Goal: Task Accomplishment & Management: Manage account settings

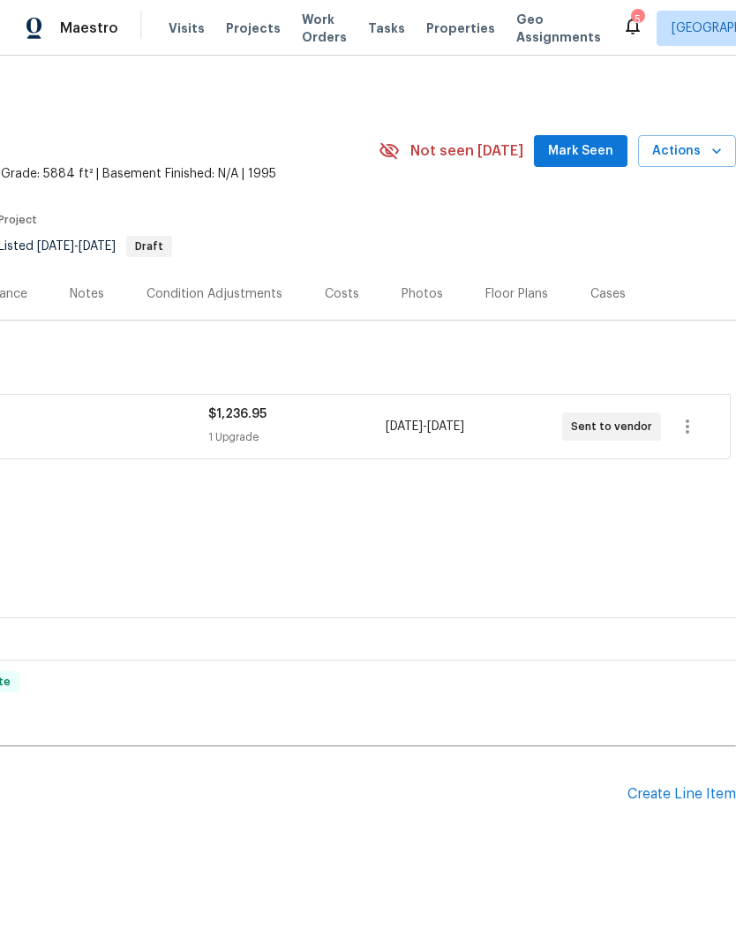
scroll to position [0, 261]
click at [673, 793] on div "Create Line Item" at bounding box center [682, 794] width 109 height 17
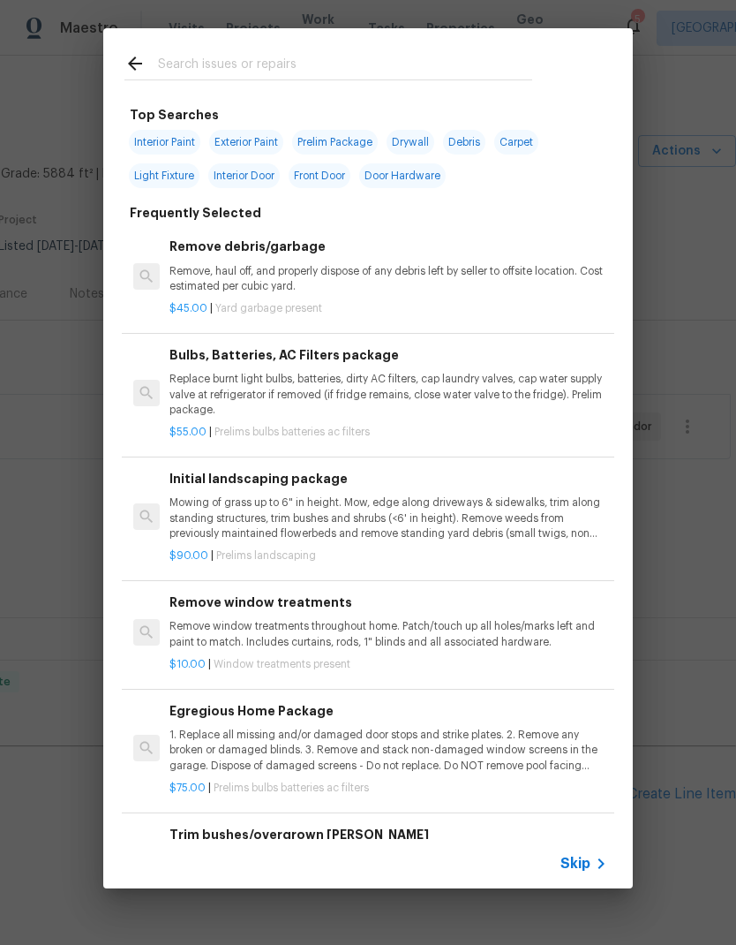
click at [324, 73] on input "text" at bounding box center [345, 66] width 374 height 26
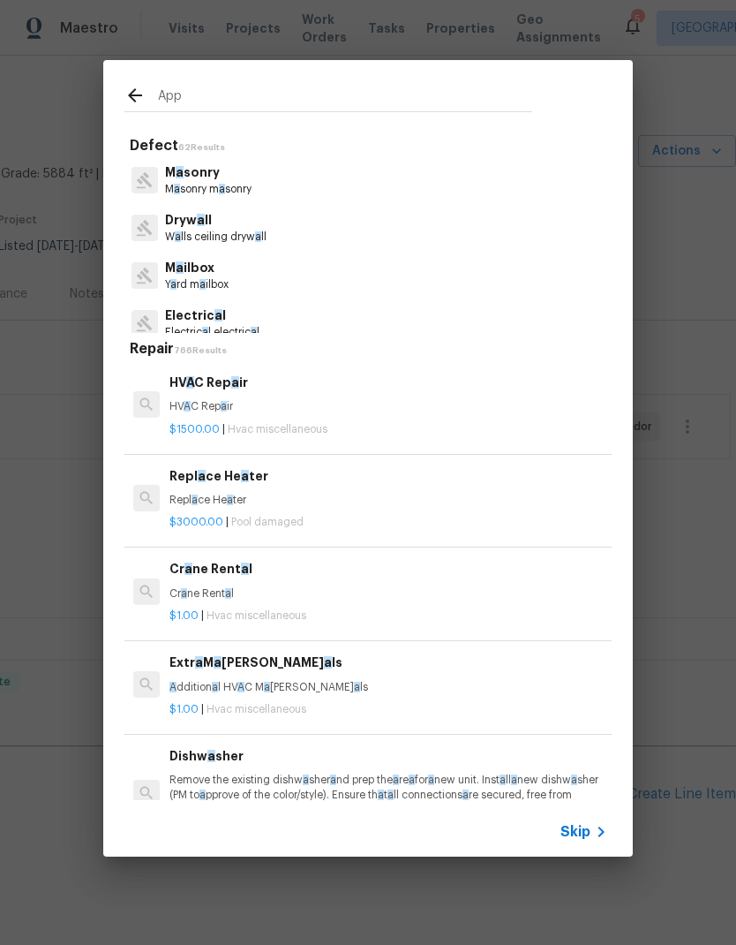
type input "Appl"
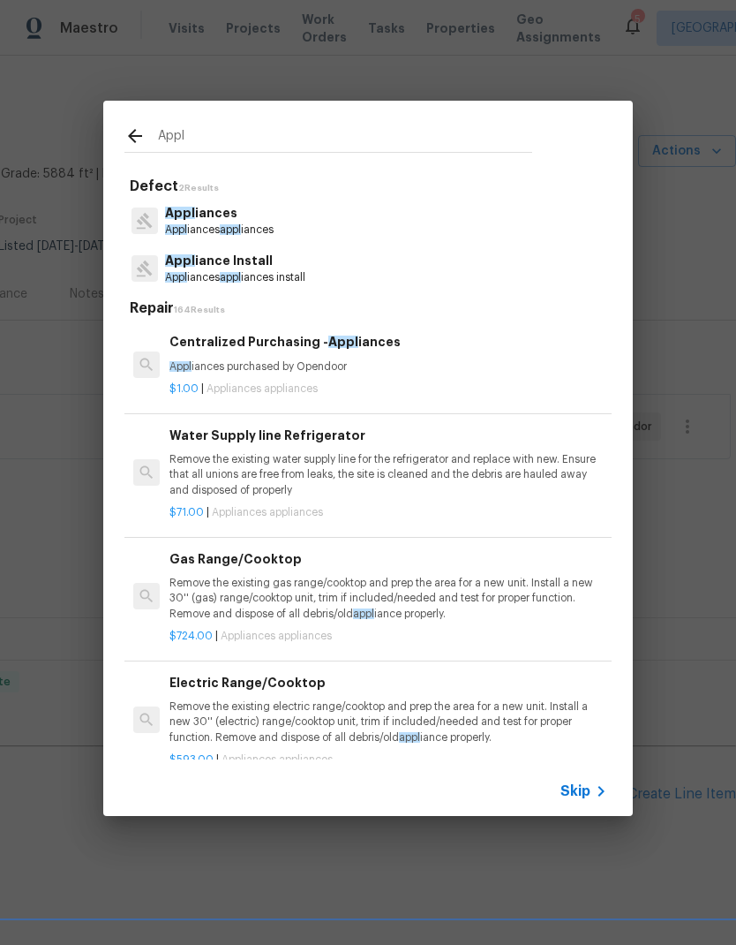
click at [296, 266] on p "Appl iance Install" at bounding box center [235, 261] width 140 height 19
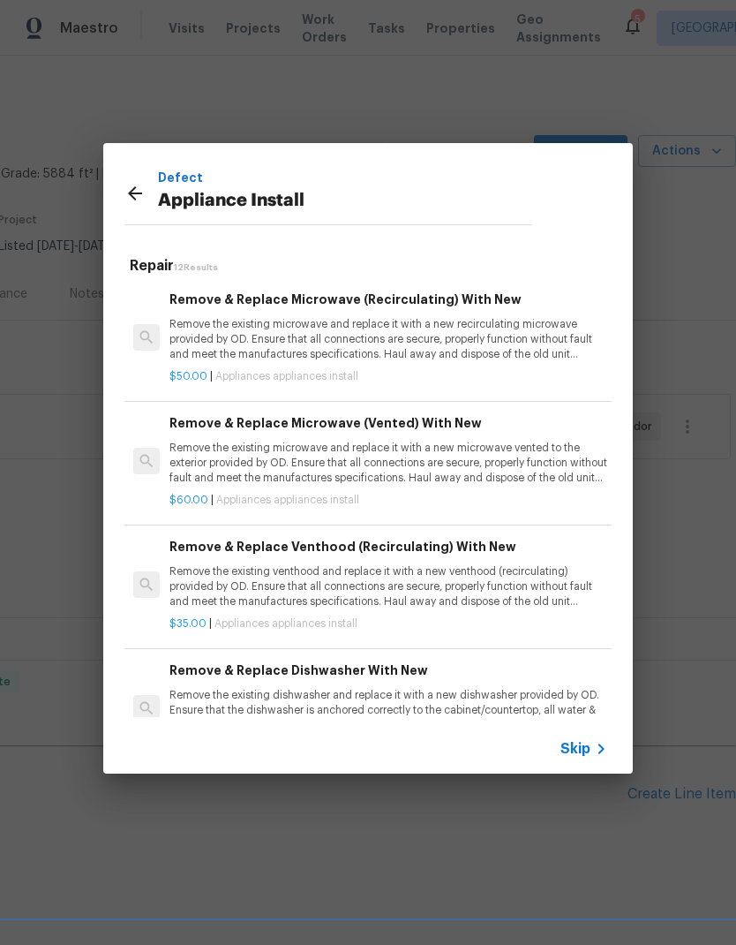
scroll to position [0, 0]
click at [489, 338] on p "Remove the existing microwave and replace it with a new recirculating microwave…" at bounding box center [389, 339] width 438 height 45
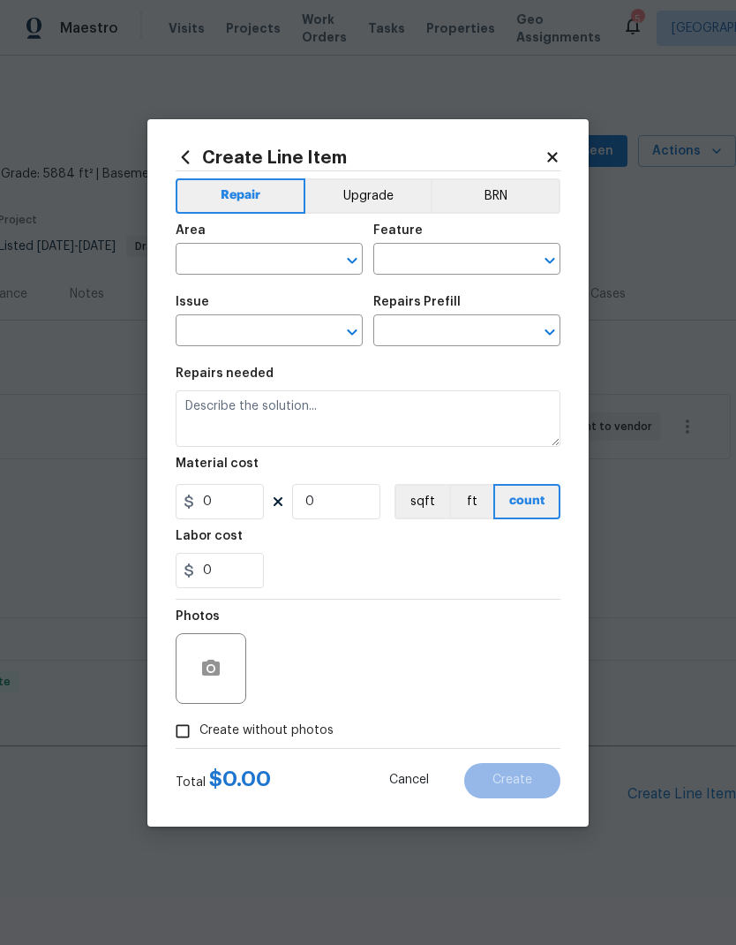
type input "Appliances"
type input "Appliance Install"
type input "Remove & Replace Microwave (Recirculating) With New $50.00"
type textarea "Remove the existing microwave and replace it with a new recirculating microwave…"
type input "50"
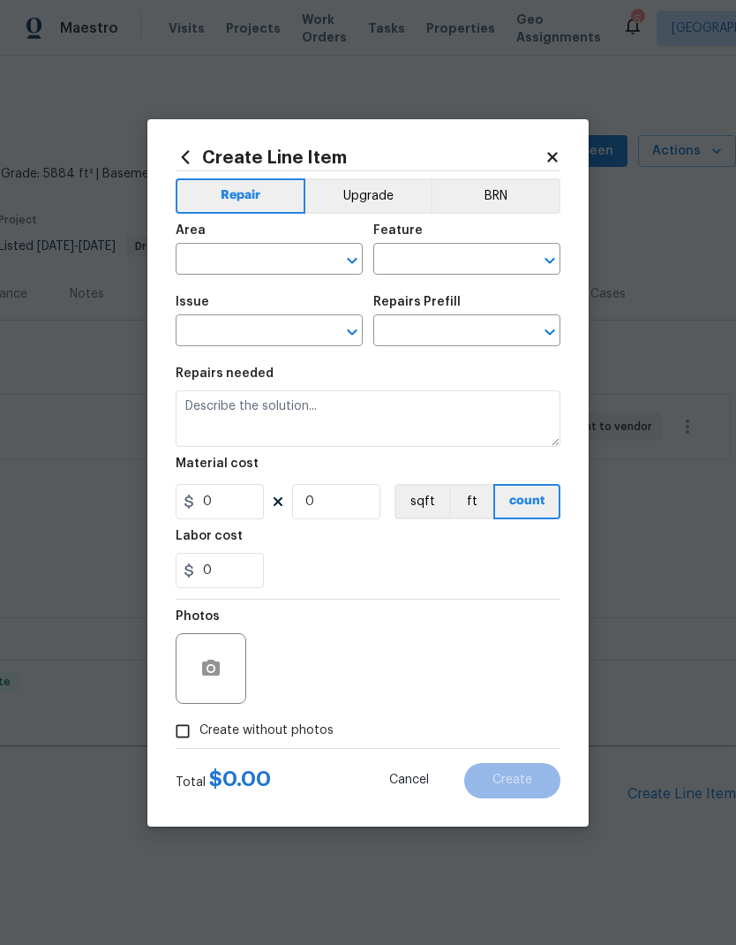
type input "1"
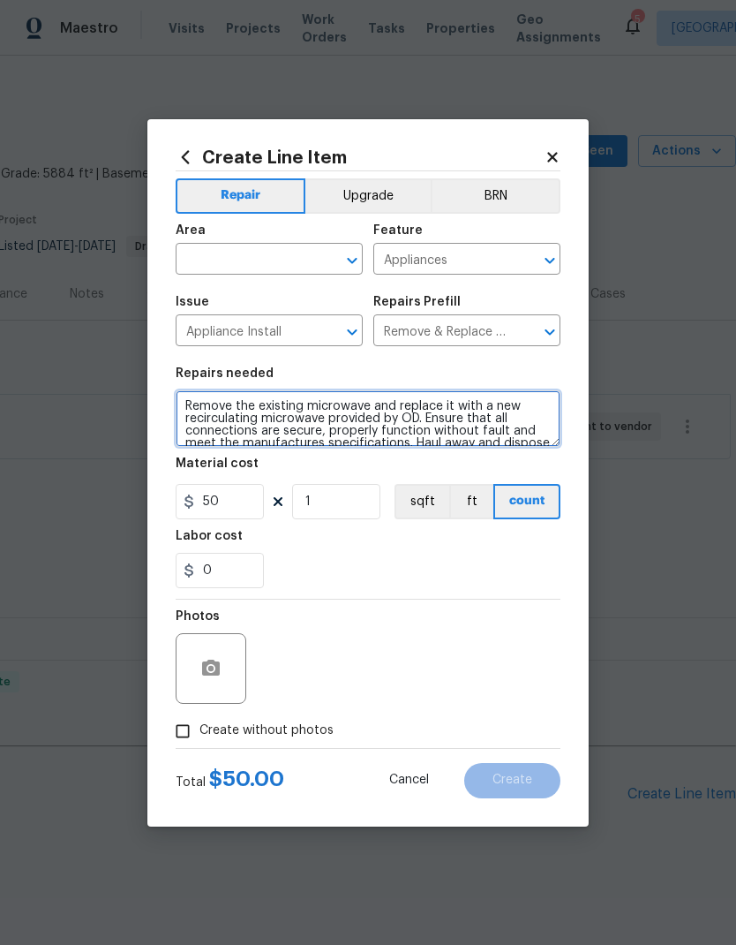
click at [313, 405] on textarea "Remove the existing microwave and replace it with a new recirculating microwave…" at bounding box center [368, 418] width 385 height 57
click at [311, 405] on textarea "Remove the existing microwave and replace it with a new recirculating microwave…" at bounding box center [368, 418] width 385 height 57
click at [311, 404] on textarea "Remove the existing microwave and replace it with a new recirculating microwave…" at bounding box center [368, 418] width 385 height 57
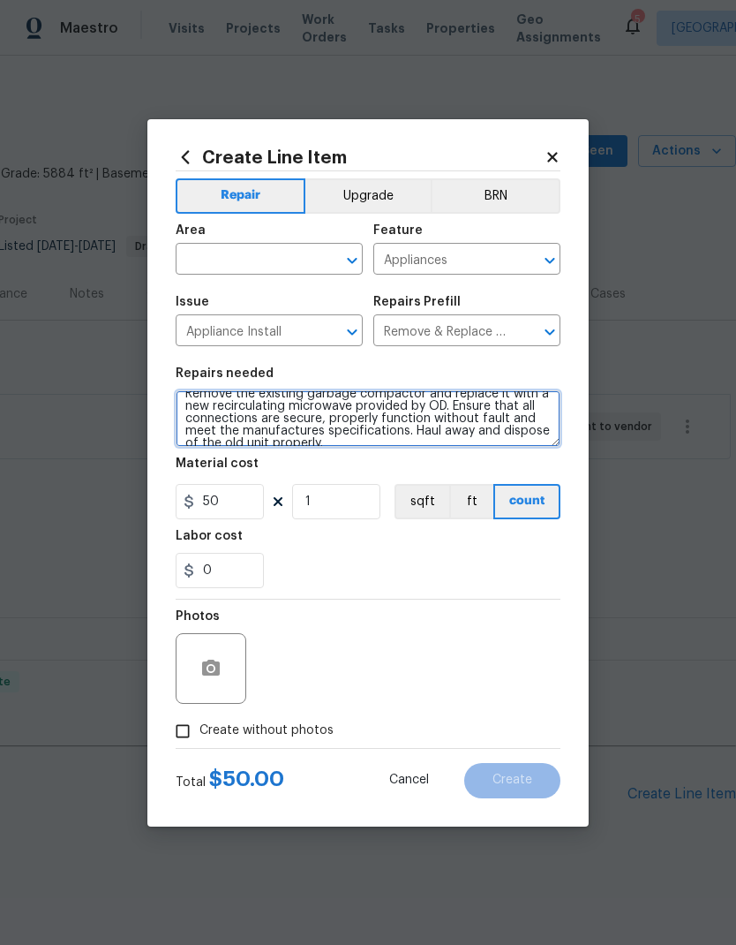
scroll to position [11, 0]
click at [214, 406] on textarea "Remove the existing garbage compactor and replace it with a new recirculating m…" at bounding box center [368, 418] width 385 height 57
click at [214, 405] on textarea "Remove the existing garbage compactor and replace it with a new recirculating m…" at bounding box center [368, 418] width 385 height 57
click at [387, 403] on textarea "Remove the existing garbage compactor and replace it with a new SS unit provide…" at bounding box center [368, 418] width 385 height 57
click at [443, 411] on textarea "Remove the existing garbage compactor and replace it with a new SS unit provide…" at bounding box center [368, 418] width 385 height 57
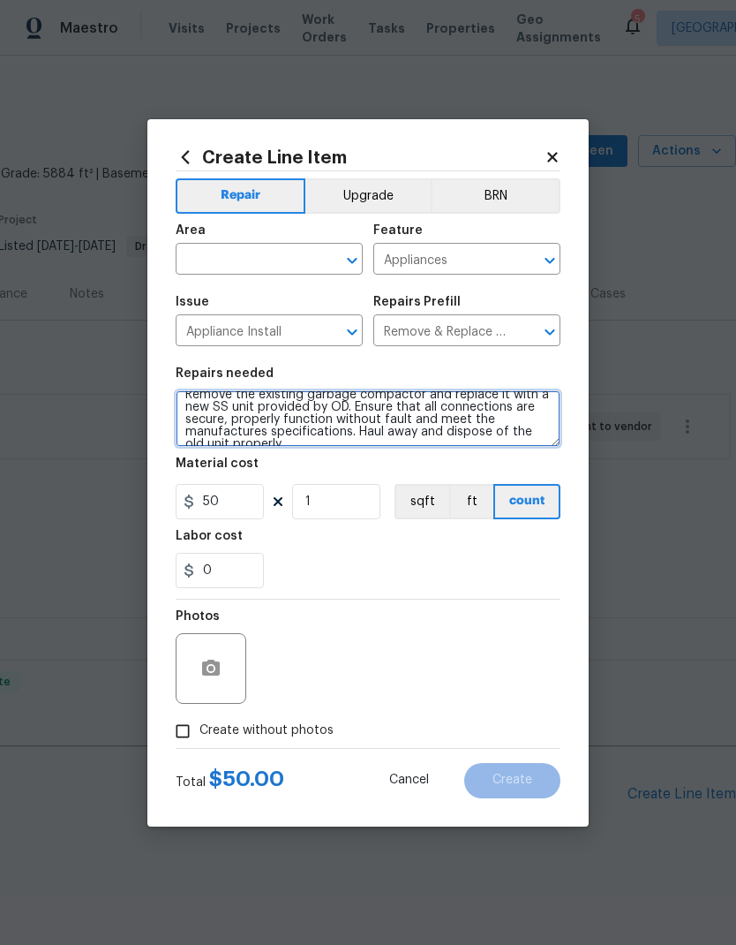
type textarea "Remove the existing garbage compactor and replace it with a new SS unit provide…"
click at [467, 544] on div "Labor cost" at bounding box center [368, 541] width 385 height 23
click at [270, 260] on input "text" at bounding box center [245, 260] width 138 height 27
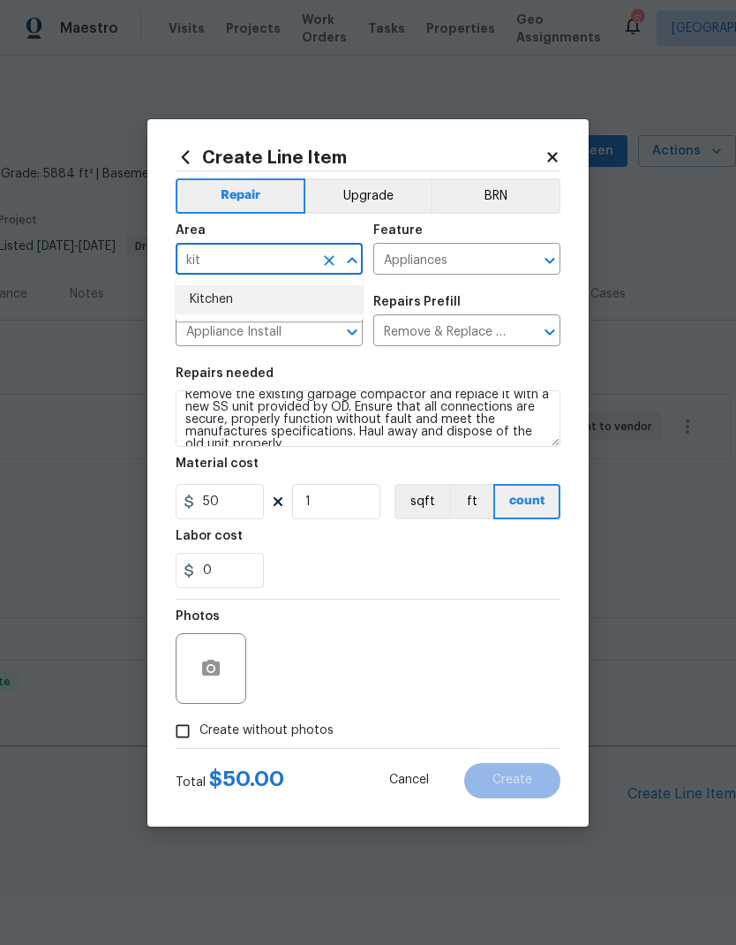
click at [273, 300] on li "Kitchen" at bounding box center [269, 299] width 187 height 29
type input "Kitchen"
click at [273, 300] on div "Issue" at bounding box center [269, 307] width 187 height 23
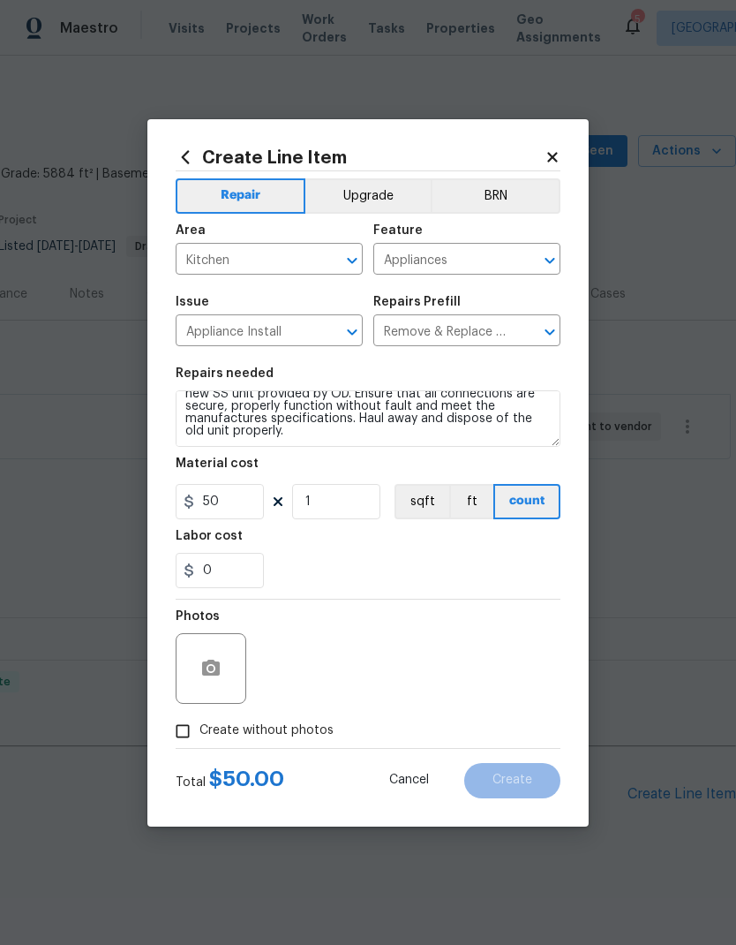
scroll to position [25, 0]
click at [222, 658] on button "button" at bounding box center [211, 668] width 42 height 42
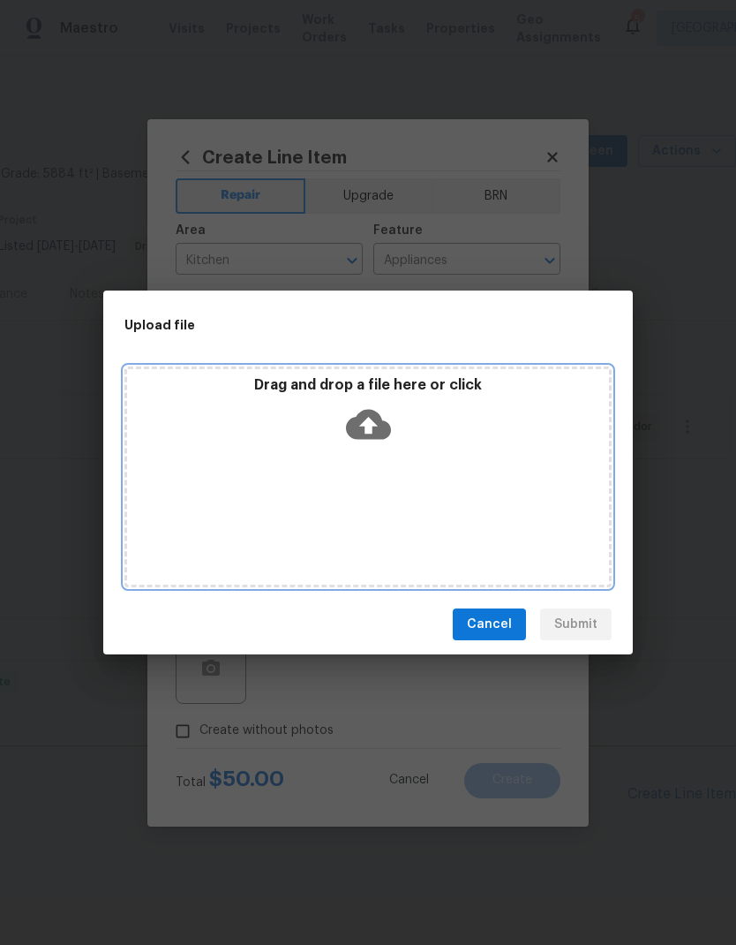
click at [377, 421] on icon at bounding box center [368, 425] width 45 height 30
click at [367, 403] on icon at bounding box center [368, 424] width 45 height 45
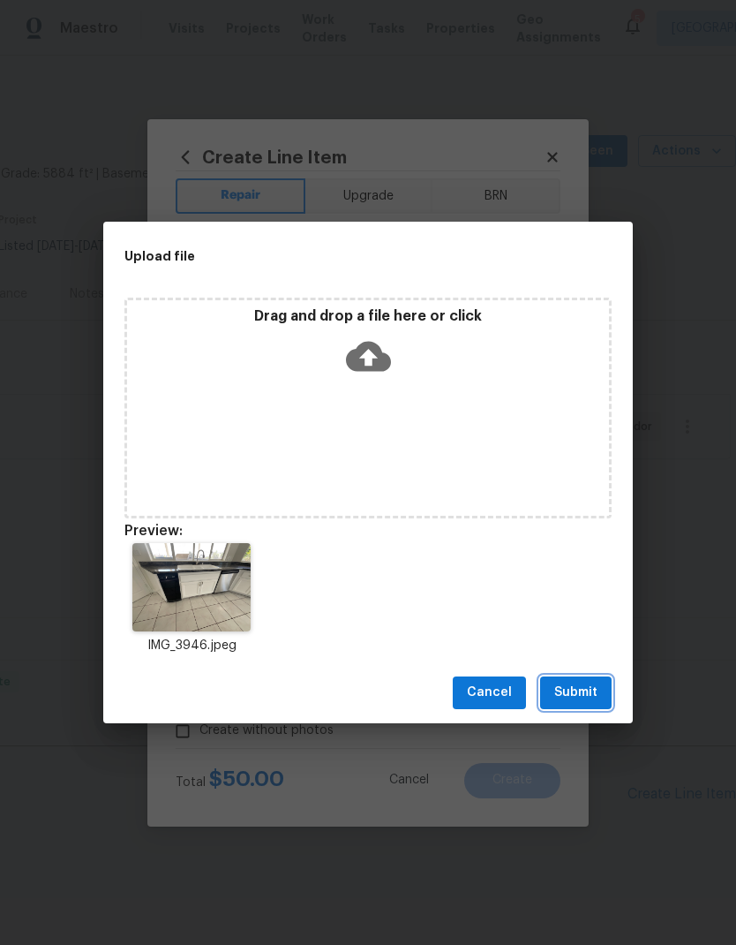
click at [587, 697] on span "Submit" at bounding box center [575, 693] width 43 height 22
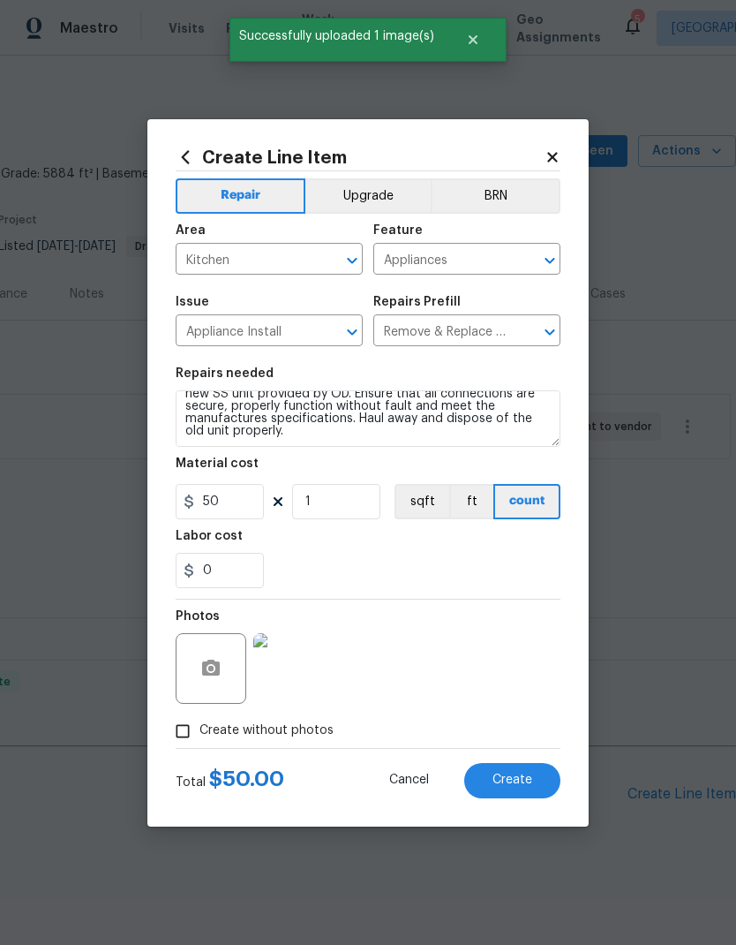
click at [521, 777] on span "Create" at bounding box center [513, 779] width 40 height 13
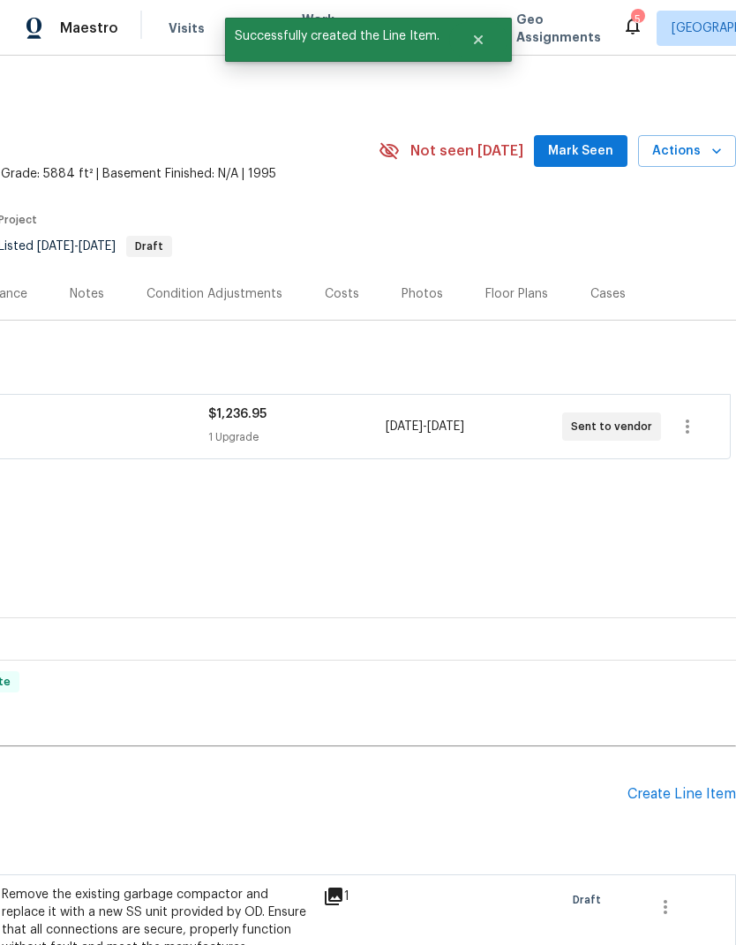
click at [672, 790] on div "Create Line Item" at bounding box center [682, 794] width 109 height 17
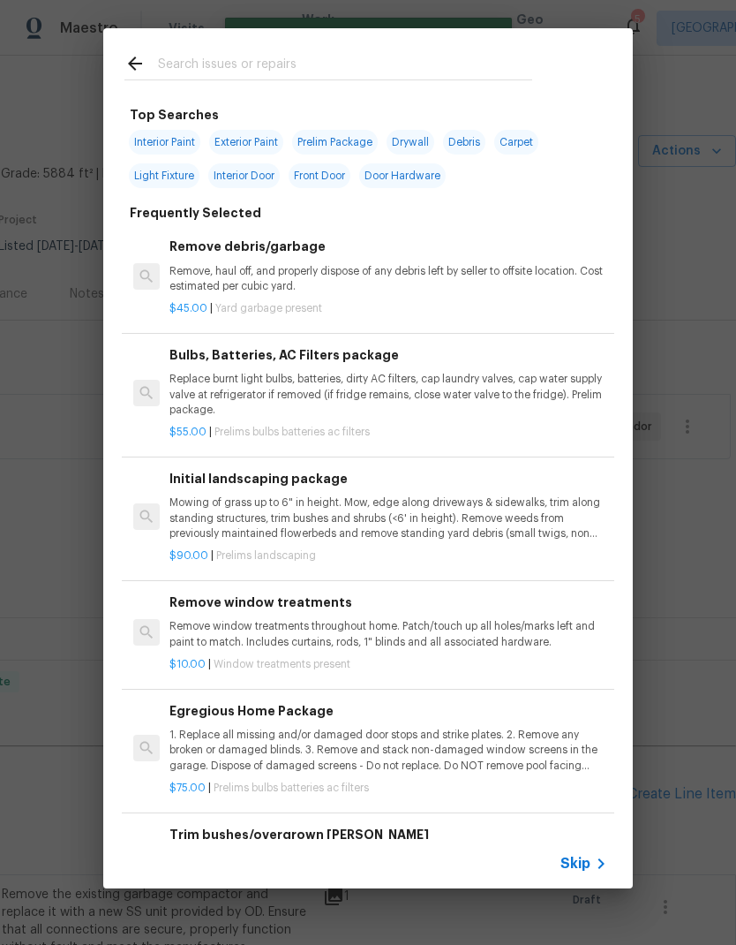
click at [319, 55] on input "text" at bounding box center [345, 66] width 374 height 26
type input "S"
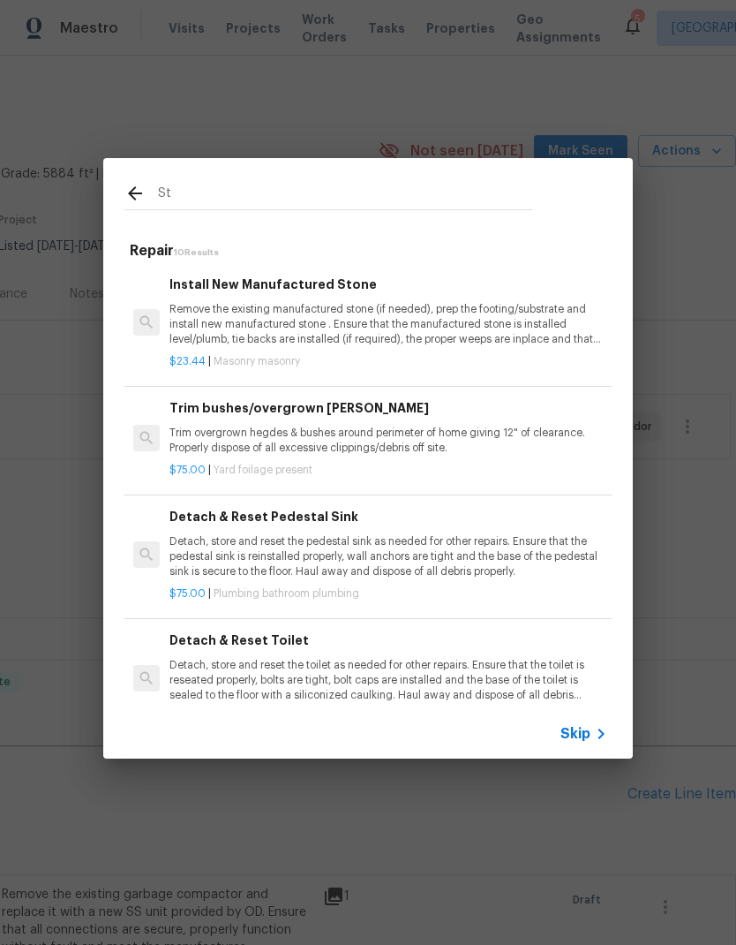
type input "S"
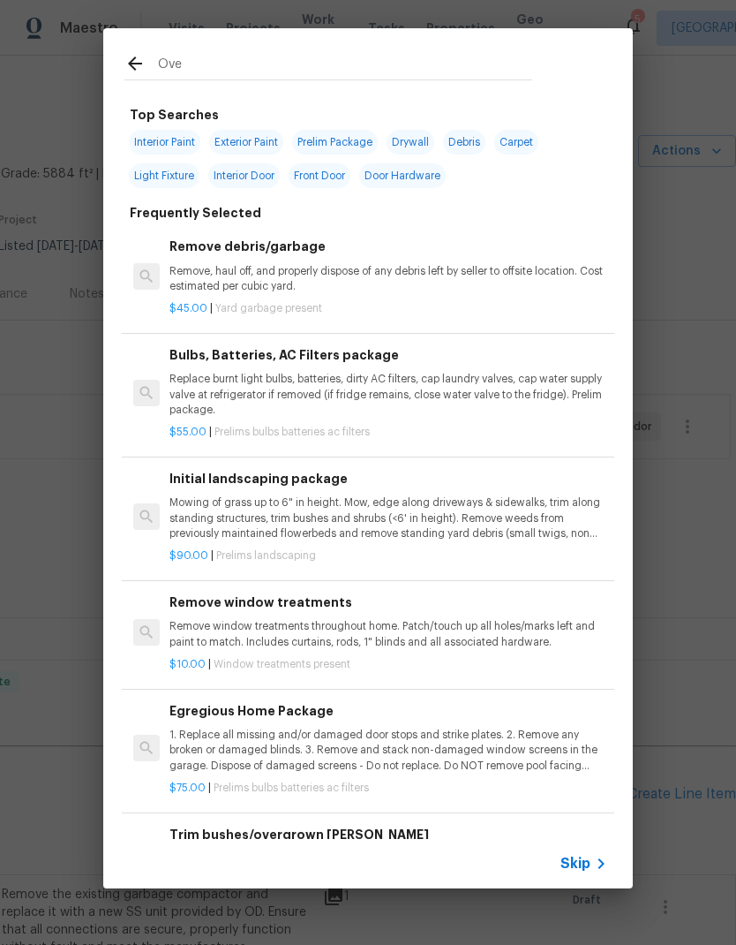
type input "Oven"
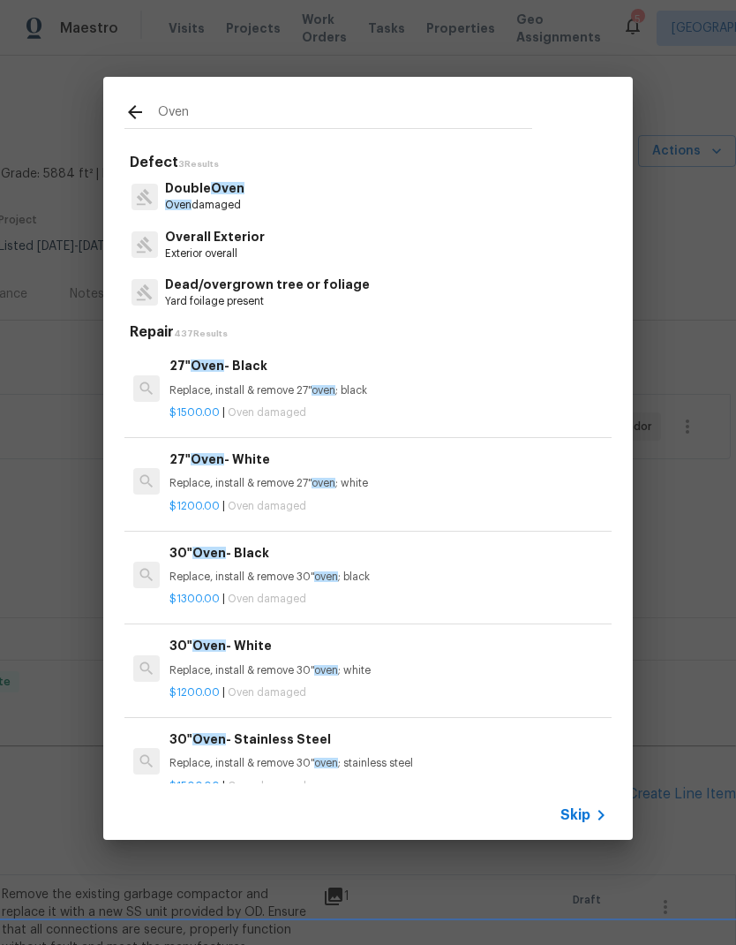
click at [224, 187] on span "Oven" at bounding box center [228, 188] width 34 height 12
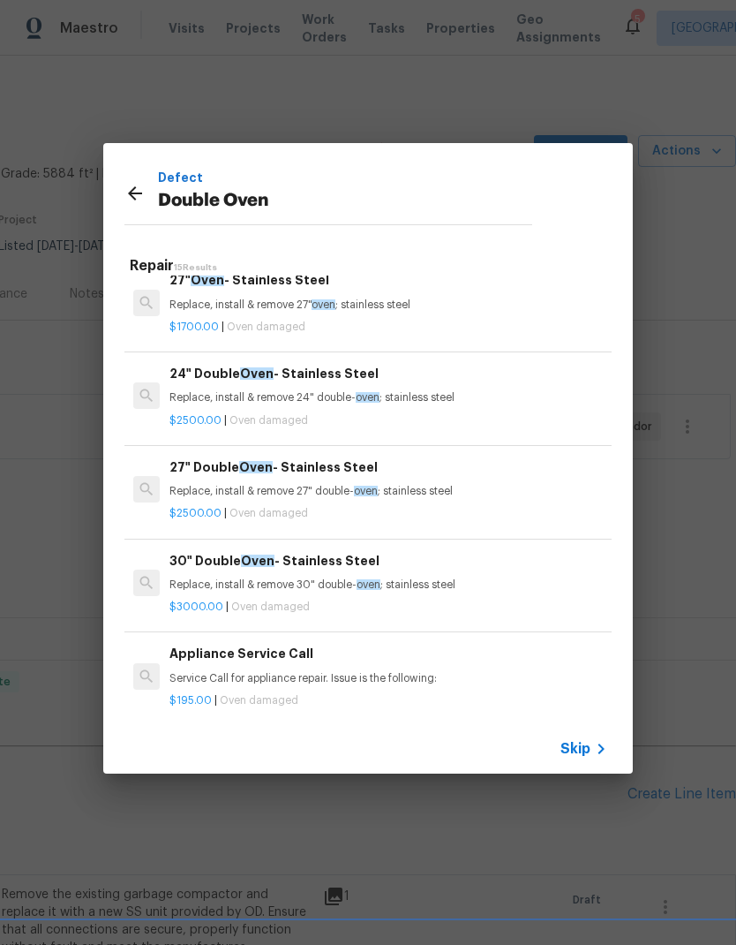
scroll to position [952, 0]
click at [293, 485] on p "Replace, install & remove 27" double- oven ; stainless steel" at bounding box center [389, 492] width 438 height 15
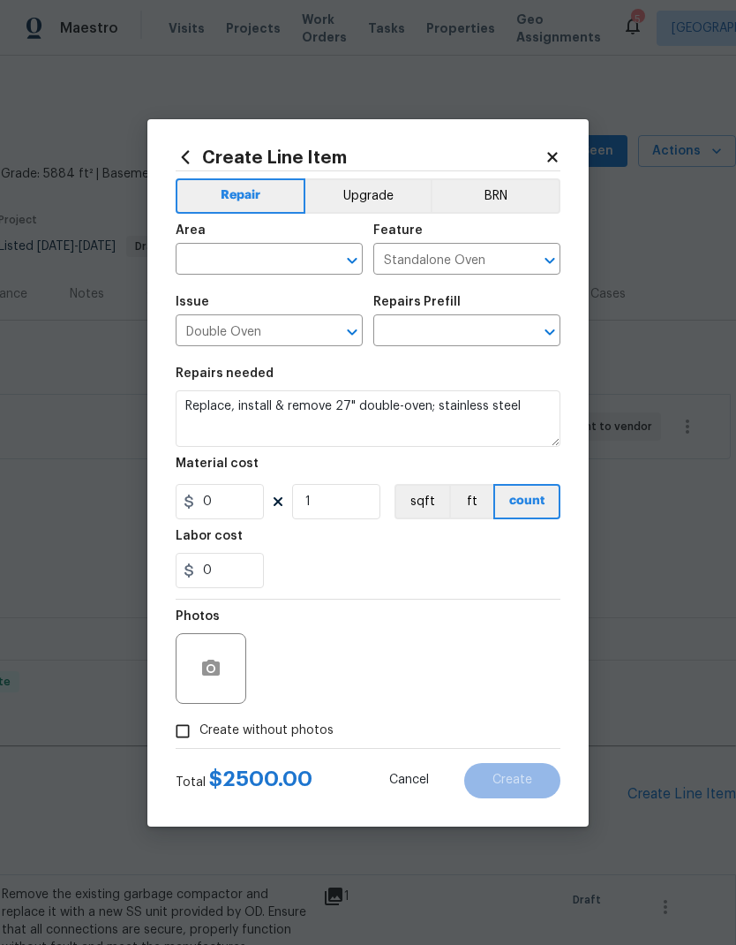
type input "27" Double Oven - Stainless Steel $2,500.00"
type input "2500"
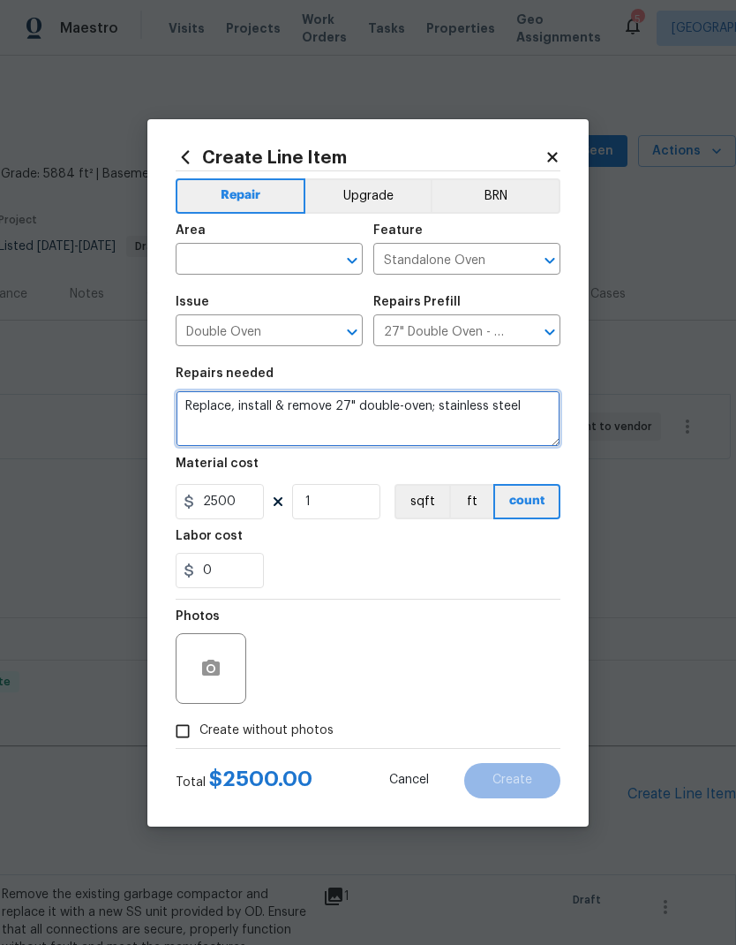
click at [256, 402] on textarea "Replace, install & remove 27" double-oven; stainless steel" at bounding box center [368, 418] width 385 height 57
click at [338, 403] on textarea "Replace, install & remove 27" double-oven; stainless steel" at bounding box center [368, 418] width 385 height 57
click at [186, 400] on textarea "Replace, install & remove 28" double-oven; stainless steel." at bounding box center [368, 418] width 385 height 57
type textarea "Provide, Replace, install & remove 28" double-oven; stainless steel."
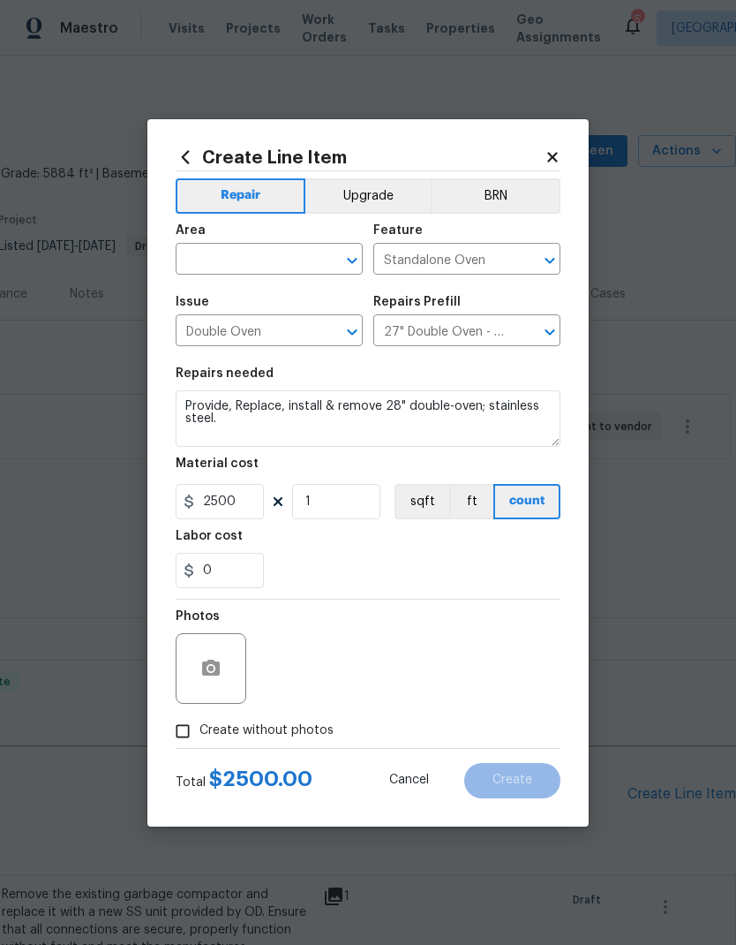
click at [349, 543] on div "Labor cost" at bounding box center [368, 541] width 385 height 23
click at [246, 247] on input "text" at bounding box center [245, 260] width 138 height 27
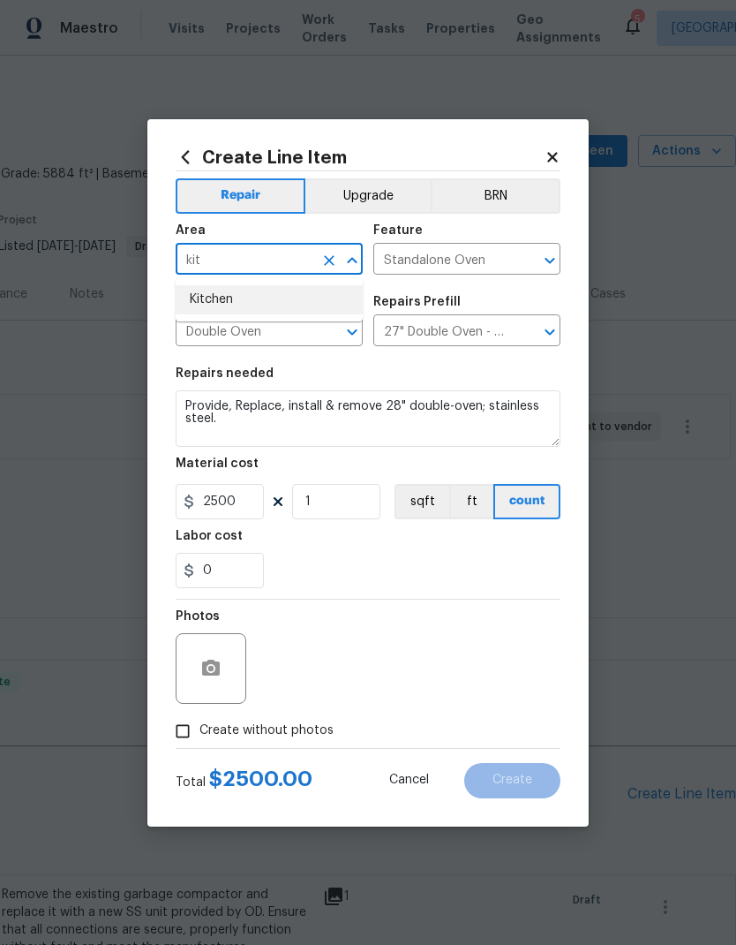
click at [263, 298] on li "Kitchen" at bounding box center [269, 299] width 187 height 29
type input "Kitchen"
click at [353, 540] on div "Labor cost" at bounding box center [368, 541] width 385 height 23
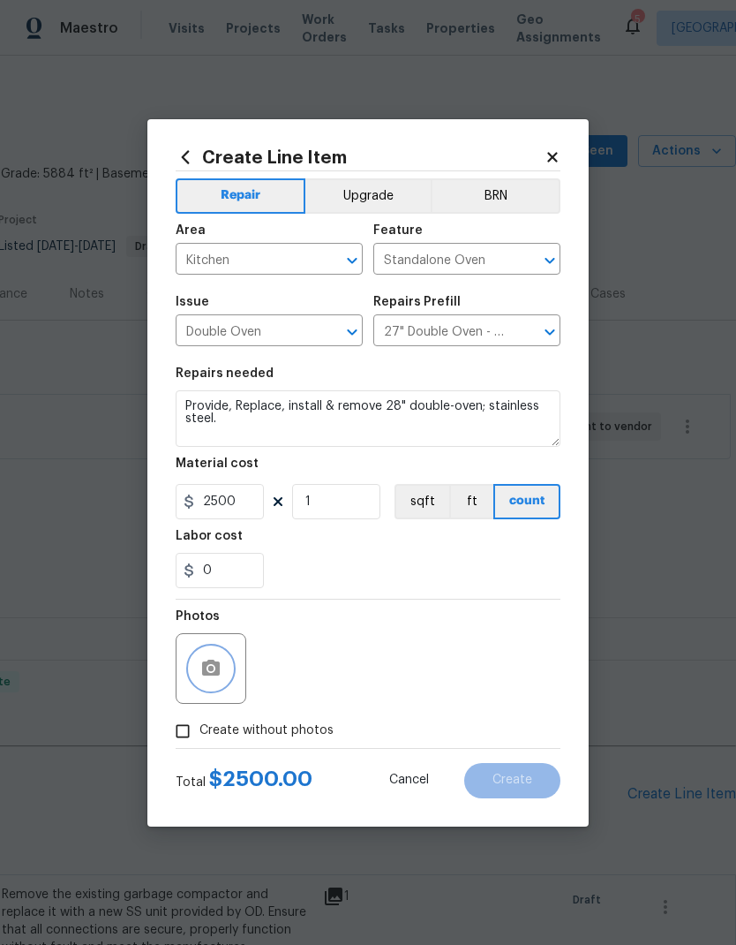
click at [207, 675] on icon "button" at bounding box center [211, 668] width 18 height 16
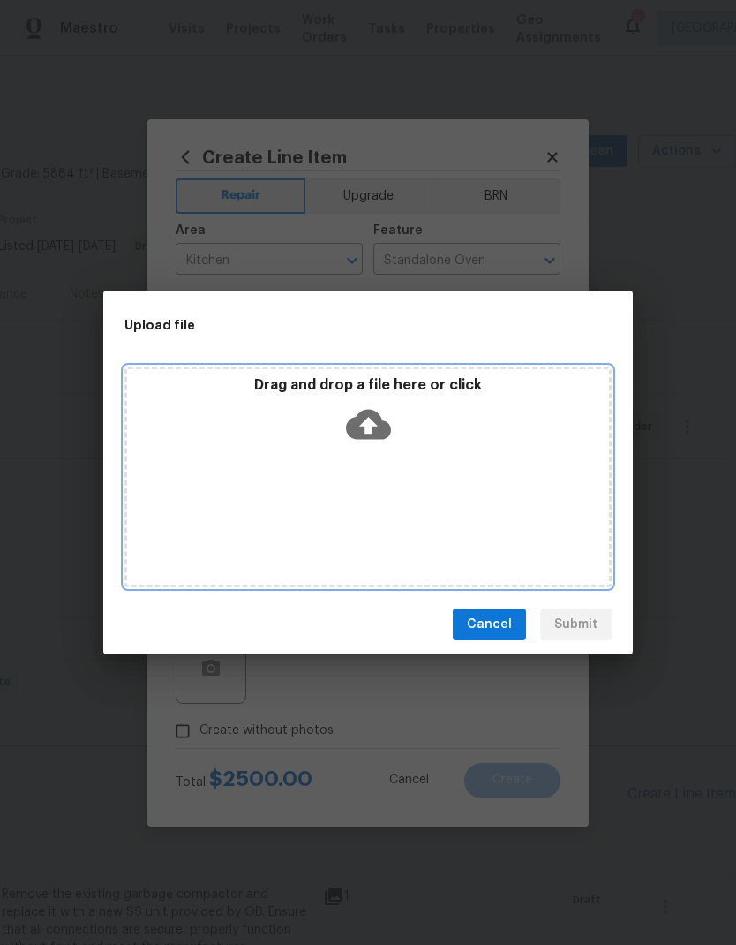
click at [351, 425] on icon at bounding box center [368, 425] width 45 height 30
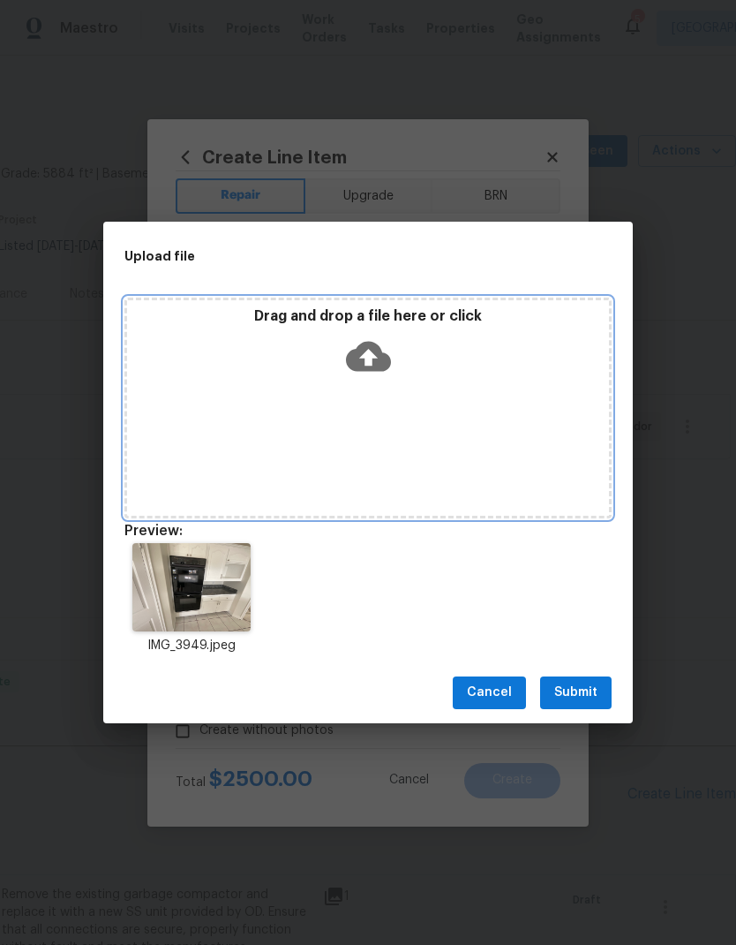
click at [378, 355] on icon at bounding box center [368, 356] width 45 height 30
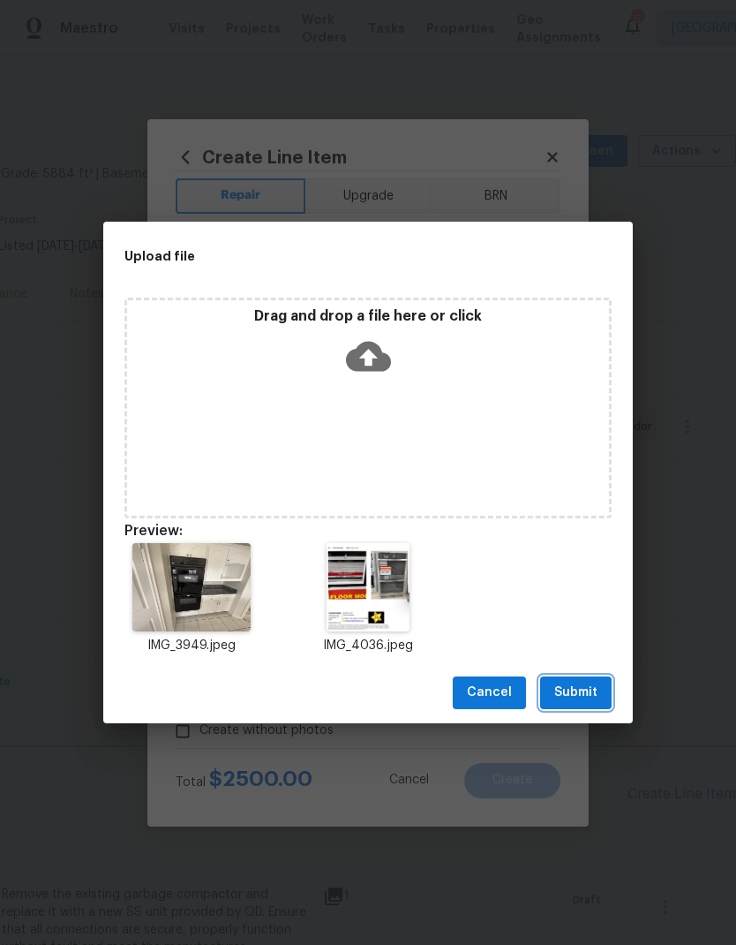
click at [586, 691] on span "Submit" at bounding box center [575, 693] width 43 height 22
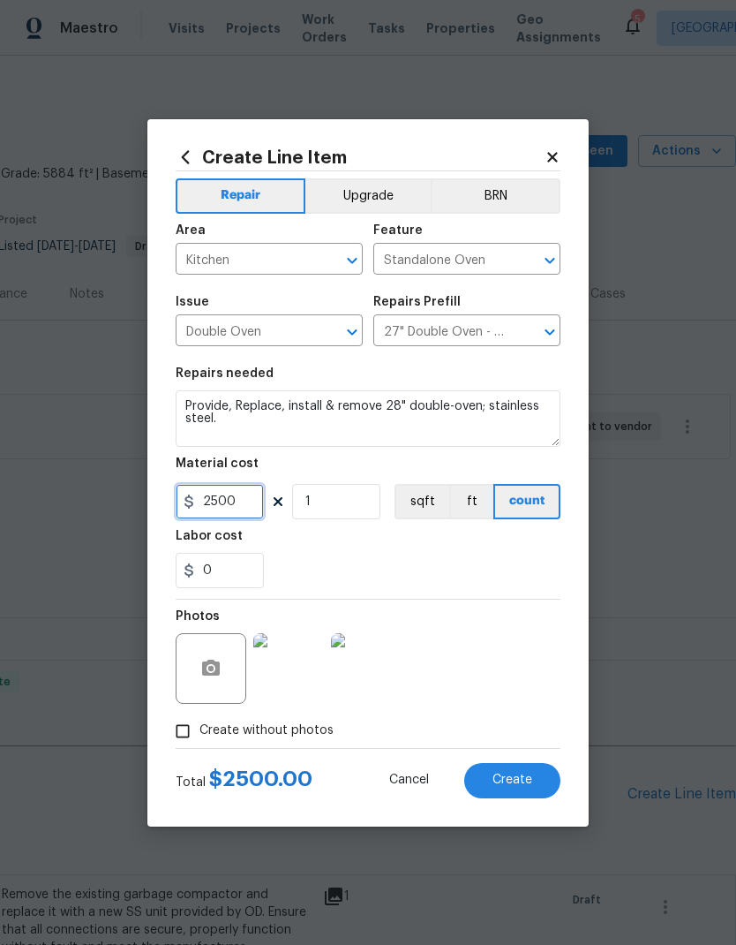
click at [243, 502] on input "2500" at bounding box center [220, 501] width 88 height 35
click at [234, 498] on input "2500" at bounding box center [220, 501] width 88 height 35
click at [234, 497] on input "2500" at bounding box center [220, 501] width 88 height 35
click at [238, 506] on input "2500" at bounding box center [220, 501] width 88 height 35
type input "1815.95"
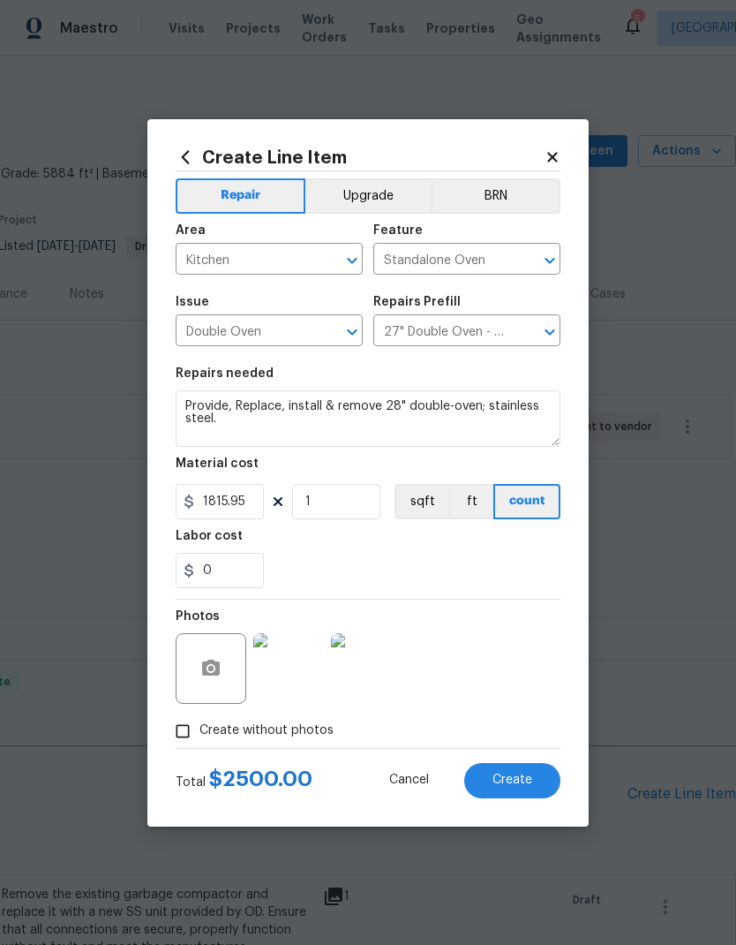
click at [357, 557] on div "0" at bounding box center [368, 570] width 385 height 35
click at [241, 568] on input "0" at bounding box center [220, 570] width 88 height 35
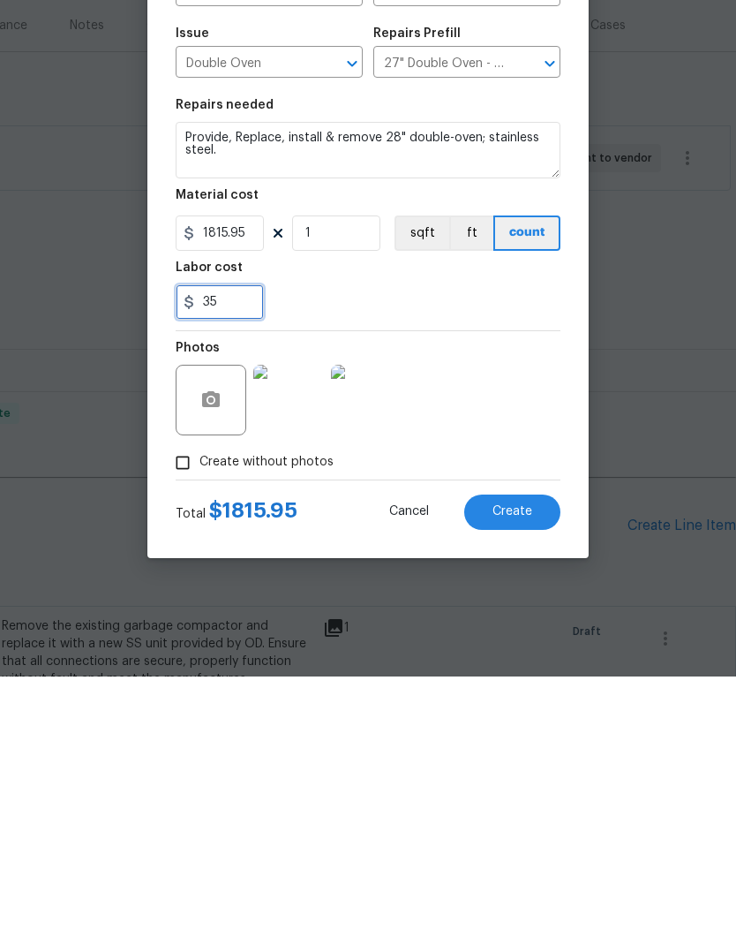
type input "3"
type input "250"
click at [424, 553] on div "250" at bounding box center [368, 570] width 385 height 35
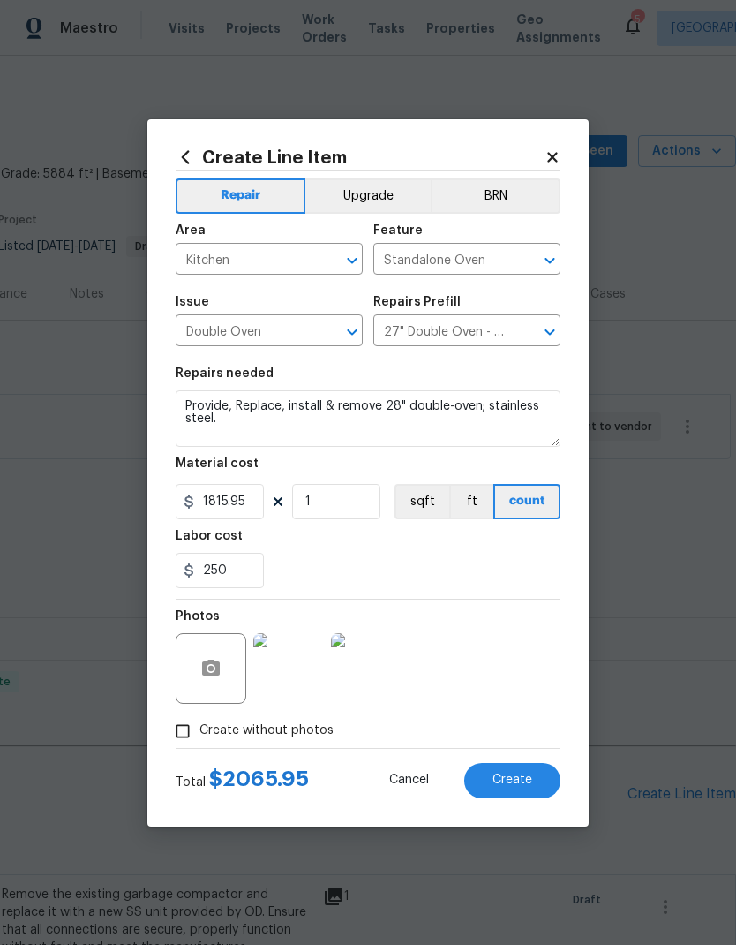
click at [364, 196] on button "Upgrade" at bounding box center [368, 195] width 126 height 35
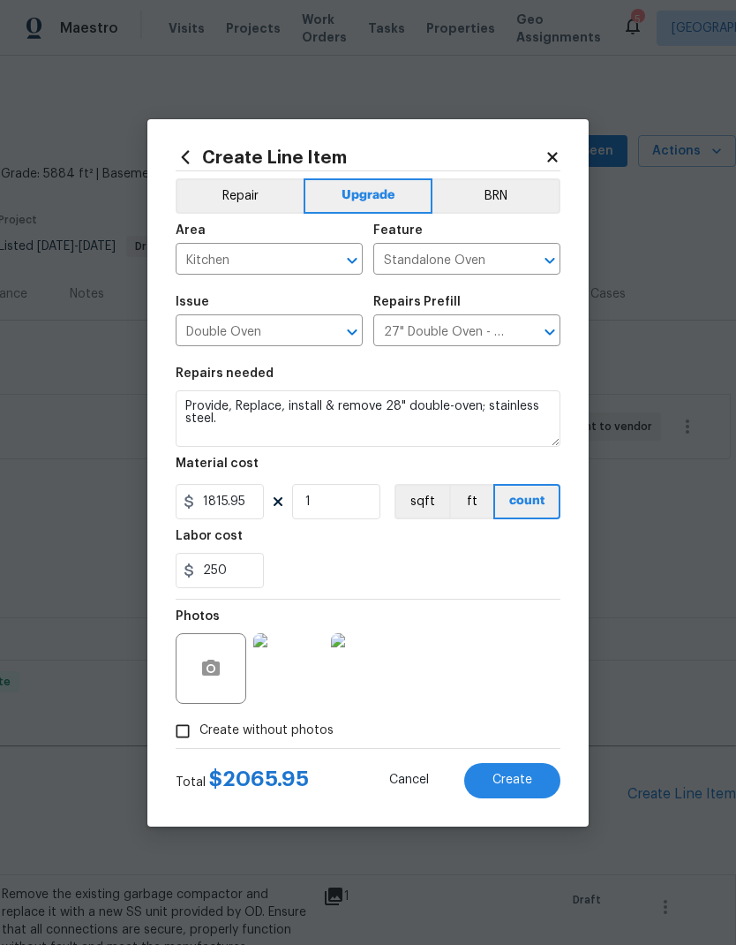
click at [373, 670] on img at bounding box center [366, 668] width 71 height 71
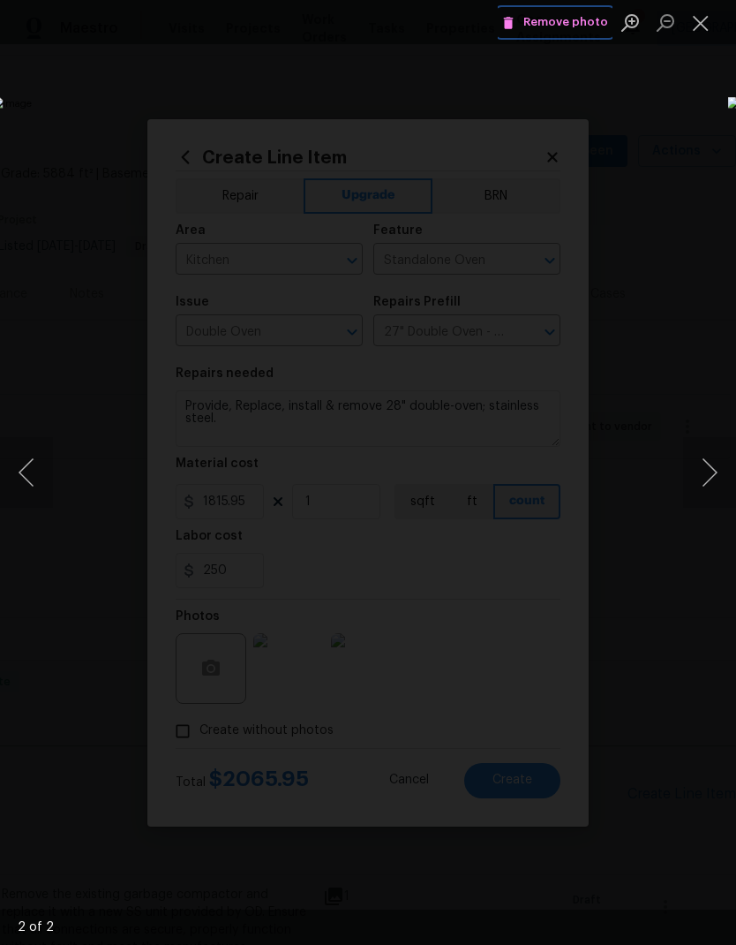
click at [563, 24] on span "Remove photo" at bounding box center [555, 22] width 106 height 20
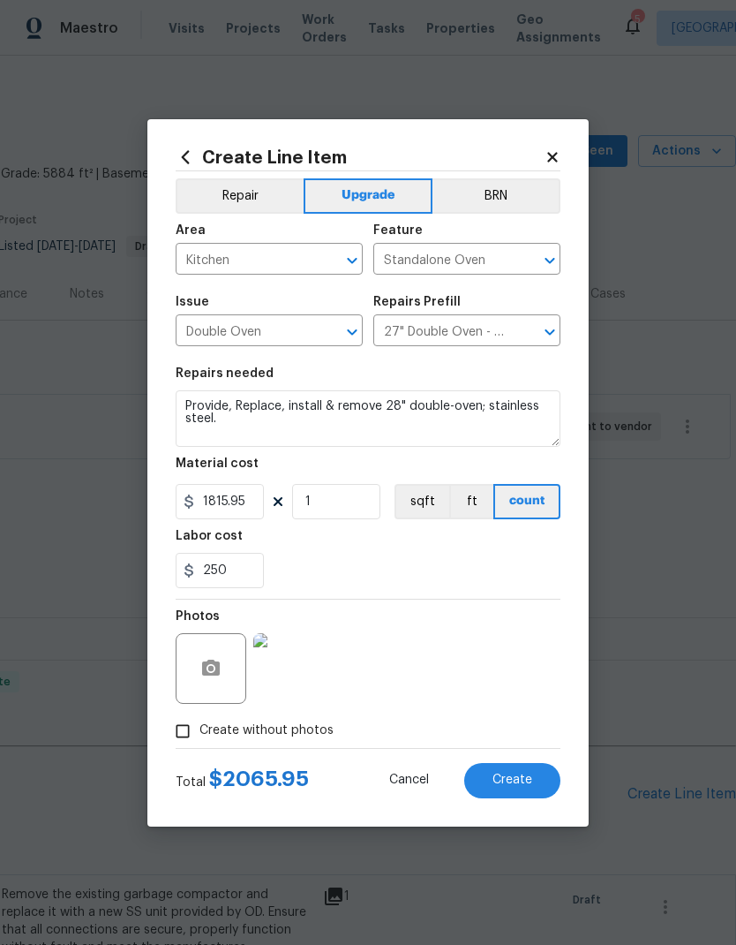
click at [509, 779] on span "Create" at bounding box center [513, 779] width 40 height 13
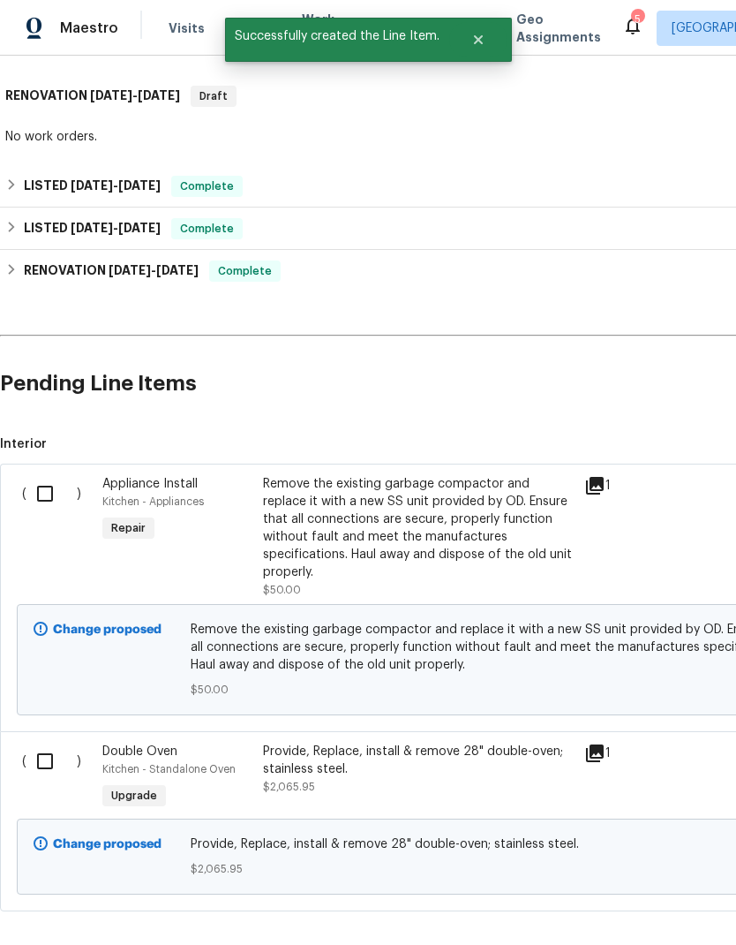
scroll to position [410, 0]
click at [393, 476] on div "Remove the existing garbage compactor and replace it with a new SS unit provide…" at bounding box center [418, 529] width 311 height 106
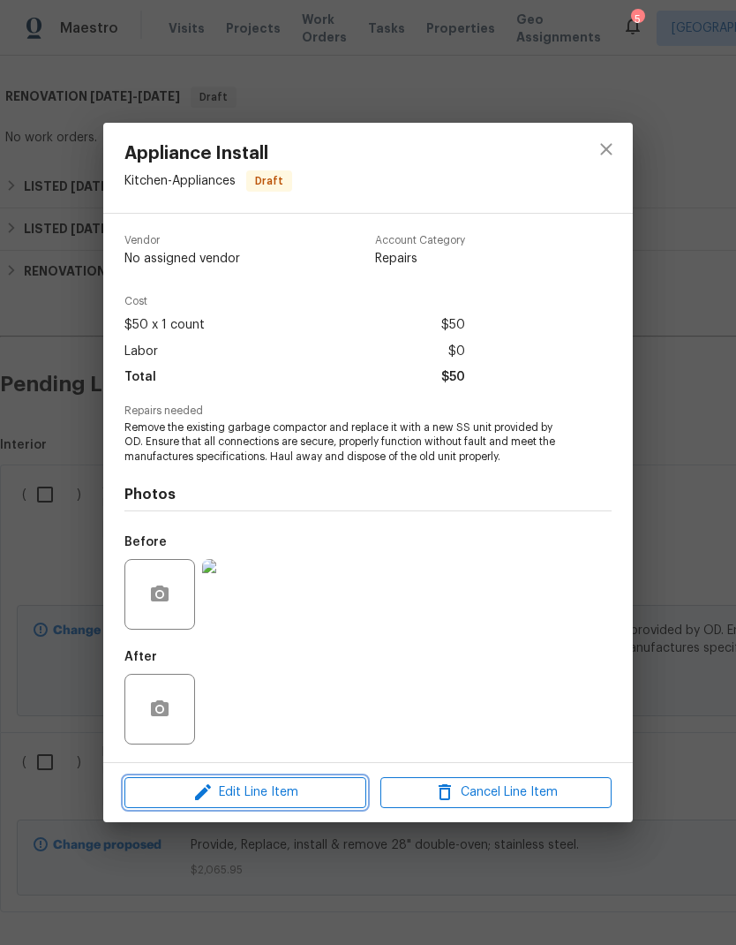
click at [310, 791] on span "Edit Line Item" at bounding box center [245, 792] width 231 height 22
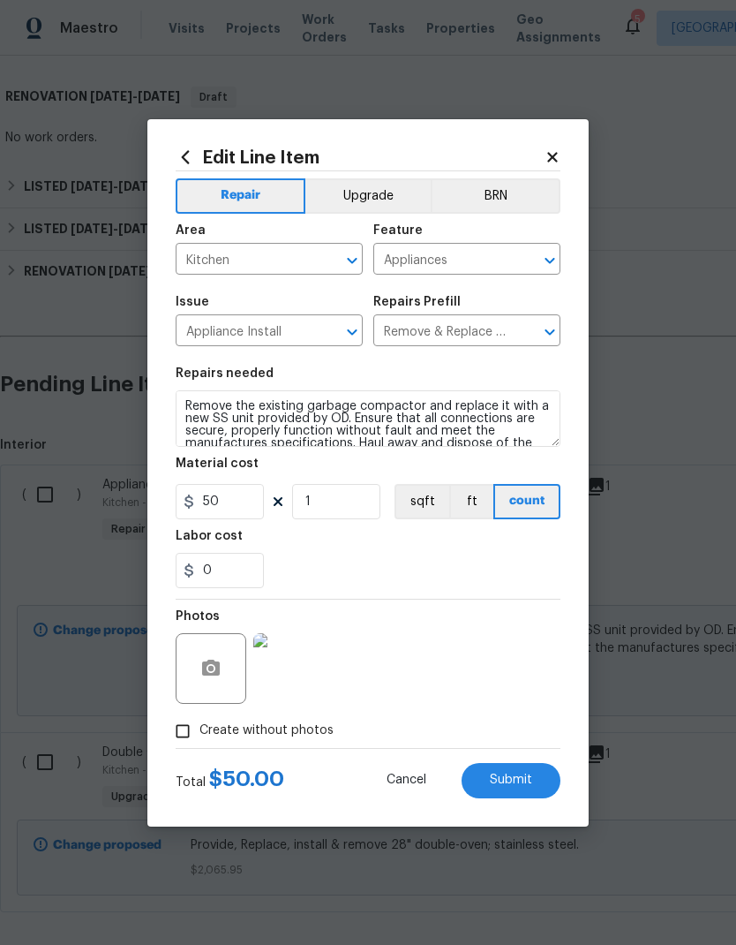
click at [379, 199] on button "Upgrade" at bounding box center [368, 195] width 126 height 35
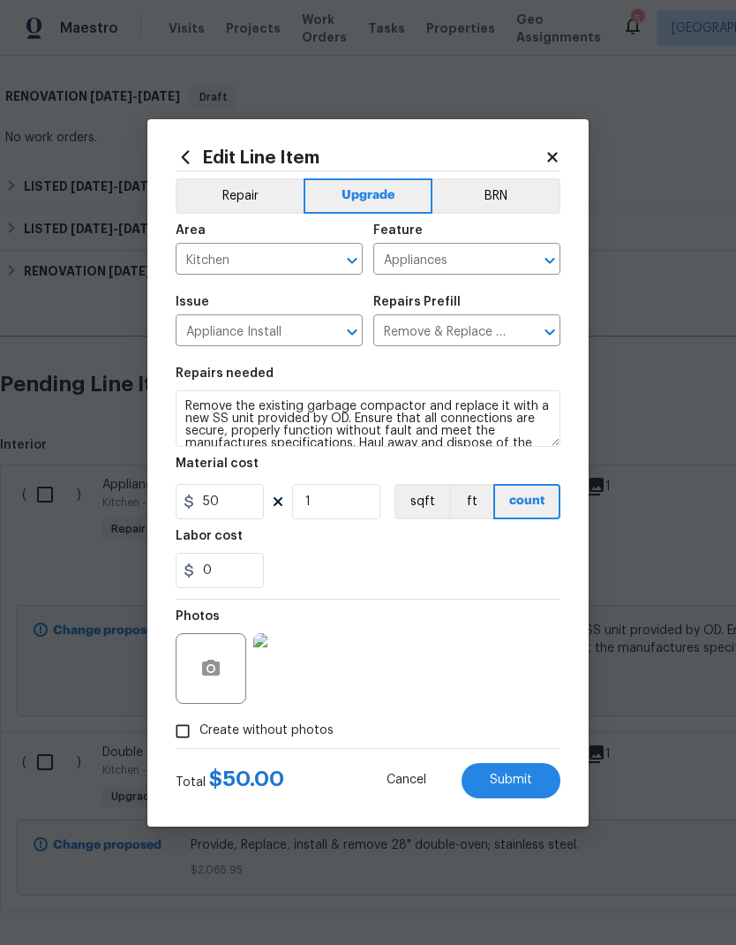
click at [521, 786] on span "Submit" at bounding box center [511, 779] width 42 height 13
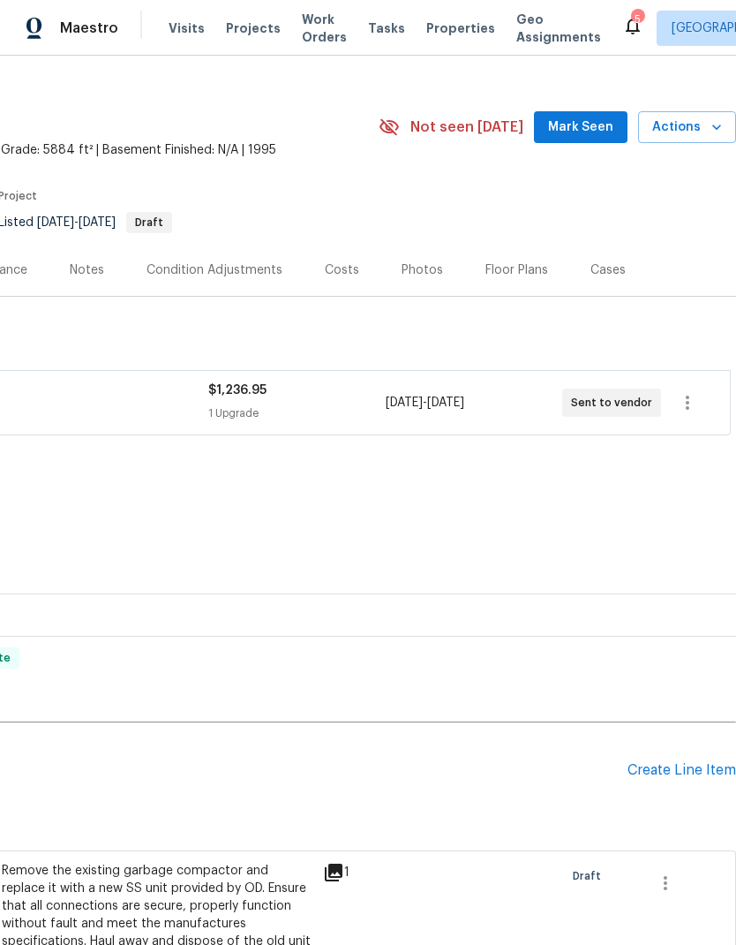
scroll to position [20, 261]
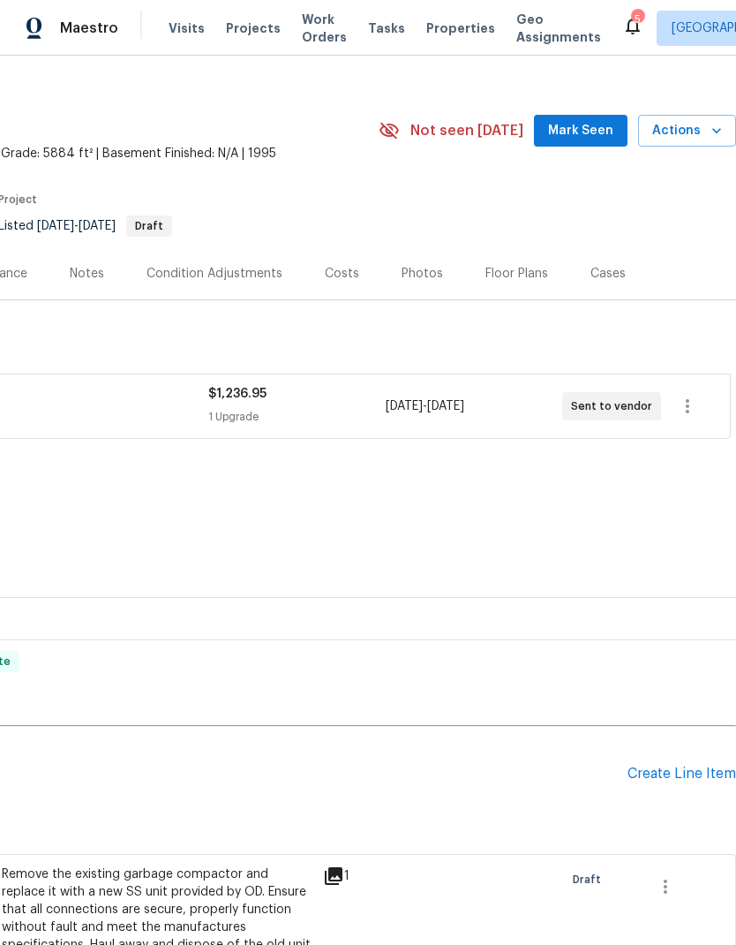
click at [660, 765] on div "Create Line Item" at bounding box center [682, 773] width 109 height 17
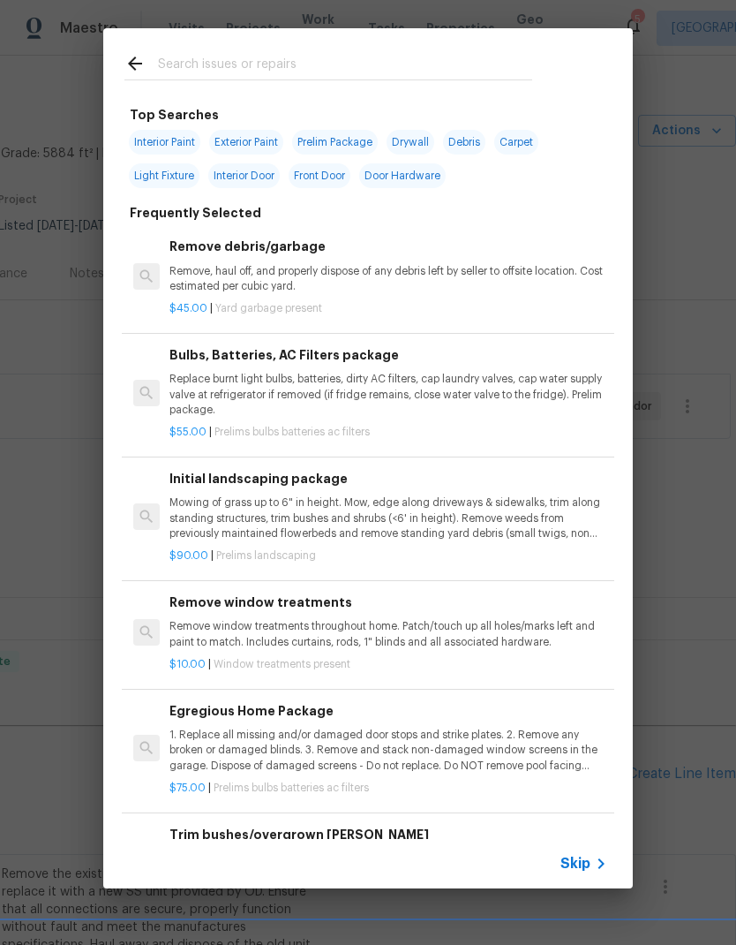
scroll to position [0, 0]
click at [250, 76] on input "text" at bounding box center [345, 66] width 374 height 26
type input "Demo"
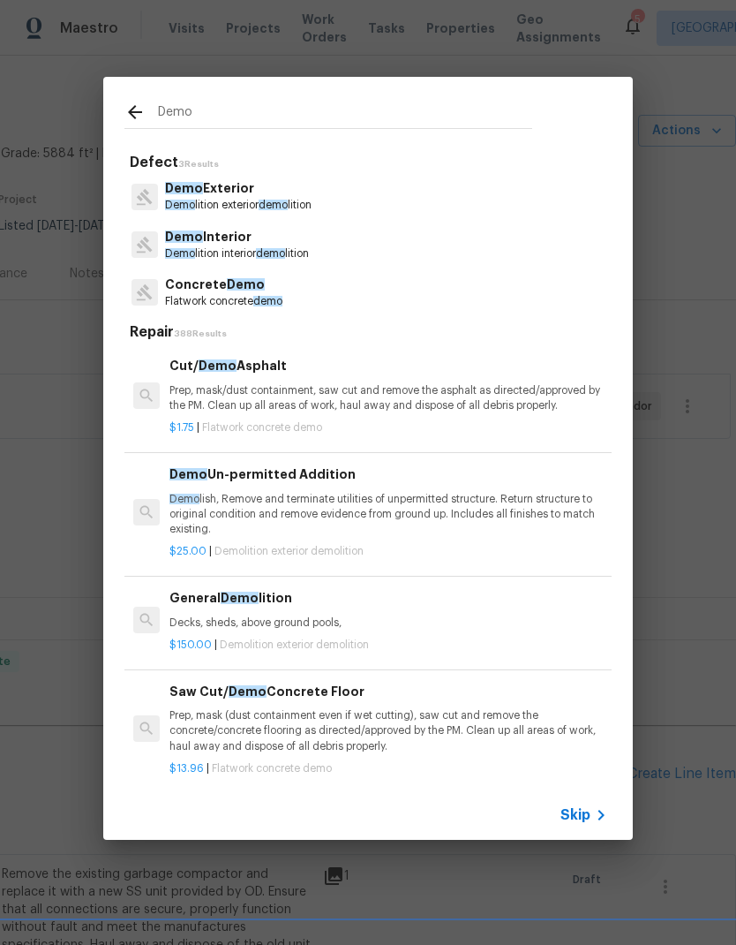
click at [304, 230] on p "Demo Interior" at bounding box center [237, 237] width 144 height 19
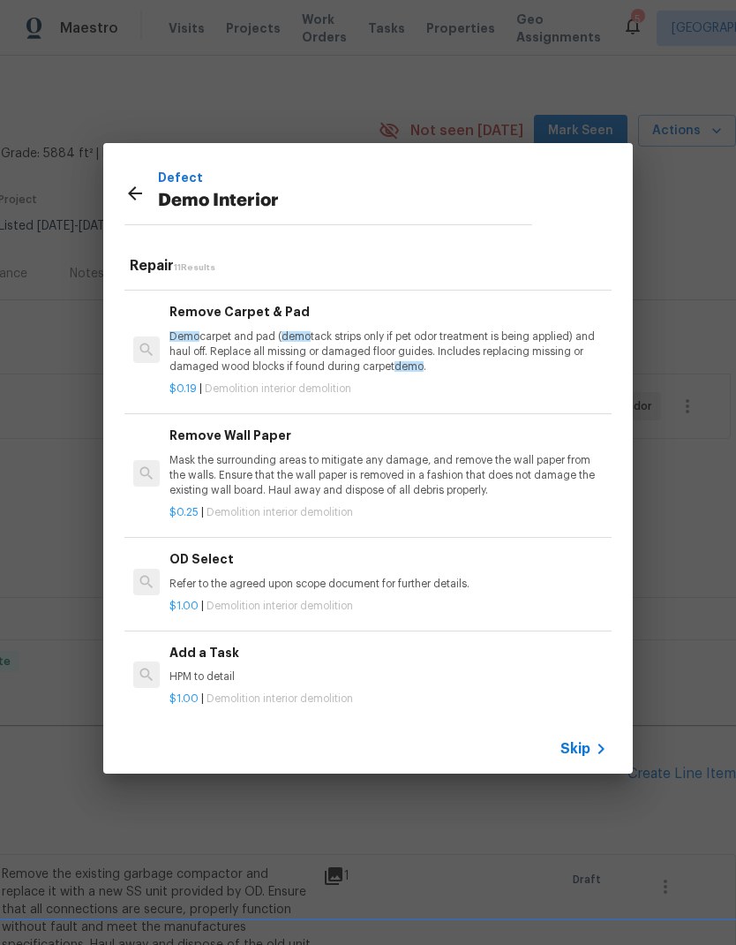
scroll to position [821, 0]
click at [257, 673] on p "HPM to detail" at bounding box center [389, 678] width 438 height 15
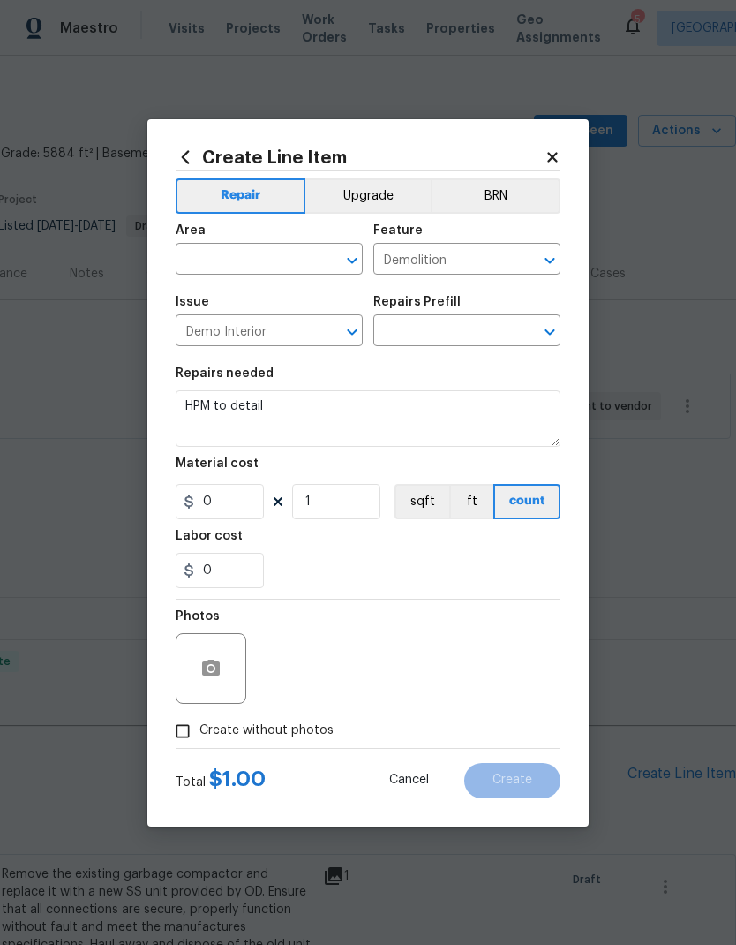
type input "Add a Task $1.00"
type input "1"
click at [250, 259] on input "text" at bounding box center [245, 260] width 138 height 27
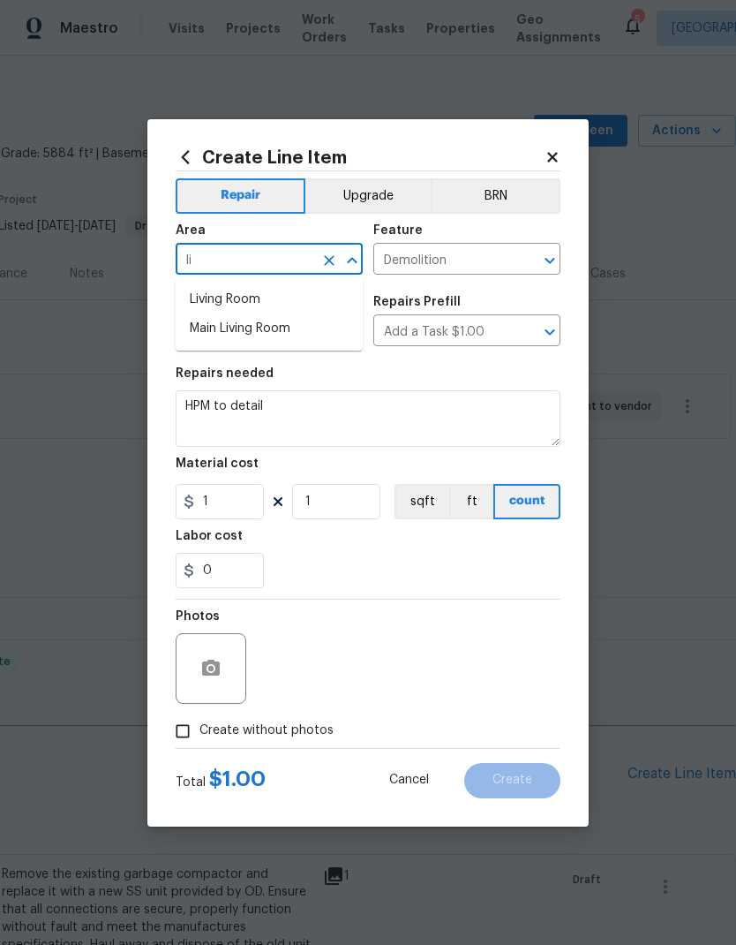
type input "l"
click at [298, 335] on li "Interior Overall" at bounding box center [269, 328] width 187 height 29
type input "Interior Overall"
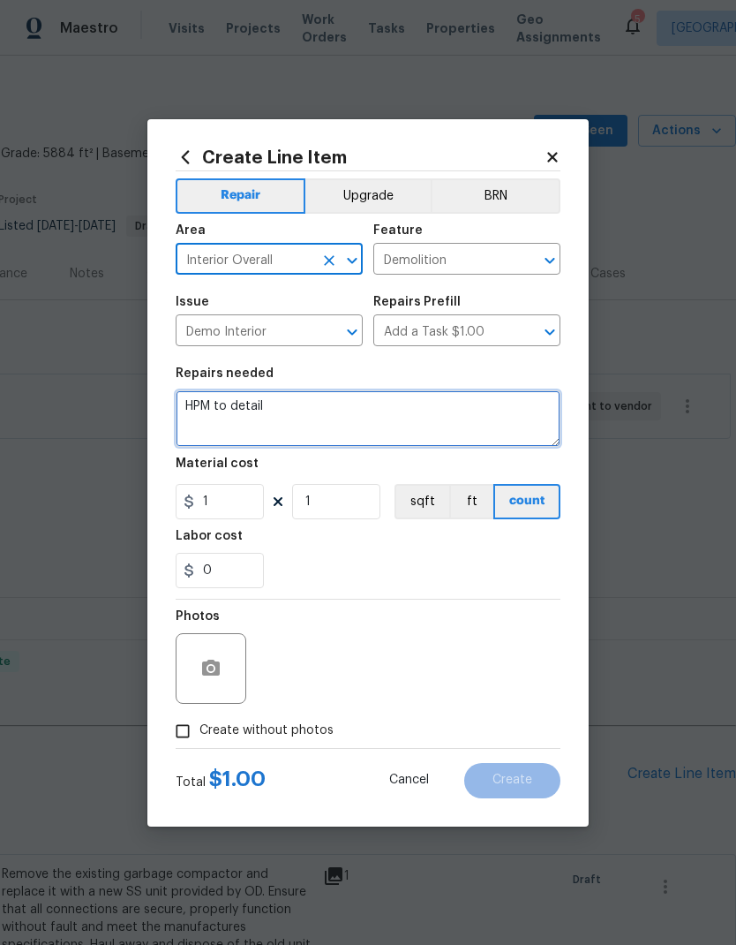
click at [283, 403] on textarea "HPM to detail" at bounding box center [368, 418] width 385 height 57
click at [226, 407] on textarea "HPM to detail" at bounding box center [368, 418] width 385 height 57
click at [225, 406] on textarea "HPM to detail" at bounding box center [368, 418] width 385 height 57
click at [240, 410] on textarea "HPM to detail" at bounding box center [368, 418] width 385 height 57
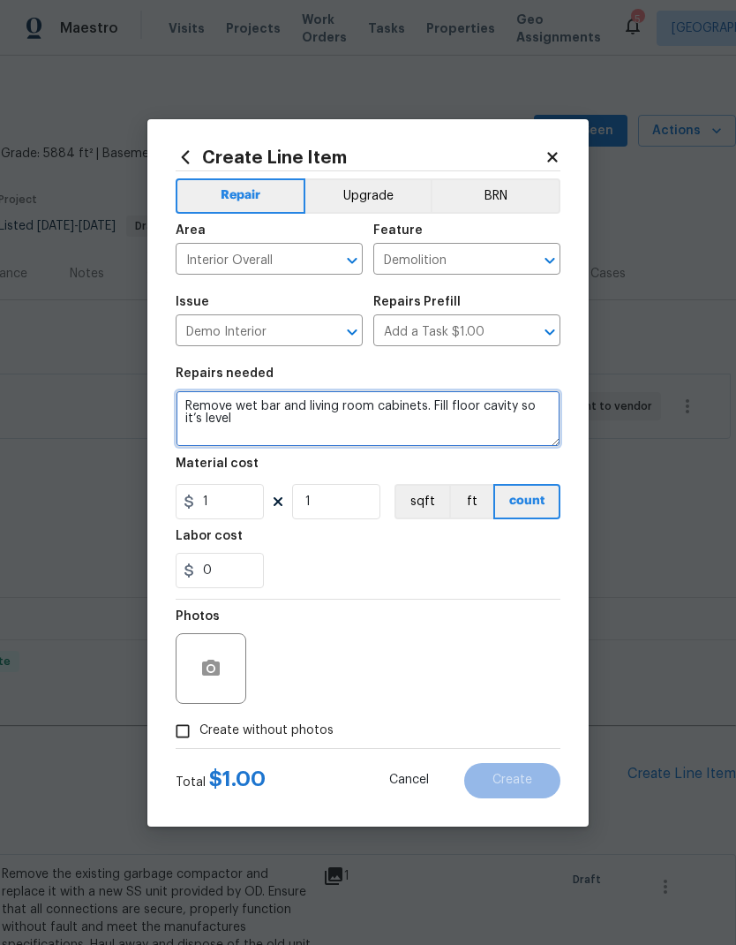
type textarea "Remove wet bar and living room cabinets. Fill floor cavity so it’s level"
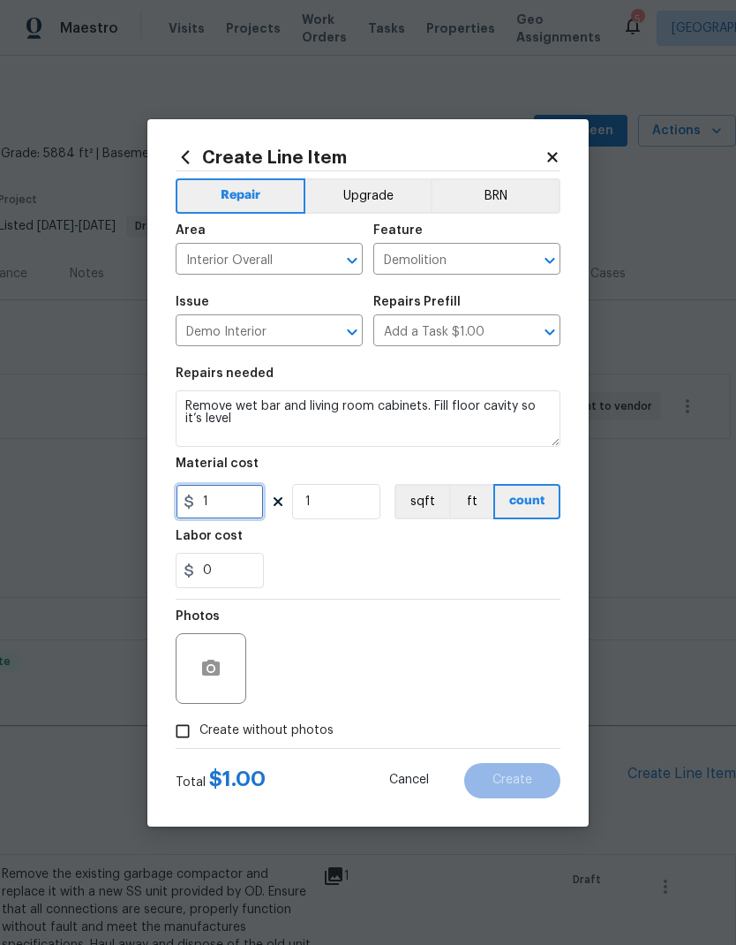
click at [232, 506] on input "1" at bounding box center [220, 501] width 88 height 35
click at [227, 509] on input "1" at bounding box center [220, 501] width 88 height 35
click at [226, 509] on input "1" at bounding box center [220, 501] width 88 height 35
type input "2000"
click at [387, 547] on div "Labor cost" at bounding box center [368, 541] width 385 height 23
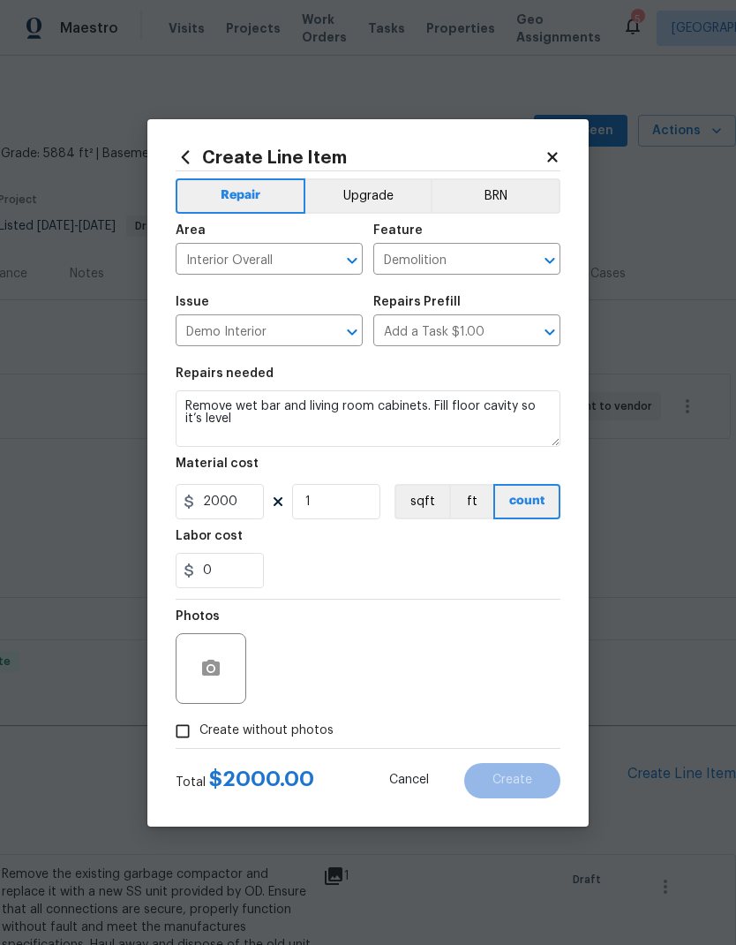
click at [476, 559] on div "0" at bounding box center [368, 570] width 385 height 35
click at [316, 415] on textarea "Remove wet bar and living room cabinets. Fill floor cavity so it’s level" at bounding box center [368, 418] width 385 height 57
type textarea "Remove wet bar and living room cabinets. Fill floor cavity so it’s level."
click at [397, 549] on div "Labor cost" at bounding box center [368, 541] width 385 height 23
click at [215, 663] on icon "button" at bounding box center [211, 668] width 18 height 16
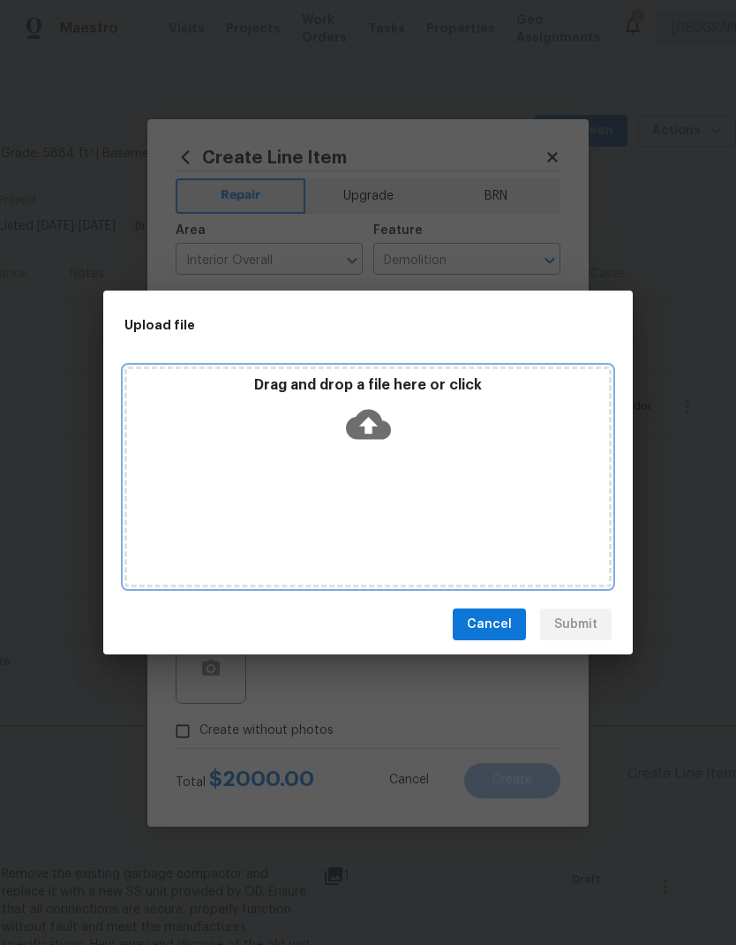
click at [388, 423] on icon at bounding box center [368, 425] width 45 height 30
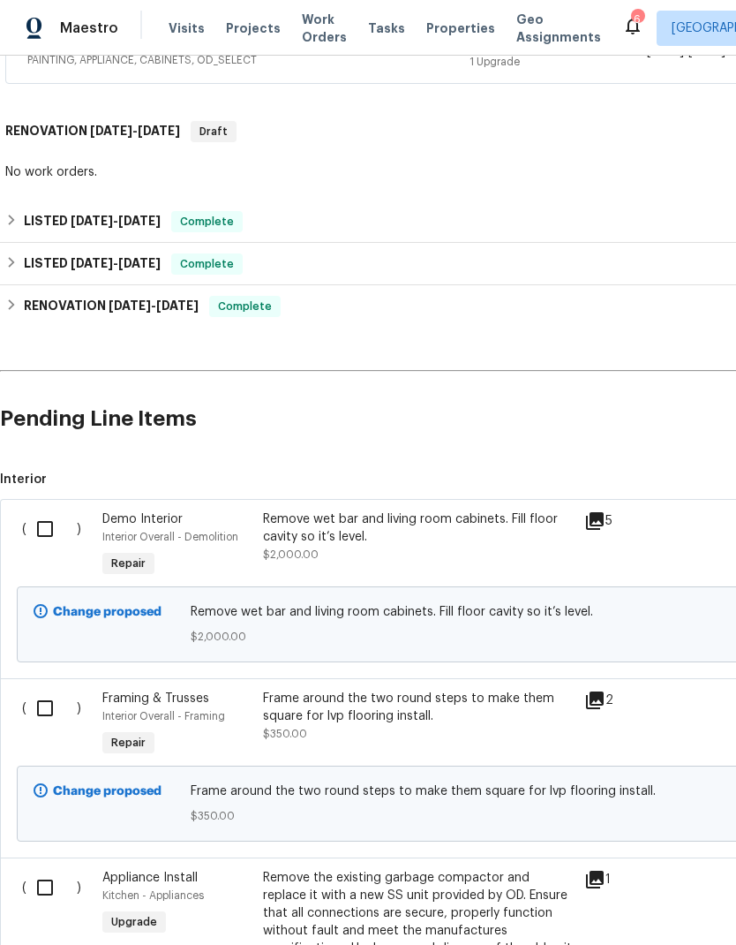
scroll to position [375, 0]
click at [329, 518] on div "Remove wet bar and living room cabinets. Fill floor cavity so it’s level." at bounding box center [418, 527] width 311 height 35
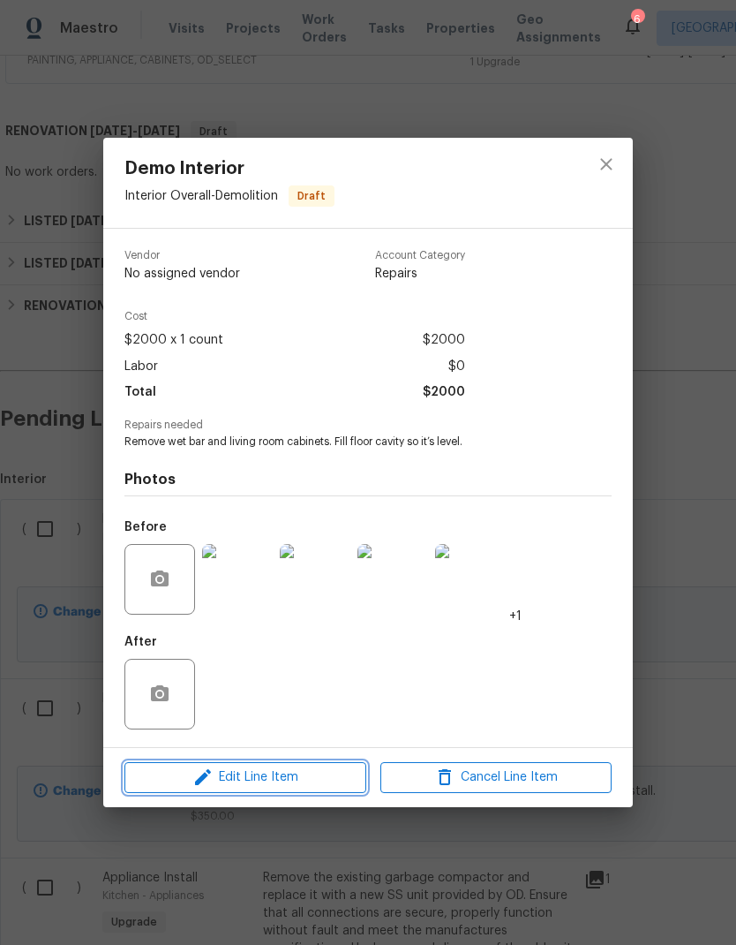
click at [306, 774] on span "Edit Line Item" at bounding box center [245, 777] width 231 height 22
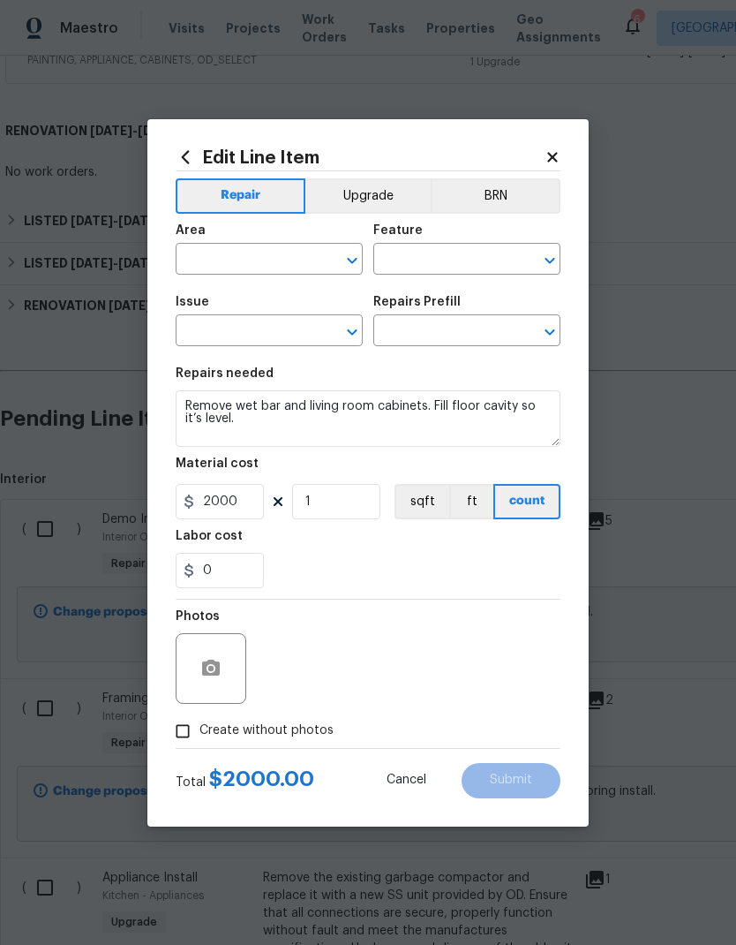
type input "Interior Overall"
type input "Demolition"
type input "Demo Interior"
type input "Add a Task $1.00"
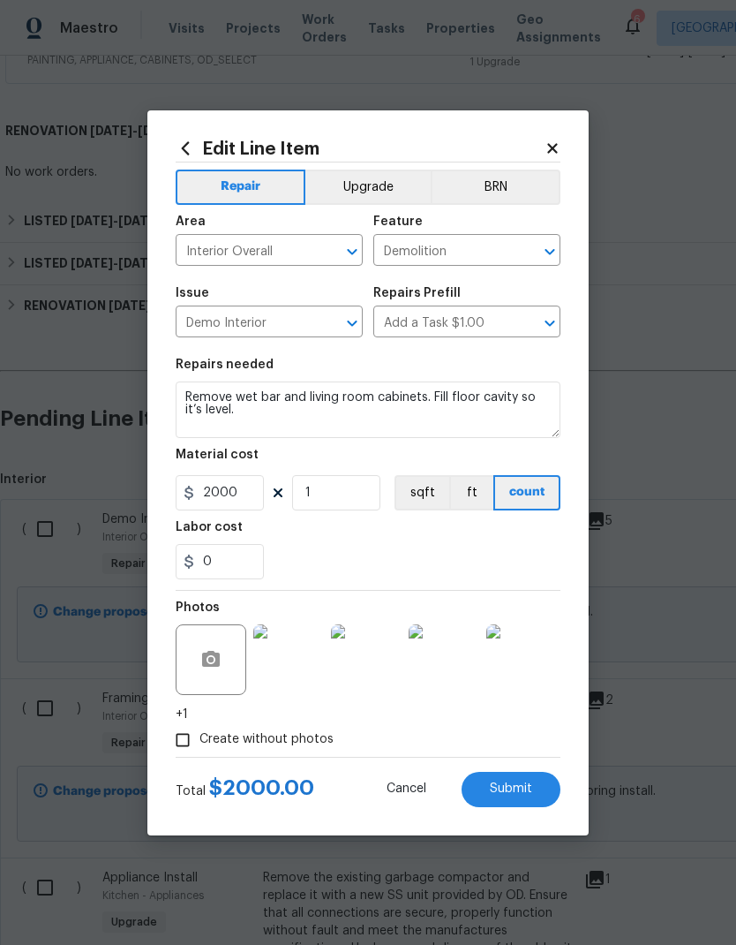
click at [373, 184] on button "Upgrade" at bounding box center [368, 187] width 126 height 35
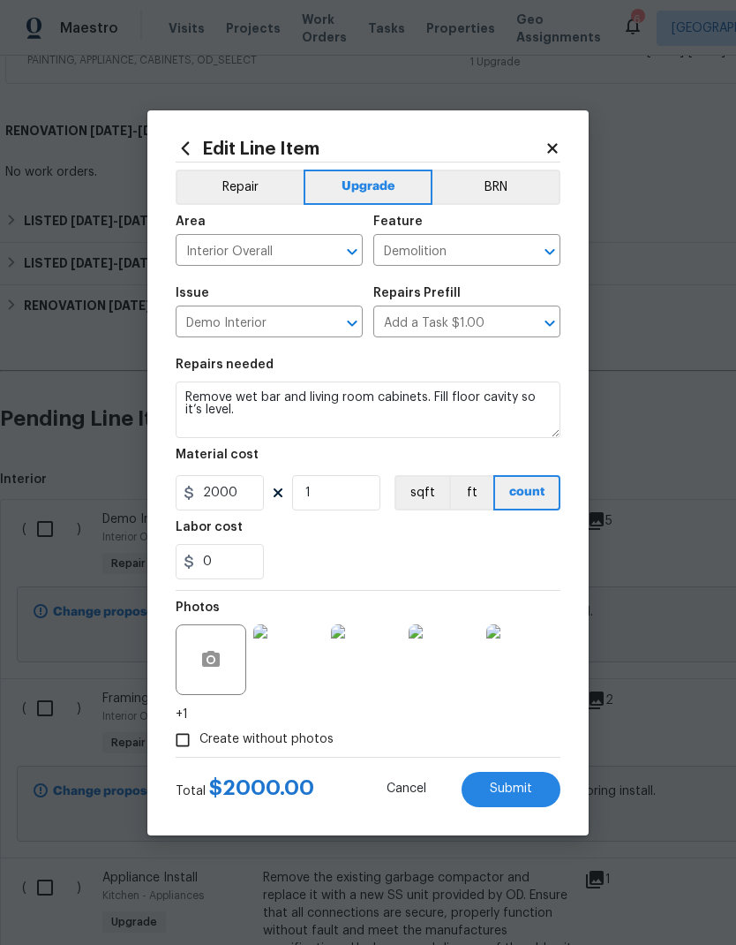
click at [525, 793] on span "Submit" at bounding box center [511, 788] width 42 height 13
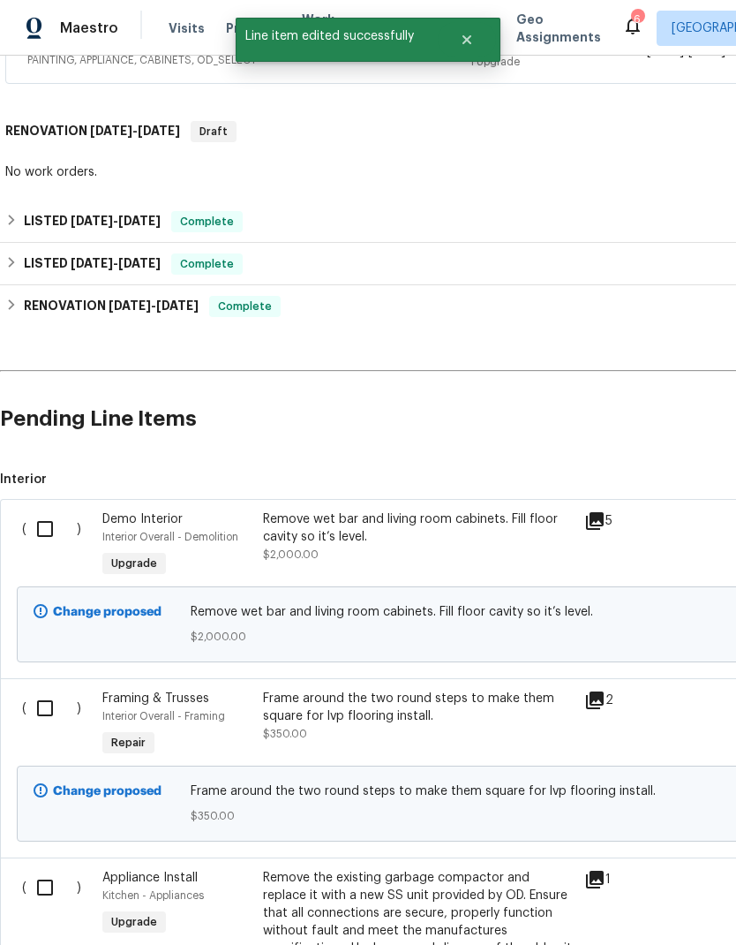
click at [293, 712] on div "Frame around the two round steps to make them square for lvp flooring install." at bounding box center [418, 707] width 311 height 35
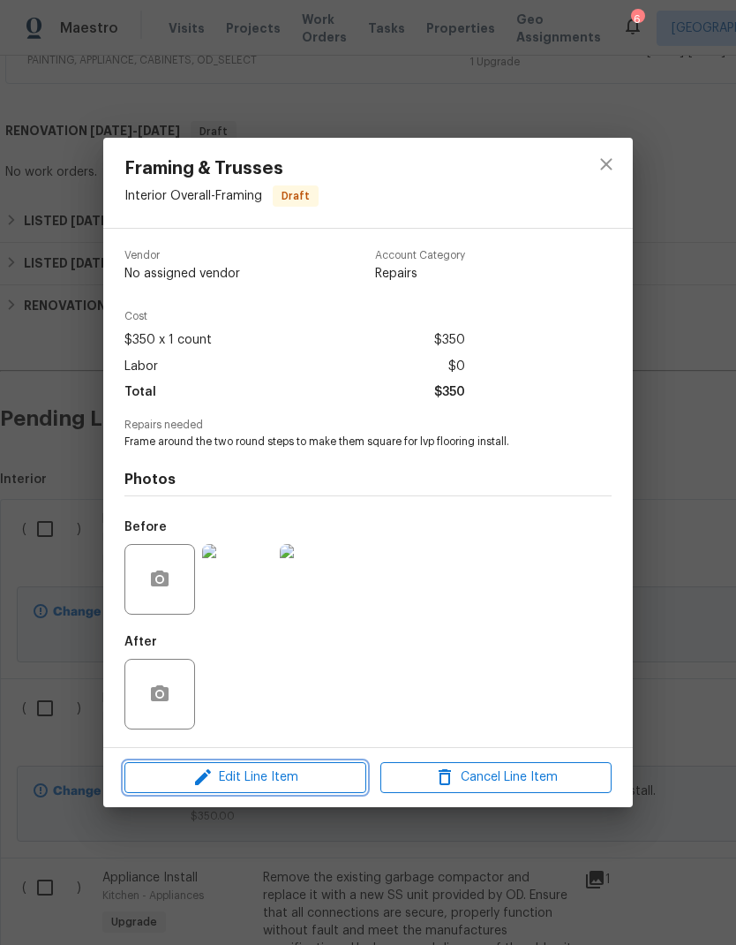
click at [299, 774] on span "Edit Line Item" at bounding box center [245, 777] width 231 height 22
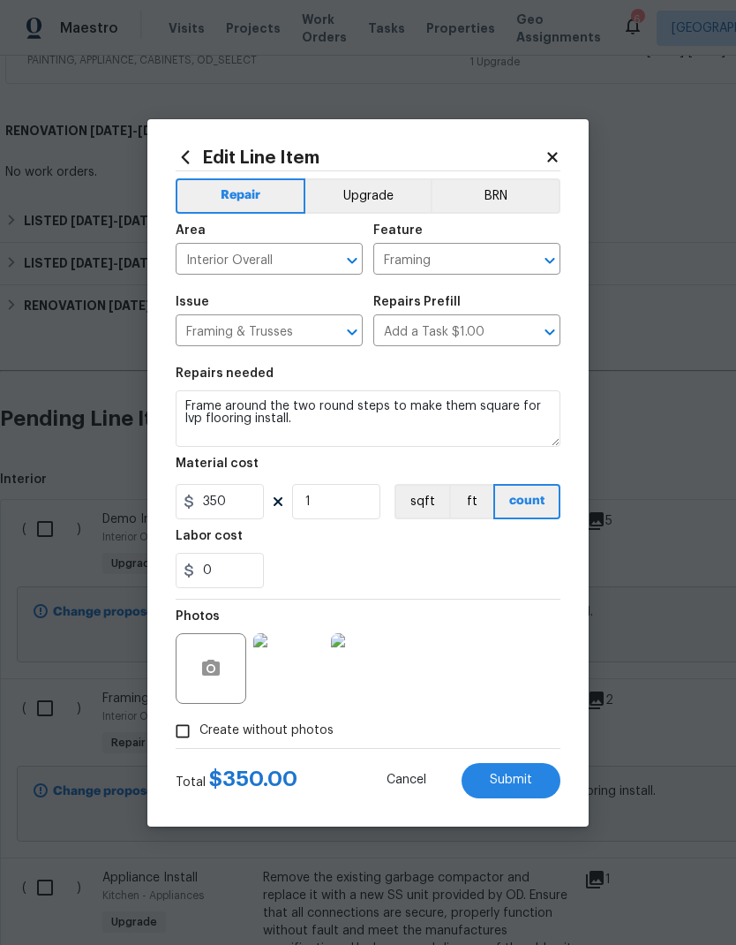
click at [372, 192] on button "Upgrade" at bounding box center [368, 195] width 126 height 35
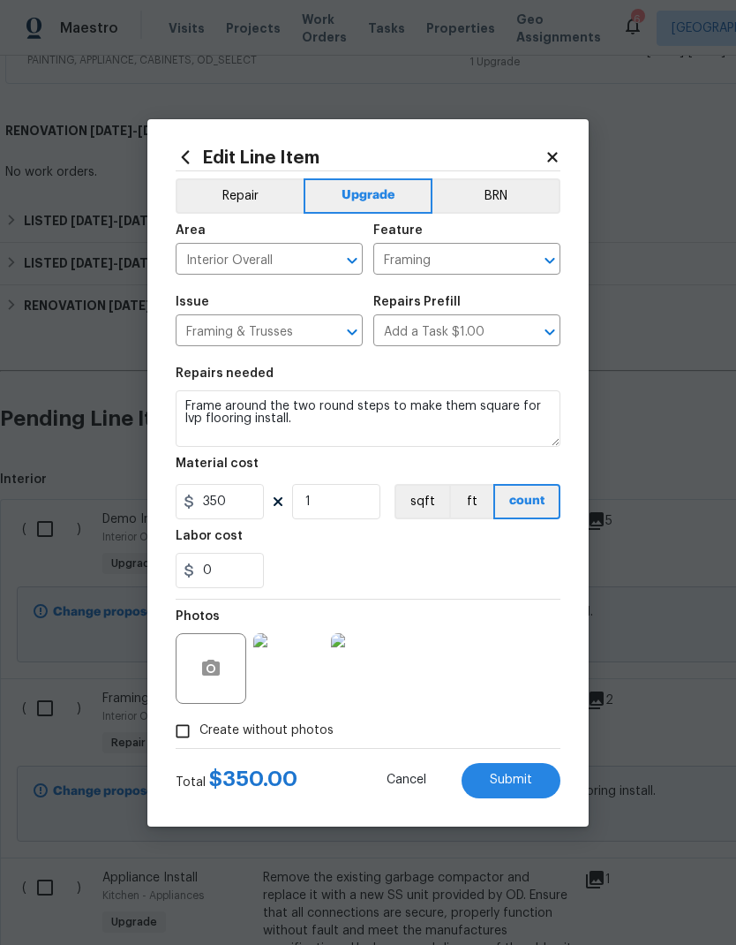
click at [520, 783] on span "Submit" at bounding box center [511, 779] width 42 height 13
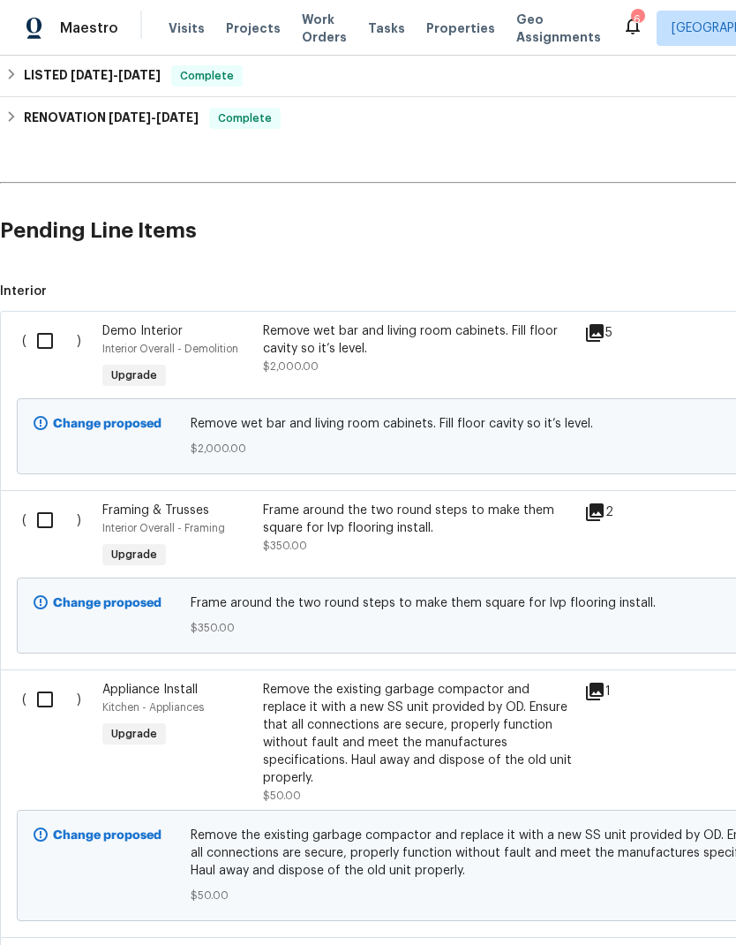
scroll to position [563, 0]
click at [51, 342] on input "checkbox" at bounding box center [51, 340] width 50 height 37
checkbox input "true"
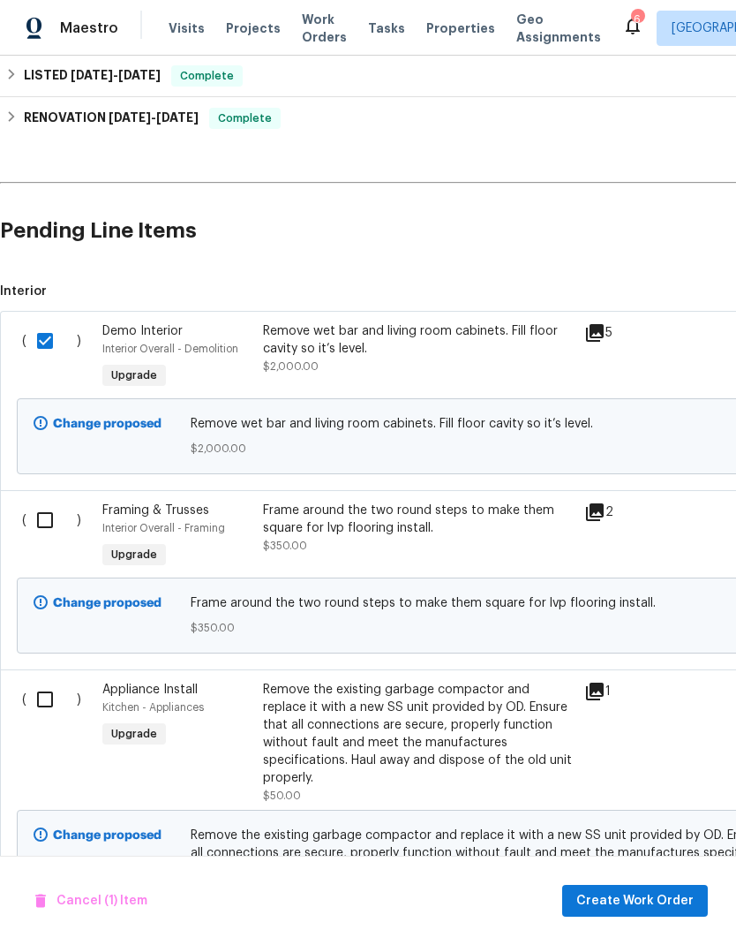
click at [41, 519] on input "checkbox" at bounding box center [51, 519] width 50 height 37
checkbox input "true"
click at [44, 699] on input "checkbox" at bounding box center [51, 699] width 50 height 37
checkbox input "true"
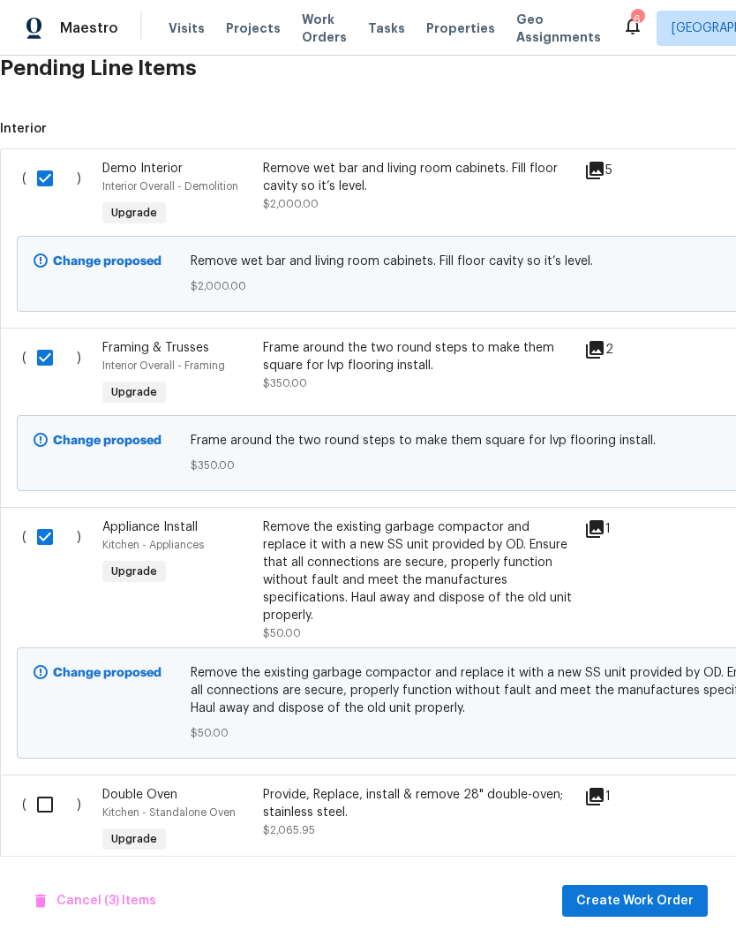
scroll to position [727, 0]
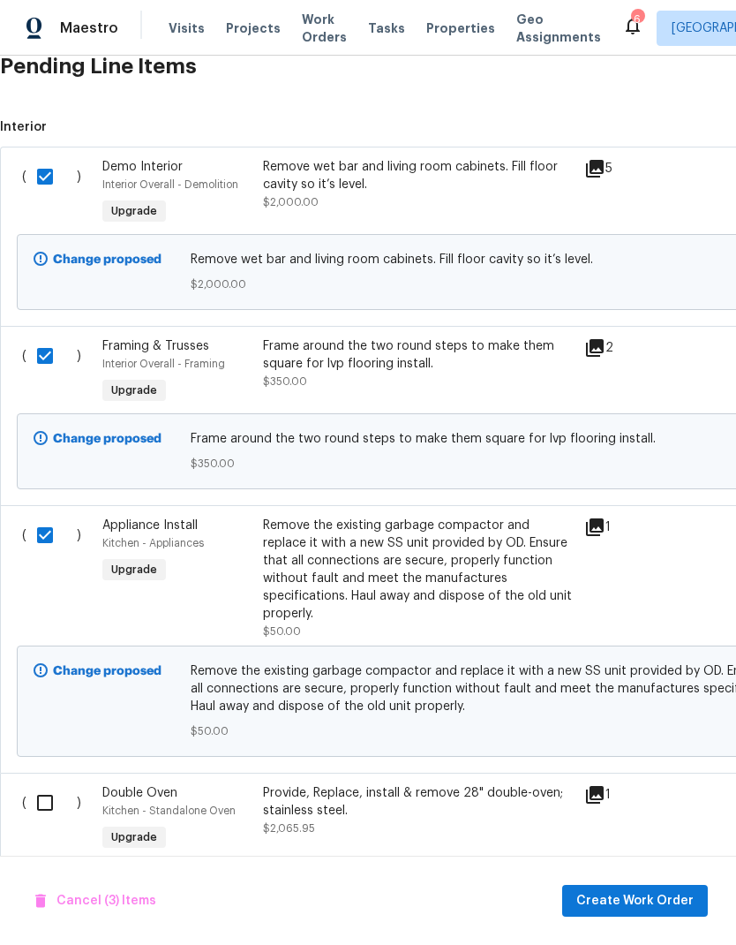
click at [43, 793] on input "checkbox" at bounding box center [51, 802] width 50 height 37
checkbox input "true"
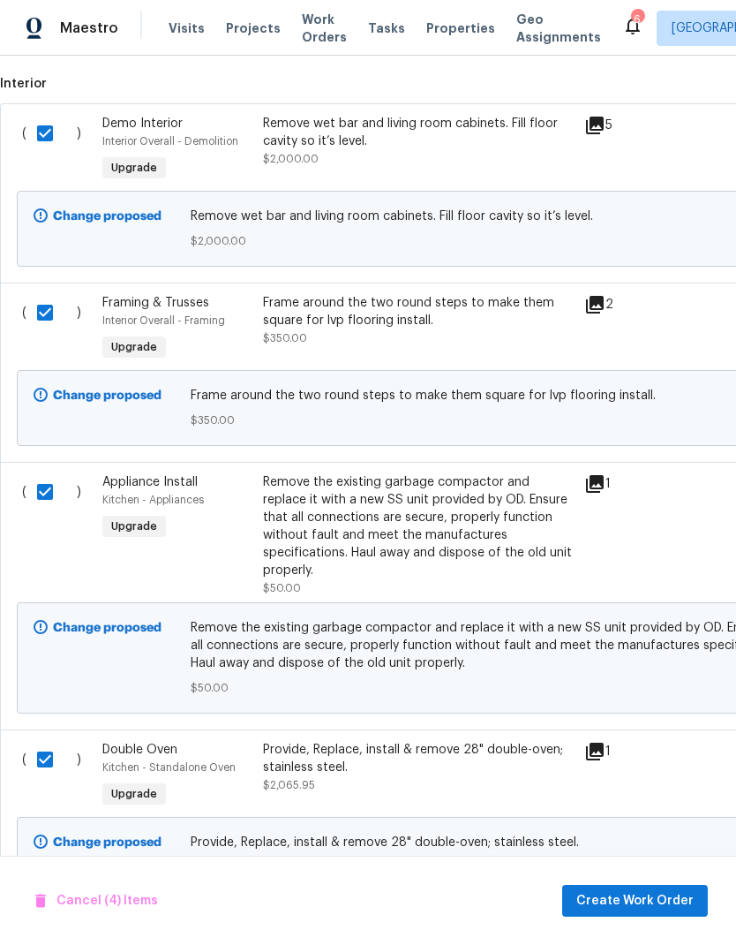
scroll to position [770, 0]
click at [648, 904] on span "Create Work Order" at bounding box center [635, 901] width 117 height 22
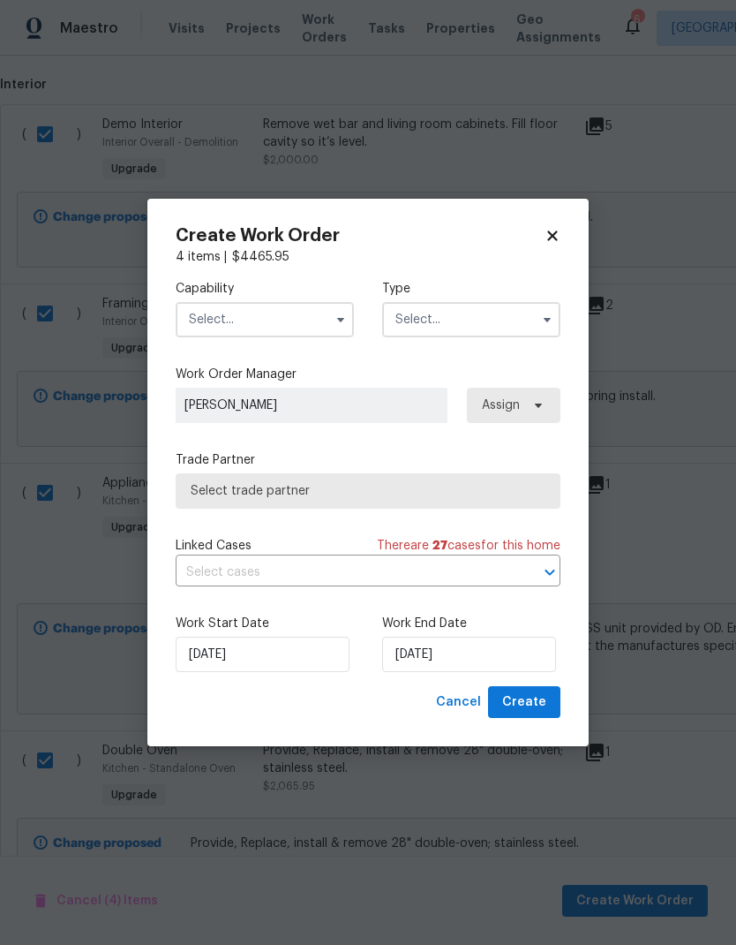
click at [285, 321] on input "text" at bounding box center [265, 319] width 178 height 35
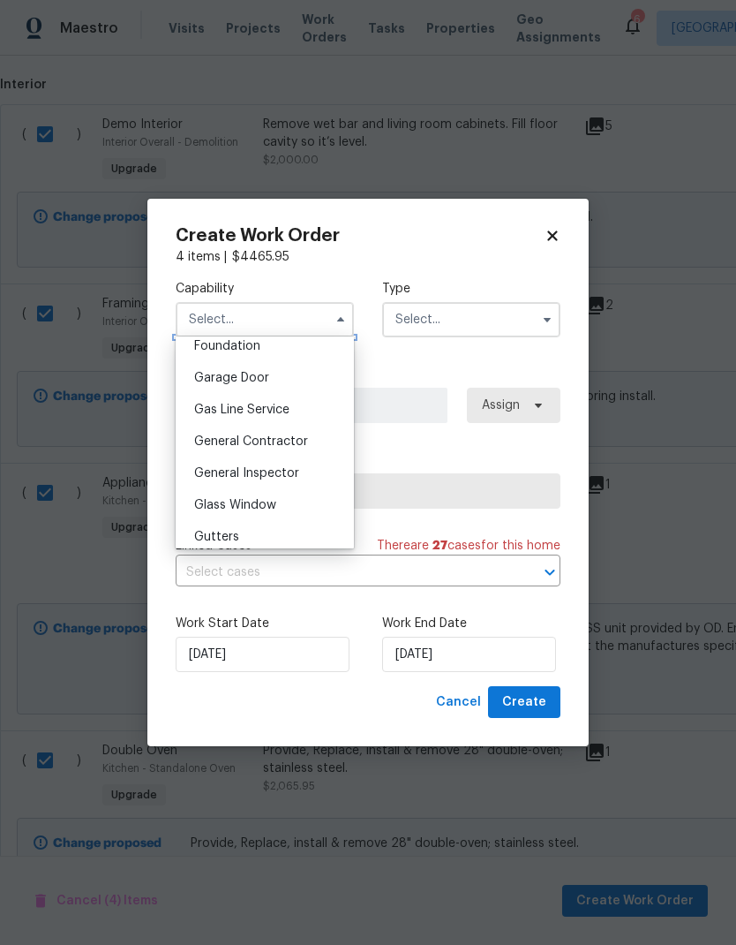
scroll to position [777, 0]
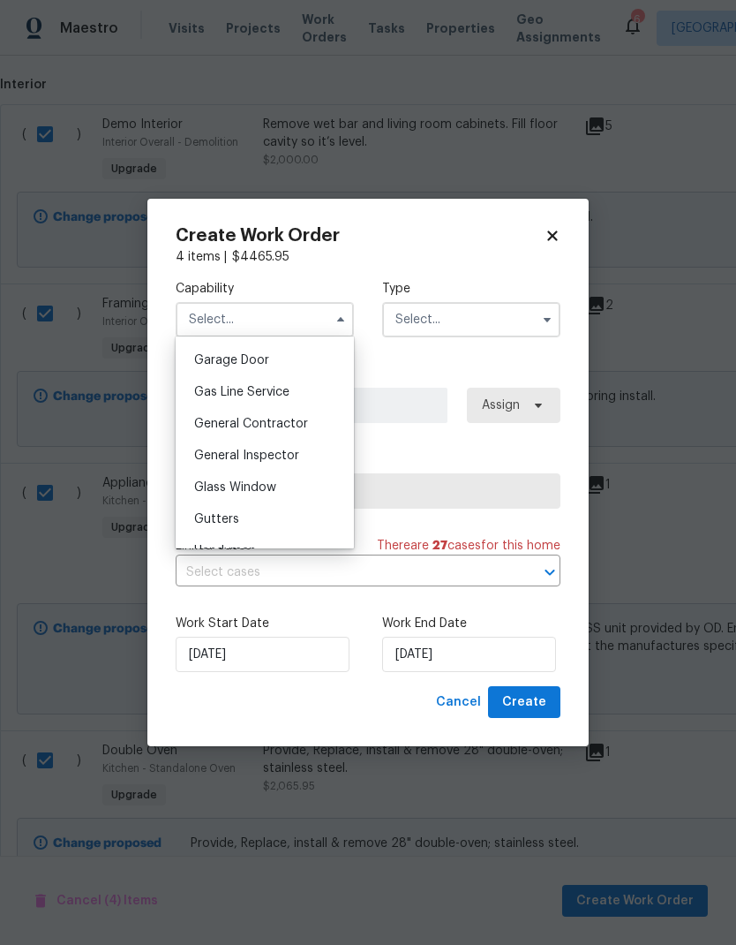
click at [303, 421] on span "General Contractor" at bounding box center [251, 424] width 114 height 12
type input "General Contractor"
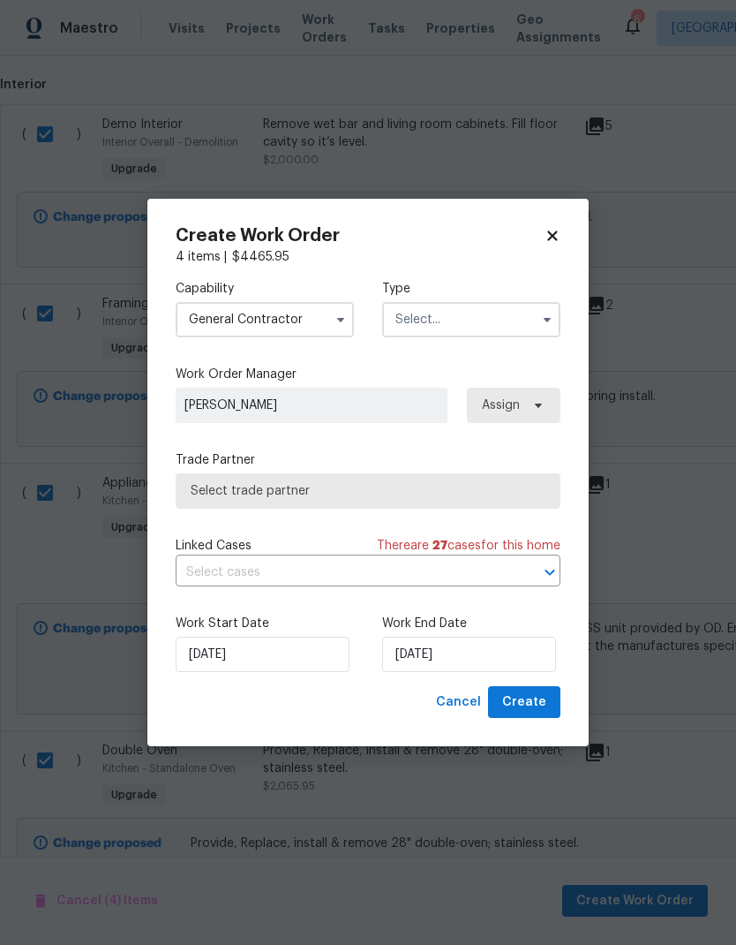
click at [464, 315] on input "text" at bounding box center [471, 319] width 178 height 35
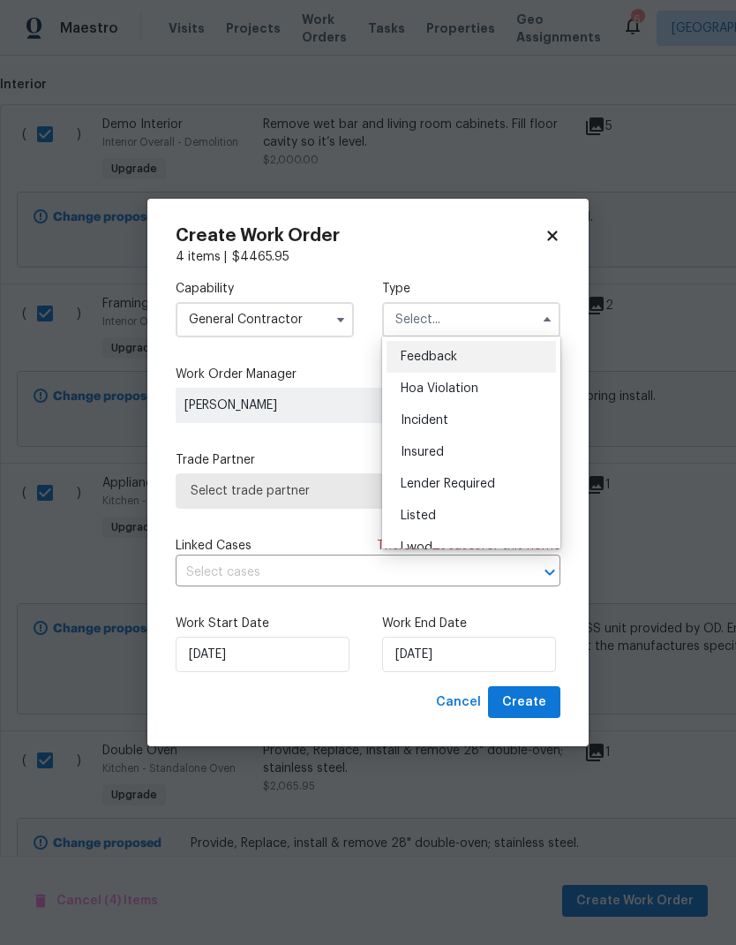
click at [444, 514] on div "Listed" at bounding box center [472, 516] width 170 height 32
type input "Listed"
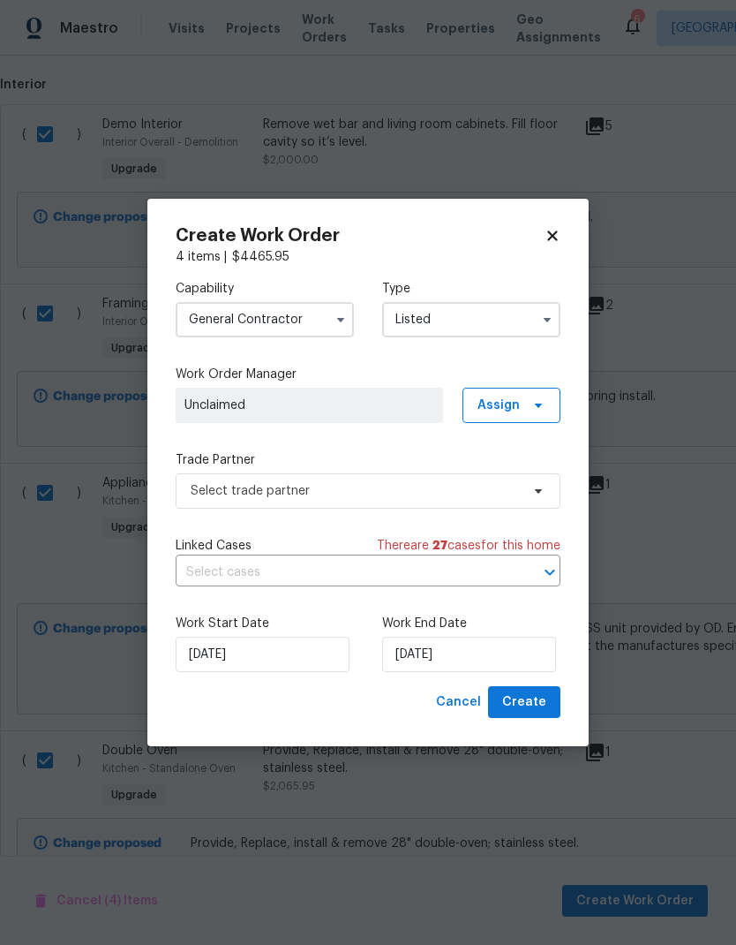
click at [362, 399] on span "Unclaimed" at bounding box center [310, 405] width 250 height 18
click at [506, 406] on span "Assign" at bounding box center [499, 405] width 42 height 18
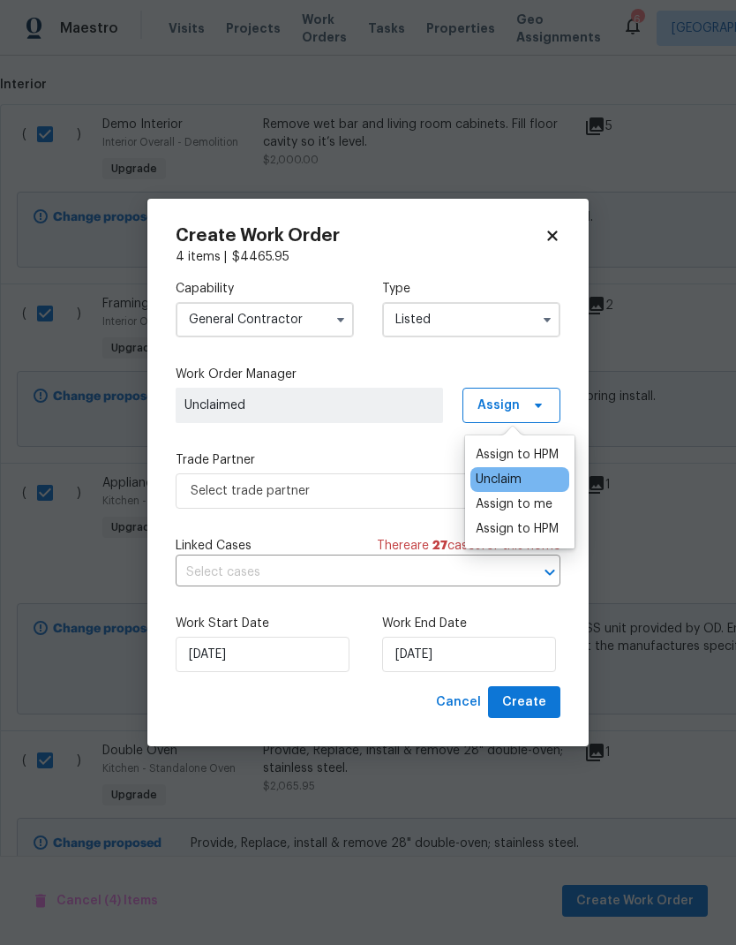
click at [539, 447] on div "Assign to HPM" at bounding box center [517, 455] width 83 height 18
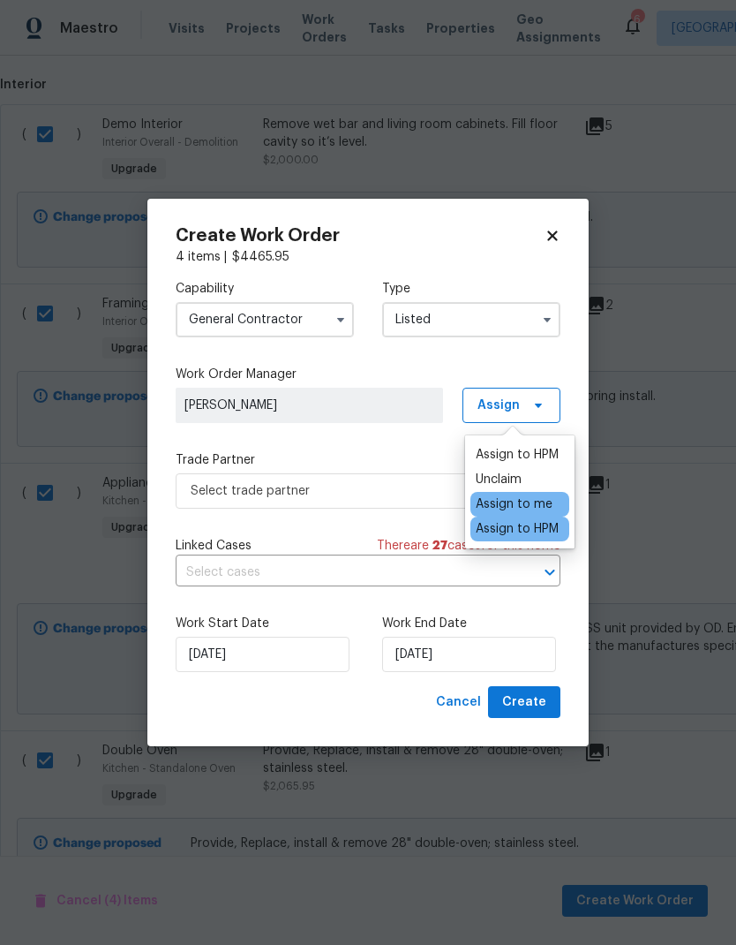
click at [387, 437] on div "Capability General Contractor Type Listed Work Order Manager Daniel Fomenko Ass…" at bounding box center [368, 476] width 385 height 420
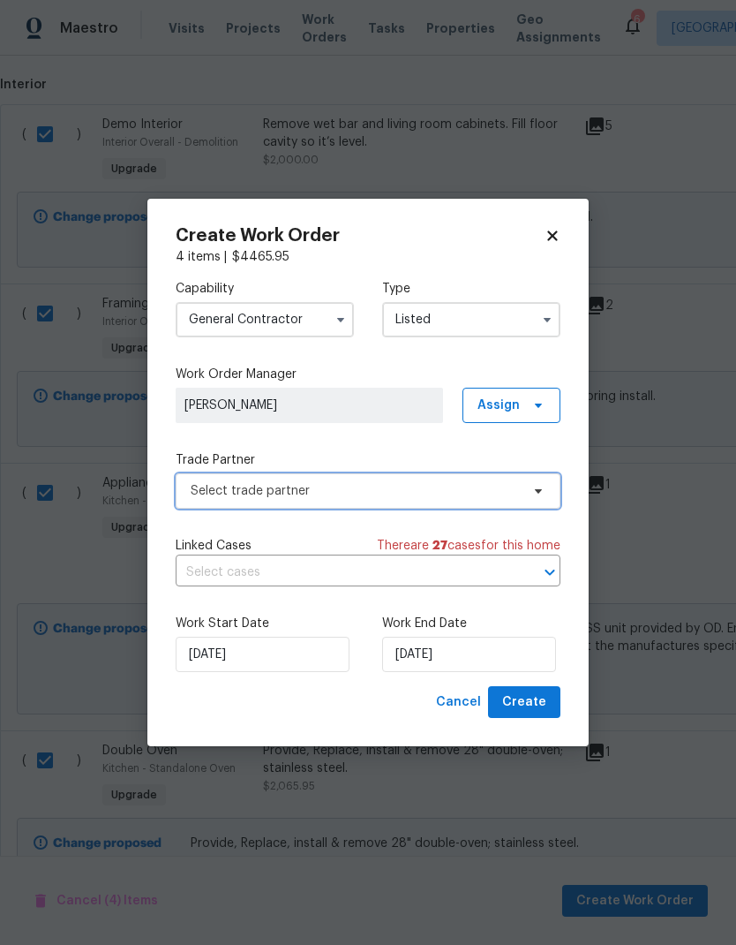
click at [410, 494] on span "Select trade partner" at bounding box center [355, 491] width 329 height 18
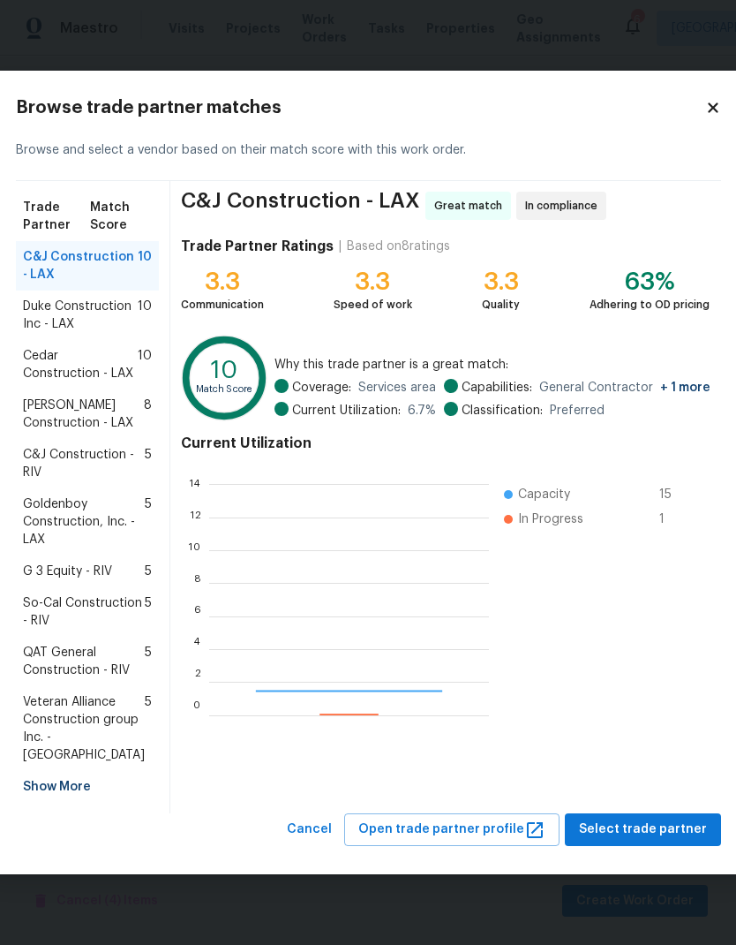
scroll to position [247, 280]
click at [75, 425] on span "[PERSON_NAME] Construction - LAX" at bounding box center [83, 413] width 121 height 35
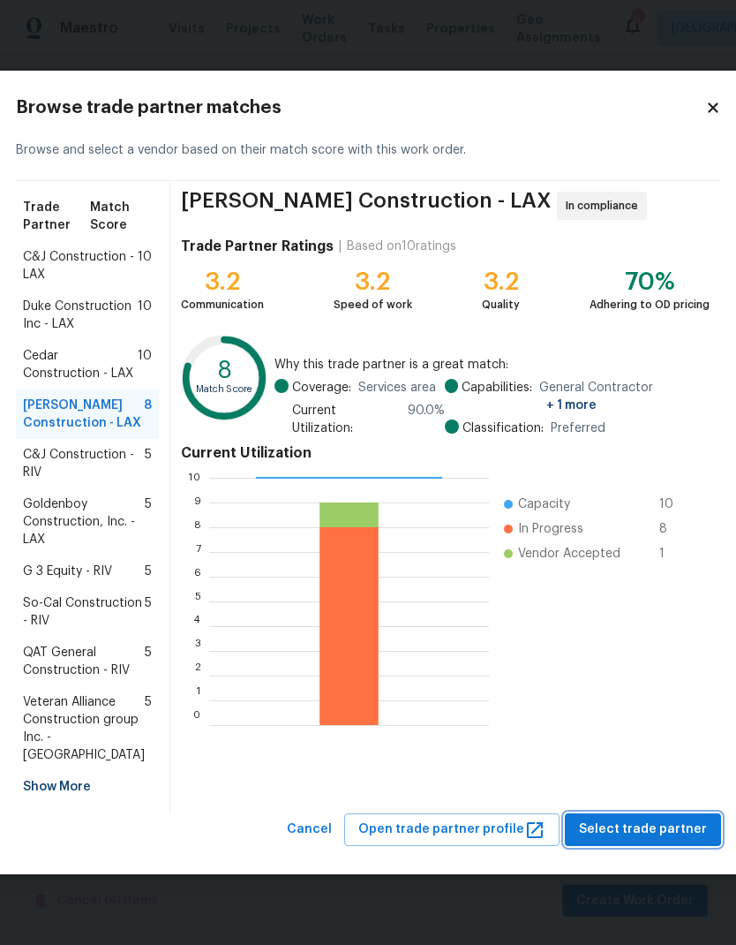
click at [642, 841] on span "Select trade partner" at bounding box center [643, 829] width 128 height 22
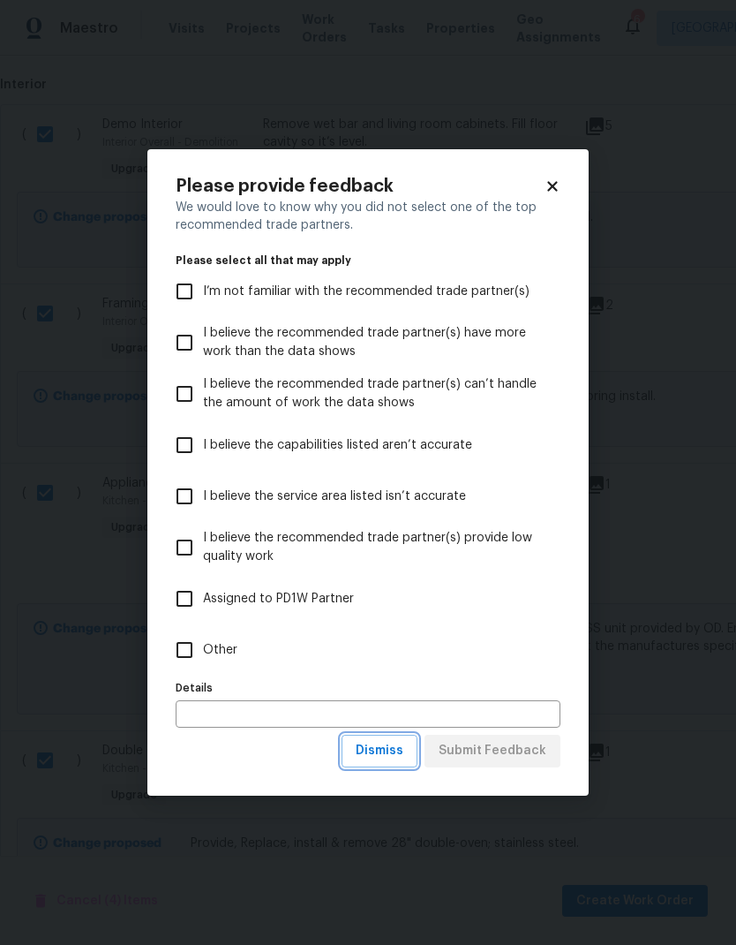
click at [391, 751] on span "Dismiss" at bounding box center [380, 751] width 48 height 22
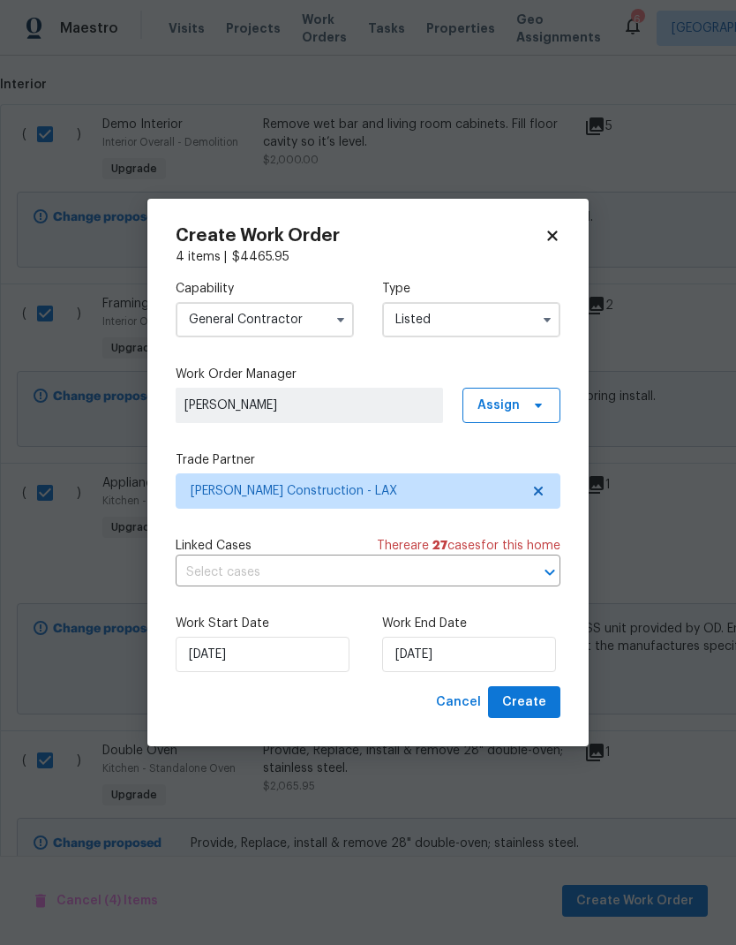
click at [458, 314] on input "Listed" at bounding box center [471, 319] width 178 height 35
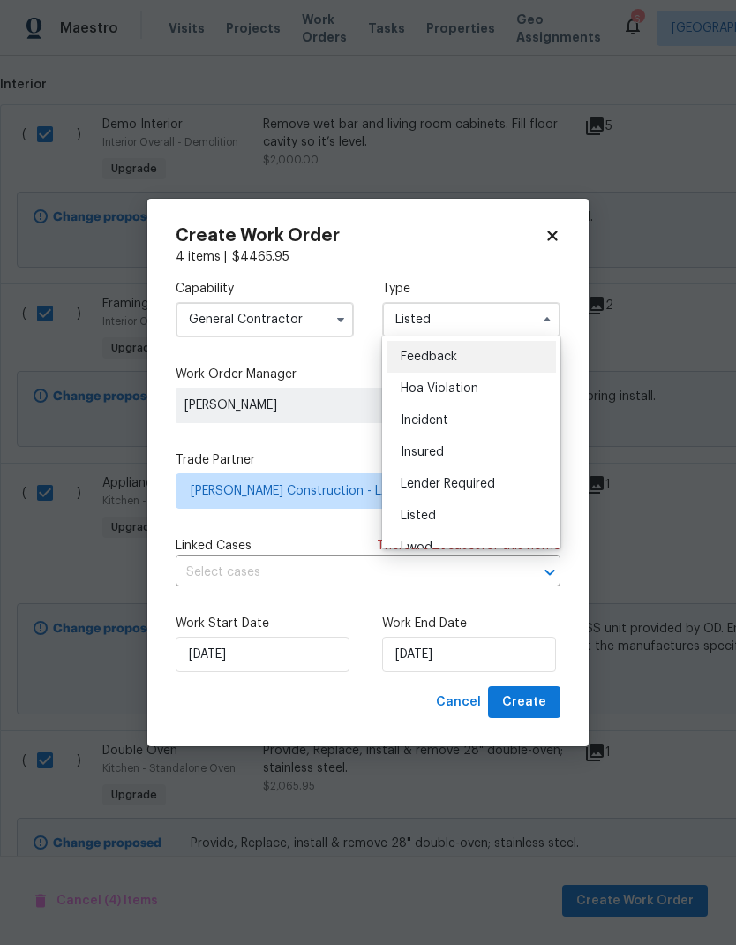
click at [488, 261] on div "4 items | $ 4465.95" at bounding box center [368, 257] width 385 height 18
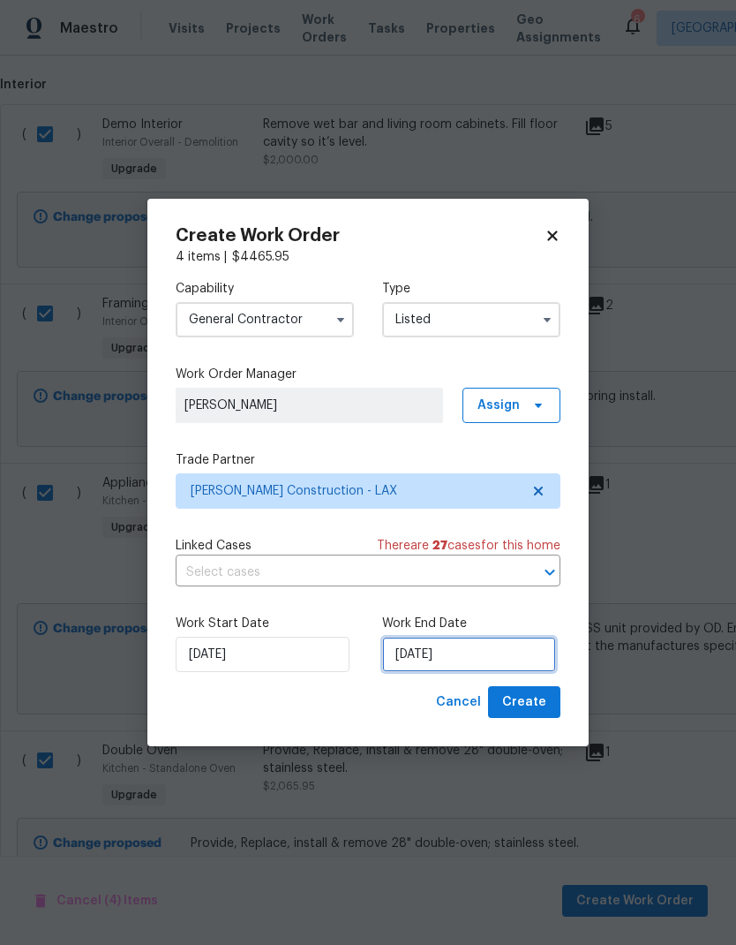
click at [446, 658] on input "10/1/2025" at bounding box center [469, 654] width 174 height 35
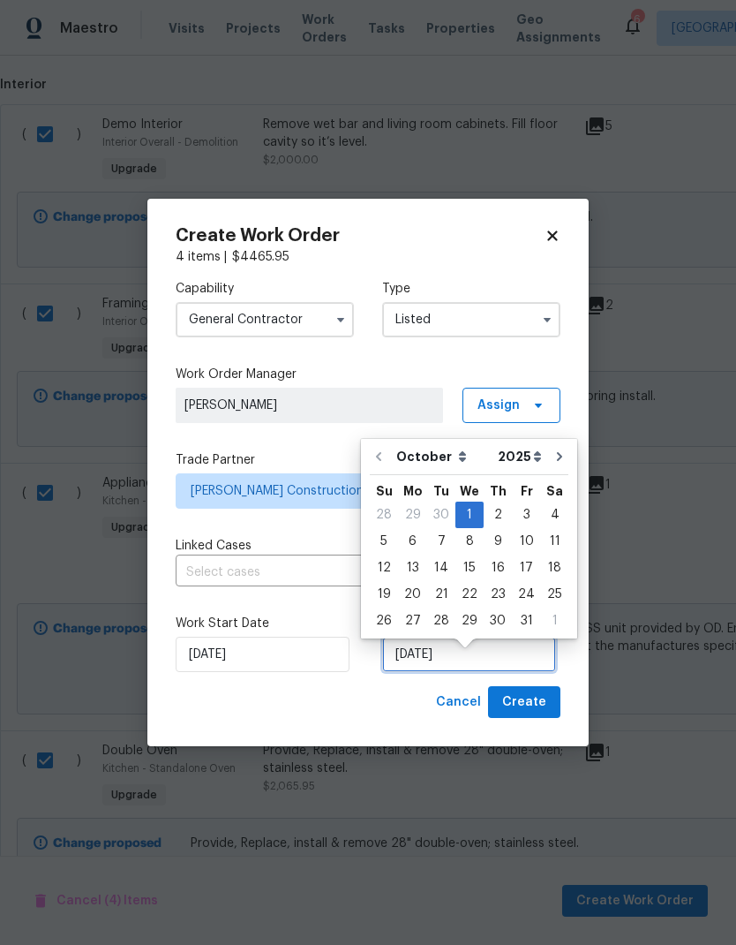
scroll to position [13, 0]
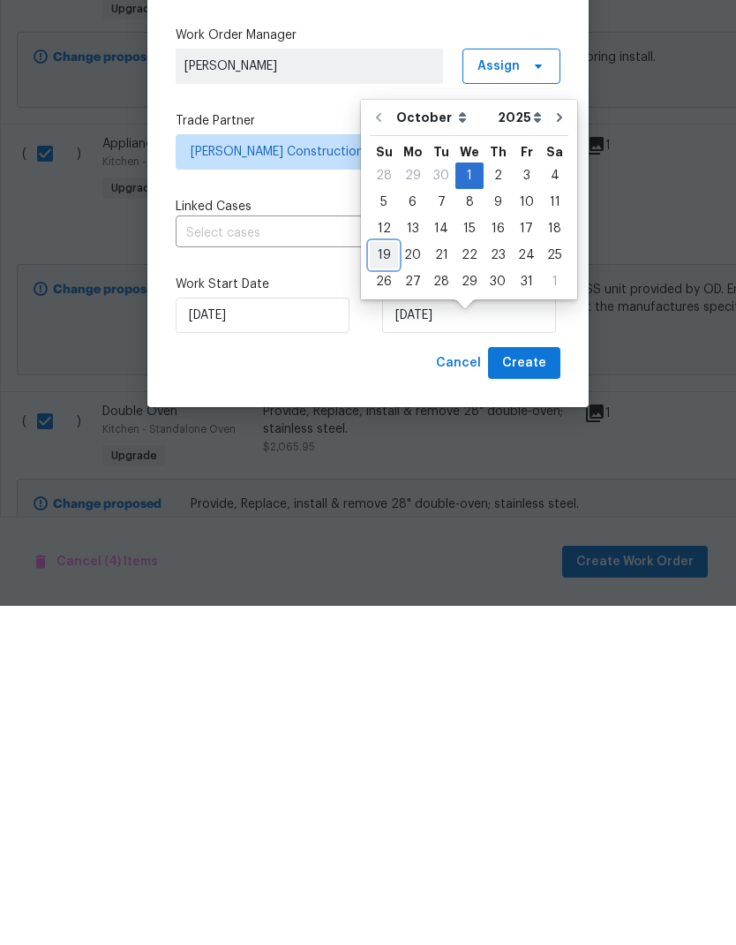
click at [383, 582] on div "19" at bounding box center [384, 594] width 28 height 25
type input "10/19/2025"
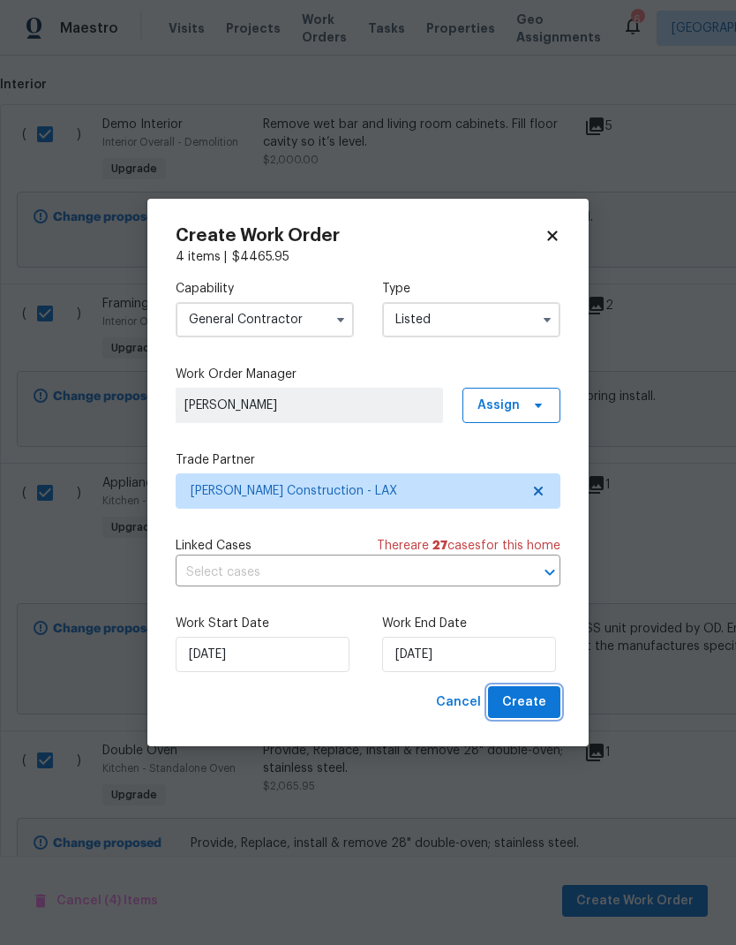
click at [529, 705] on span "Create" at bounding box center [524, 702] width 44 height 22
checkbox input "false"
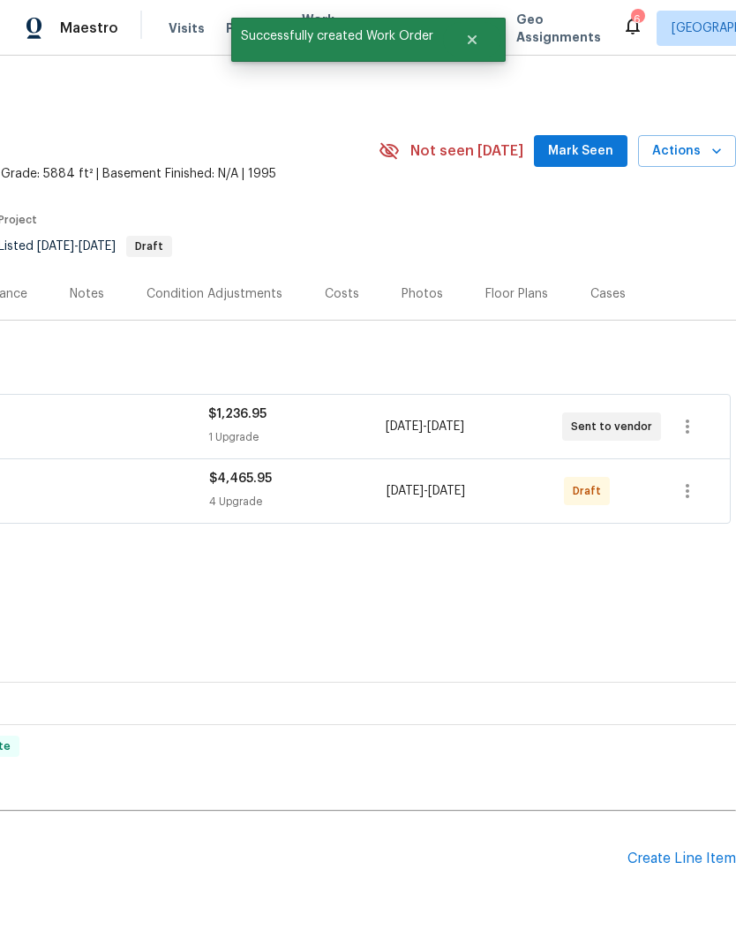
scroll to position [0, 261]
click at [692, 480] on icon "button" at bounding box center [687, 490] width 21 height 21
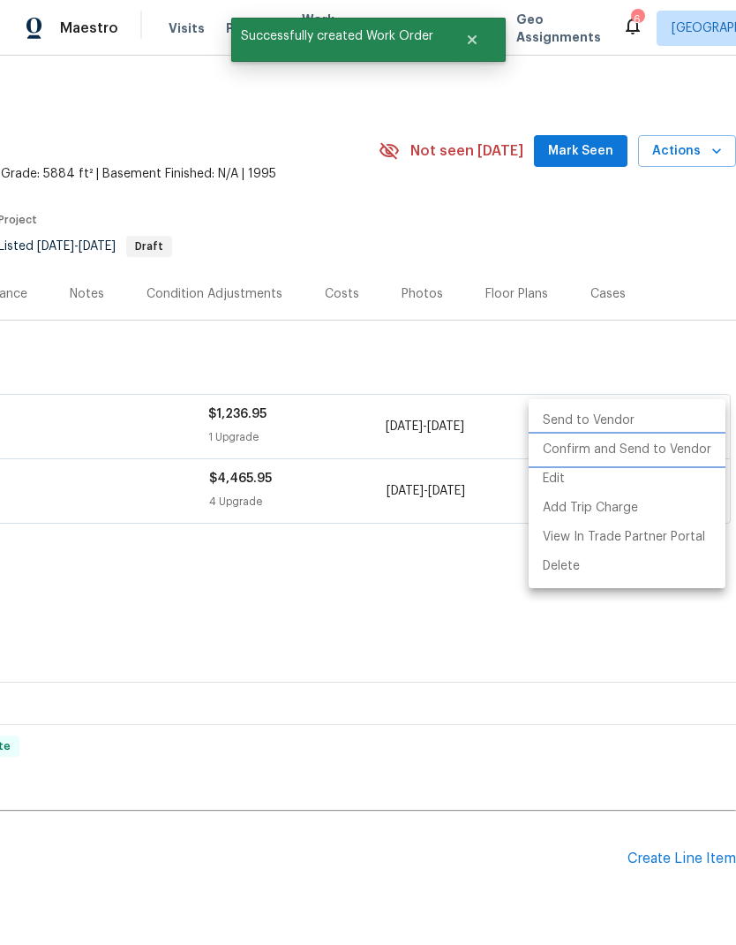
click at [628, 452] on li "Confirm and Send to Vendor" at bounding box center [627, 449] width 197 height 29
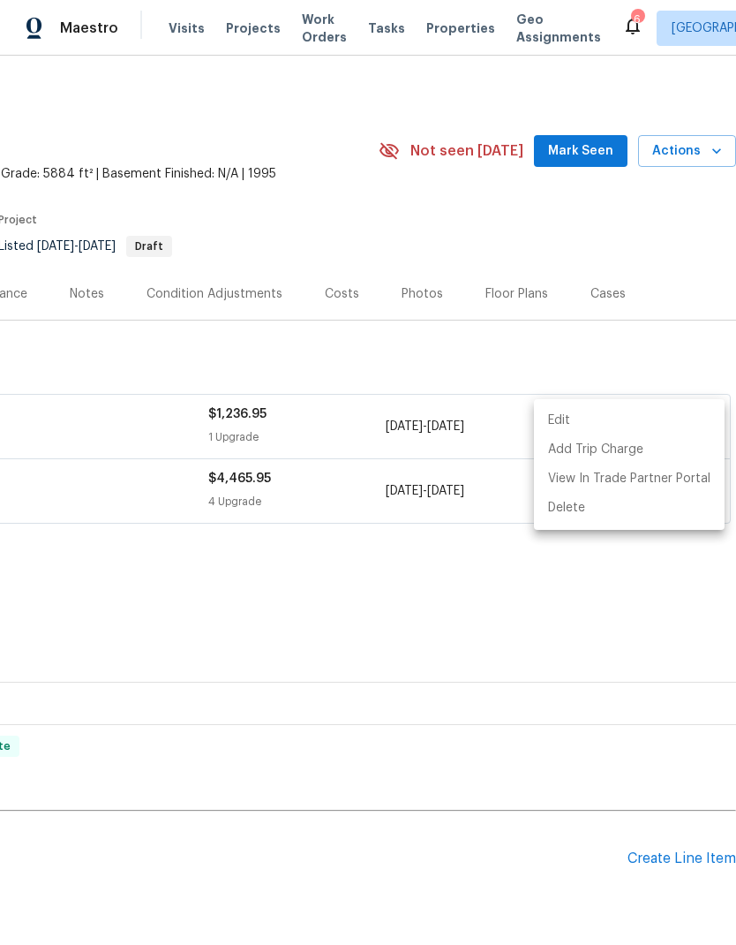
click at [418, 516] on div at bounding box center [368, 472] width 736 height 945
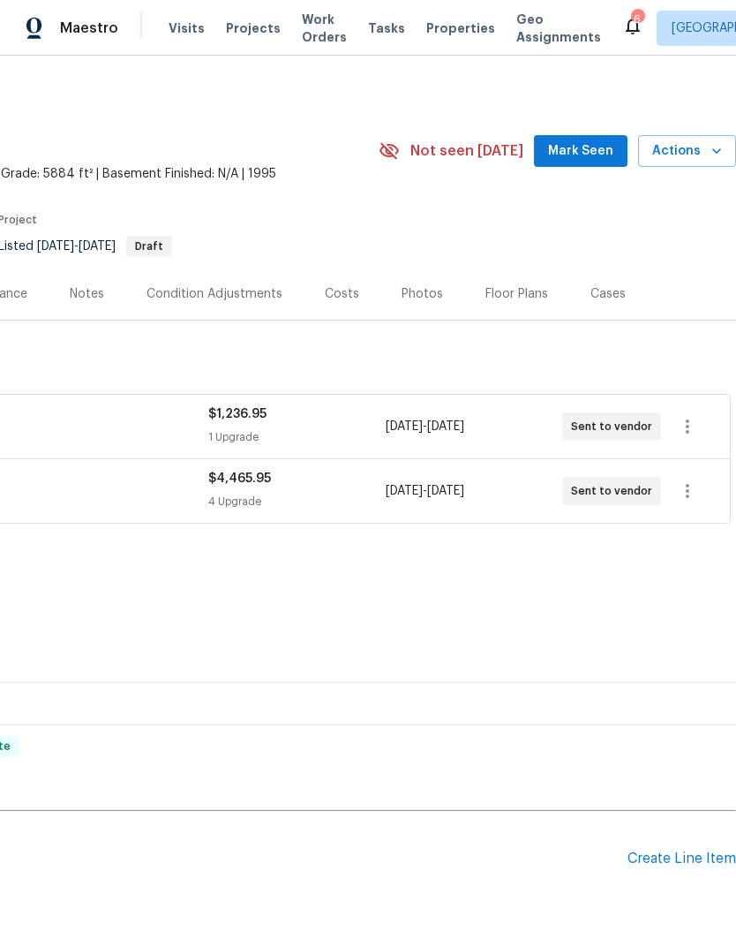
click at [678, 850] on div "Create Line Item" at bounding box center [682, 858] width 109 height 17
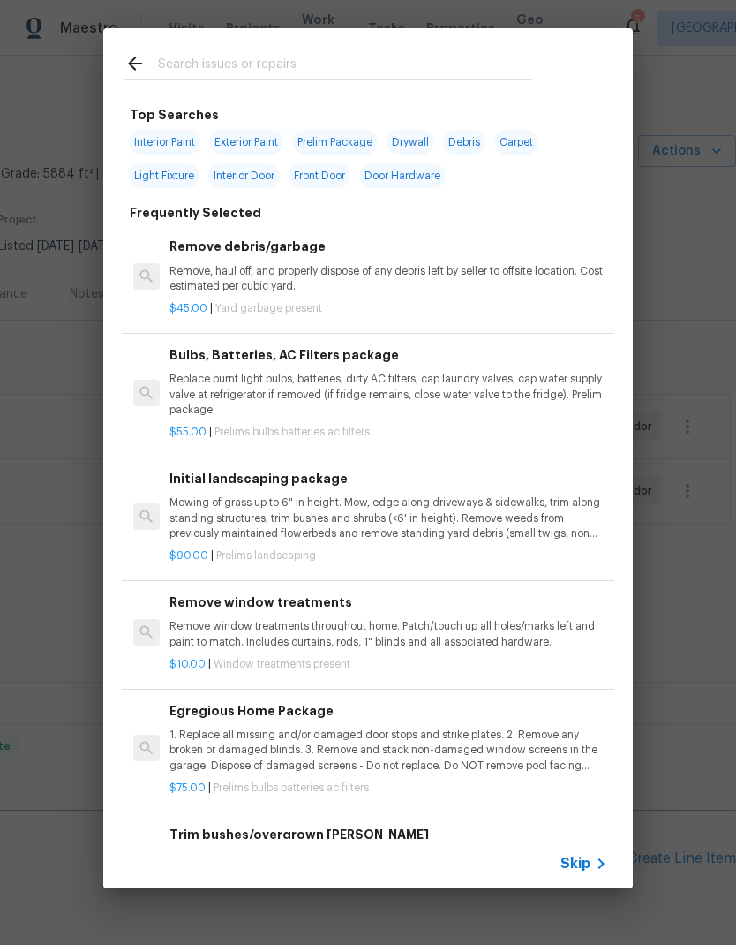
click at [325, 63] on input "text" at bounding box center [345, 66] width 374 height 26
type input "Lvp"
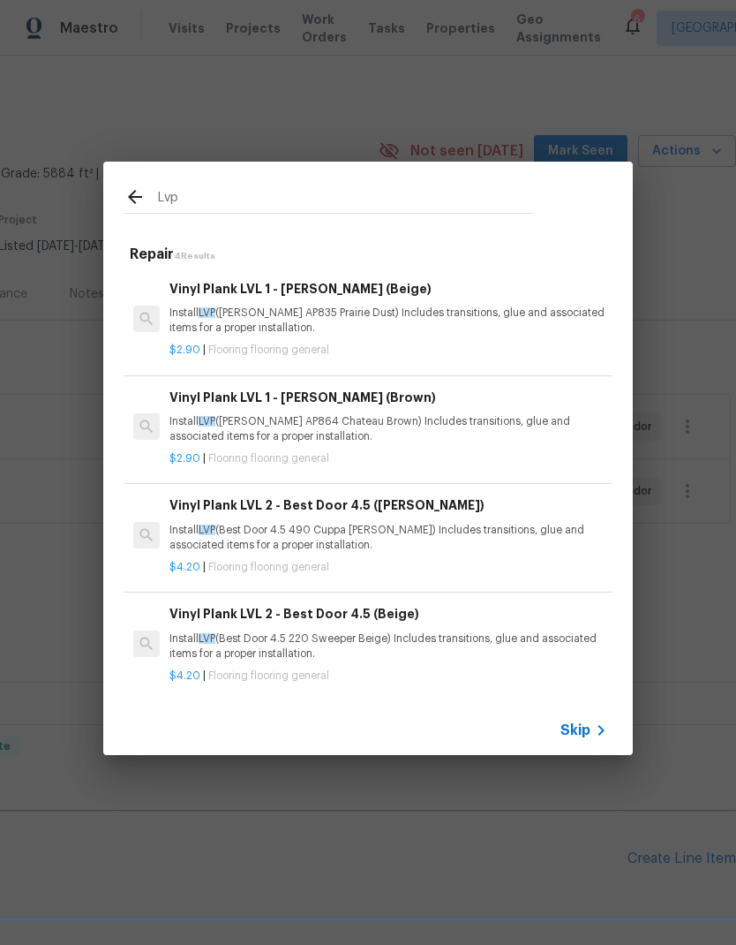
click at [478, 309] on p "Install LVP (Knighton AP835 Prairie Dust) Includes transitions, glue and associ…" at bounding box center [389, 320] width 438 height 30
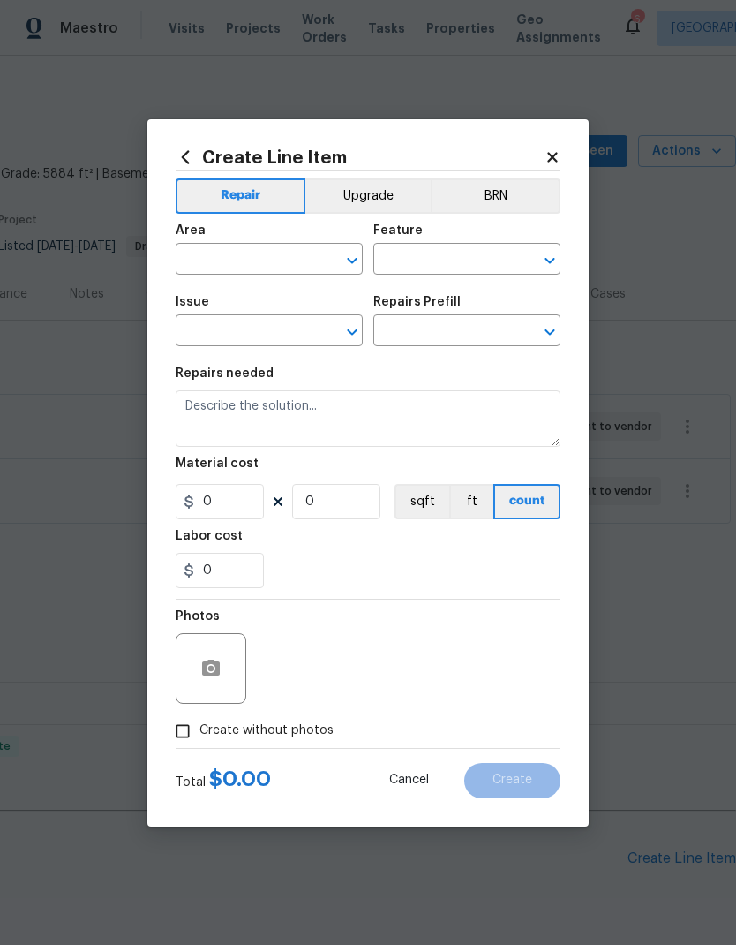
type input "Overall Flooring"
type input "Flooring General"
type input "Vinyl Plank LVL 1 - Knighton (Beige) $2.90"
type textarea "Install LVP (Knighton AP835 Prairie Dust) Includes transitions, glue and associ…"
type input "2.9"
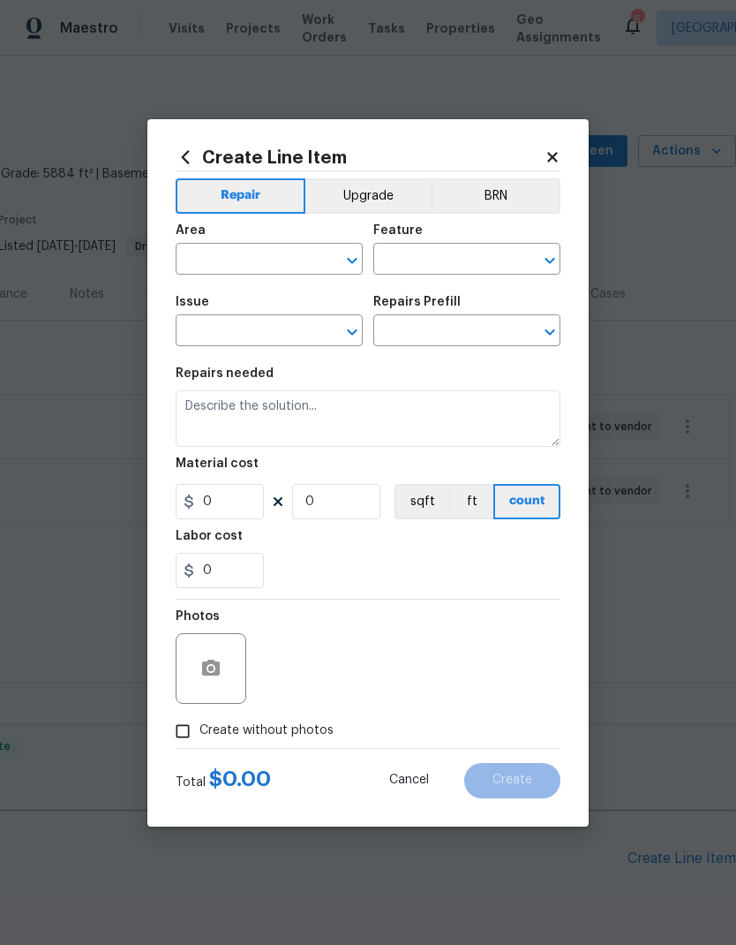
type input "1"
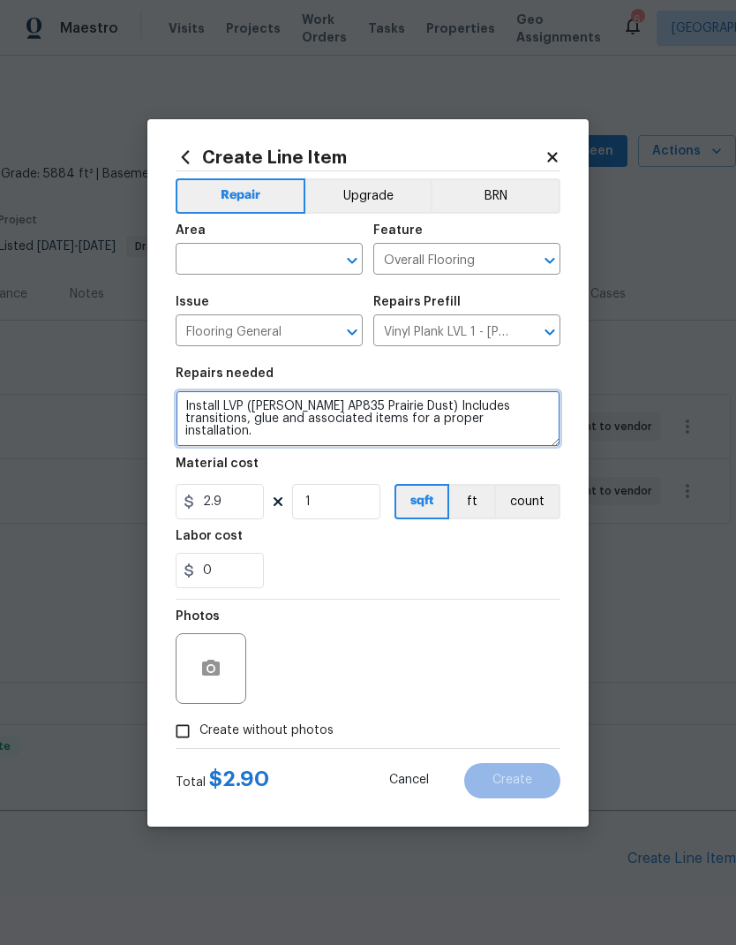
click at [255, 400] on textarea "Install LVP (Knighton AP835 Prairie Dust) Includes transitions, glue and associ…" at bounding box center [368, 418] width 385 height 57
click at [245, 402] on textarea "Install LVP (Knighton AP835 Prairie Dust) Includes transitions, glue and associ…" at bounding box center [368, 418] width 385 height 57
click at [245, 401] on textarea "Install LVP (Knighton AP835 Prairie Dust) Includes transitions, glue and associ…" at bounding box center [368, 418] width 385 height 57
type textarea "Install LVP Includes transitions, glue and associated items for a proper instal…"
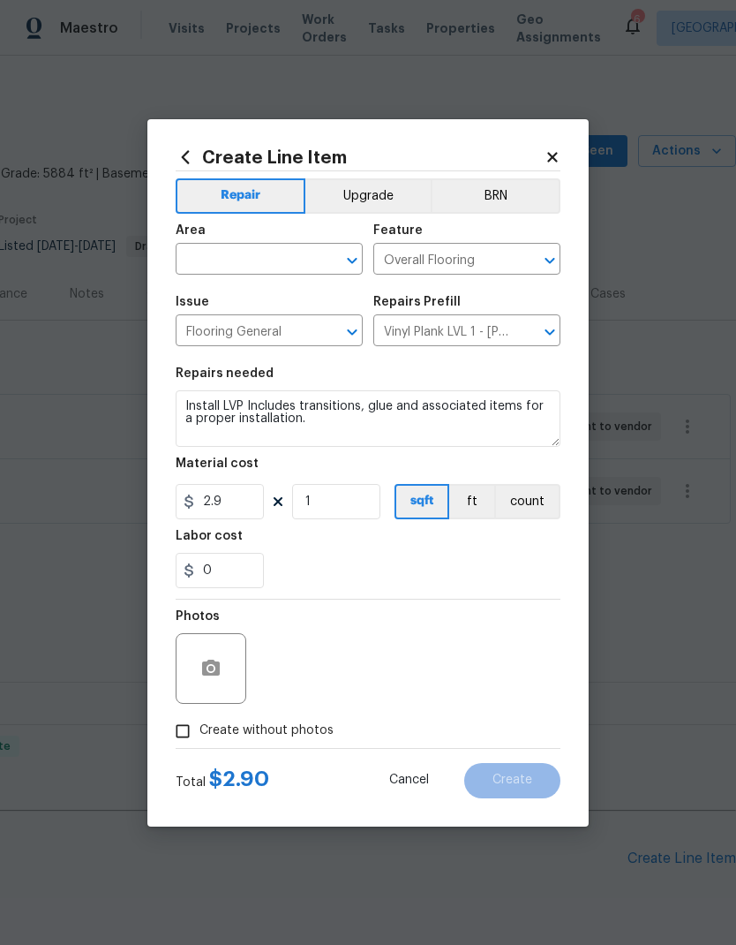
click at [420, 553] on div "Labor cost" at bounding box center [368, 541] width 385 height 23
click at [228, 654] on div at bounding box center [211, 668] width 71 height 71
click at [215, 654] on button "button" at bounding box center [211, 668] width 42 height 42
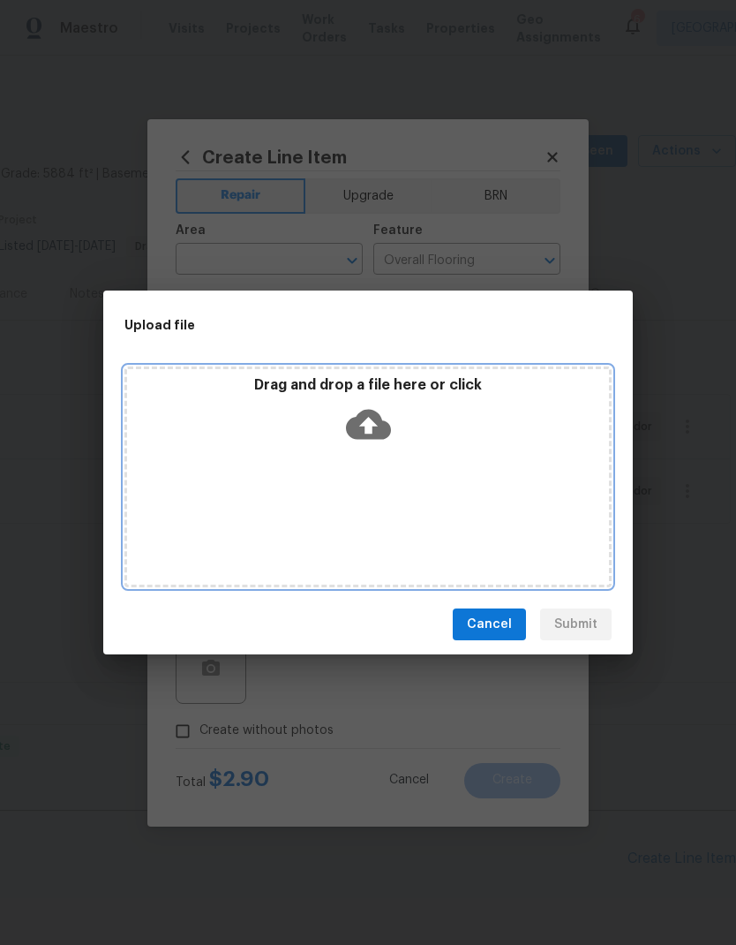
click at [376, 409] on icon at bounding box center [368, 424] width 45 height 45
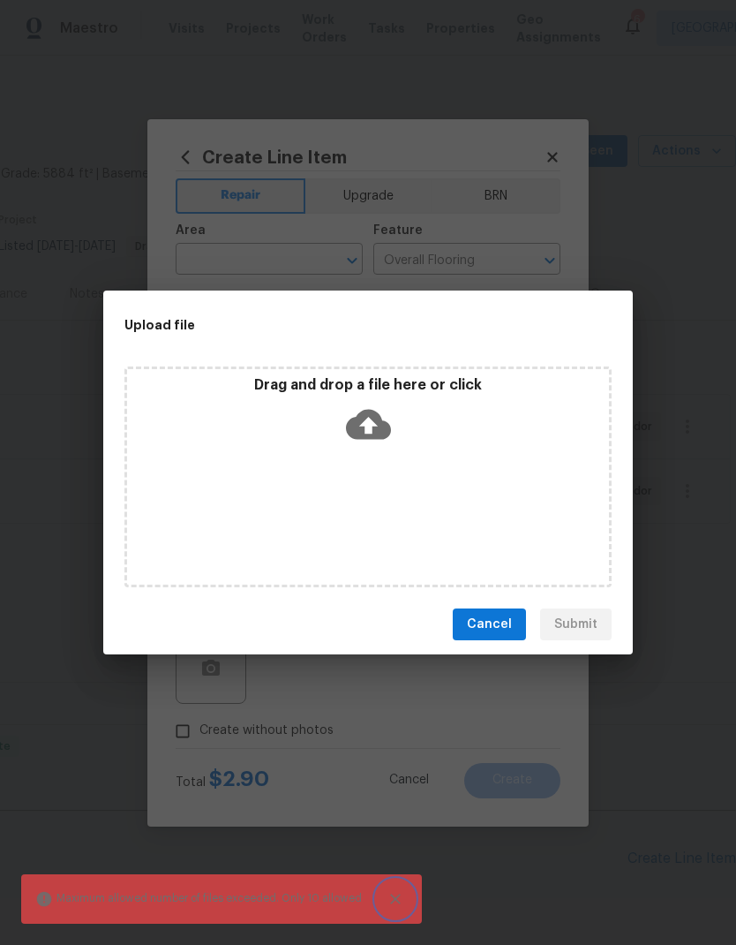
click at [401, 907] on icon "Close" at bounding box center [396, 899] width 18 height 18
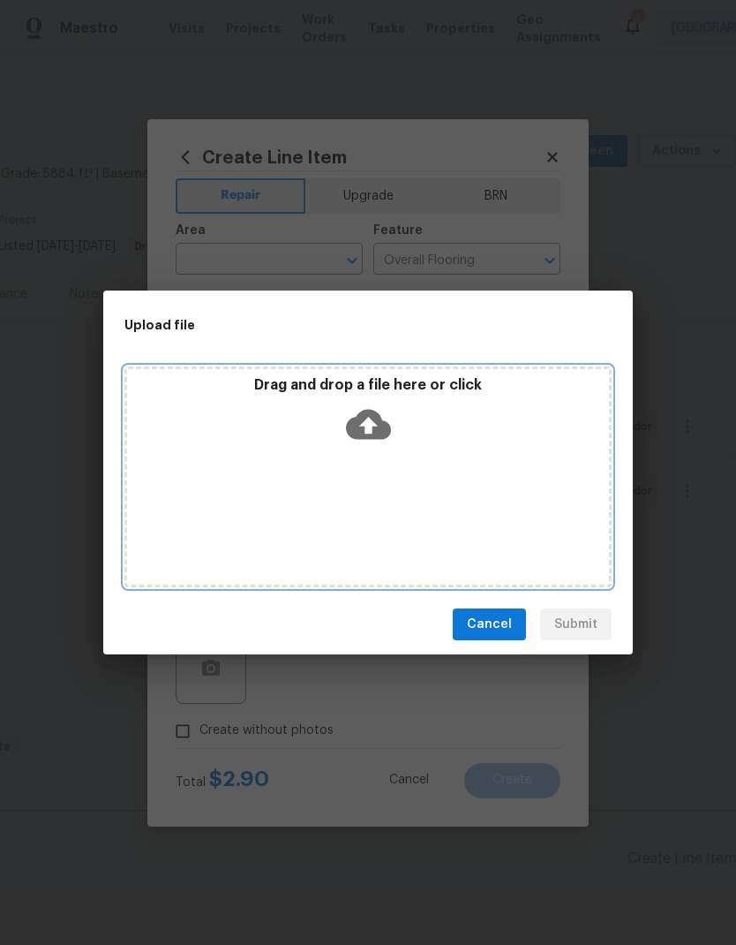
click at [390, 428] on icon at bounding box center [368, 425] width 45 height 30
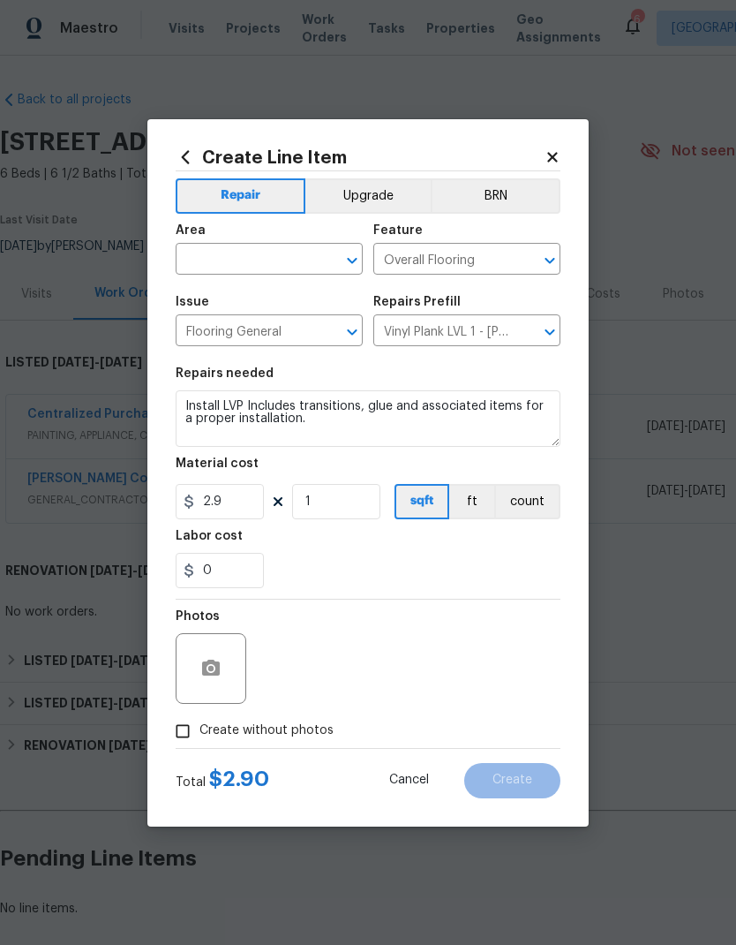
scroll to position [0, 261]
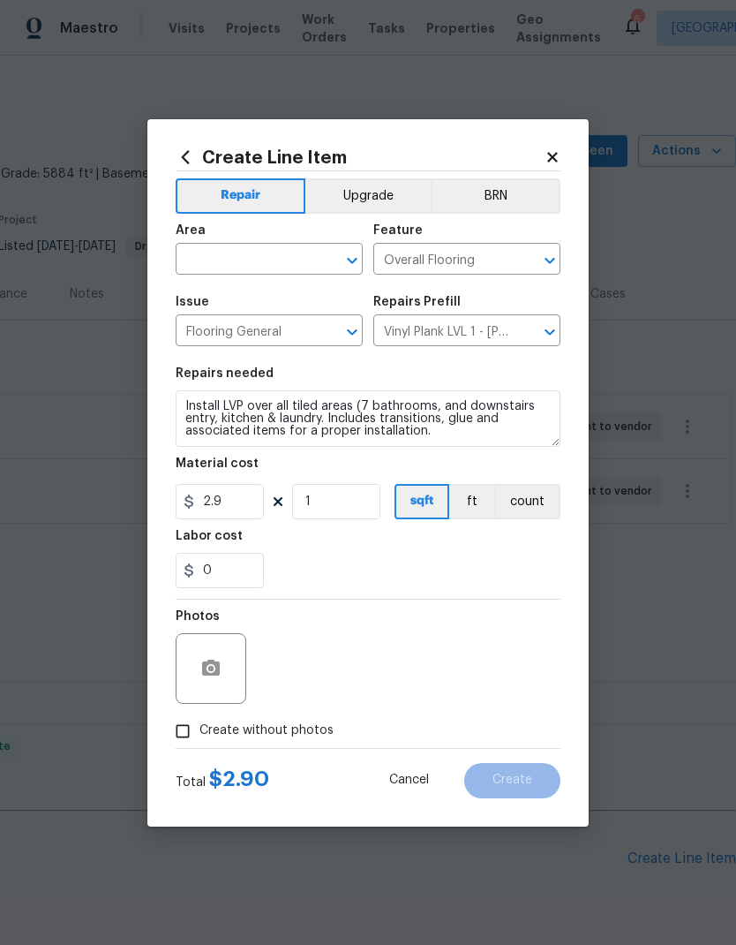
type textarea "Install LVP over all tiled areas (7 bathrooms, and downstairs entry, kitchen & …"
click at [462, 543] on div "Labor cost" at bounding box center [368, 541] width 385 height 23
click at [236, 507] on input "2.9" at bounding box center [220, 501] width 88 height 35
type input "8615"
click at [387, 551] on div "Labor cost" at bounding box center [368, 541] width 385 height 23
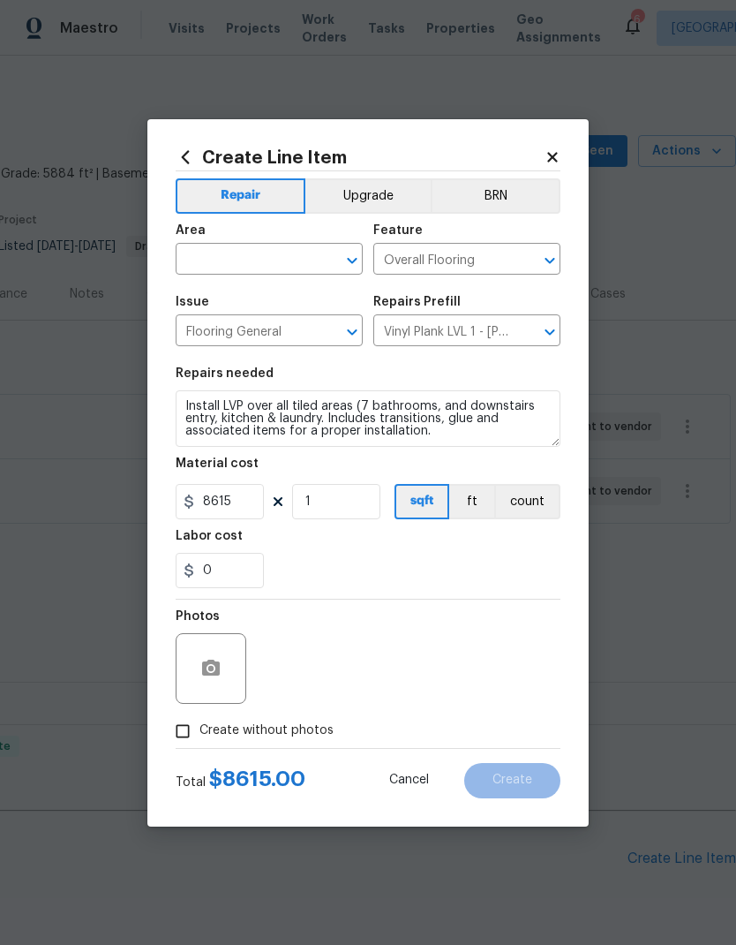
click at [267, 257] on input "text" at bounding box center [245, 260] width 138 height 27
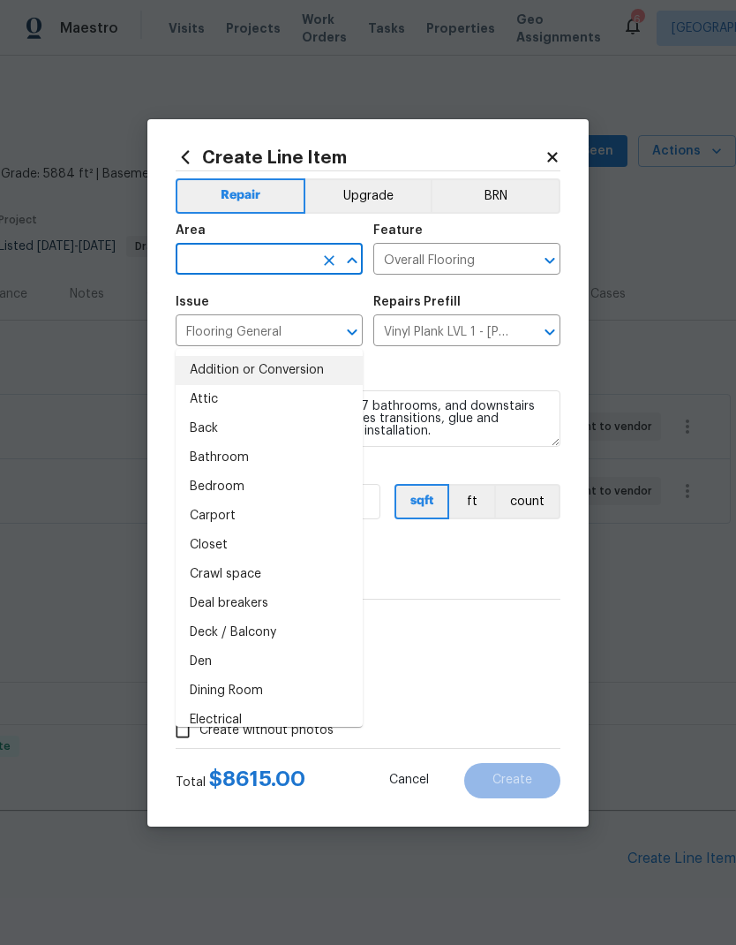
click at [270, 356] on li "Addition or Conversion" at bounding box center [269, 370] width 187 height 29
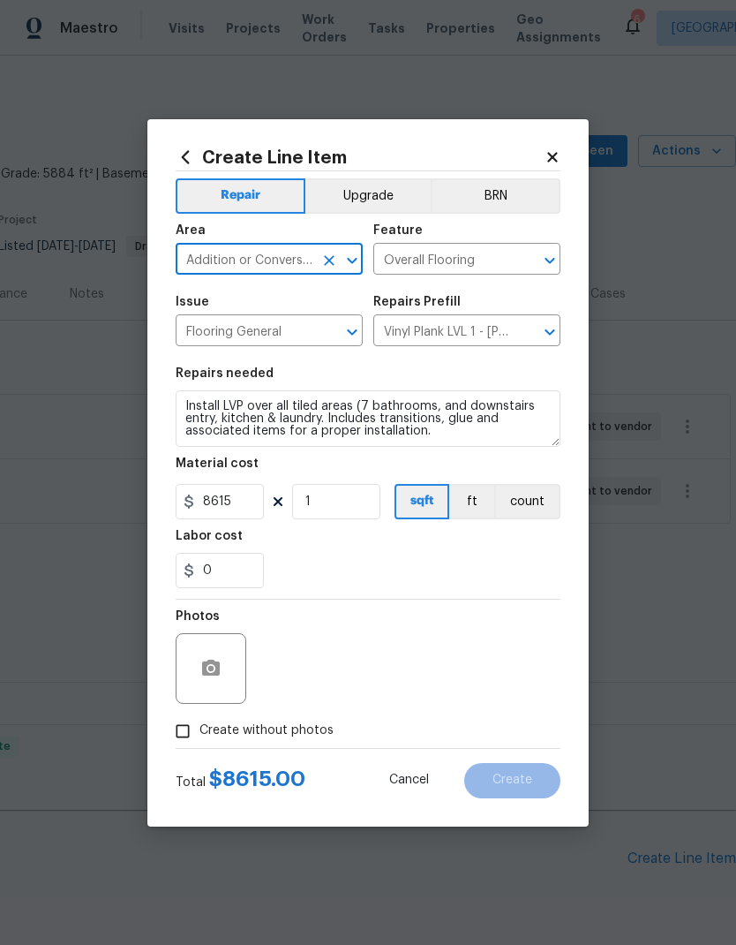
click at [283, 258] on input "Addition or Conversion" at bounding box center [245, 260] width 138 height 27
click at [270, 261] on input "Addition or Conversion" at bounding box center [245, 260] width 138 height 27
click at [293, 385] on li "Interior Overall" at bounding box center [269, 399] width 187 height 29
type input "Interior Overall"
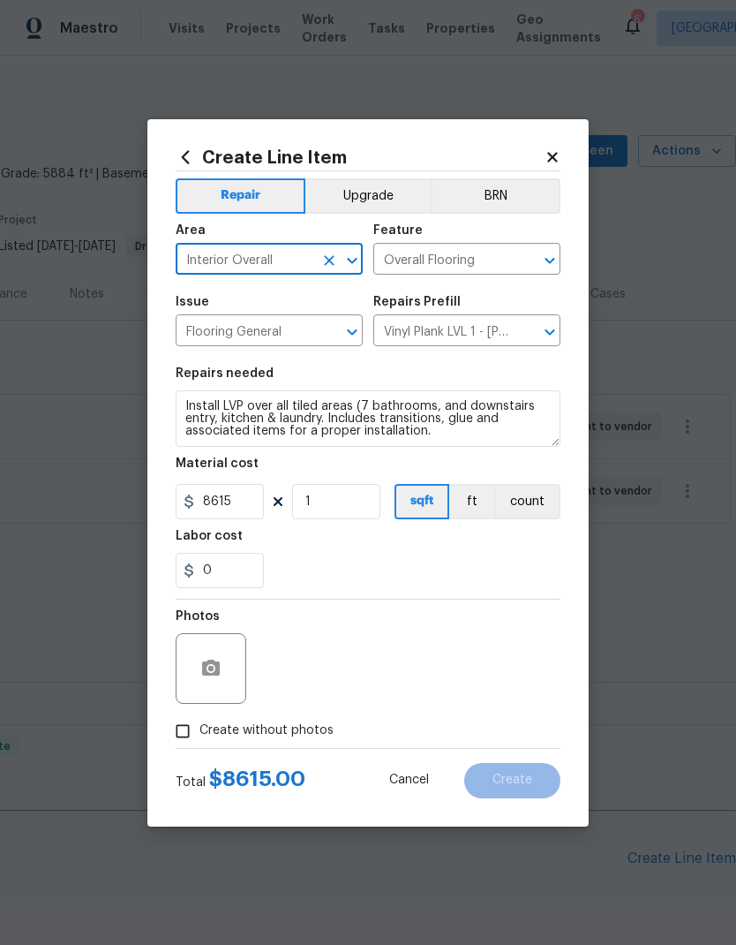
click at [361, 539] on div "Labor cost" at bounding box center [368, 541] width 385 height 23
click at [211, 669] on circle "button" at bounding box center [210, 667] width 5 height 5
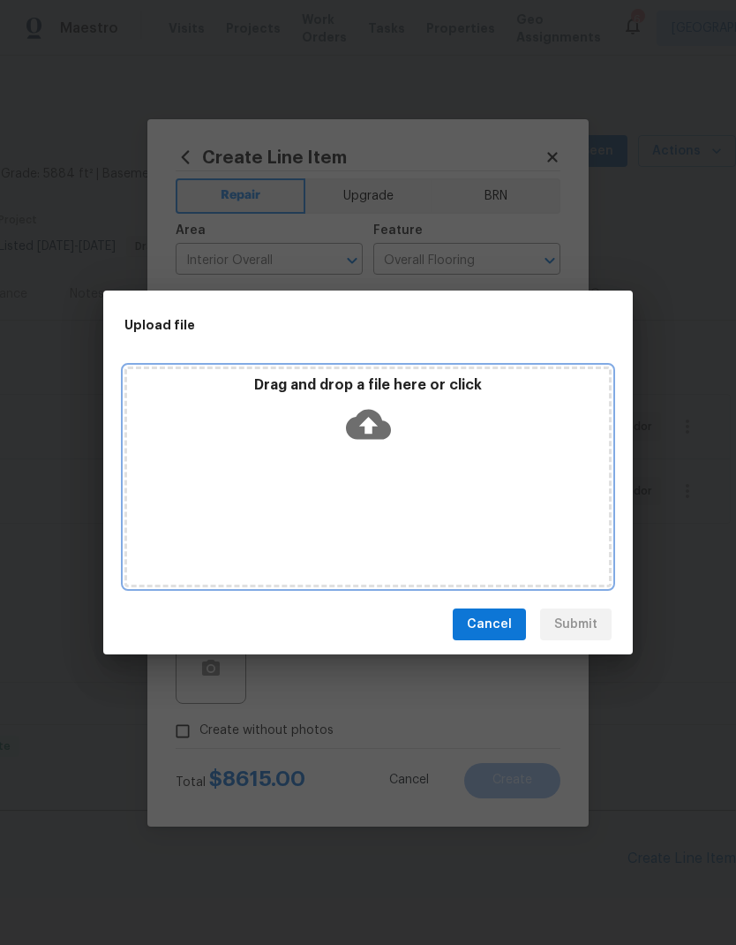
click at [381, 417] on icon at bounding box center [368, 424] width 45 height 45
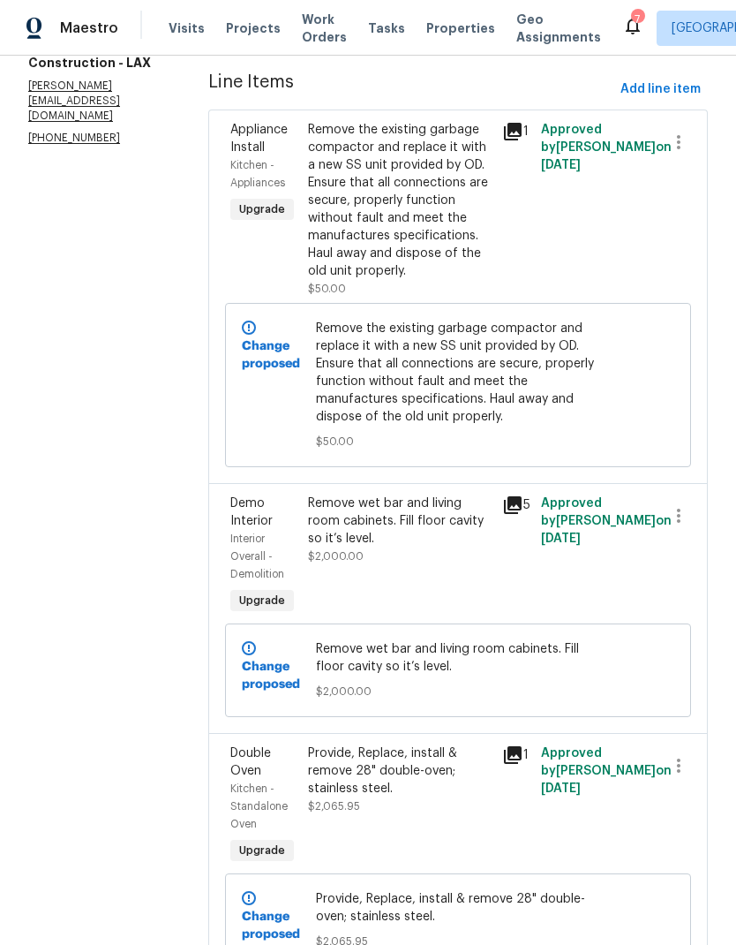
scroll to position [239, 0]
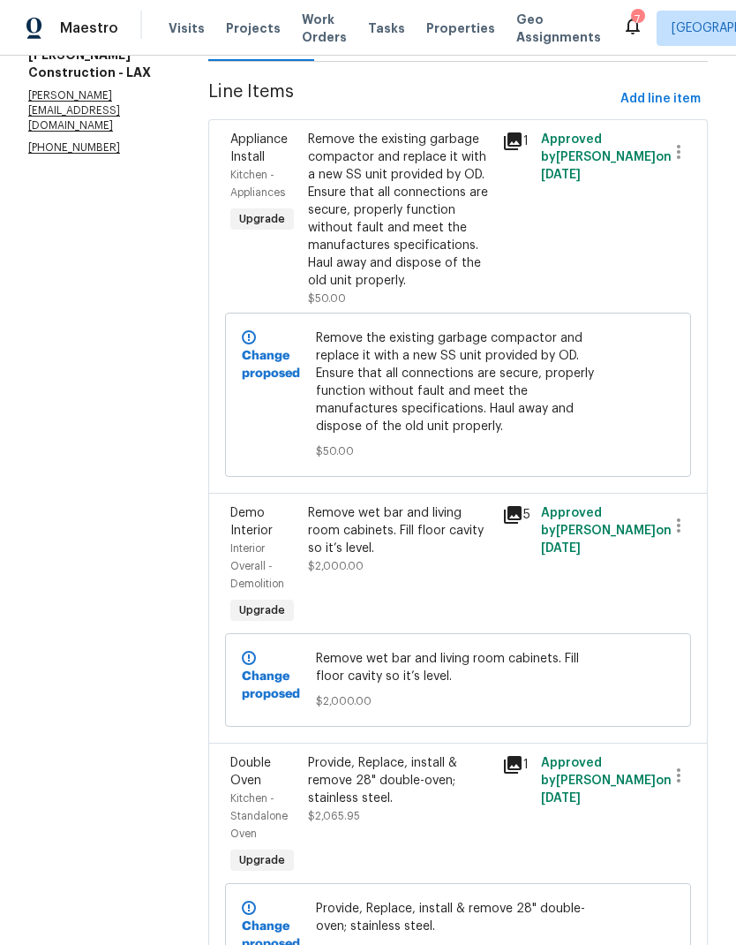
click at [453, 557] on div "Remove wet bar and living room cabinets. Fill floor cavity so it’s level." at bounding box center [400, 530] width 184 height 53
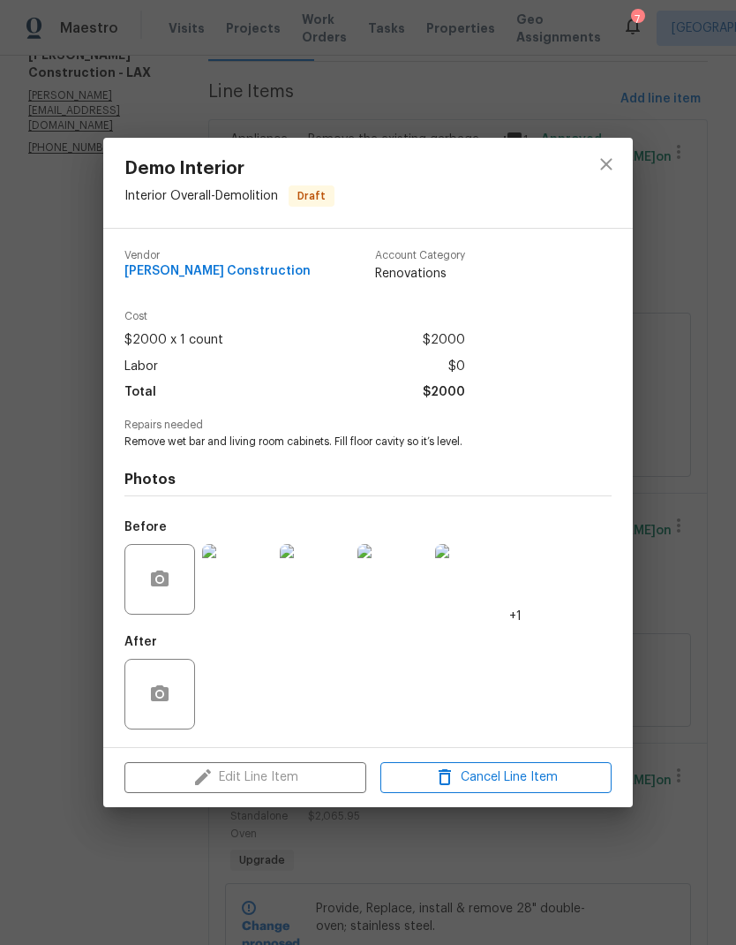
click at [277, 774] on div "Edit Line Item Cancel Line Item" at bounding box center [368, 777] width 530 height 59
click at [266, 781] on div "Edit Line Item Cancel Line Item" at bounding box center [368, 777] width 530 height 59
click at [46, 544] on div "Demo Interior Interior Overall - Demolition Draft Vendor Navarro Construction A…" at bounding box center [368, 472] width 736 height 945
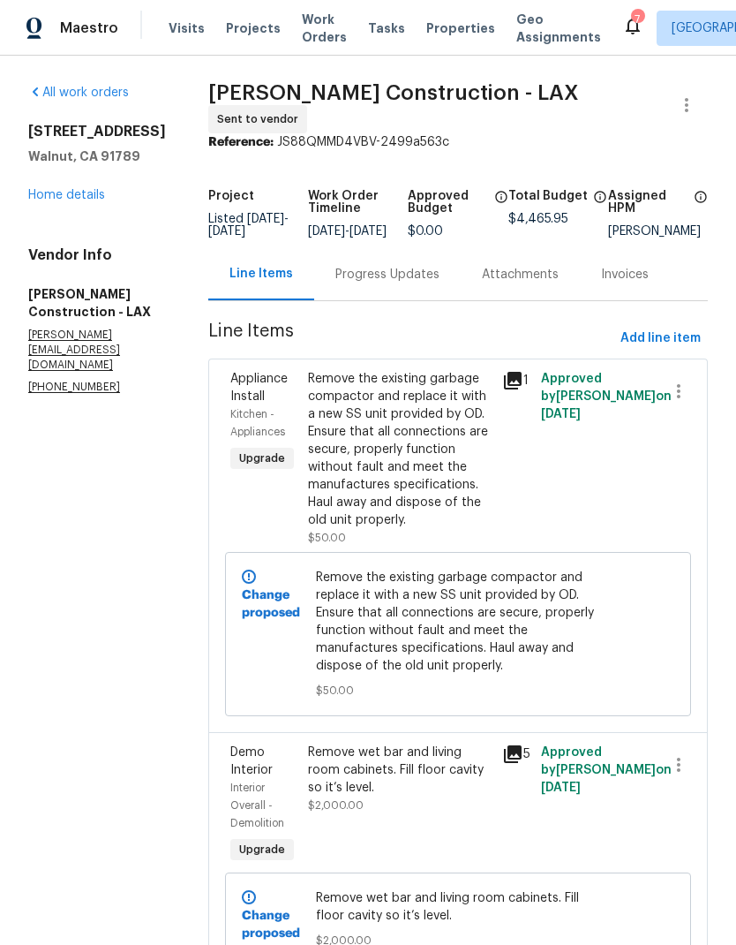
scroll to position [0, 0]
click at [77, 198] on link "Home details" at bounding box center [66, 195] width 77 height 12
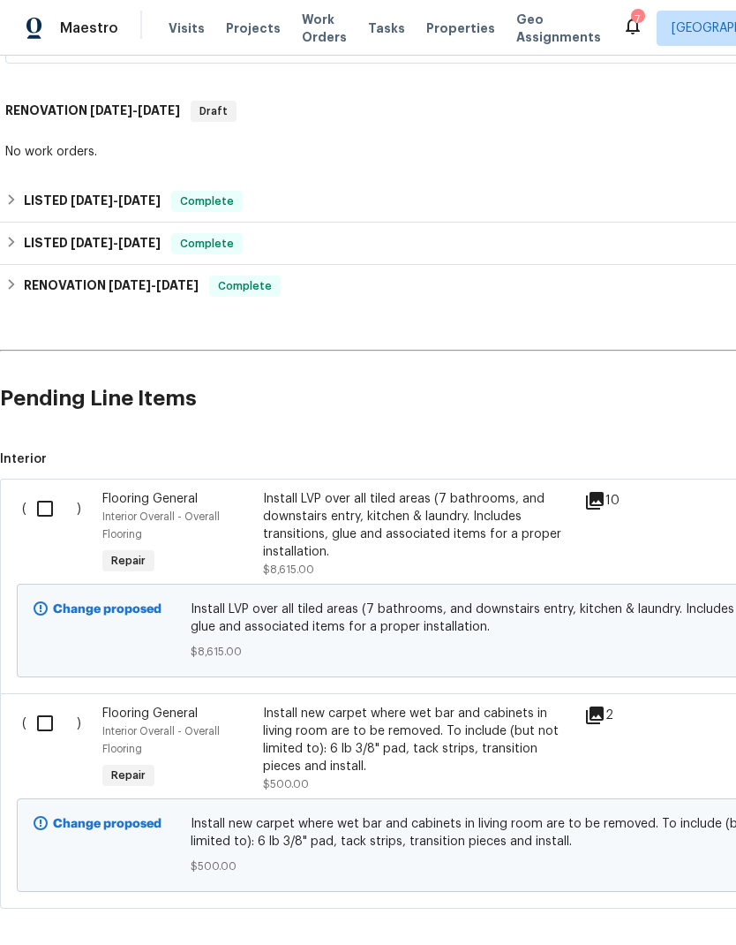
scroll to position [460, 0]
click at [46, 503] on input "checkbox" at bounding box center [51, 508] width 50 height 37
checkbox input "true"
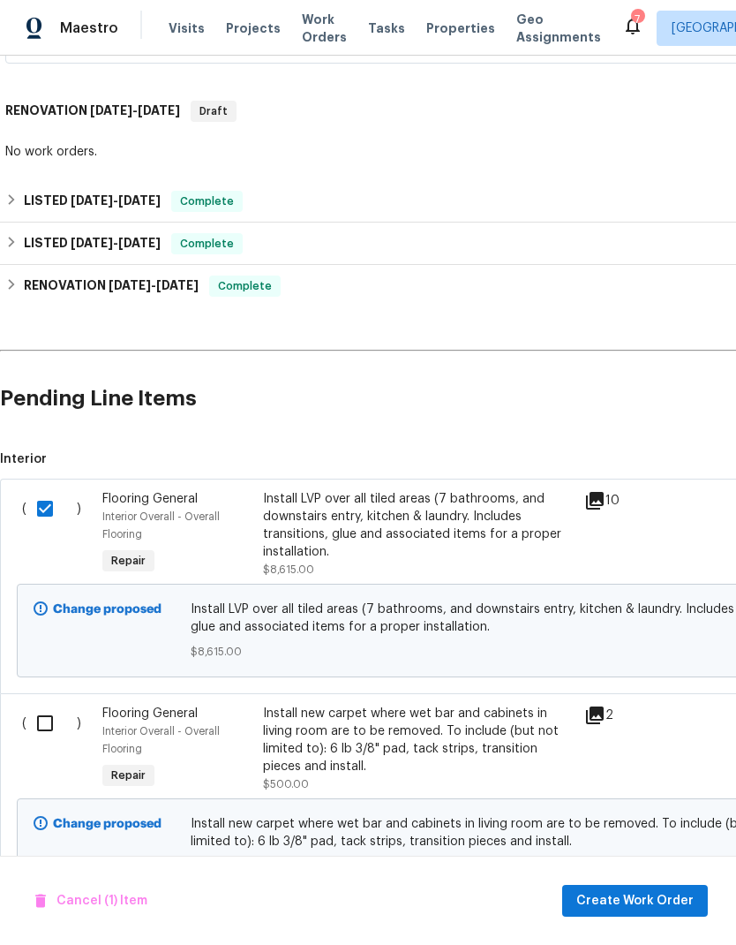
click at [41, 722] on input "checkbox" at bounding box center [51, 723] width 50 height 37
checkbox input "true"
click at [628, 905] on span "Create Work Order" at bounding box center [635, 901] width 117 height 22
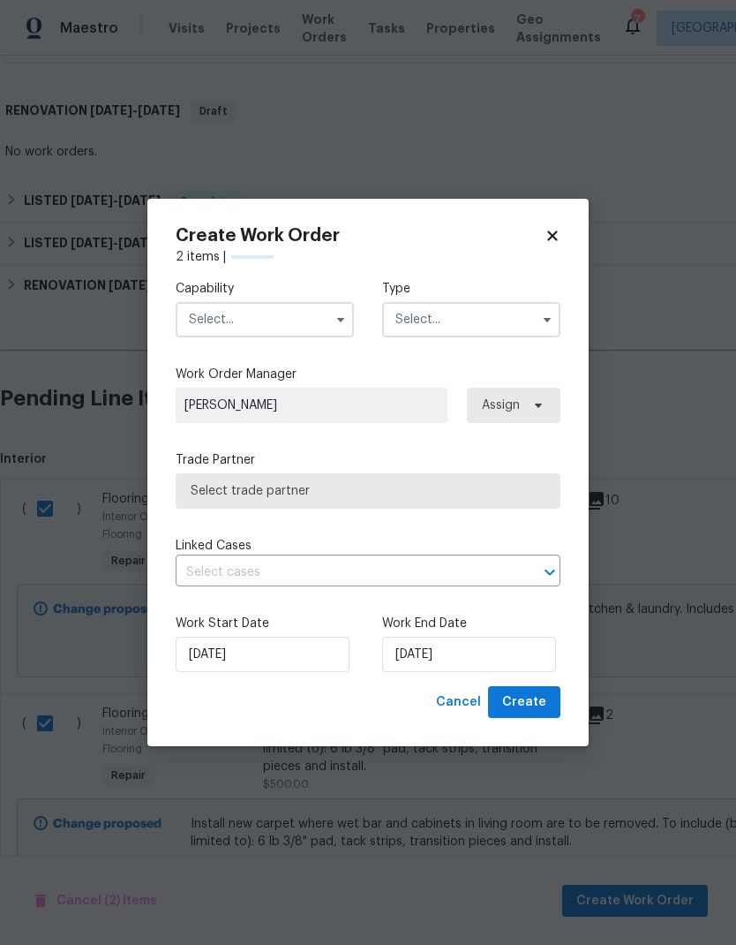
checkbox input "false"
click at [290, 309] on input "text" at bounding box center [265, 319] width 178 height 35
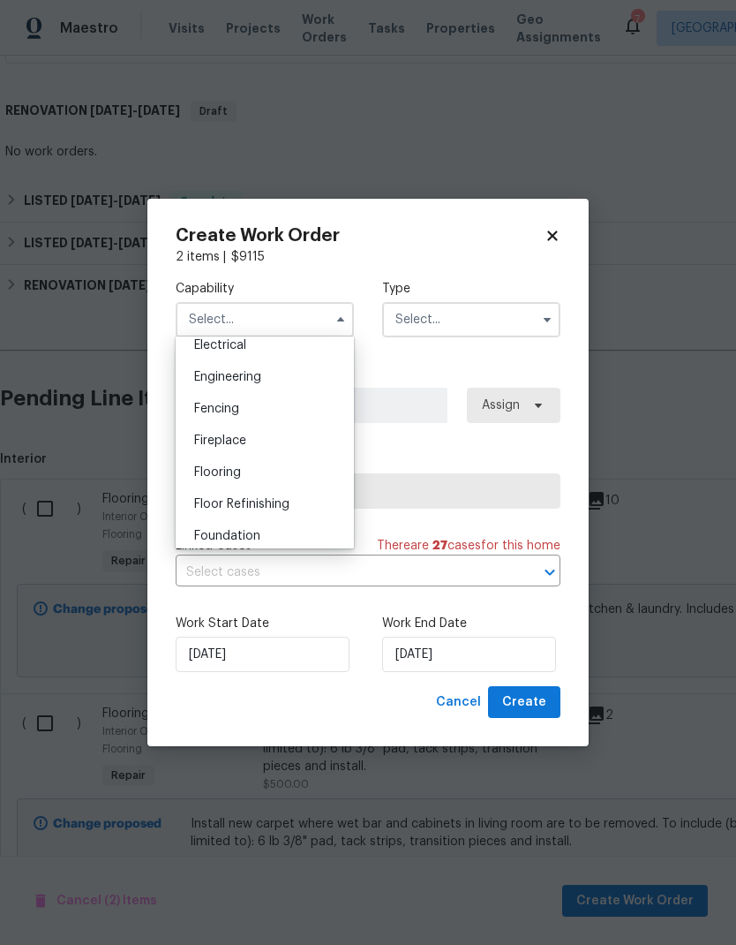
scroll to position [585, 0]
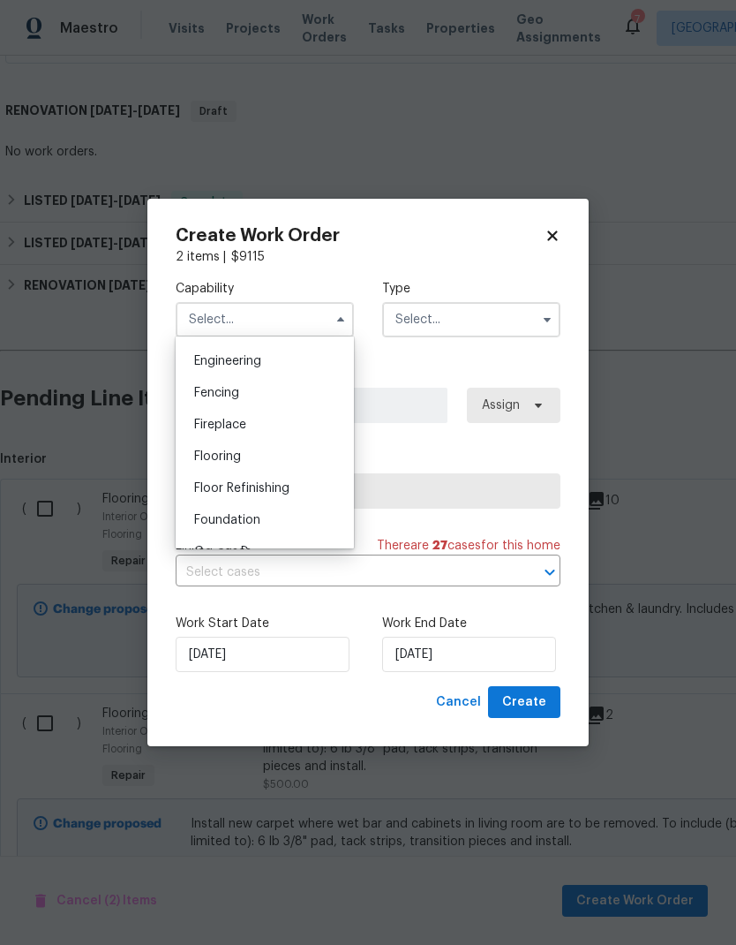
click at [272, 464] on div "Flooring" at bounding box center [265, 457] width 170 height 32
type input "Flooring"
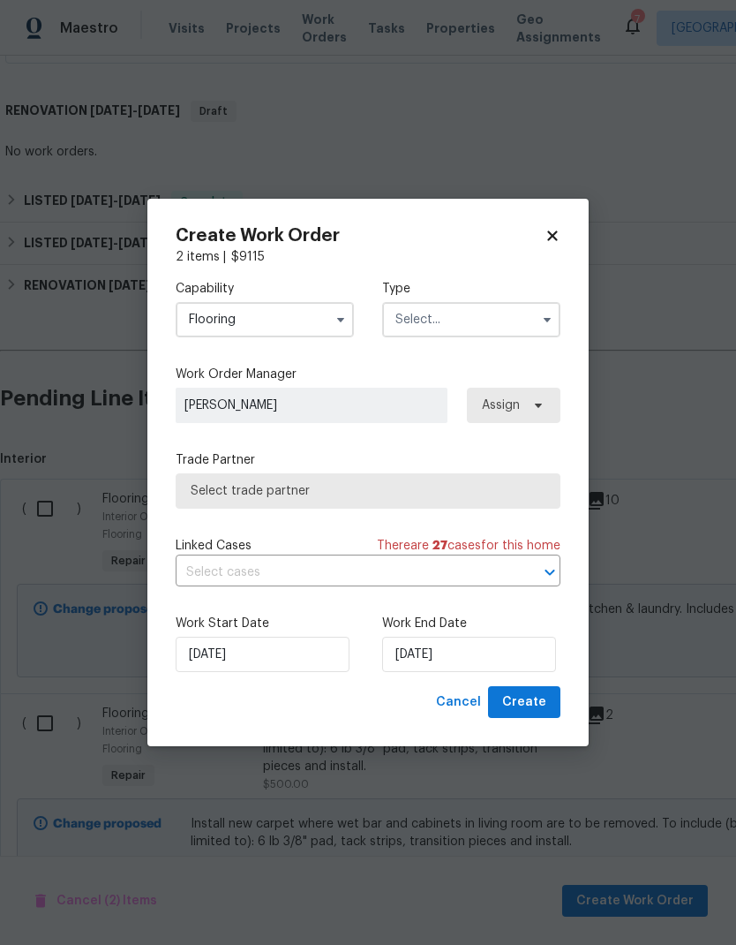
click at [460, 316] on input "text" at bounding box center [471, 319] width 178 height 35
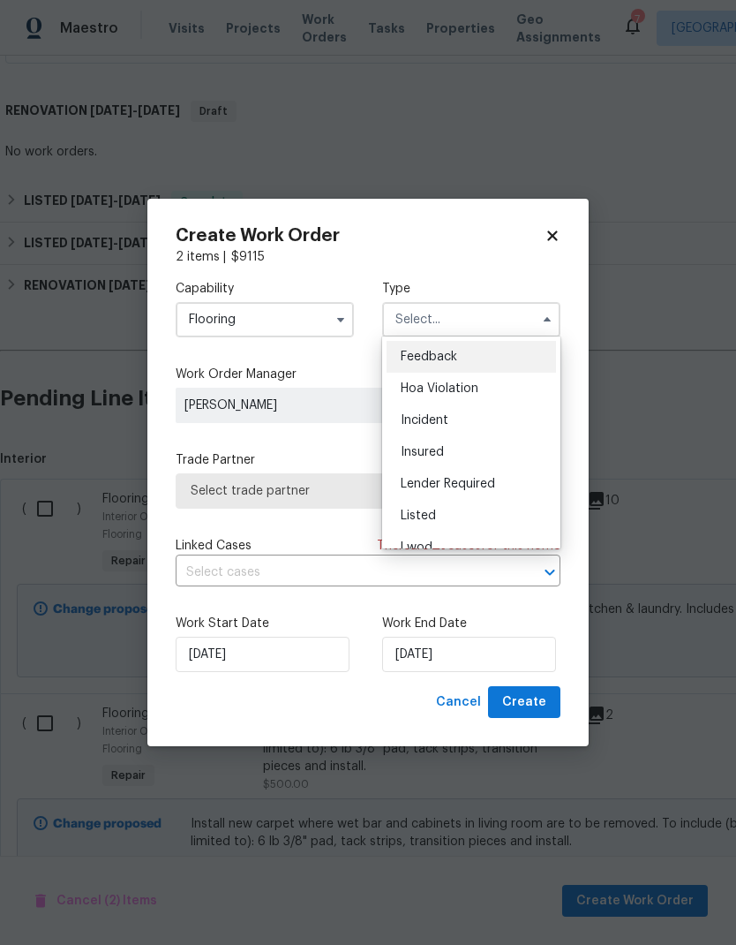
click at [455, 512] on div "Listed" at bounding box center [472, 516] width 170 height 32
type input "Listed"
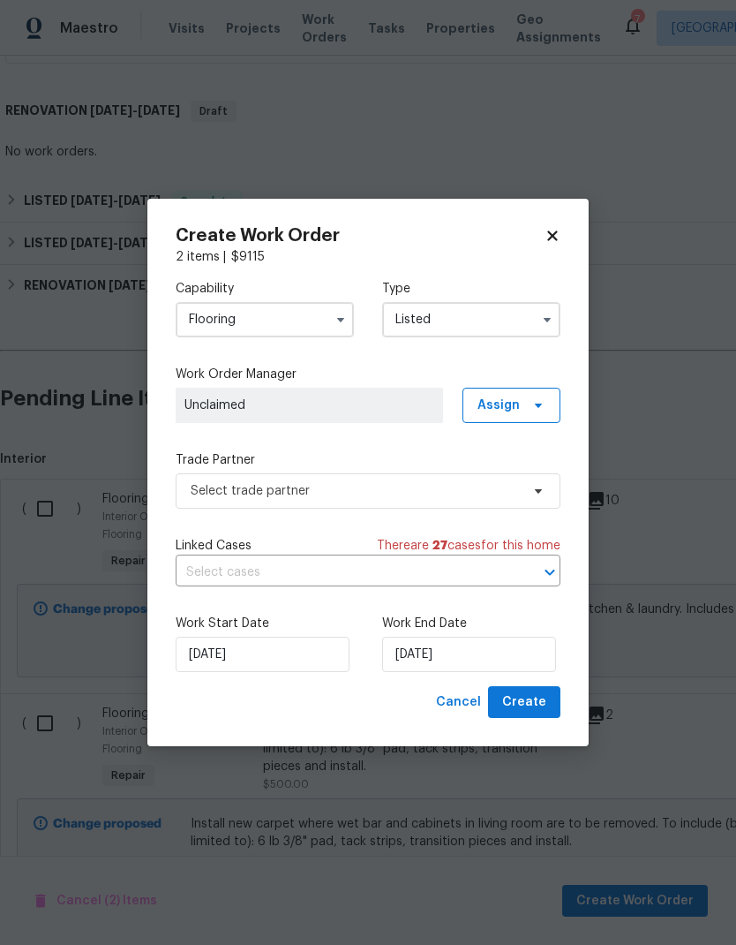
click at [396, 399] on span "Unclaimed" at bounding box center [310, 405] width 250 height 18
click at [522, 405] on span "Assign" at bounding box center [512, 405] width 98 height 35
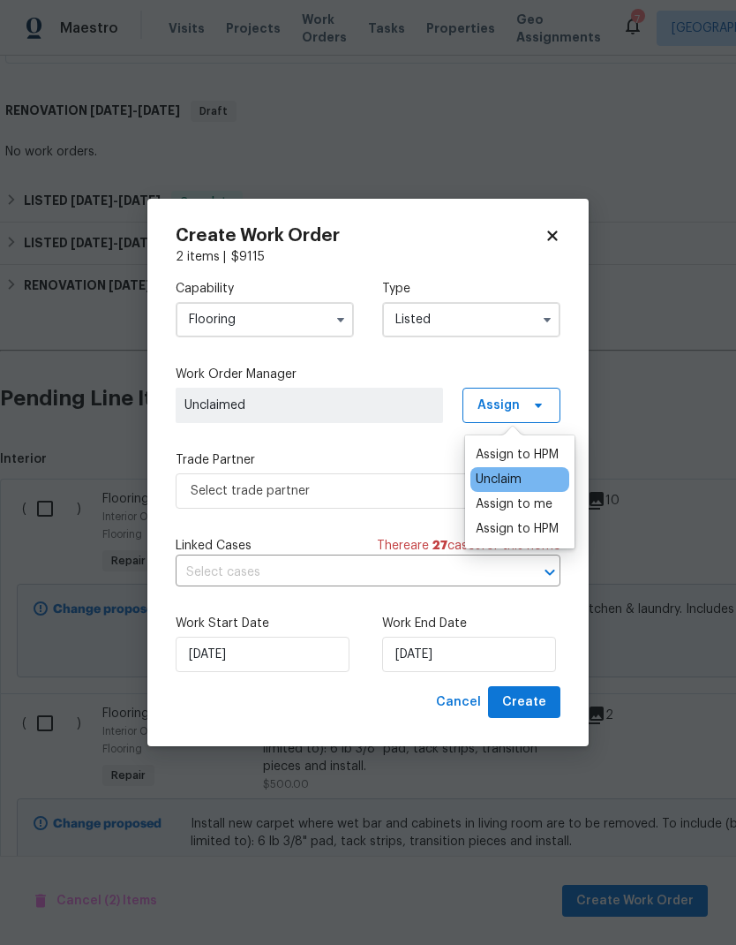
click at [554, 448] on div "Assign to HPM" at bounding box center [517, 455] width 83 height 18
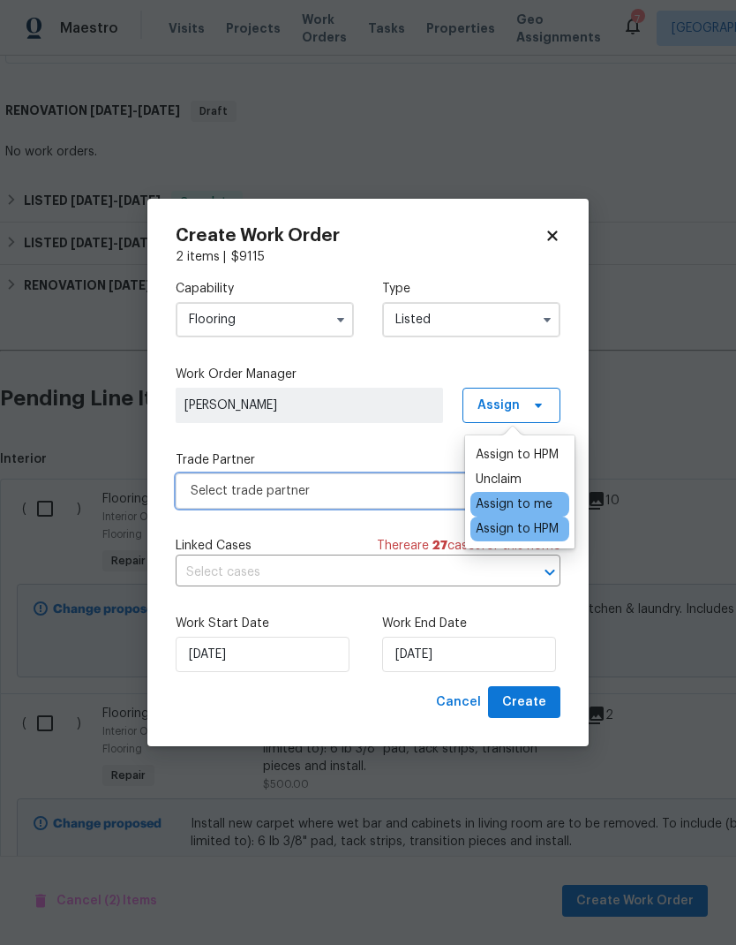
click at [312, 498] on span "Select trade partner" at bounding box center [355, 491] width 329 height 18
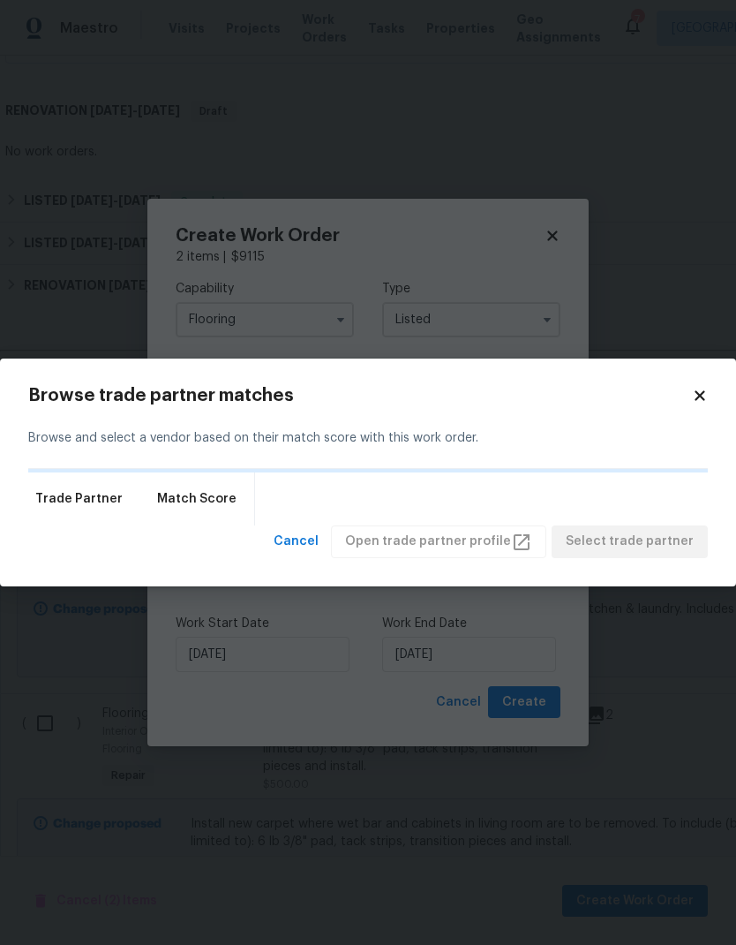
click at [317, 489] on div "Trade Partner Match Score" at bounding box center [368, 498] width 680 height 53
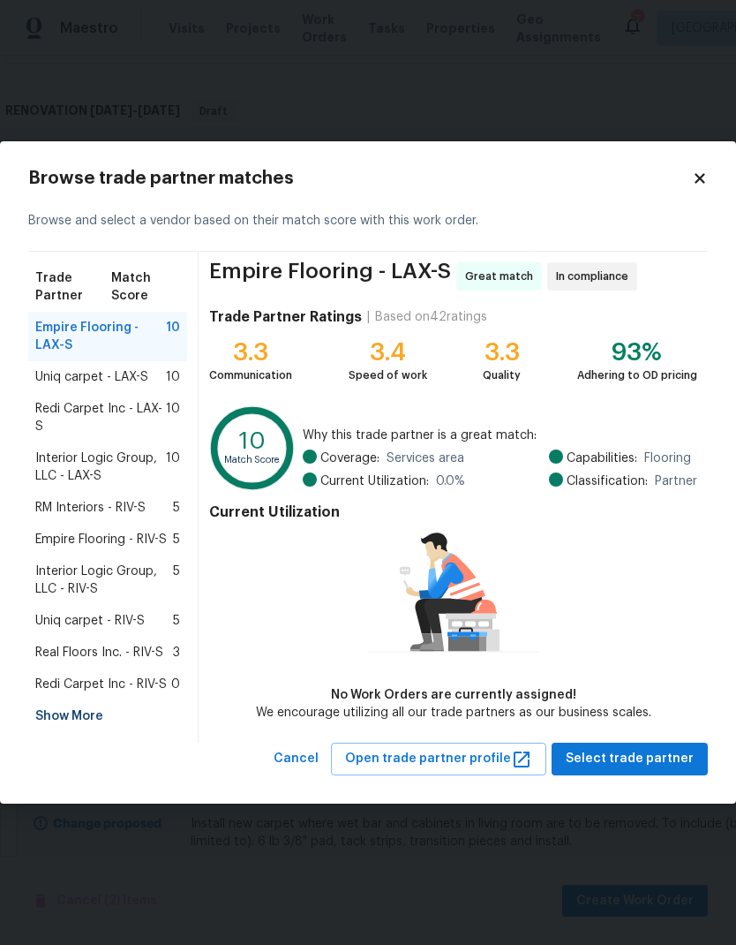
click at [78, 718] on div "Show More" at bounding box center [107, 716] width 159 height 32
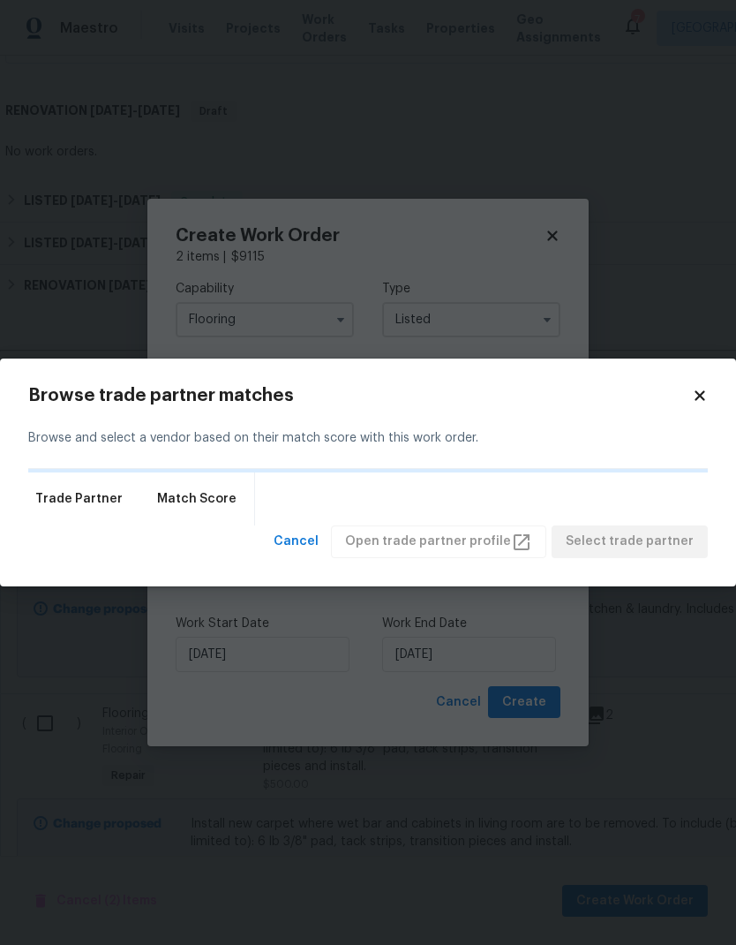
click at [700, 388] on icon at bounding box center [700, 396] width 16 height 16
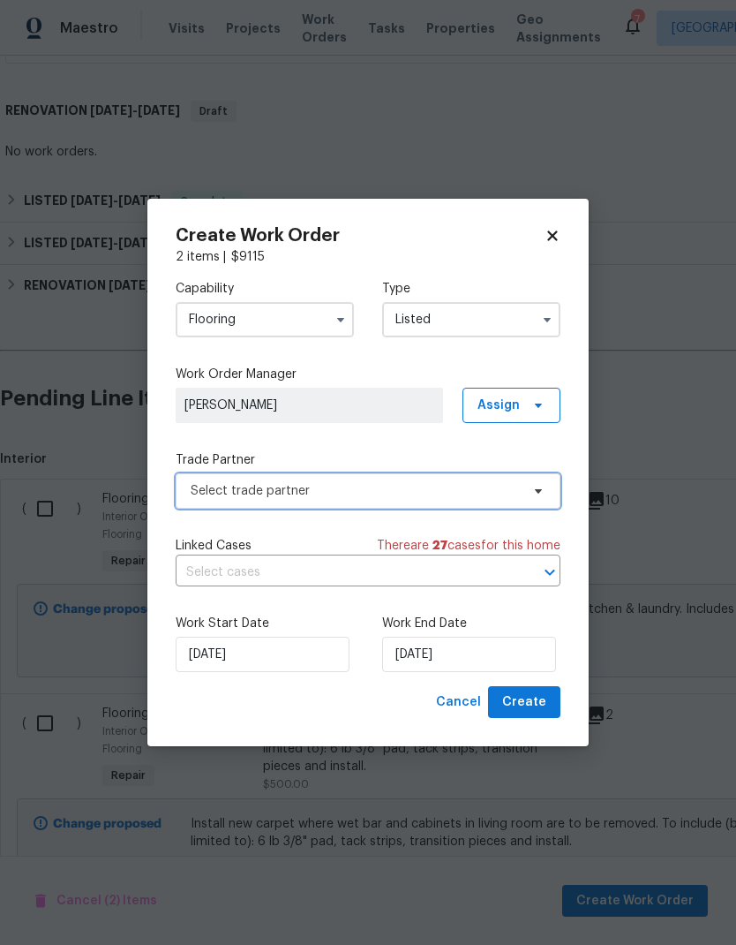
click at [391, 482] on span "Select trade partner" at bounding box center [355, 491] width 329 height 18
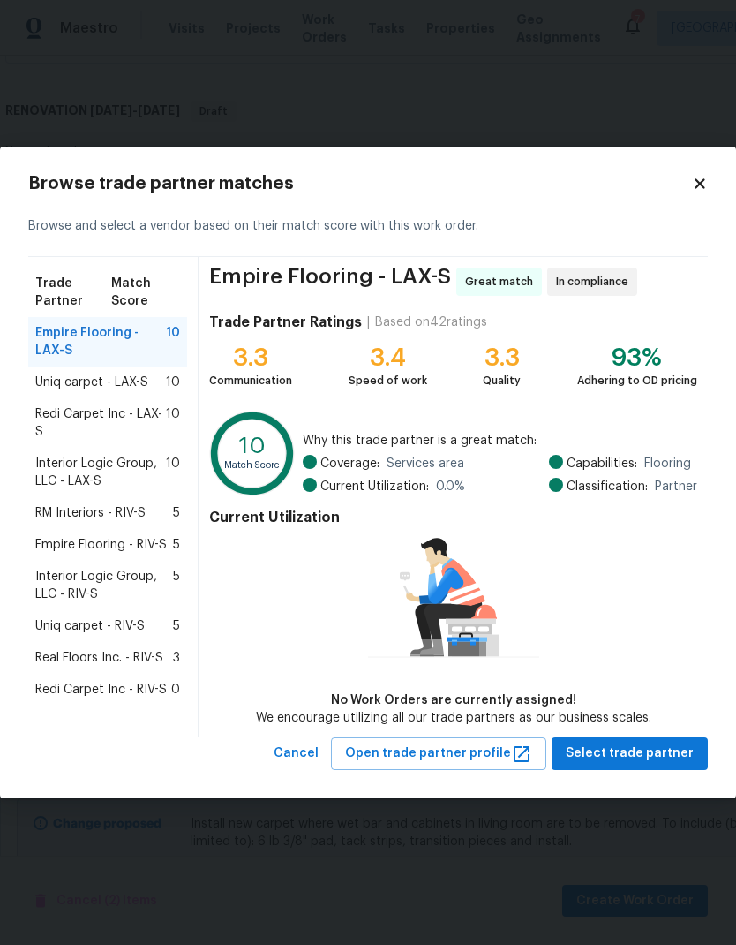
click at [147, 403] on div "Redi Carpet Inc - LAX-S 10" at bounding box center [107, 422] width 159 height 49
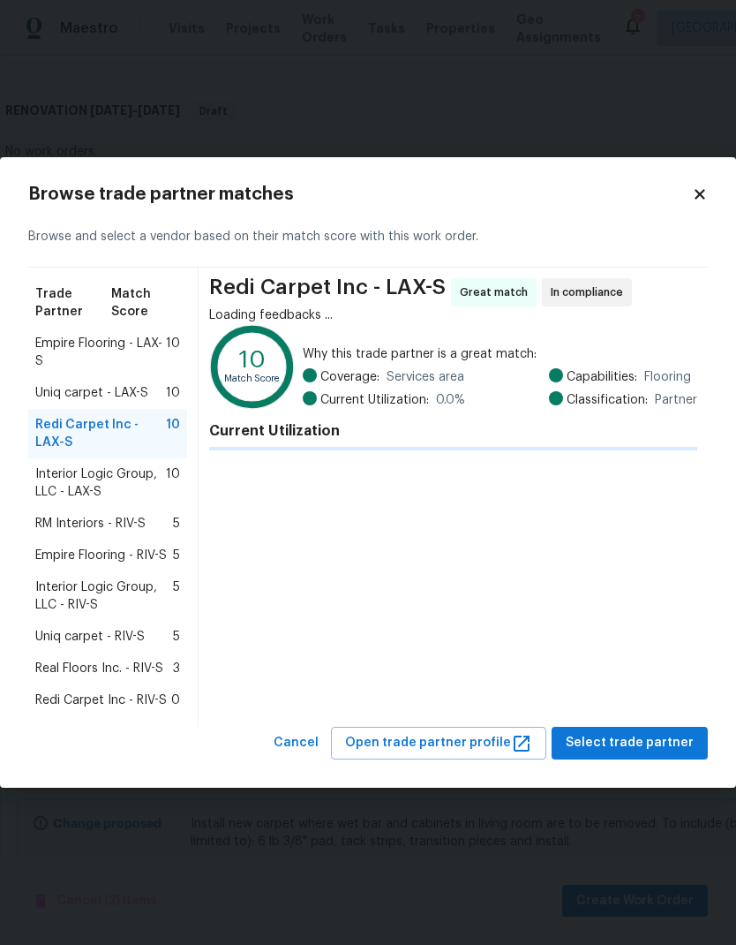
click at [110, 377] on div "Uniq carpet - LAX-S 10" at bounding box center [107, 393] width 159 height 32
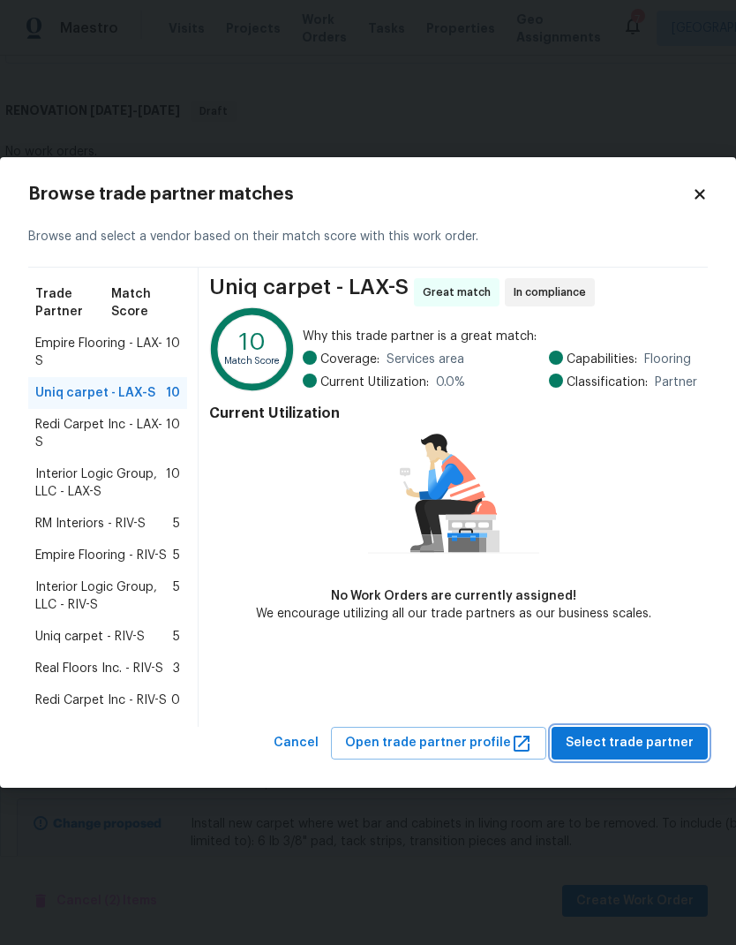
click at [639, 737] on span "Select trade partner" at bounding box center [630, 743] width 128 height 22
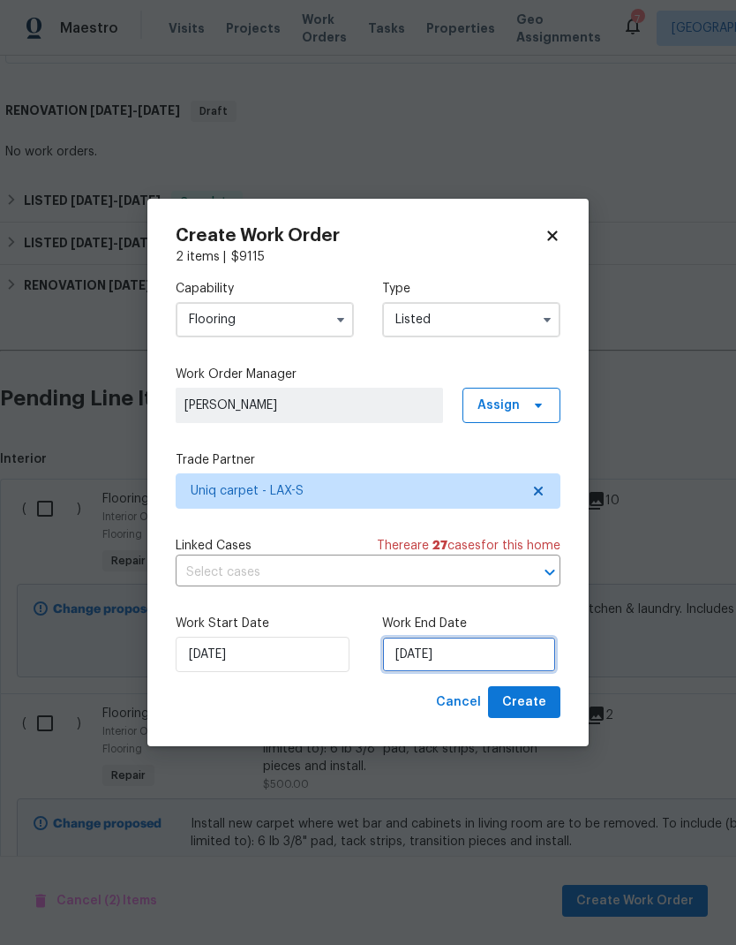
click at [425, 653] on input "[DATE]" at bounding box center [469, 654] width 174 height 35
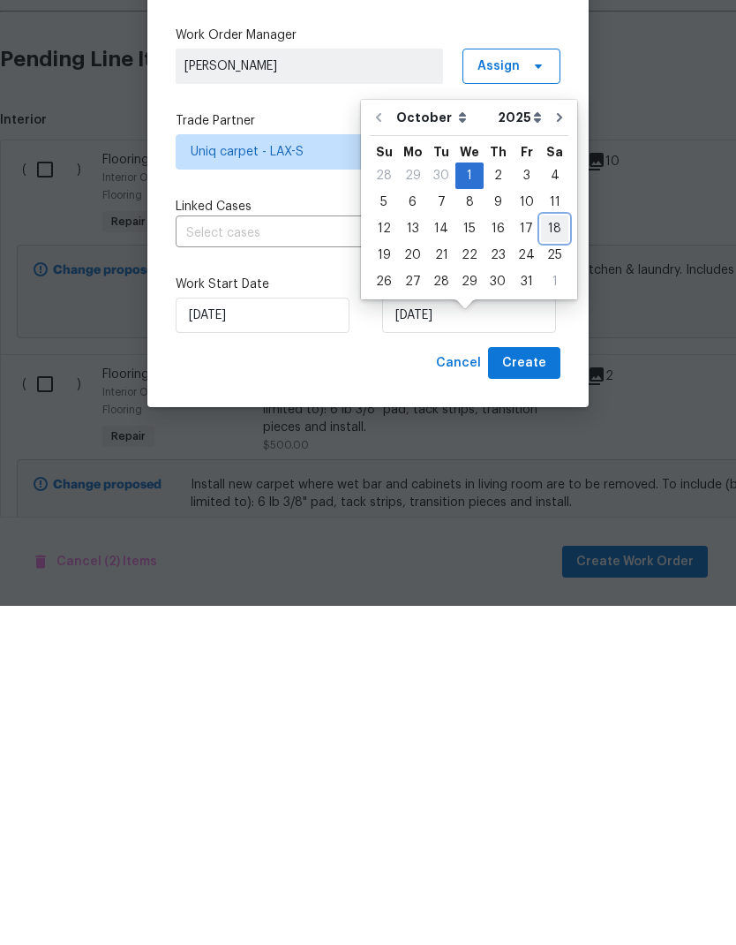
click at [541, 555] on div "18" at bounding box center [554, 567] width 27 height 25
type input "10/18/2025"
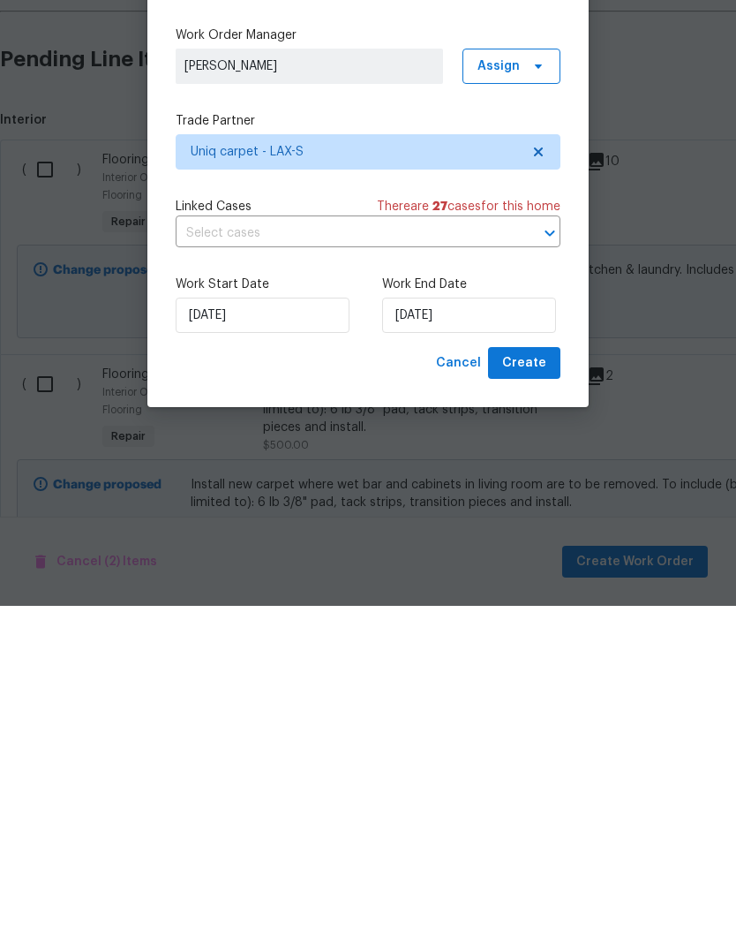
scroll to position [71, 0]
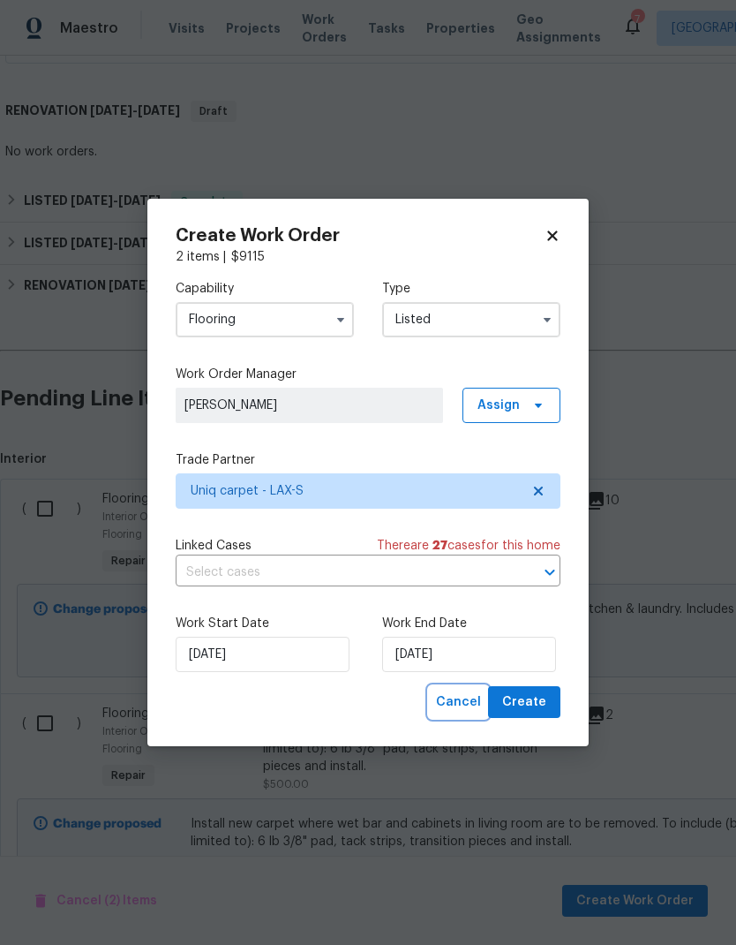
click at [468, 709] on span "Cancel" at bounding box center [458, 702] width 45 height 22
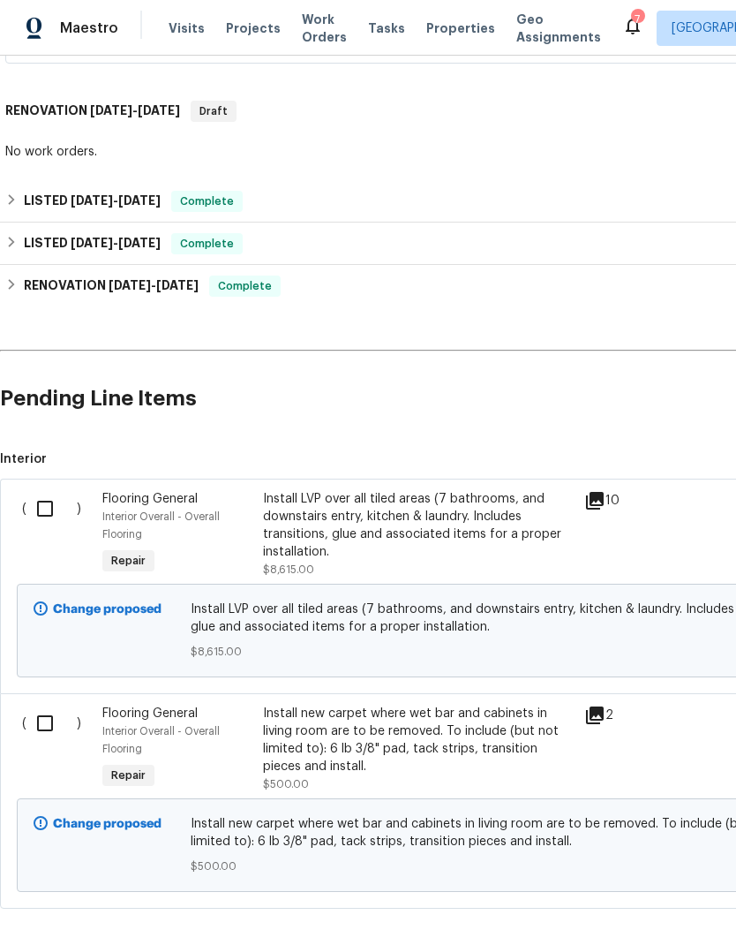
click at [177, 511] on span "Interior Overall - Overall Flooring" at bounding box center [160, 525] width 117 height 28
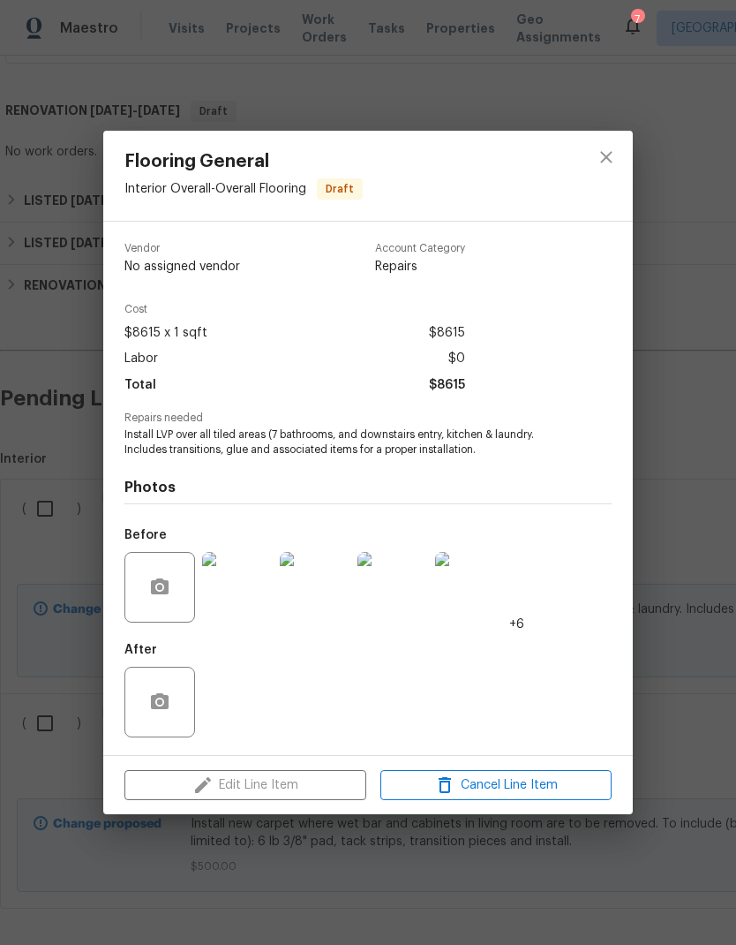
click at [306, 851] on div "Flooring General Interior Overall - Overall Flooring Draft Vendor No assigned v…" at bounding box center [368, 472] width 736 height 945
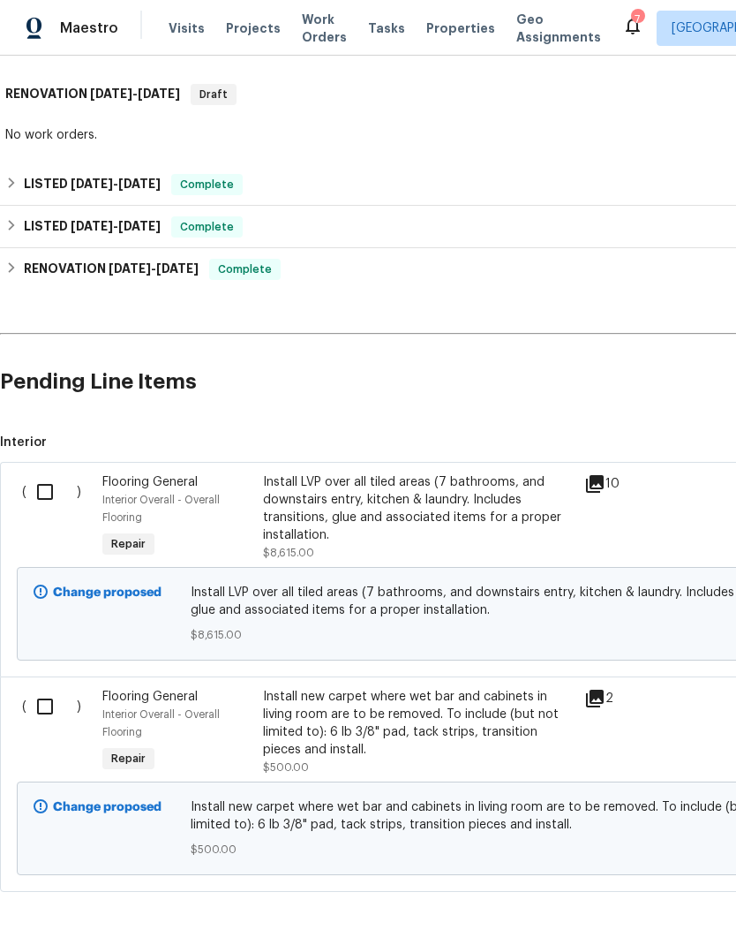
scroll to position [476, 0]
click at [199, 706] on div "Flooring General" at bounding box center [177, 698] width 150 height 18
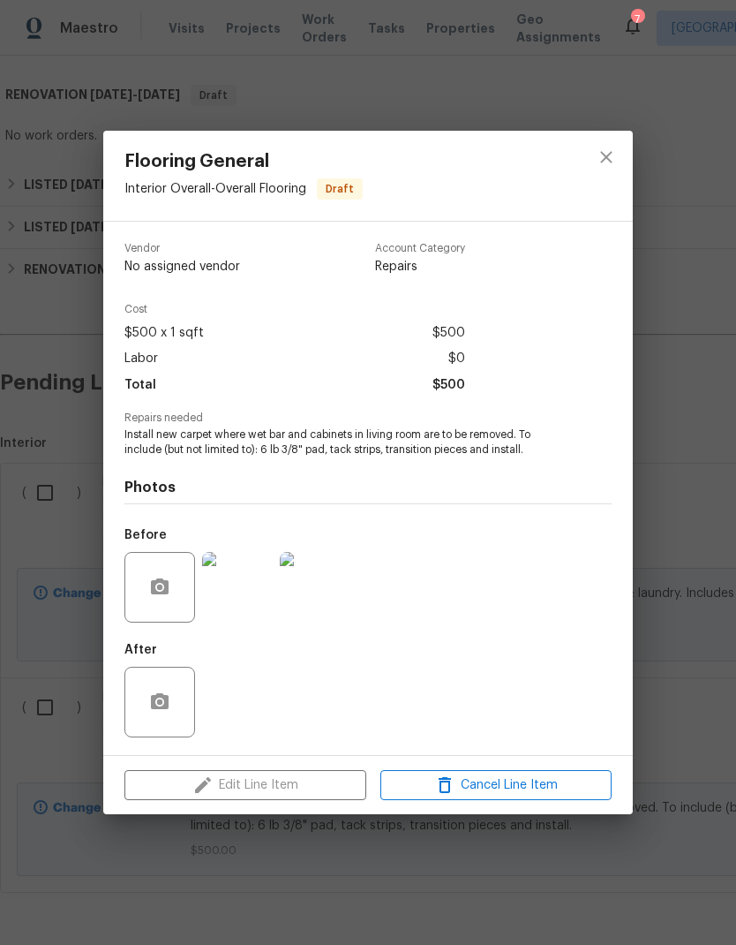
click at [280, 786] on div "Edit Line Item Cancel Line Item" at bounding box center [368, 785] width 530 height 59
click at [283, 863] on div "Flooring General Interior Overall - Overall Flooring Draft Vendor No assigned v…" at bounding box center [368, 472] width 736 height 945
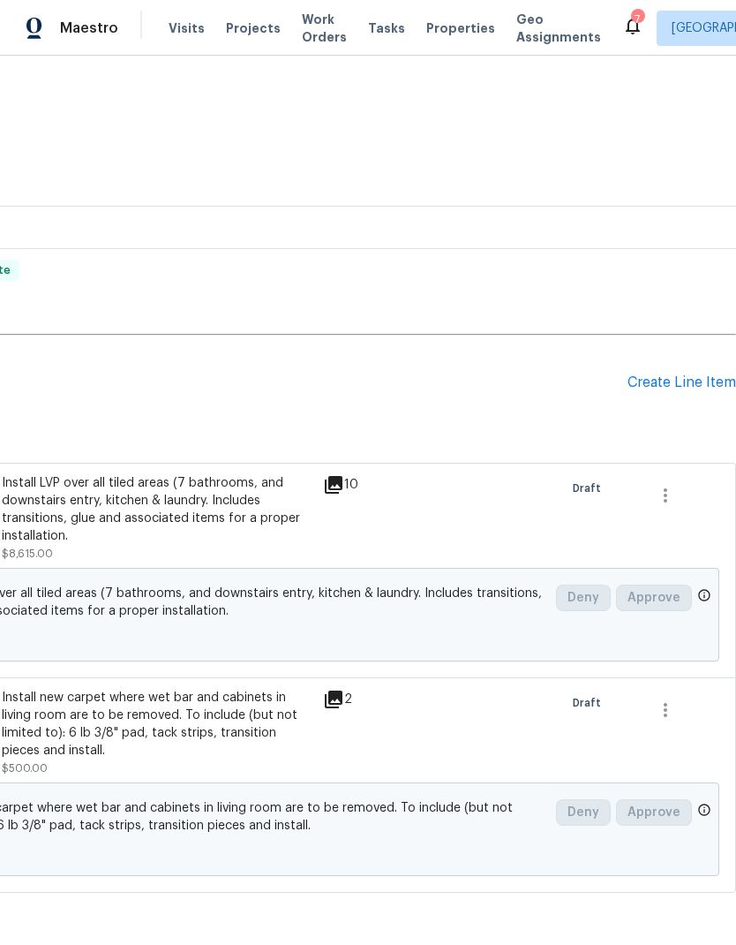
scroll to position [476, 261]
click at [670, 491] on icon "button" at bounding box center [665, 495] width 21 height 21
click at [482, 531] on div at bounding box center [368, 472] width 736 height 945
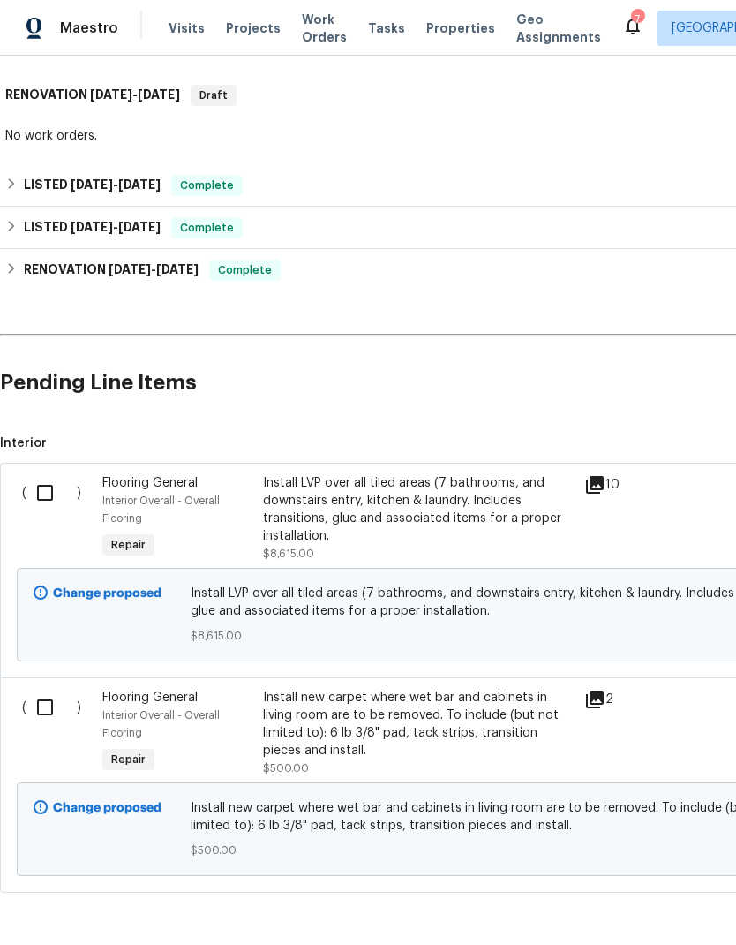
scroll to position [476, 0]
click at [40, 495] on input "checkbox" at bounding box center [51, 492] width 50 height 37
checkbox input "true"
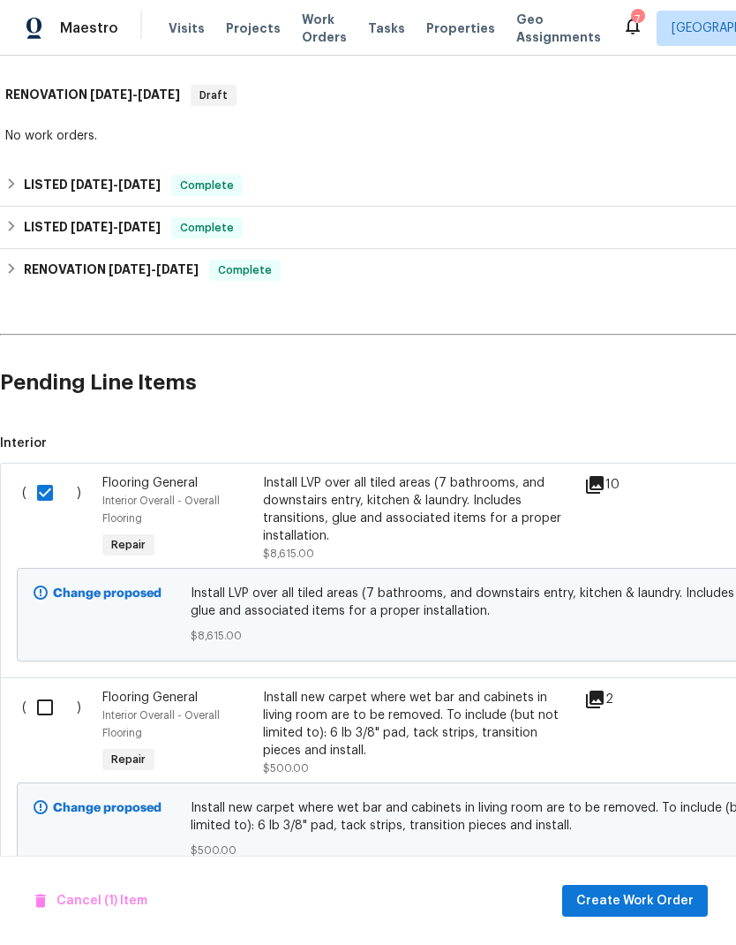
click at [49, 712] on input "checkbox" at bounding box center [51, 707] width 50 height 37
checkbox input "true"
click at [40, 488] on input "checkbox" at bounding box center [51, 492] width 50 height 37
checkbox input "false"
click at [46, 704] on input "checkbox" at bounding box center [51, 707] width 50 height 37
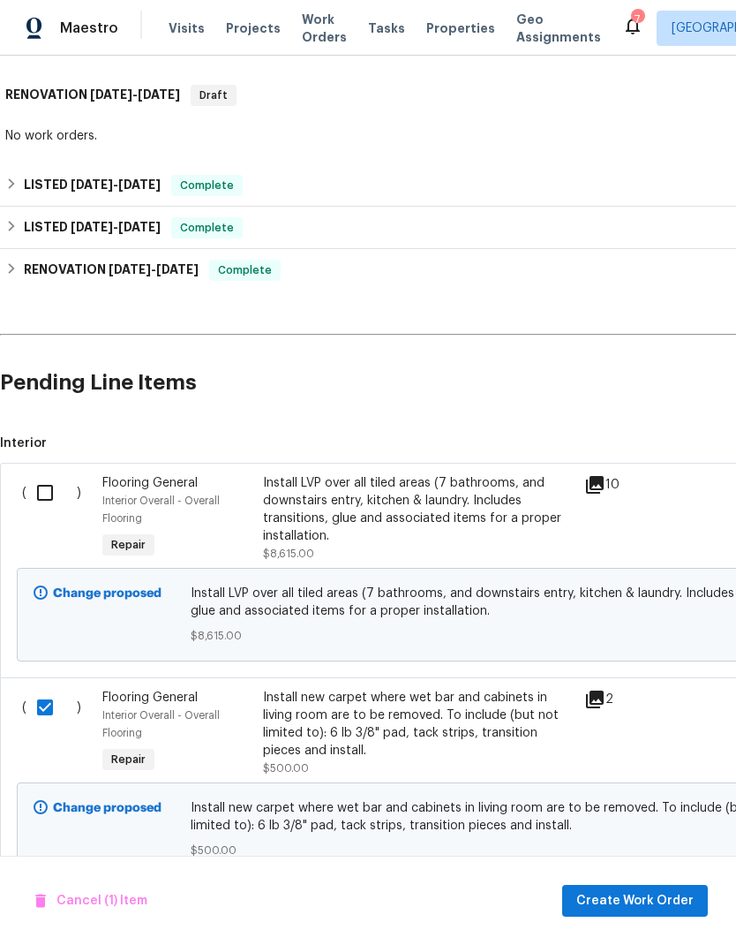
checkbox input "false"
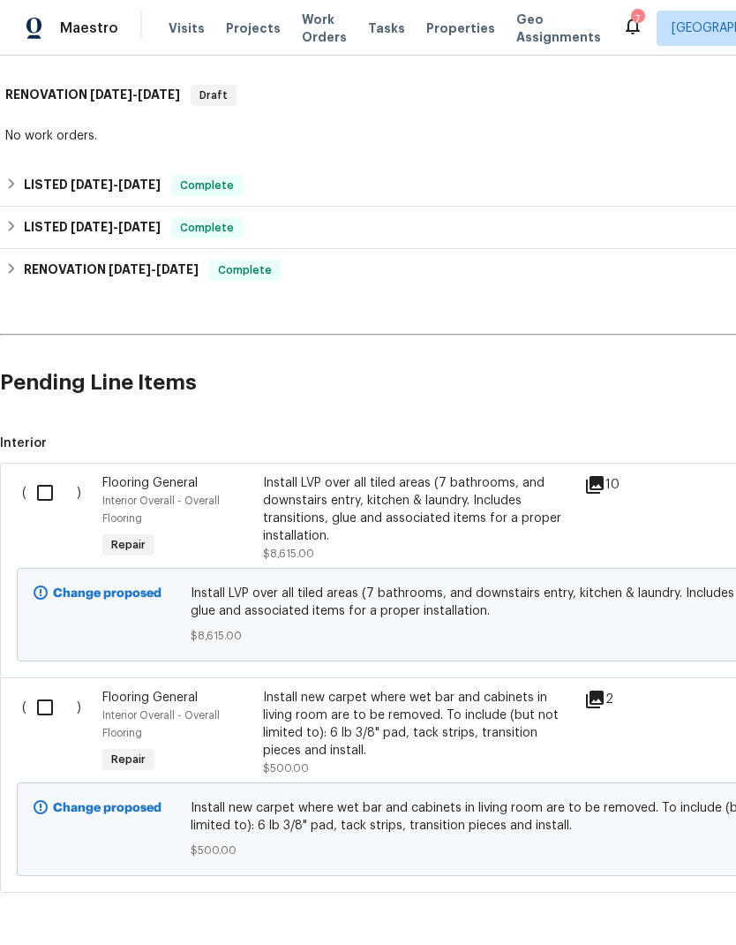
click at [44, 495] on input "checkbox" at bounding box center [51, 492] width 50 height 37
checkbox input "true"
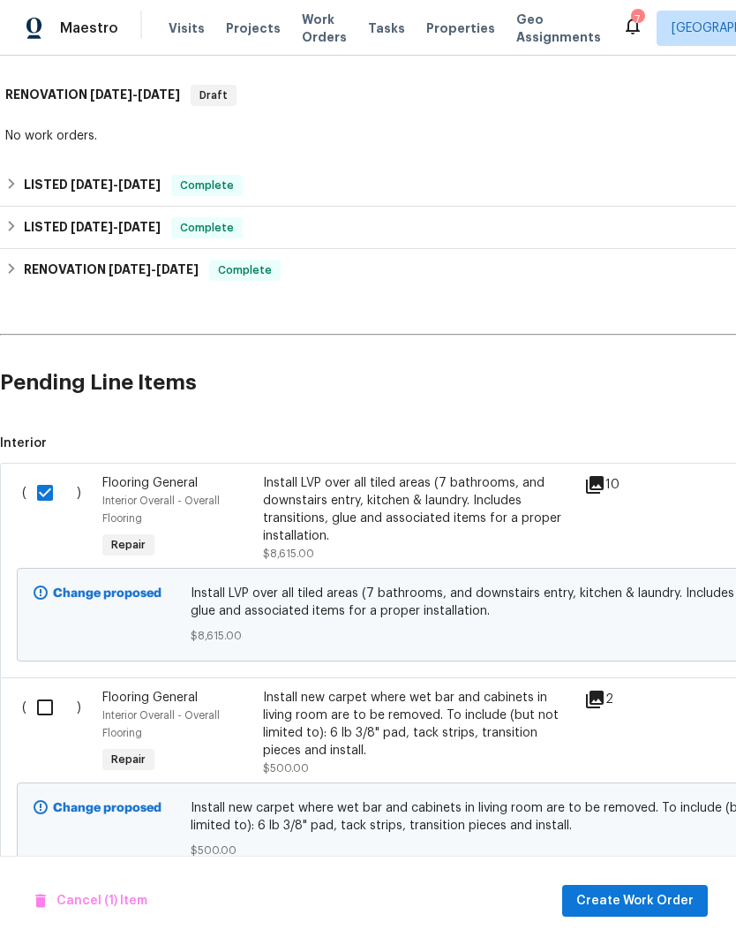
click at [49, 709] on input "checkbox" at bounding box center [51, 707] width 50 height 37
checkbox input "true"
click at [628, 905] on span "Create Work Order" at bounding box center [635, 901] width 117 height 22
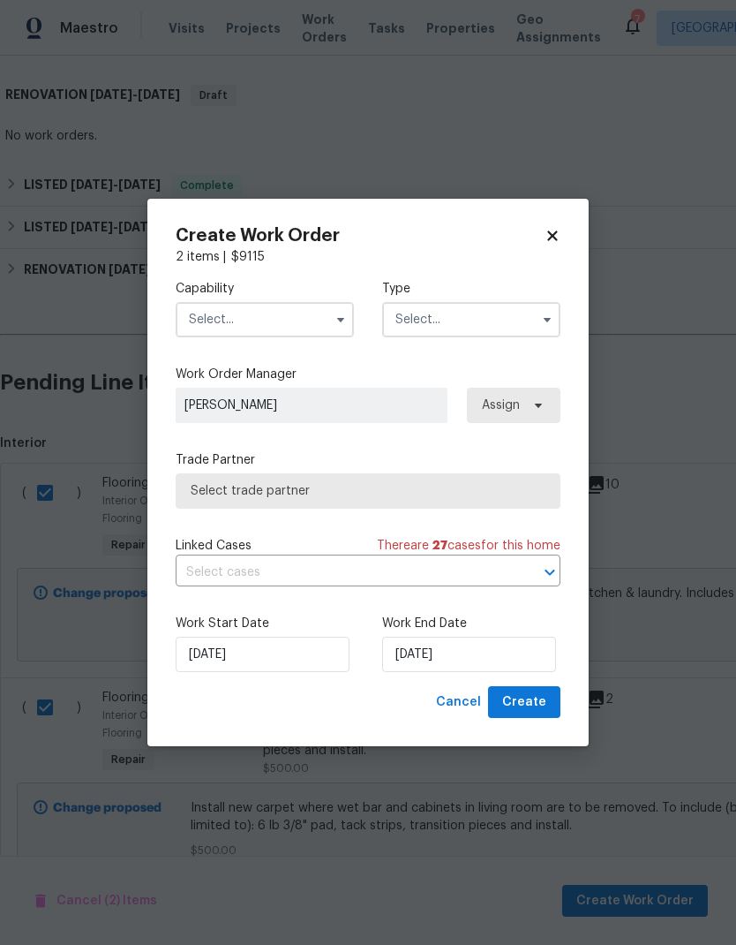
click at [274, 317] on input "text" at bounding box center [265, 319] width 178 height 35
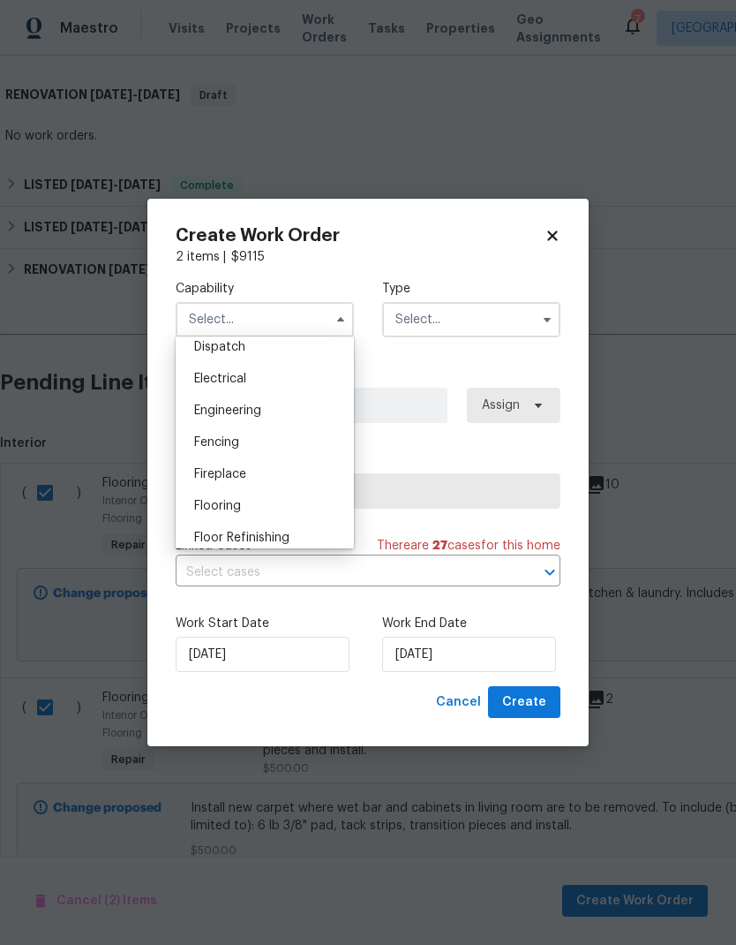
scroll to position [544, 0]
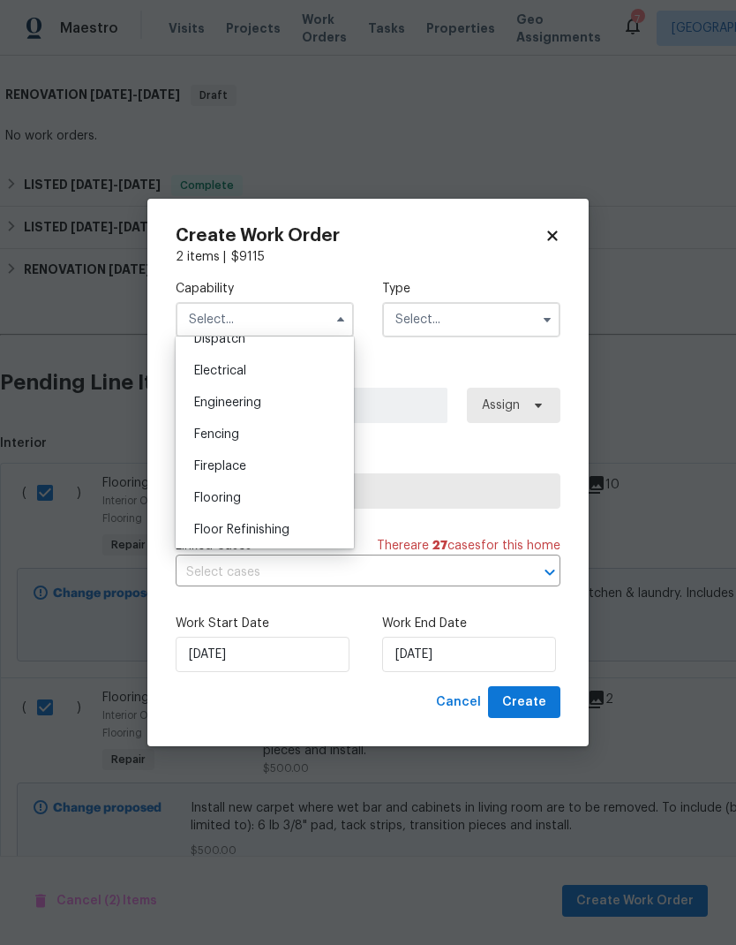
click at [265, 502] on div "Flooring" at bounding box center [265, 498] width 170 height 32
type input "Flooring"
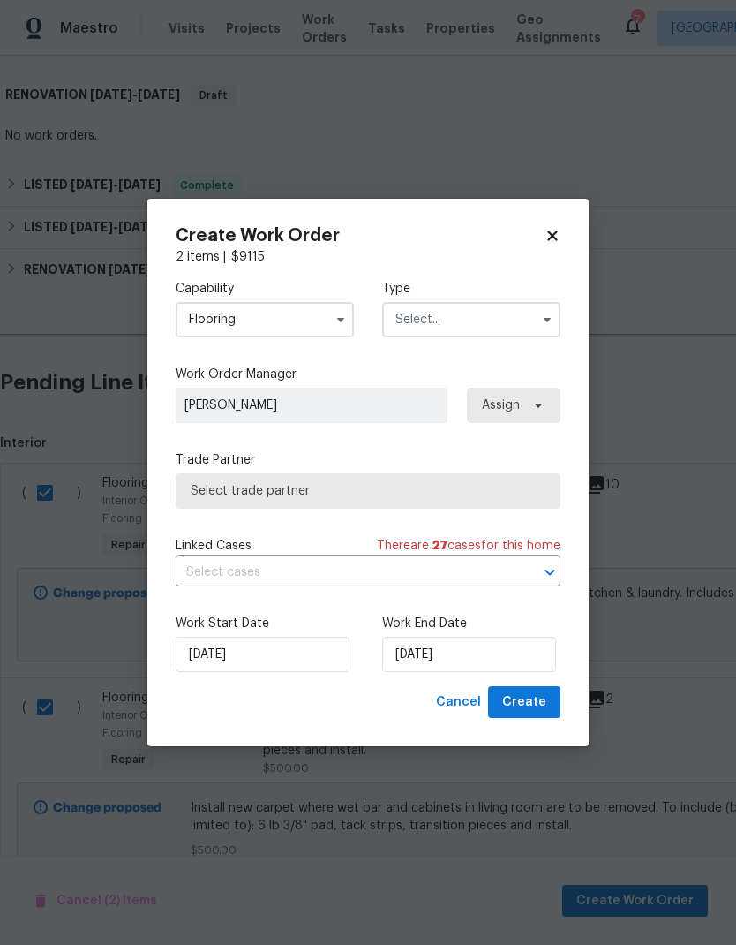
click at [467, 317] on input "text" at bounding box center [471, 319] width 178 height 35
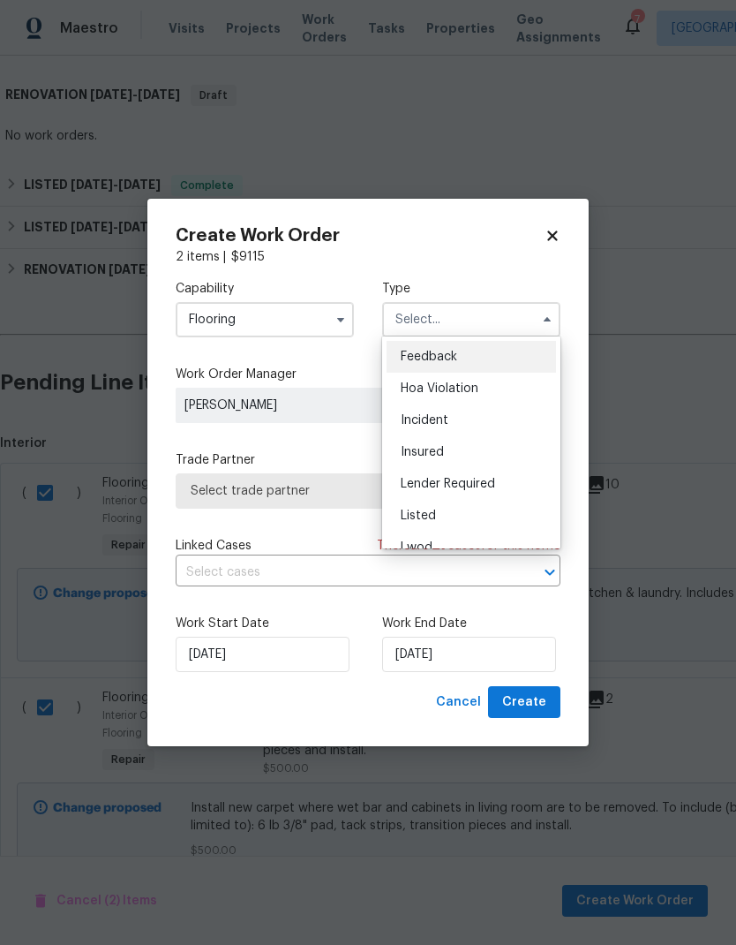
click at [456, 512] on div "Listed" at bounding box center [472, 516] width 170 height 32
type input "Listed"
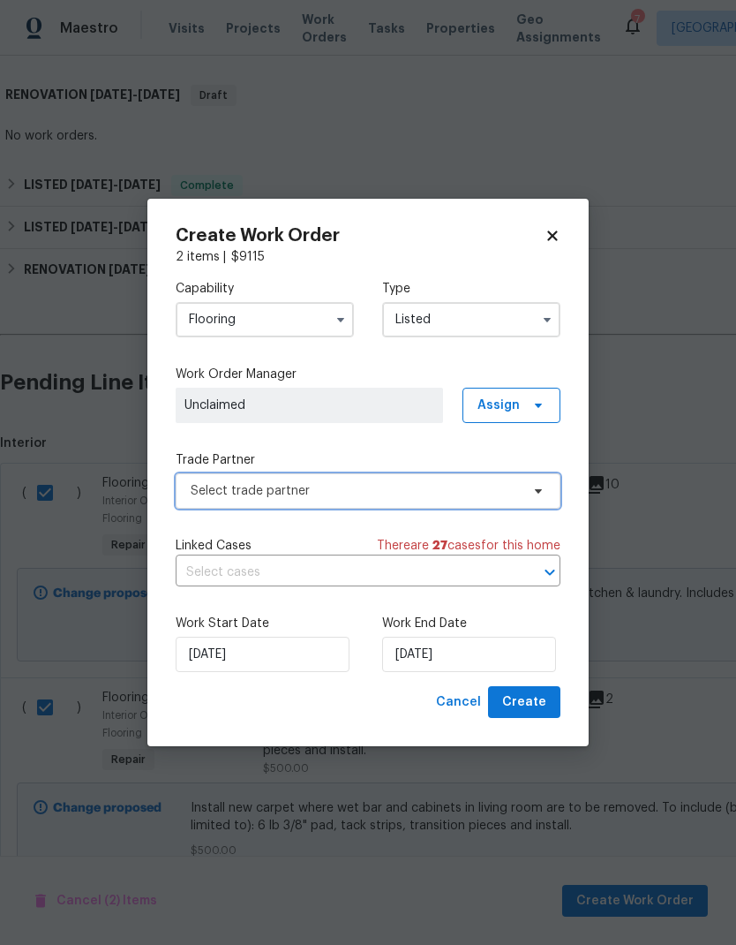
click at [342, 486] on span "Select trade partner" at bounding box center [355, 491] width 329 height 18
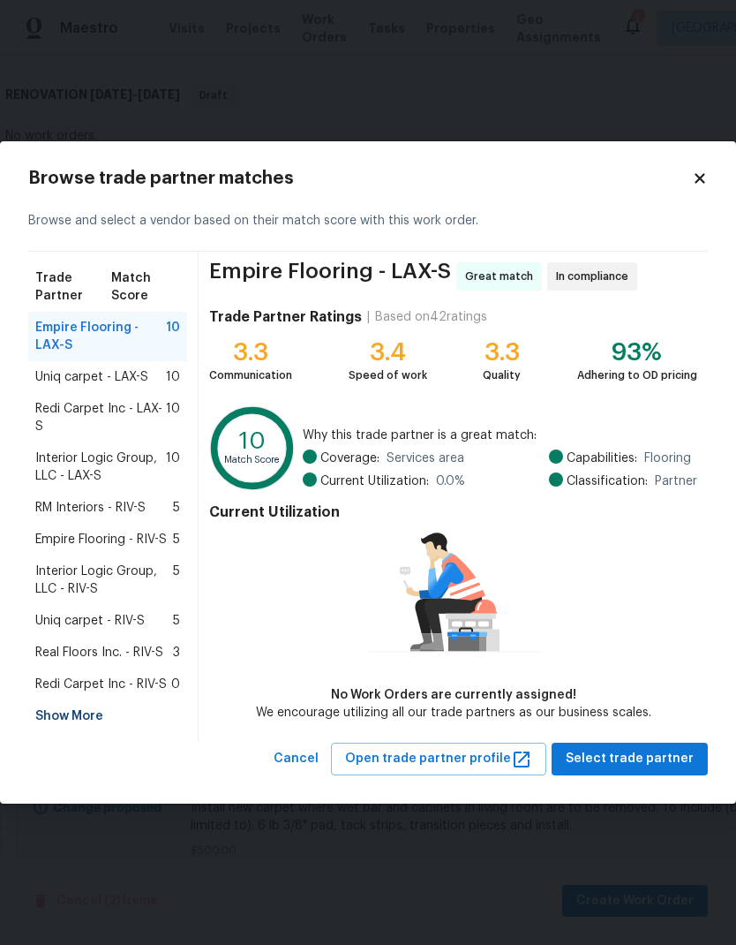
click at [110, 377] on span "Uniq carpet - LAX-S" at bounding box center [91, 377] width 113 height 18
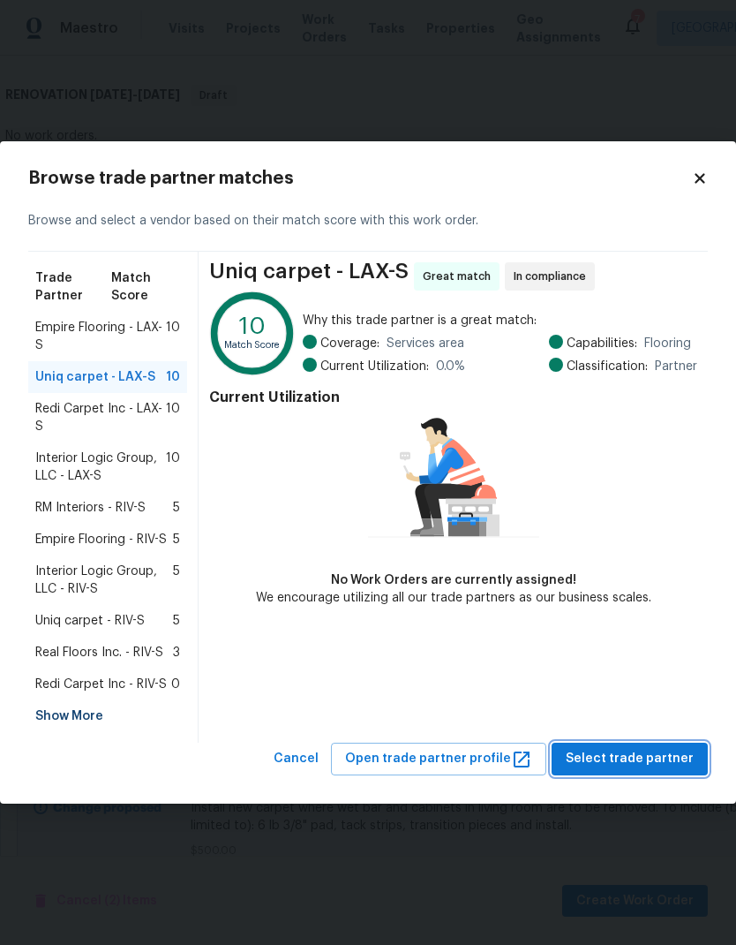
click at [632, 760] on span "Select trade partner" at bounding box center [630, 759] width 128 height 22
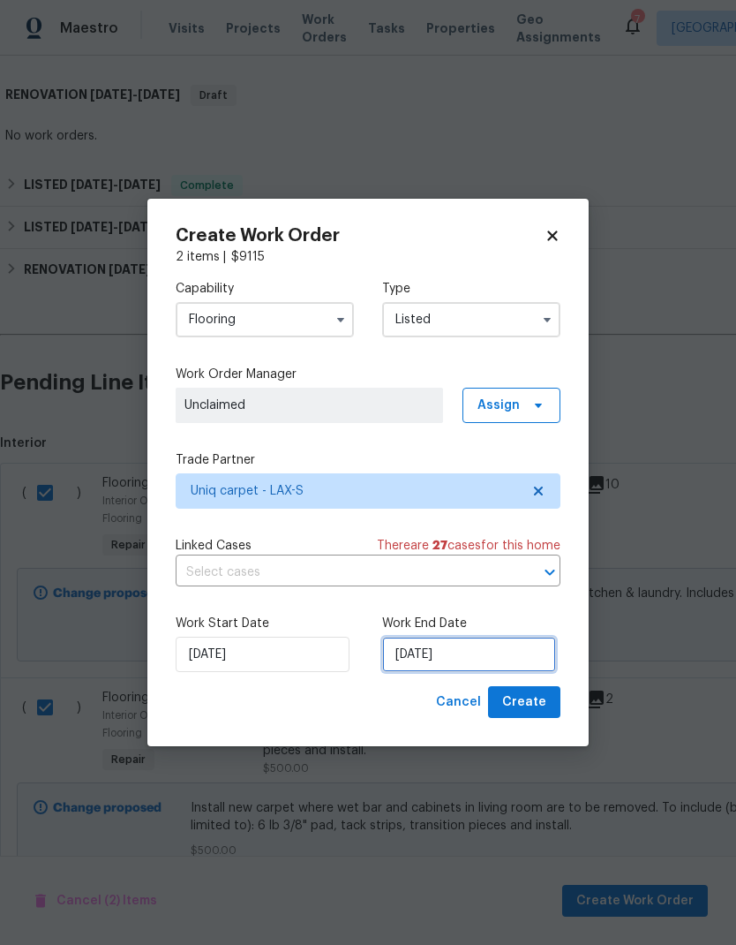
click at [423, 663] on input "[DATE]" at bounding box center [469, 654] width 174 height 35
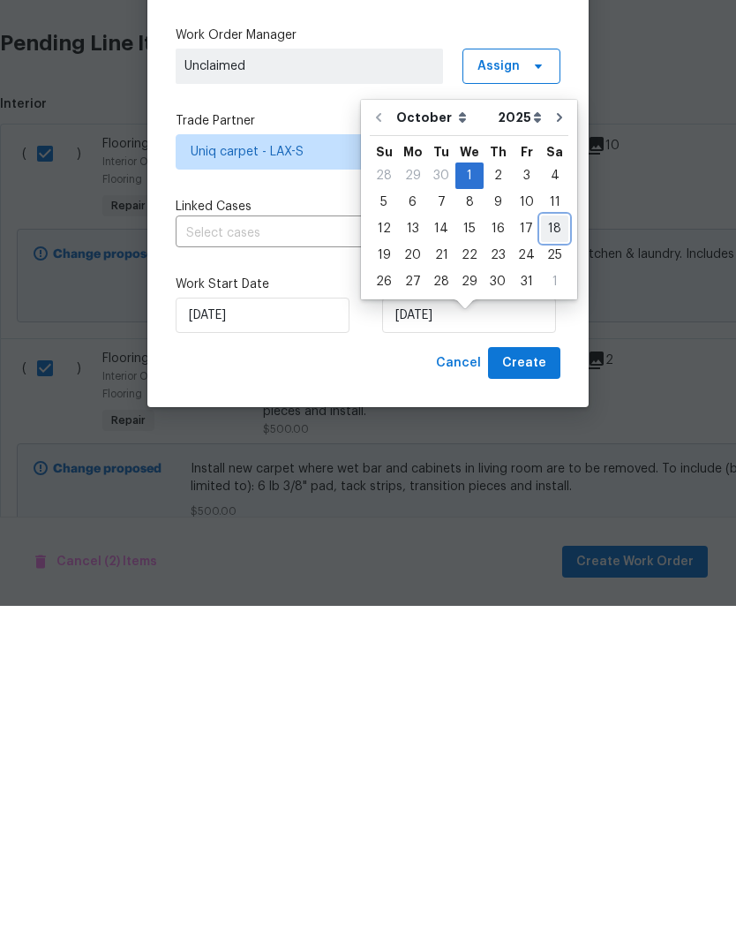
click at [547, 555] on div "18" at bounding box center [554, 567] width 27 height 25
type input "[DATE]"
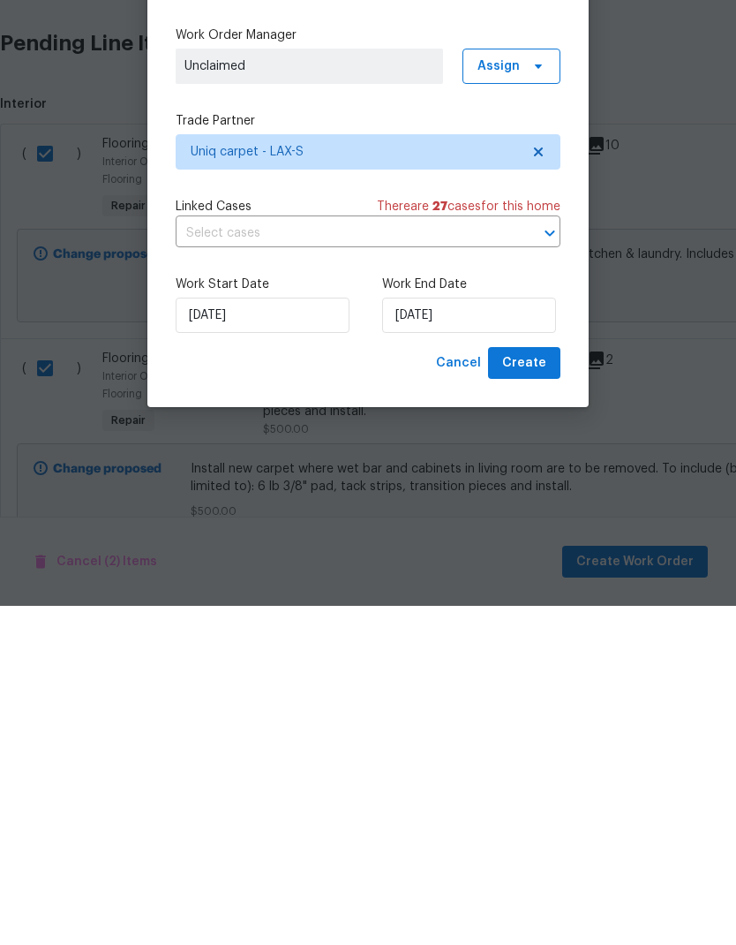
scroll to position [71, 0]
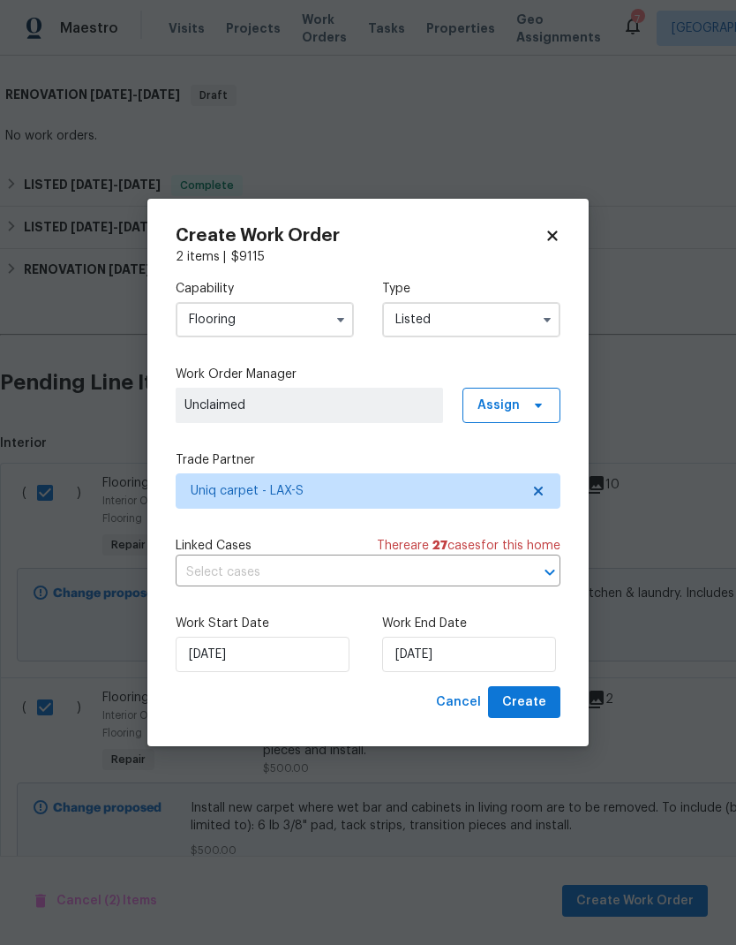
click at [361, 402] on span "Unclaimed" at bounding box center [310, 405] width 250 height 18
click at [526, 409] on span at bounding box center [535, 405] width 19 height 14
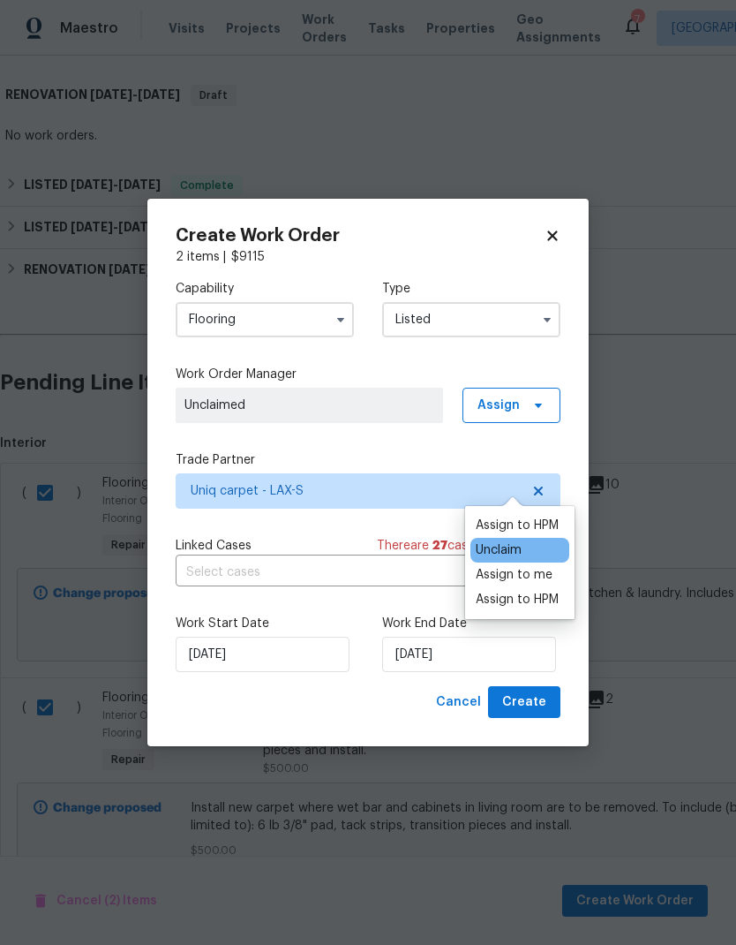
click at [513, 516] on div "Assign to HPM" at bounding box center [517, 525] width 83 height 18
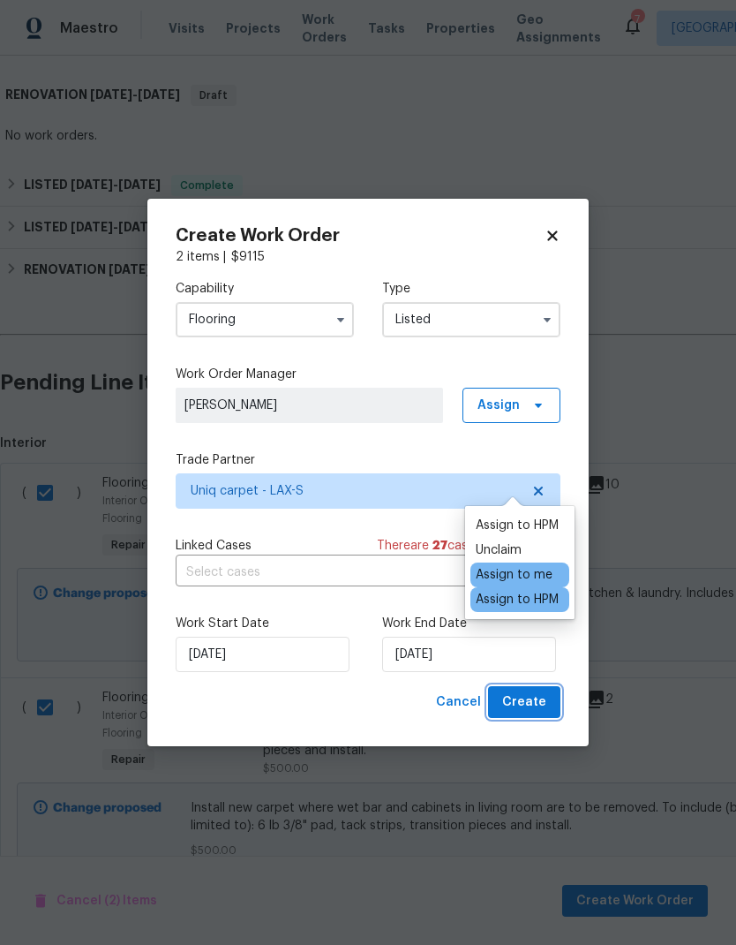
click at [533, 705] on span "Create" at bounding box center [524, 702] width 44 height 22
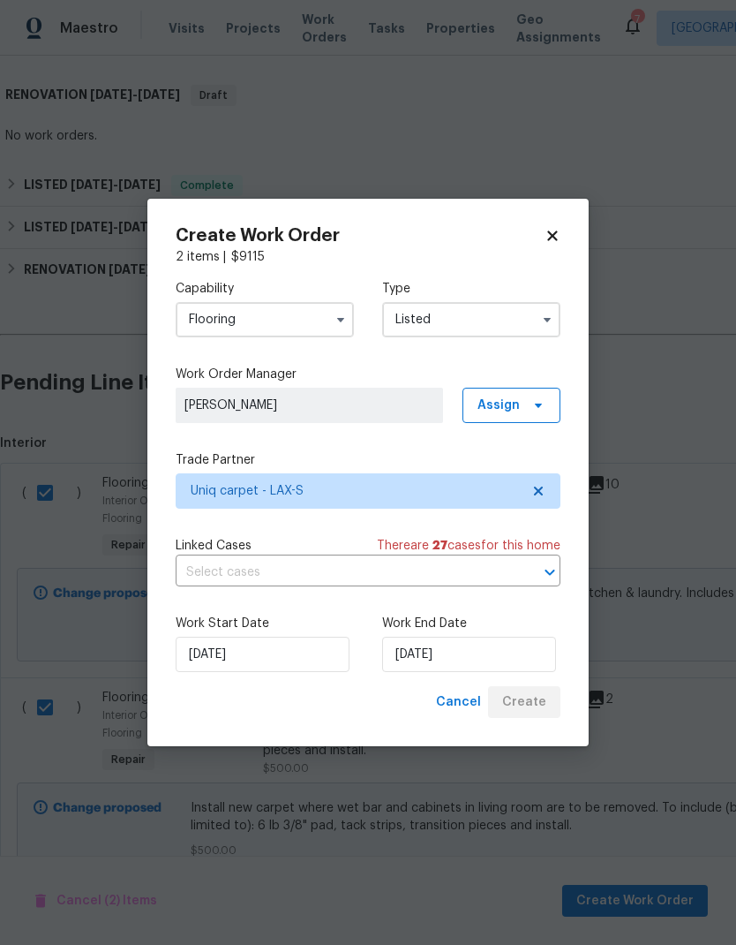
checkbox input "false"
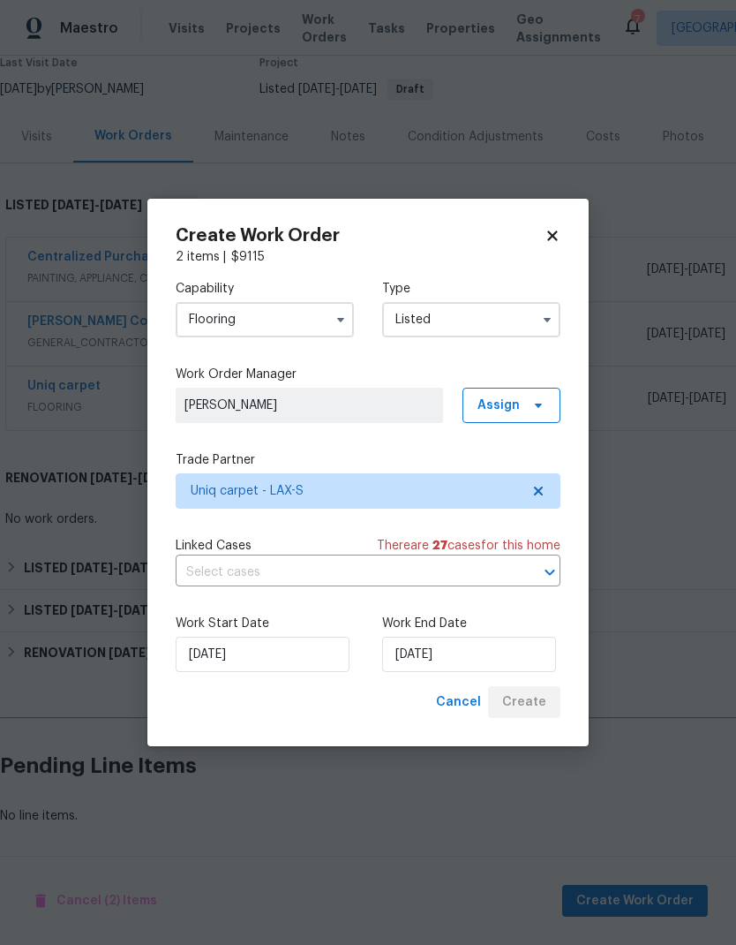
scroll to position [86, 0]
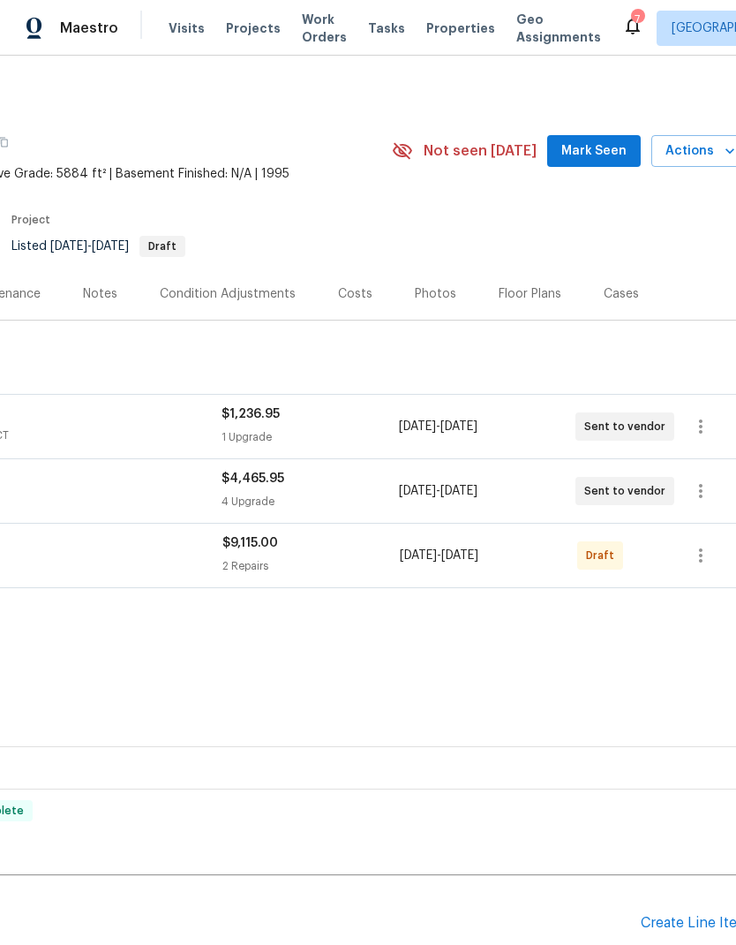
scroll to position [0, 247]
click at [704, 559] on icon "button" at bounding box center [701, 555] width 21 height 21
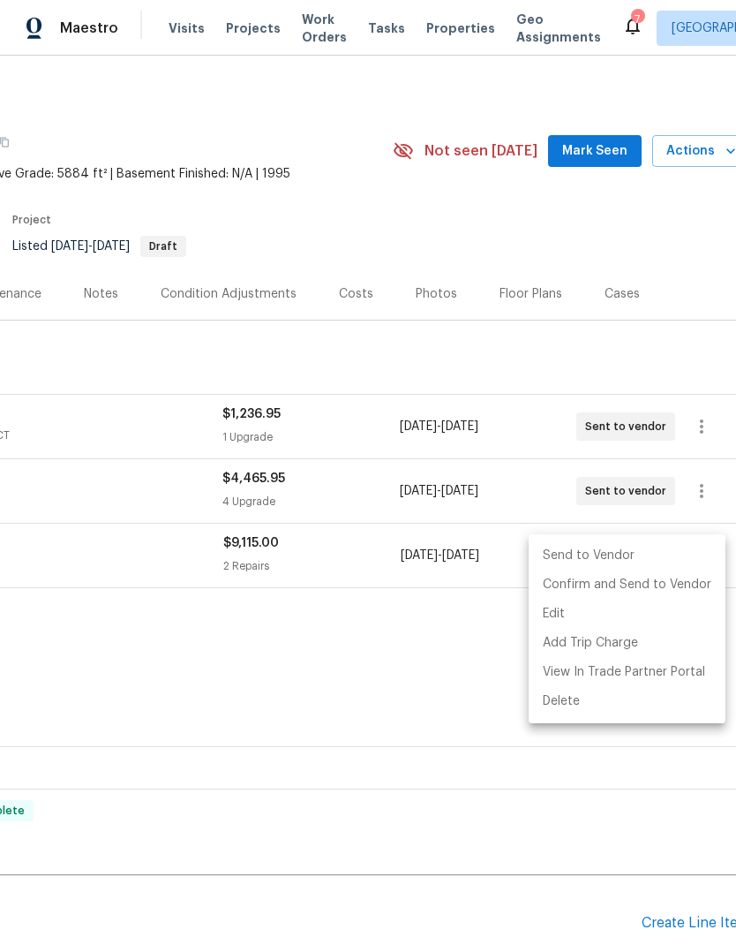
click at [325, 619] on div at bounding box center [368, 472] width 736 height 945
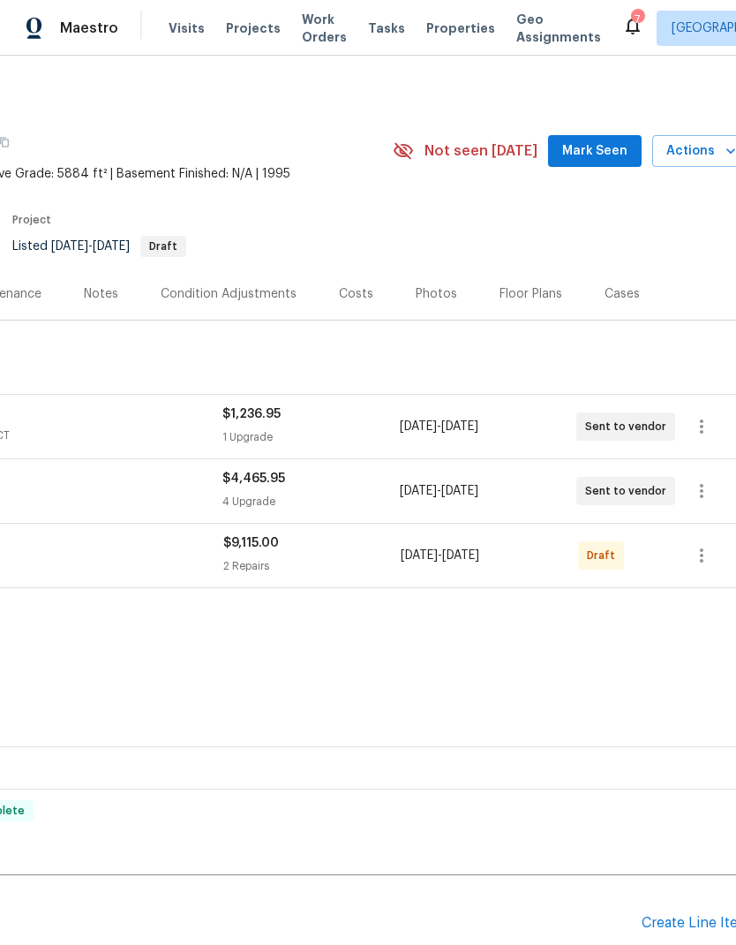
click at [88, 549] on div "Uniq carpet" at bounding box center [1, 544] width 443 height 21
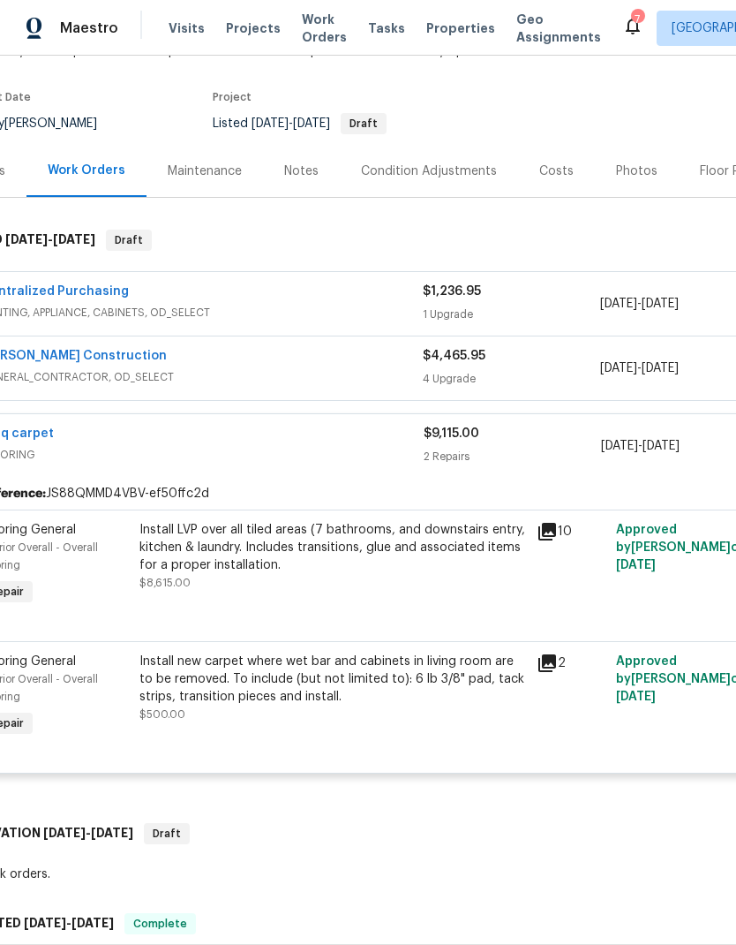
scroll to position [124, 42]
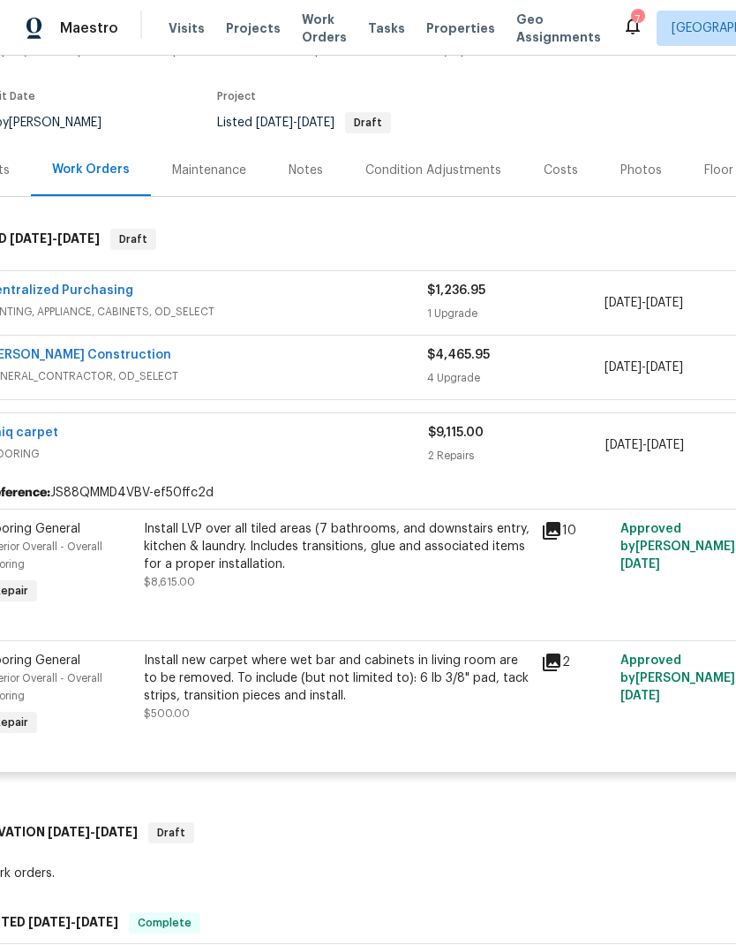
click at [26, 435] on link "Uniq carpet" at bounding box center [21, 432] width 73 height 12
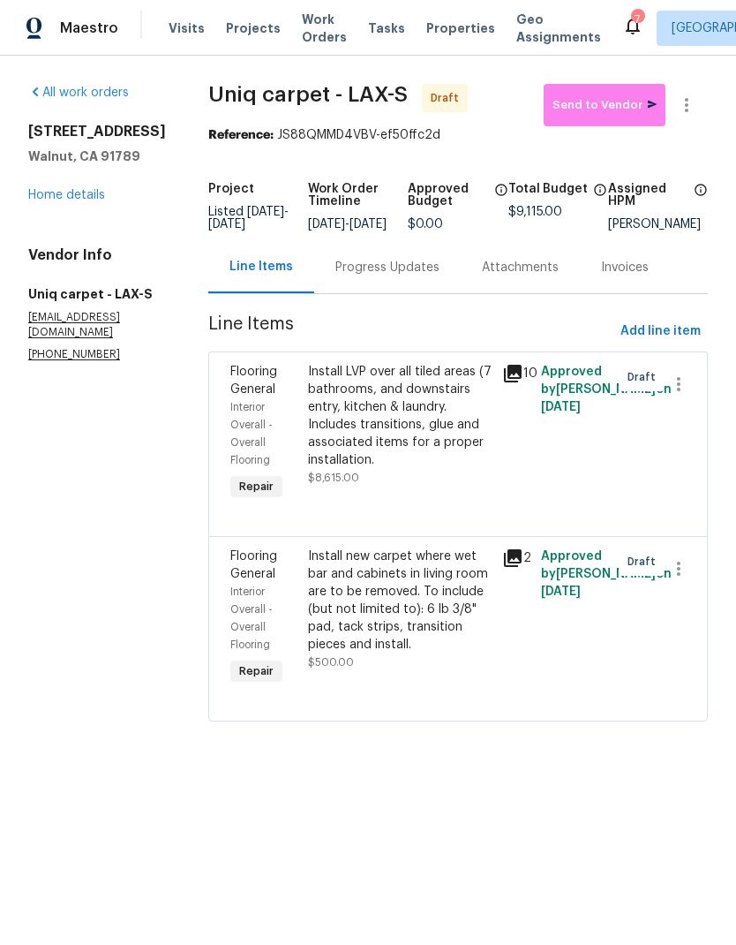
click at [377, 423] on div "Install LVP over all tiled areas (7 bathrooms, and downstairs entry, kitchen & …" at bounding box center [400, 416] width 184 height 106
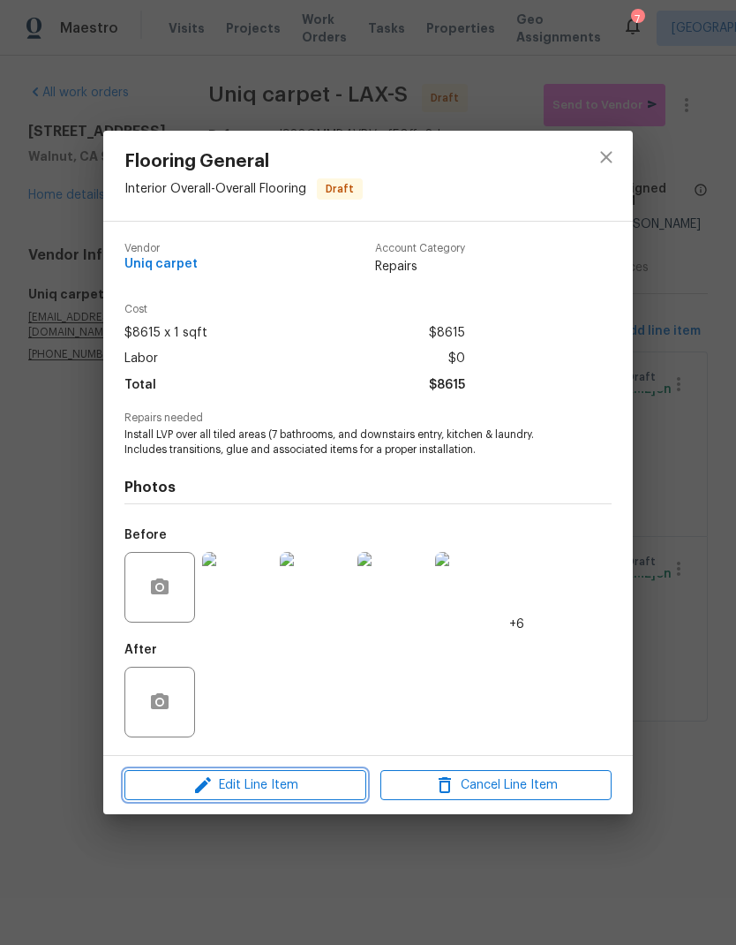
click at [300, 786] on span "Edit Line Item" at bounding box center [245, 785] width 231 height 22
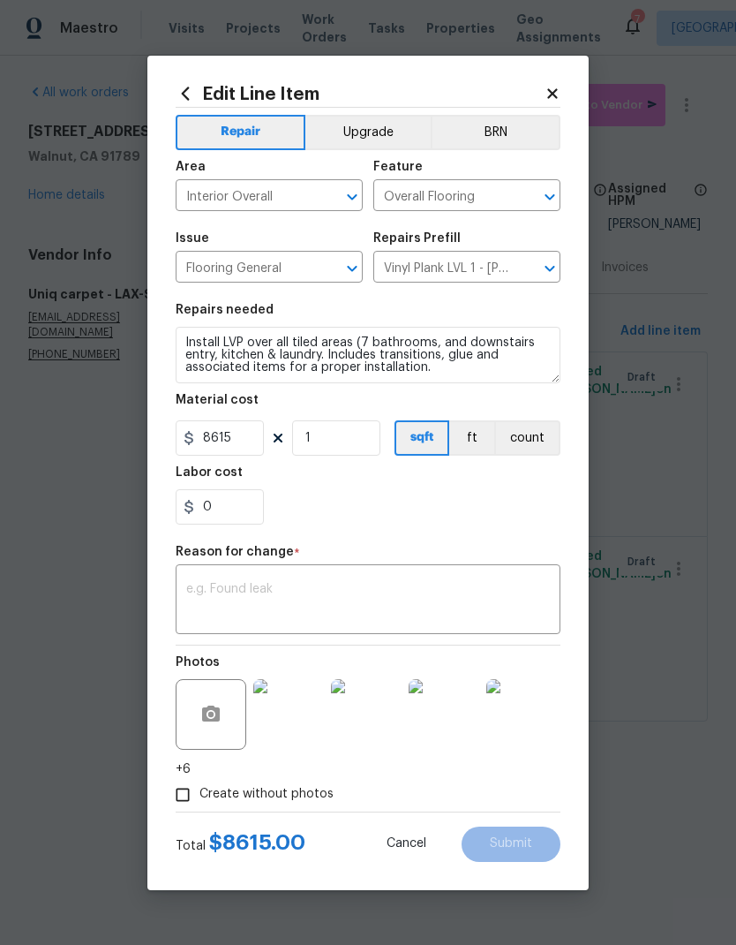
click at [369, 125] on button "Upgrade" at bounding box center [368, 132] width 126 height 35
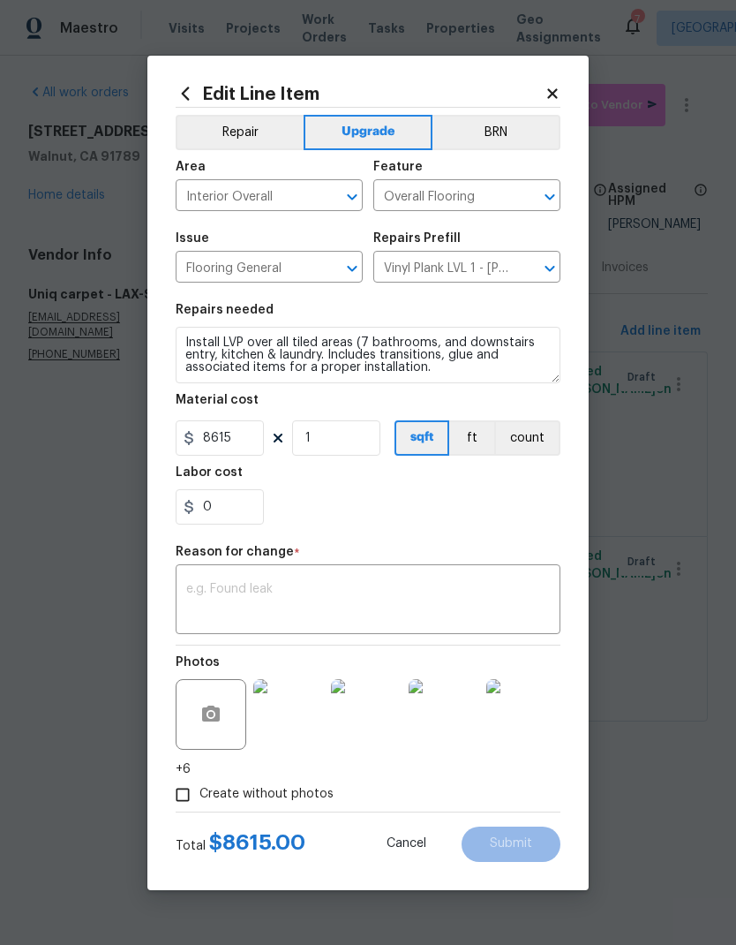
click at [346, 571] on div "x ​" at bounding box center [368, 601] width 385 height 65
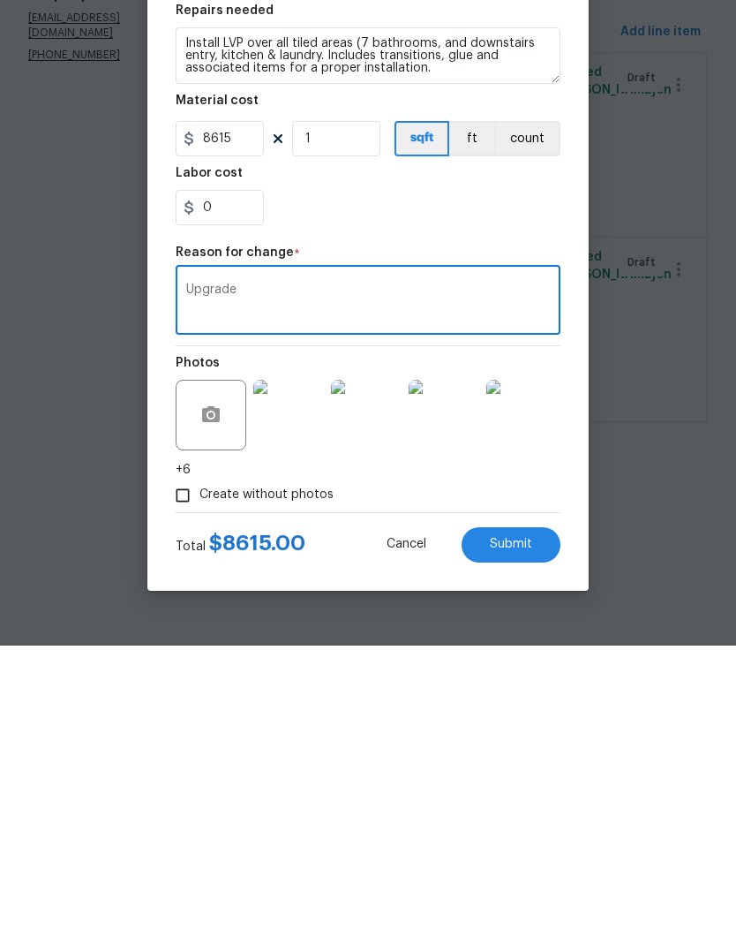
type textarea "Upgrade"
click at [518, 826] on button "Submit" at bounding box center [511, 843] width 99 height 35
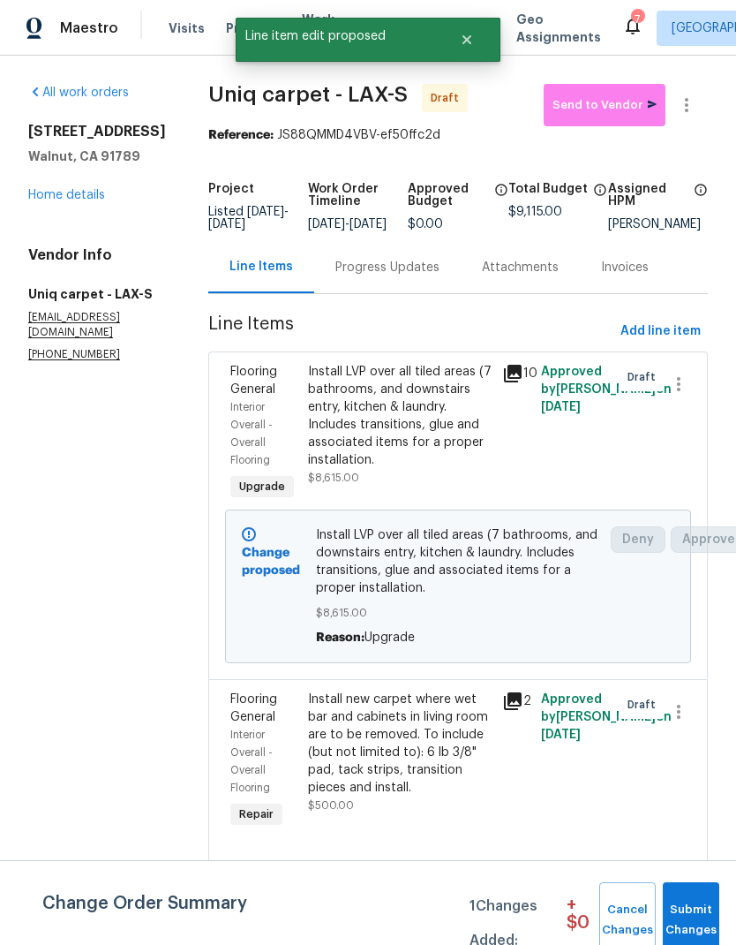
click at [388, 743] on div "Install new carpet where wet bar and cabinets in living room are to be removed.…" at bounding box center [400, 743] width 184 height 106
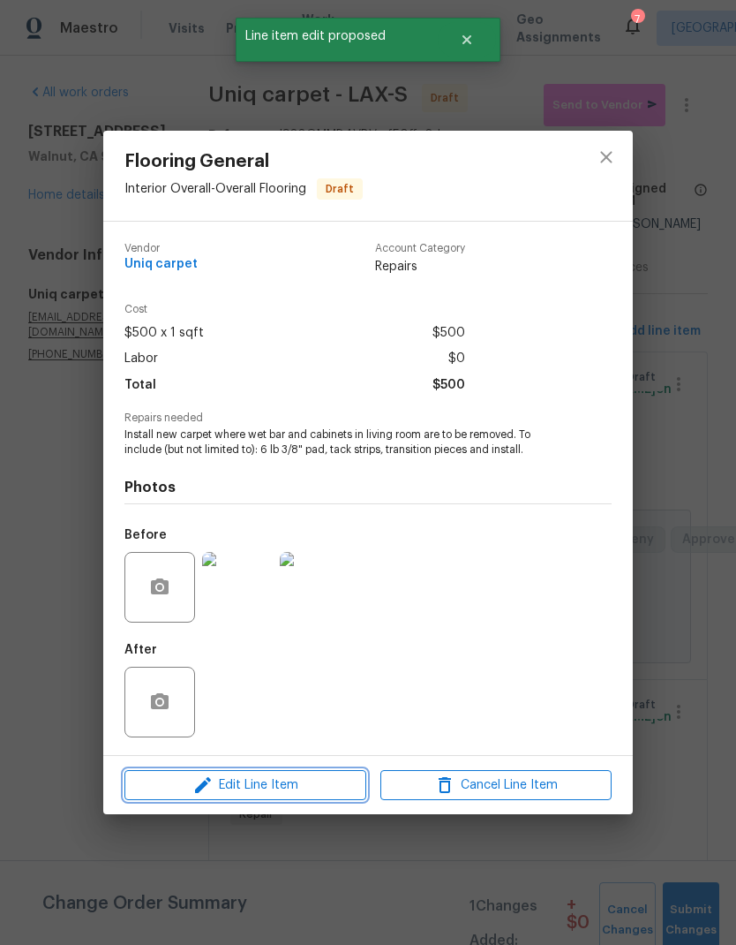
click at [305, 790] on span "Edit Line Item" at bounding box center [245, 785] width 231 height 22
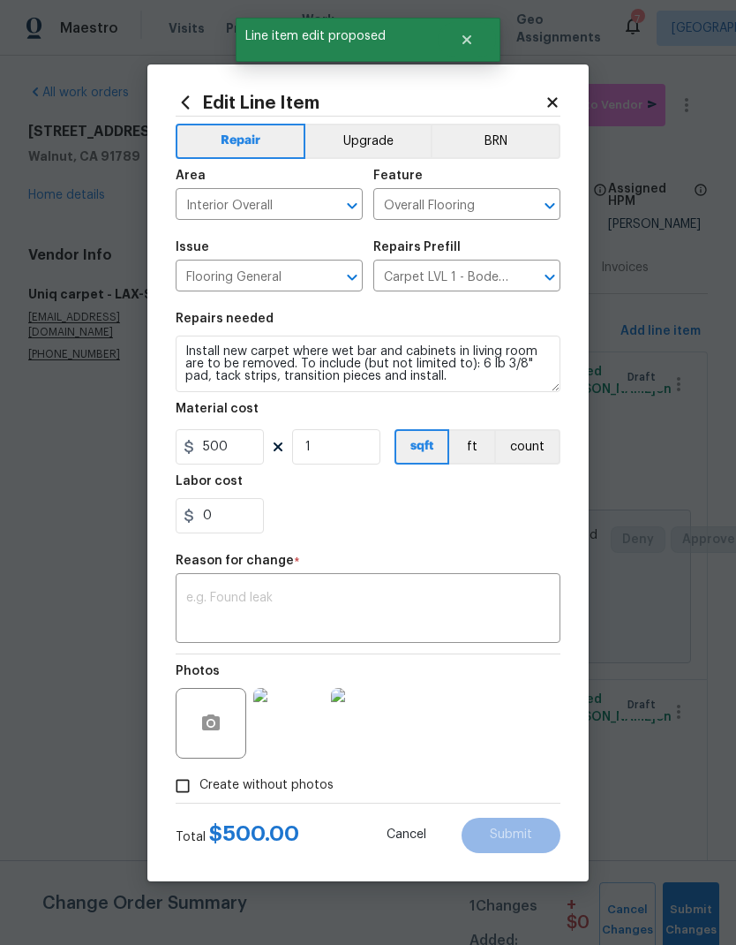
click at [280, 602] on textarea at bounding box center [368, 610] width 364 height 37
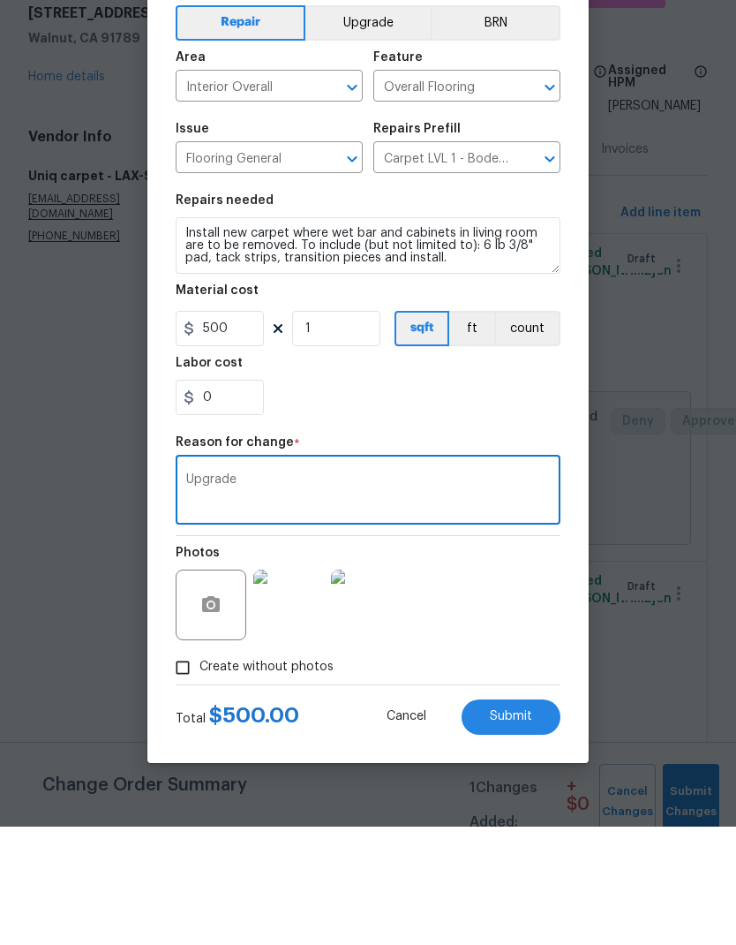
type textarea "Upgrade"
click at [377, 124] on button "Upgrade" at bounding box center [368, 141] width 126 height 35
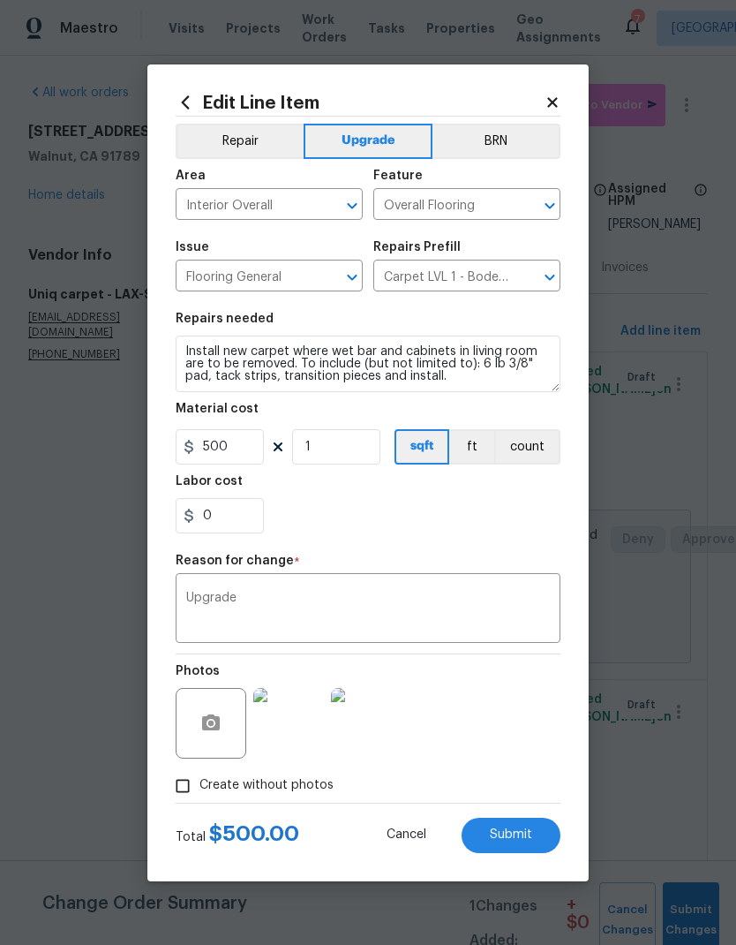
click at [511, 829] on span "Submit" at bounding box center [511, 834] width 42 height 13
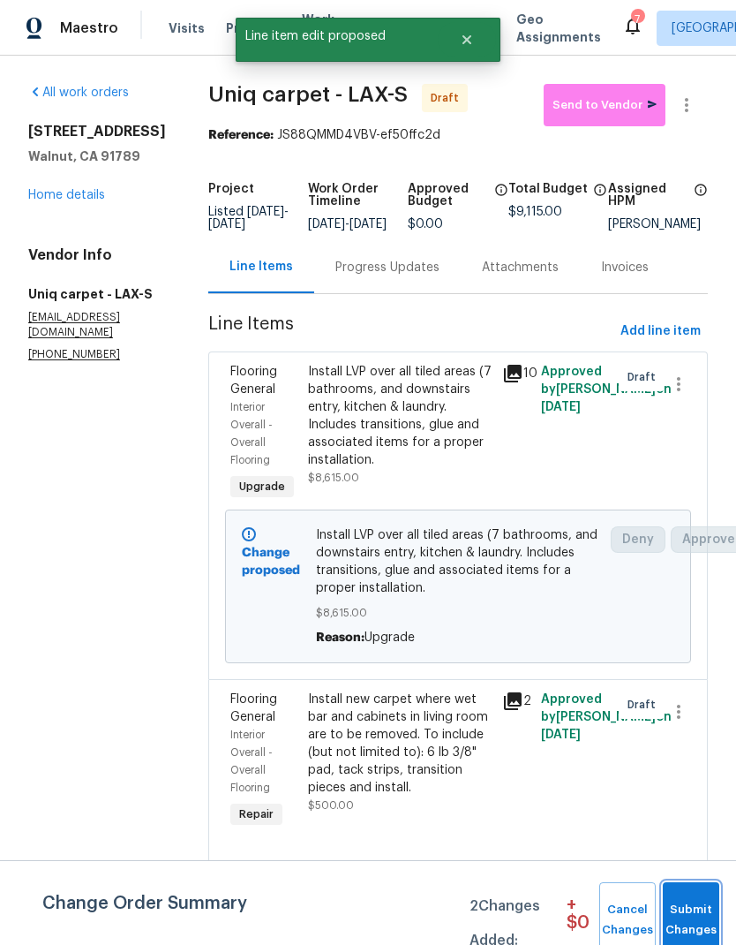
click at [701, 913] on span "Submit Changes" at bounding box center [691, 920] width 39 height 41
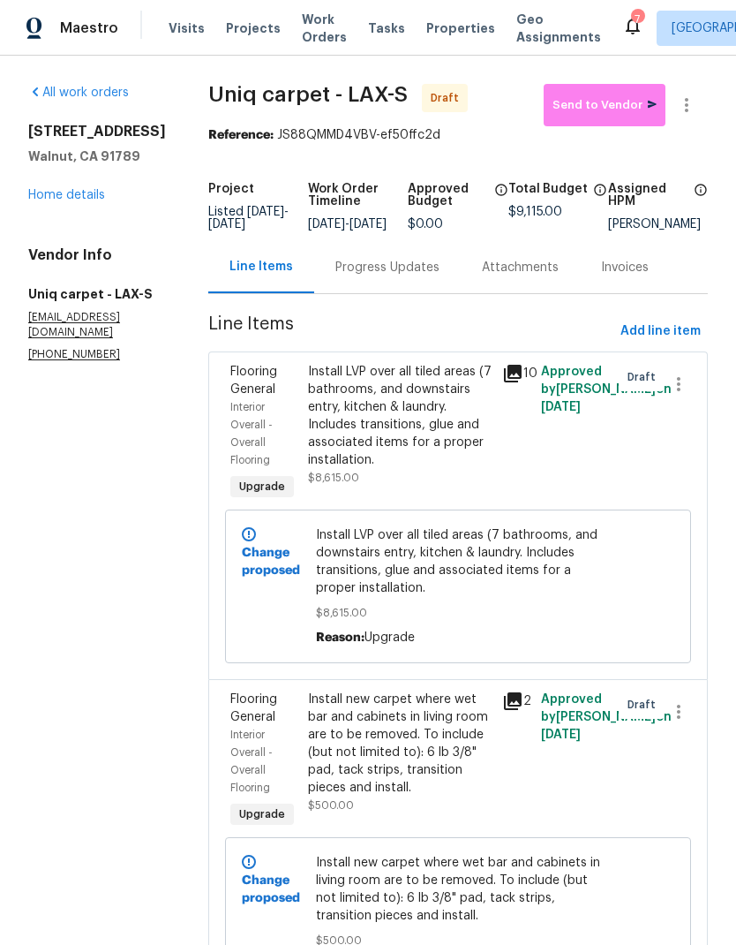
click at [78, 204] on div "[STREET_ADDRESS] Home details" at bounding box center [97, 163] width 138 height 81
click at [72, 201] on link "Home details" at bounding box center [66, 195] width 77 height 12
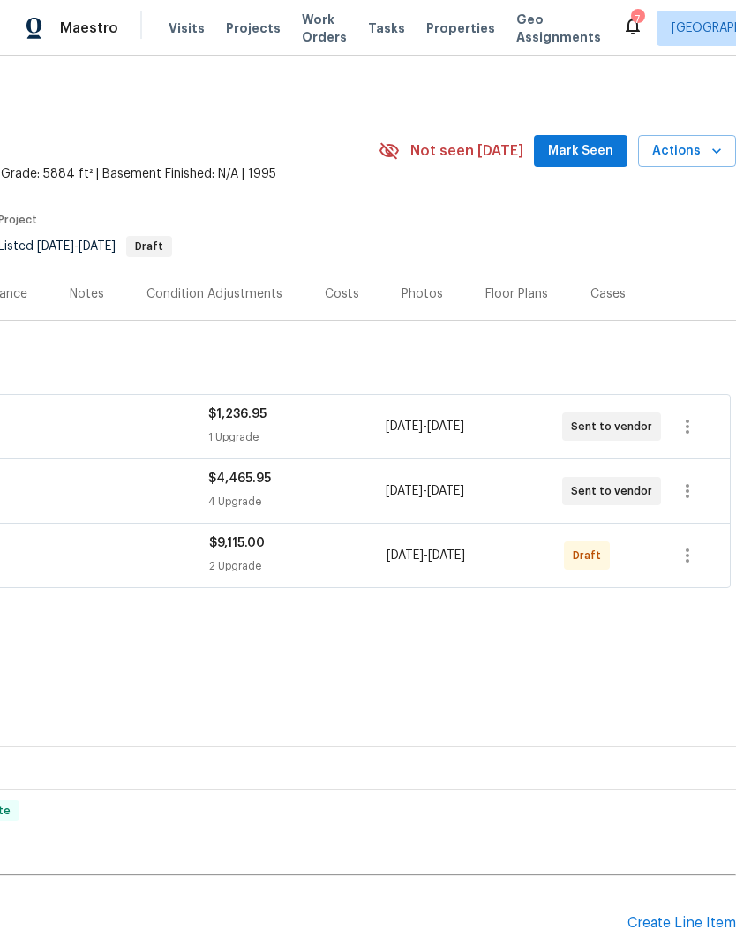
scroll to position [0, 261]
click at [690, 559] on icon "button" at bounding box center [687, 555] width 21 height 21
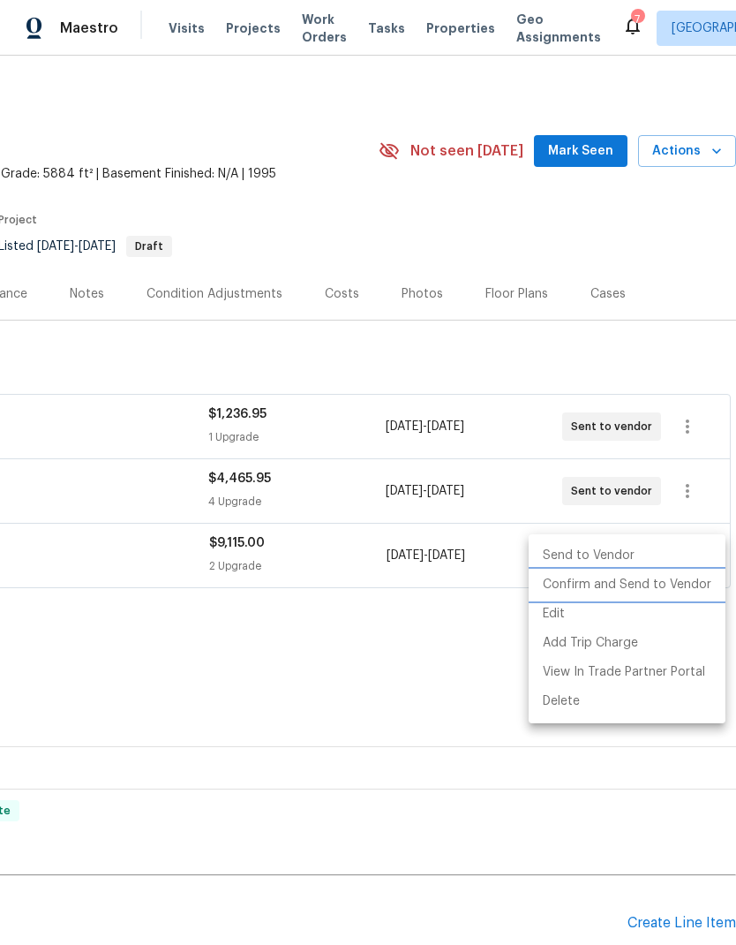
click at [631, 591] on li "Confirm and Send to Vendor" at bounding box center [627, 584] width 197 height 29
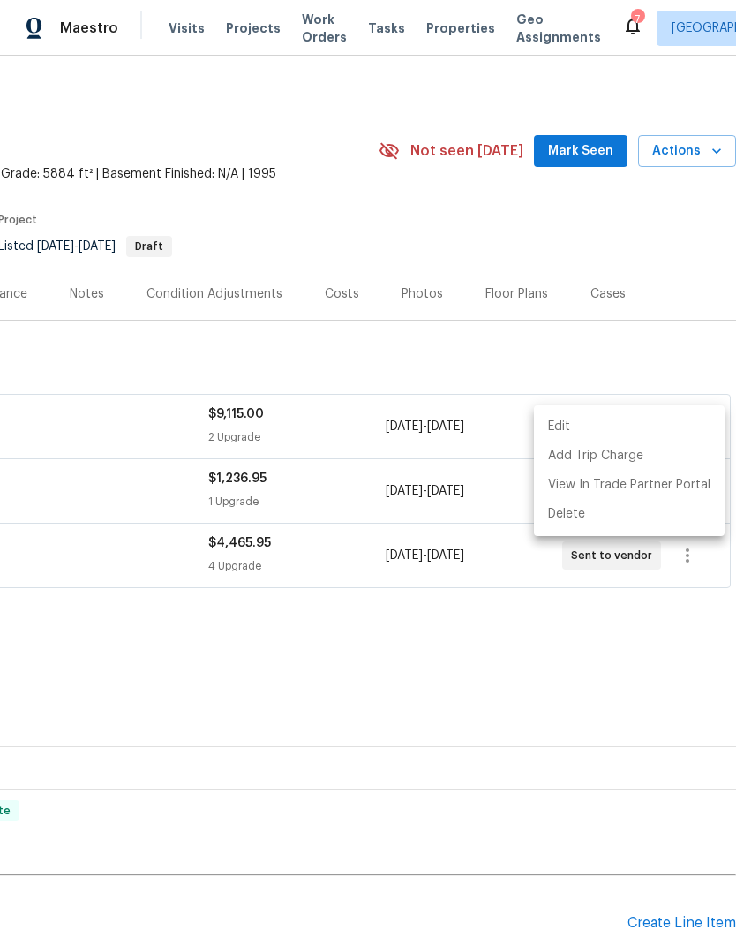
click at [420, 609] on div at bounding box center [368, 472] width 736 height 945
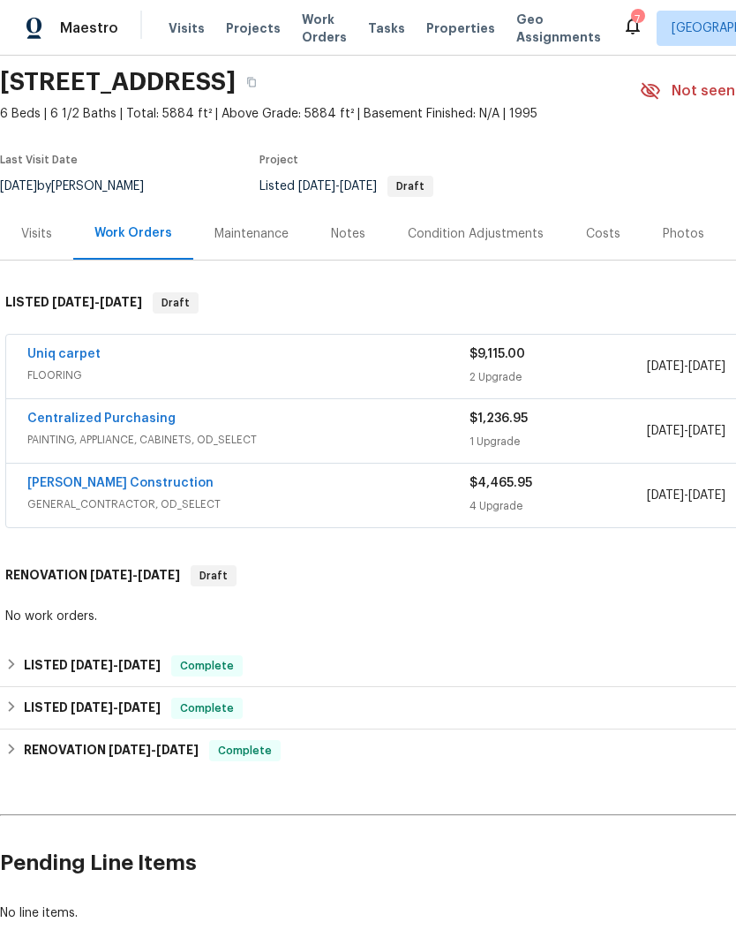
scroll to position [61, 0]
click at [111, 486] on link "[PERSON_NAME] Construction" at bounding box center [120, 482] width 186 height 12
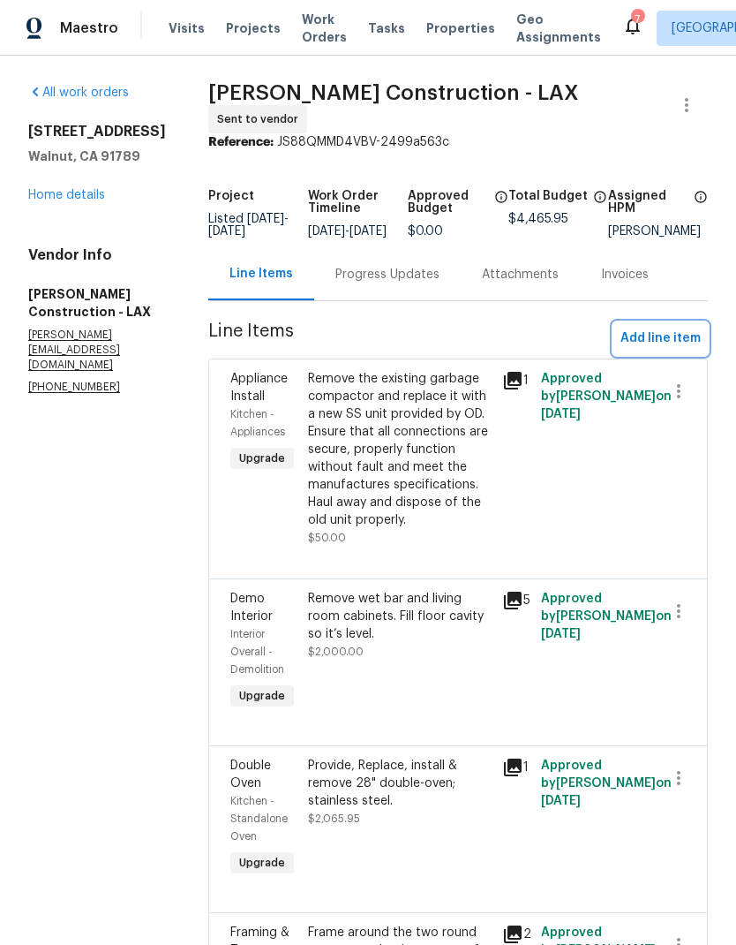
click at [659, 340] on span "Add line item" at bounding box center [661, 339] width 80 height 22
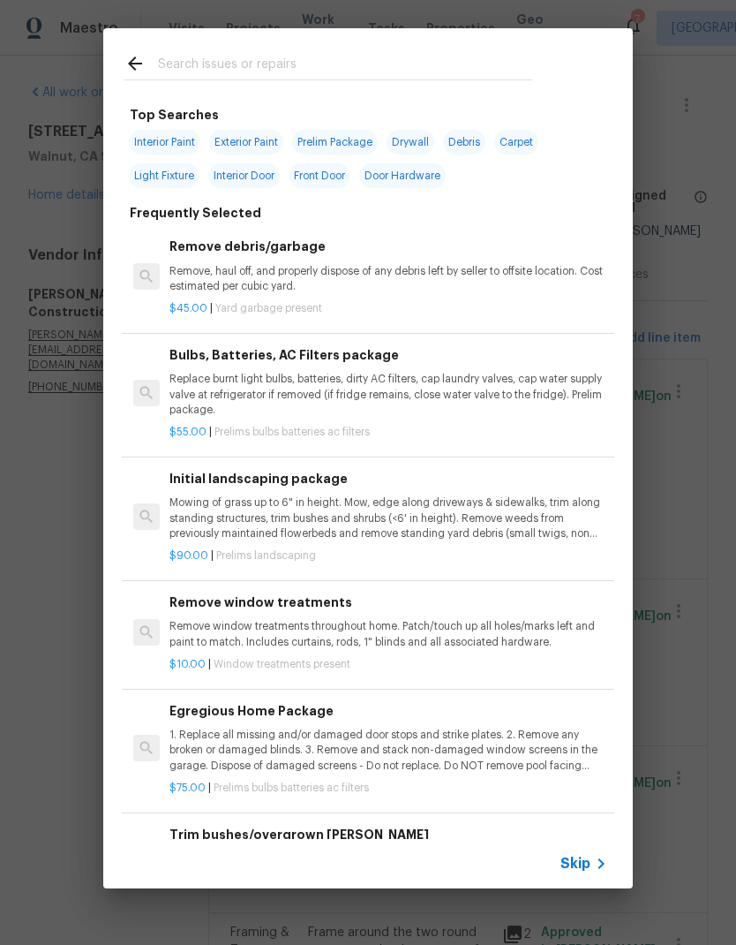
click at [259, 69] on input "text" at bounding box center [345, 66] width 374 height 26
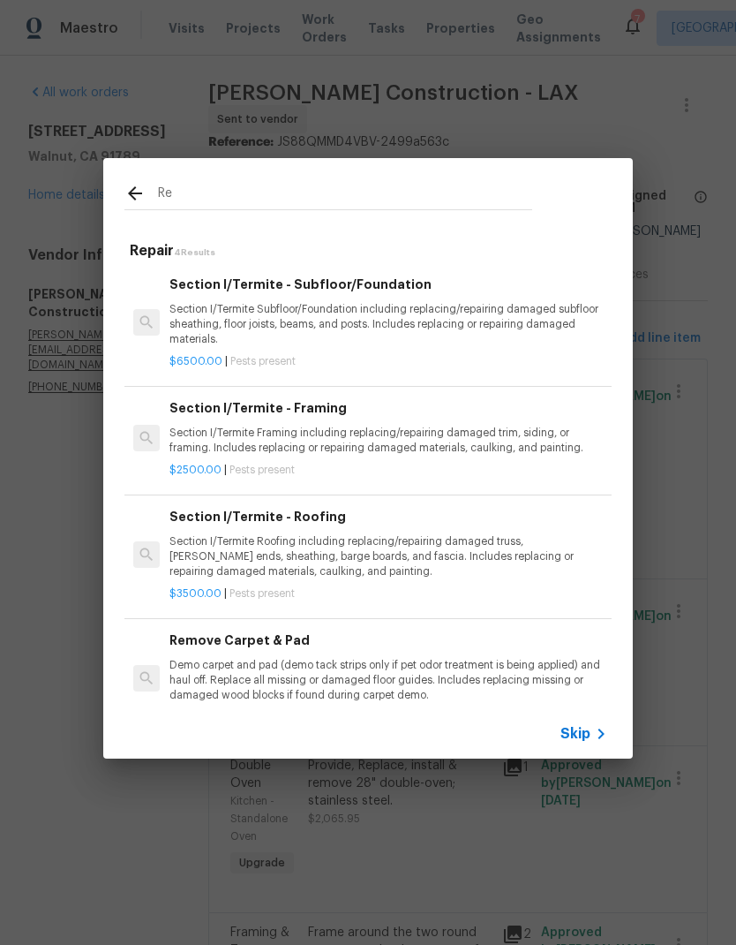
type input "R"
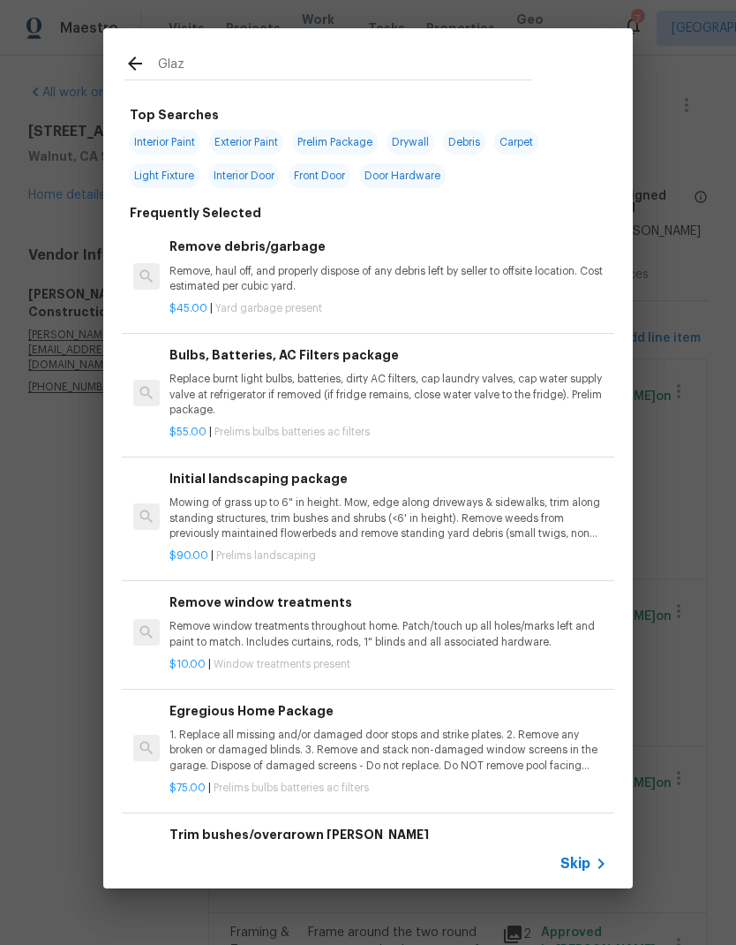
type input "Glaze"
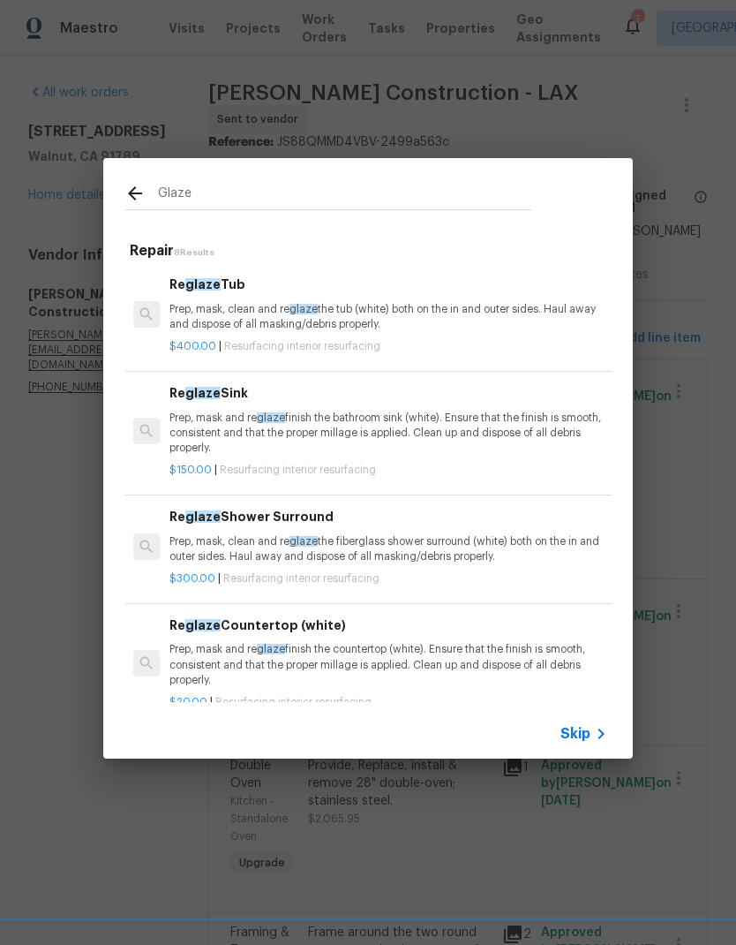
click at [396, 315] on p "Prep, mask, clean and re glaze the tub (white) both on the in and outer sides. …" at bounding box center [389, 317] width 438 height 30
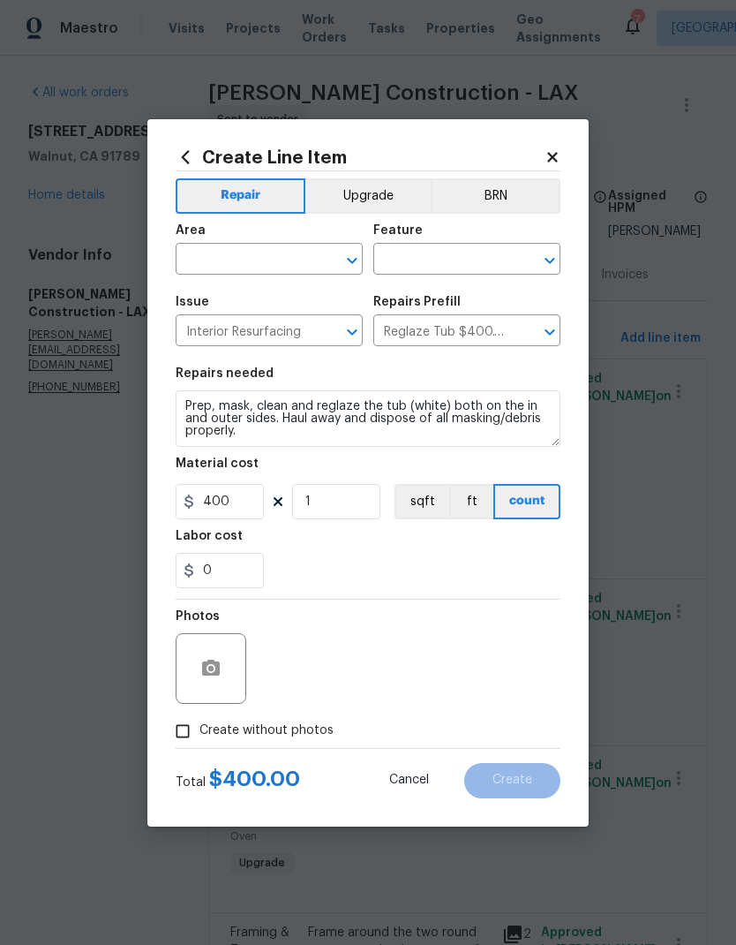
click at [264, 260] on input "text" at bounding box center [245, 260] width 138 height 27
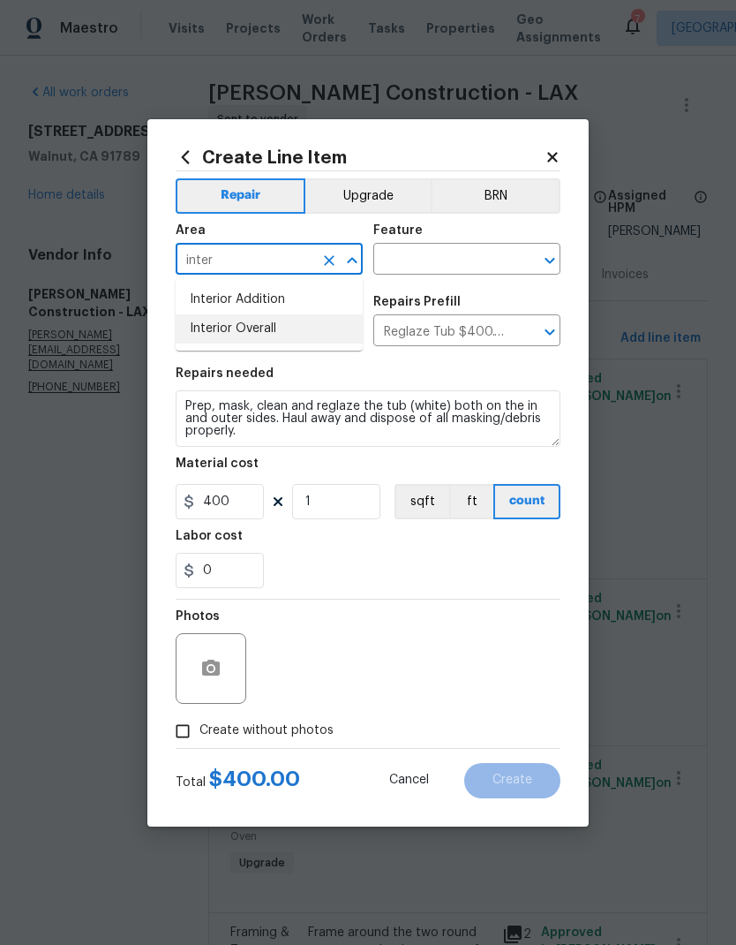
click at [294, 327] on li "Interior Overall" at bounding box center [269, 328] width 187 height 29
type input "Interior Overall"
click at [426, 259] on input "text" at bounding box center [442, 260] width 138 height 27
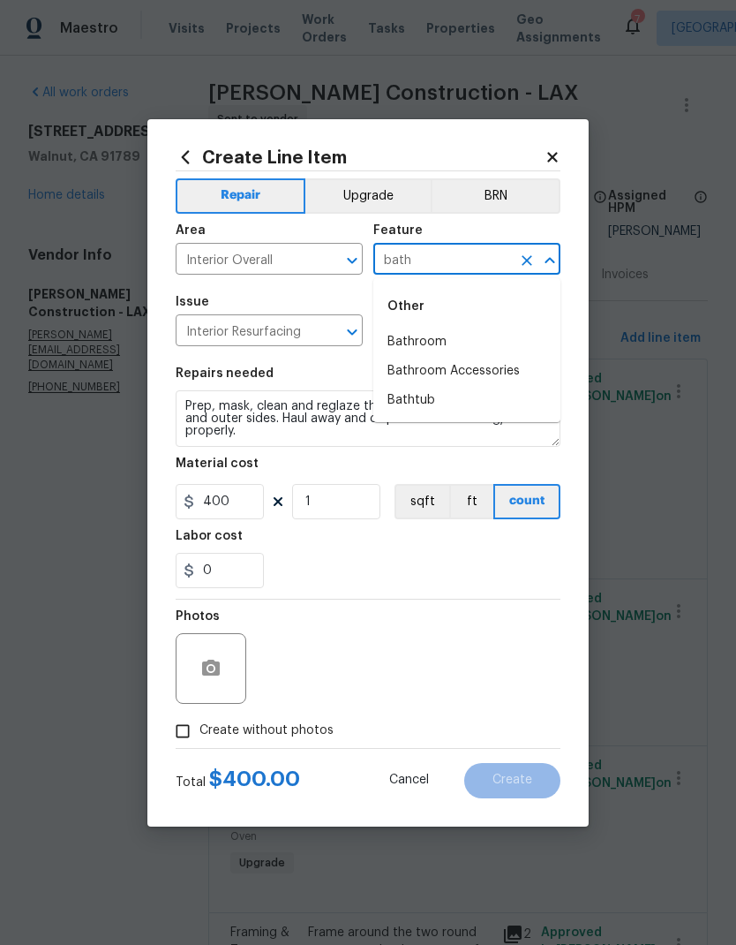
click at [464, 339] on li "Bathroom" at bounding box center [466, 342] width 187 height 29
type input "Bathroom"
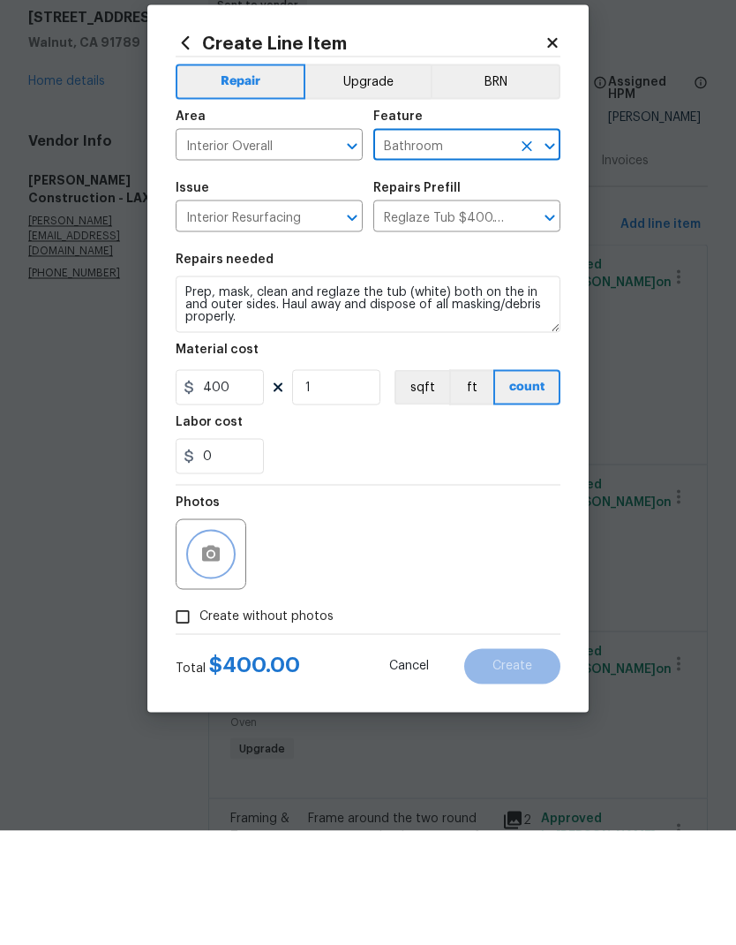
click at [223, 647] on button "button" at bounding box center [211, 668] width 42 height 42
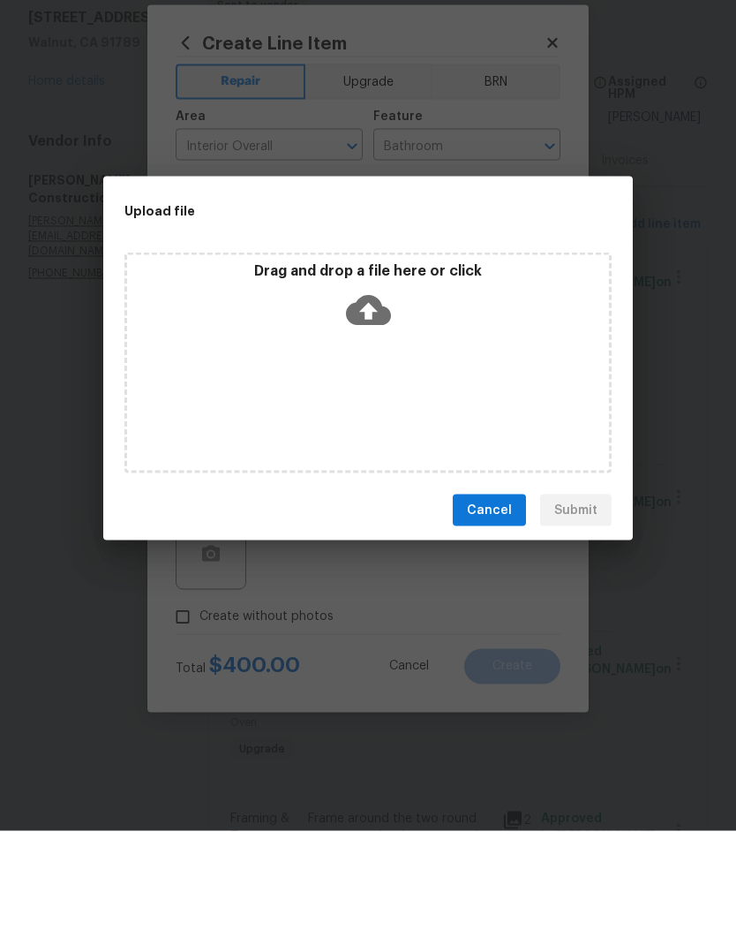
scroll to position [71, 0]
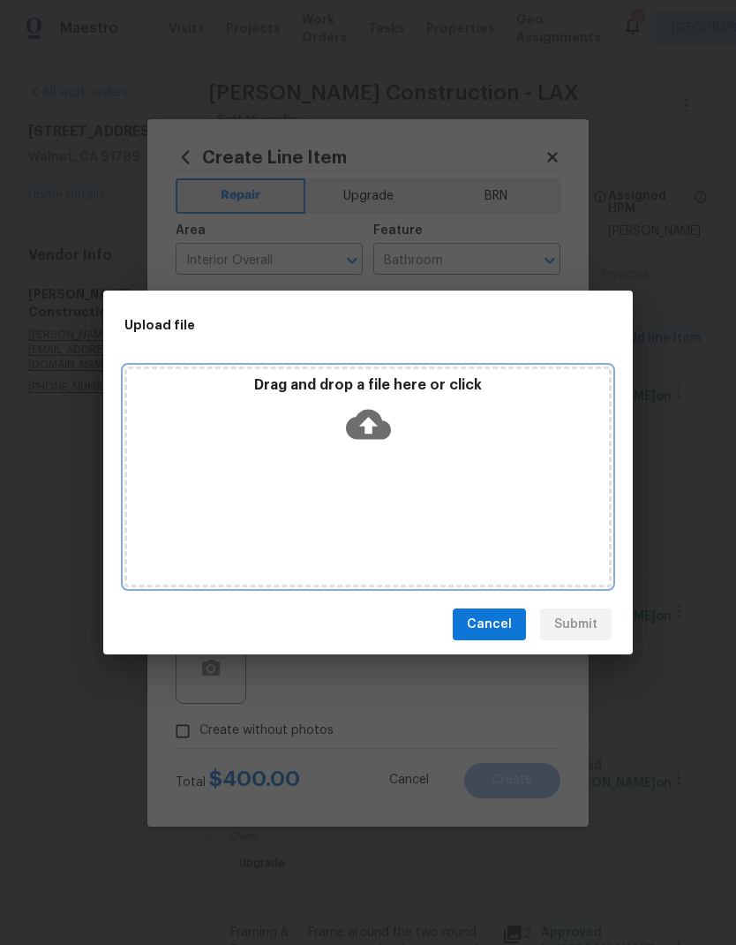
click at [383, 428] on icon at bounding box center [368, 425] width 45 height 30
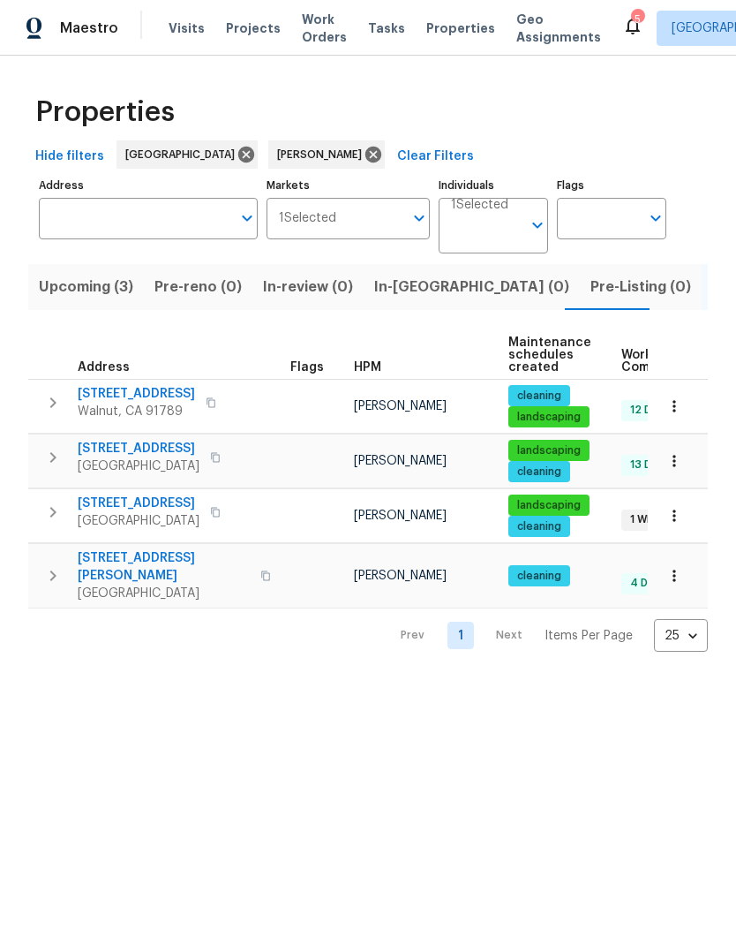
scroll to position [0, 29]
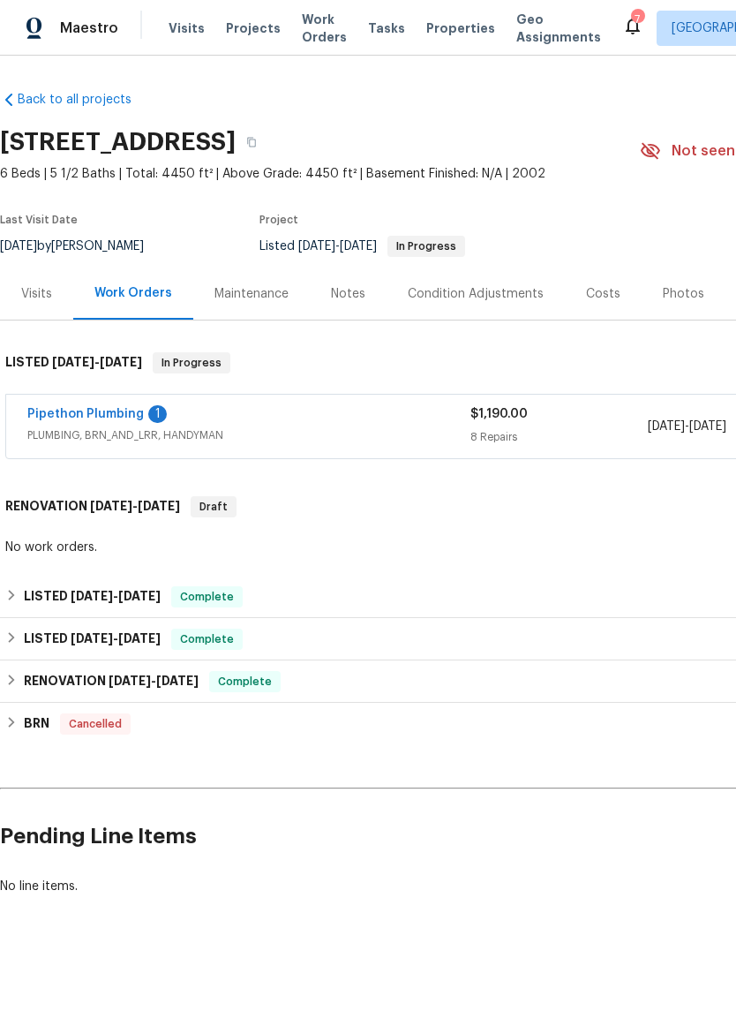
click at [82, 409] on link "Pipethon Plumbing" at bounding box center [85, 414] width 117 height 12
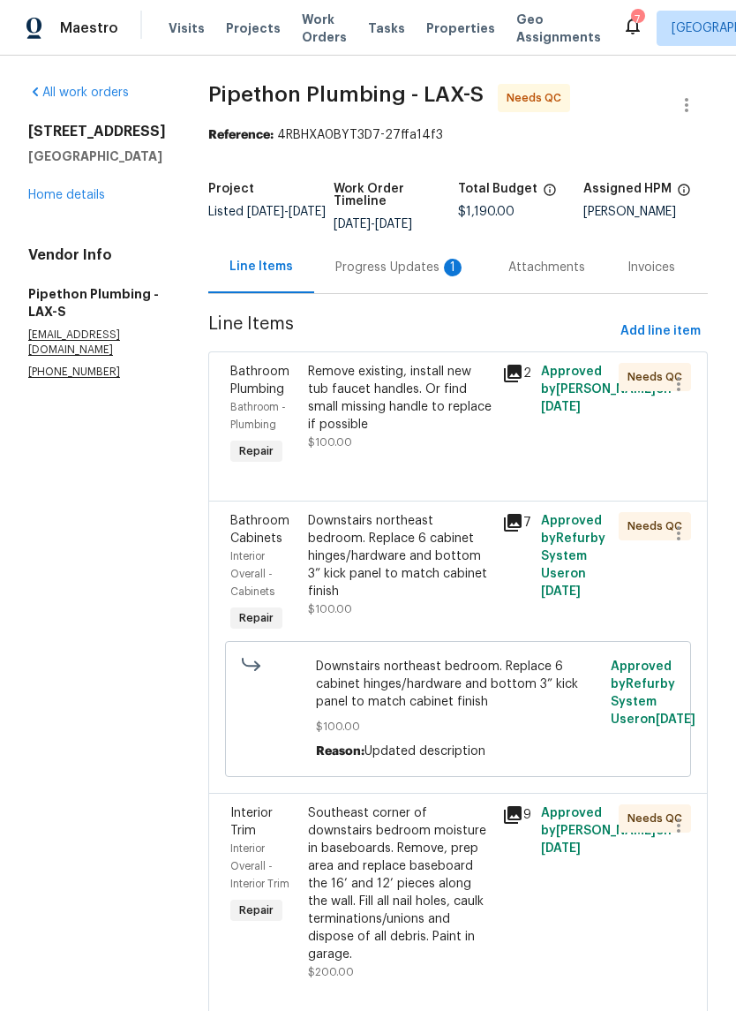
click at [423, 416] on div "Remove existing, install new tub faucet handles. Or find small missing handle t…" at bounding box center [400, 398] width 184 height 71
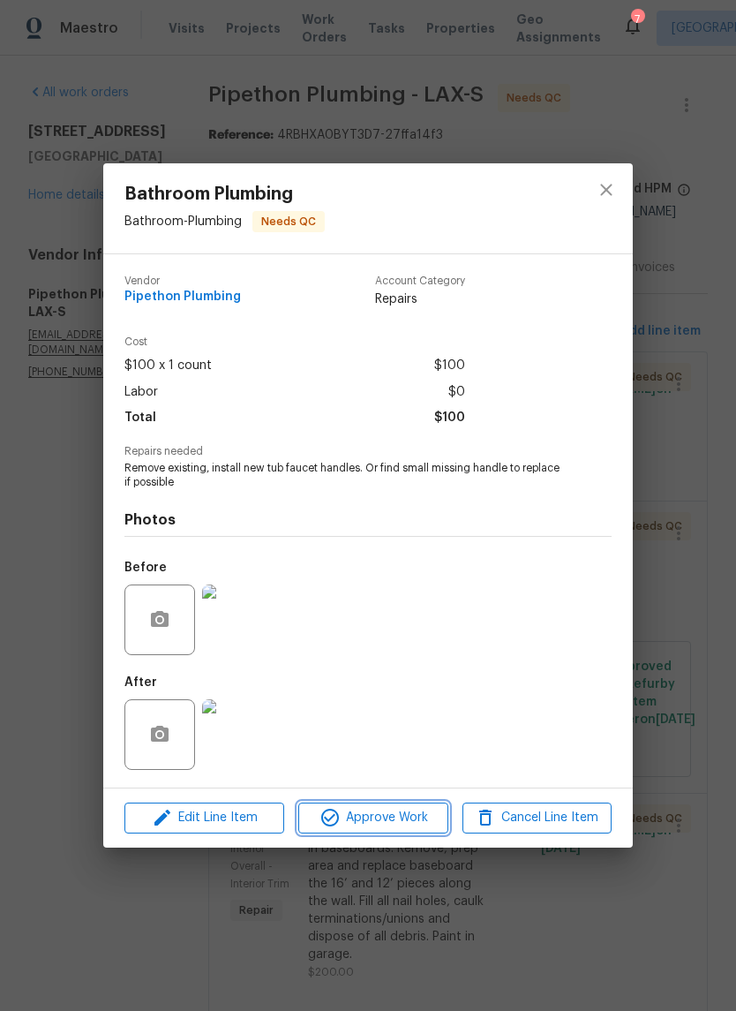
click at [380, 820] on span "Approve Work" at bounding box center [373, 818] width 139 height 22
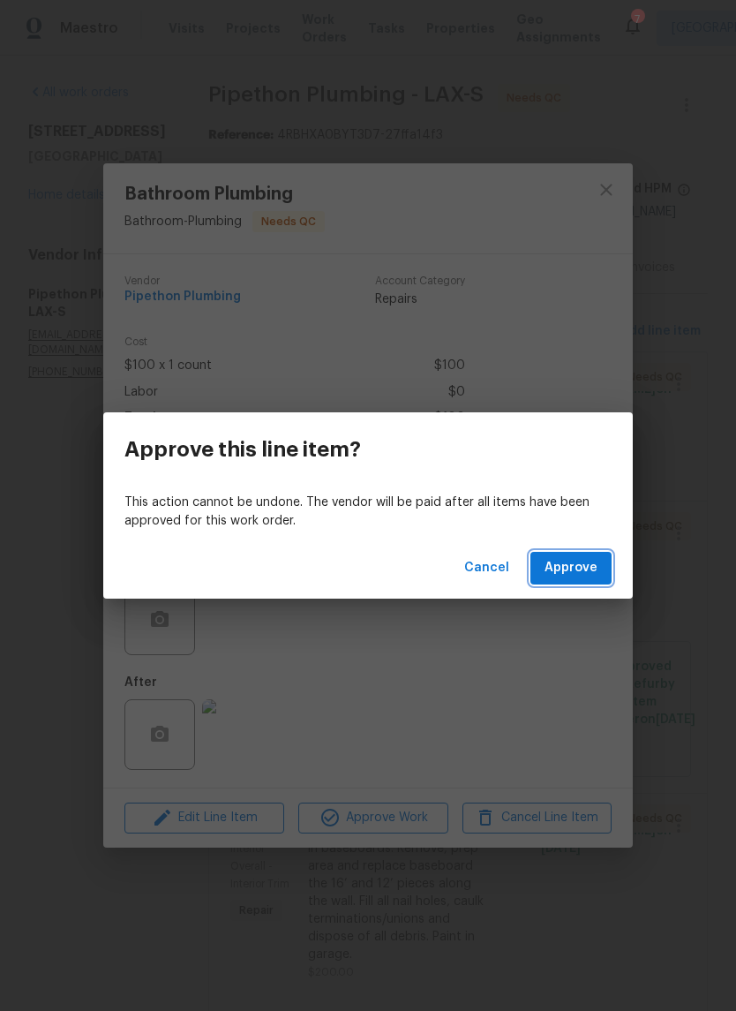
click at [569, 576] on span "Approve" at bounding box center [571, 568] width 53 height 22
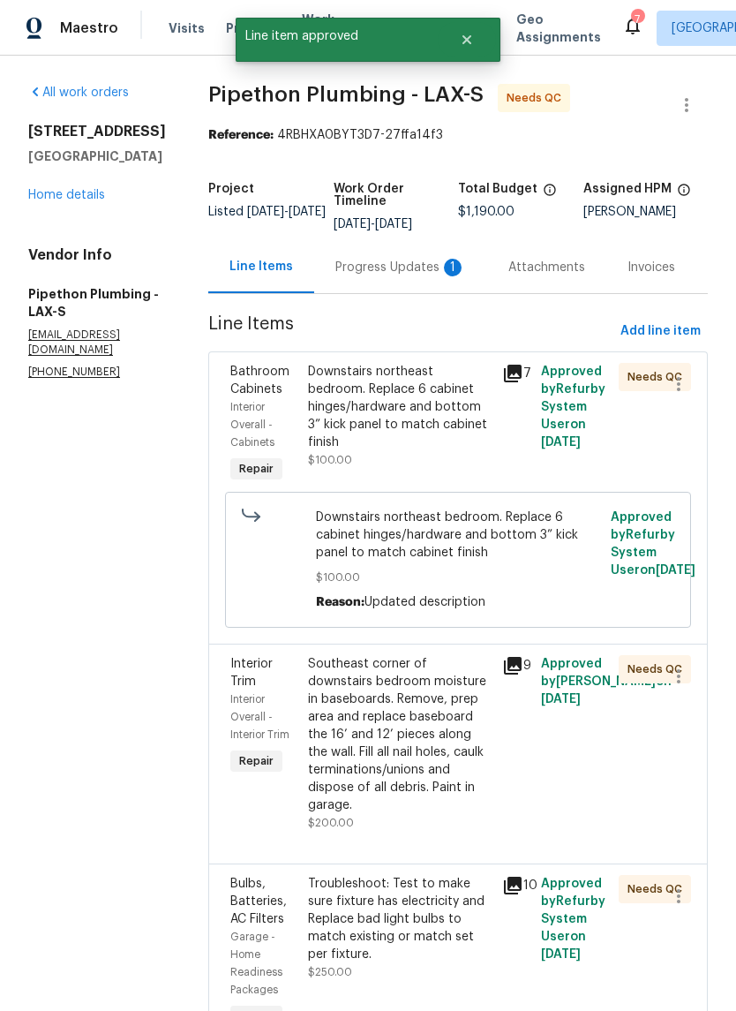
click at [449, 429] on div "Downstairs northeast bedroom. Replace 6 cabinet hinges/hardware and bottom 3” k…" at bounding box center [400, 407] width 184 height 88
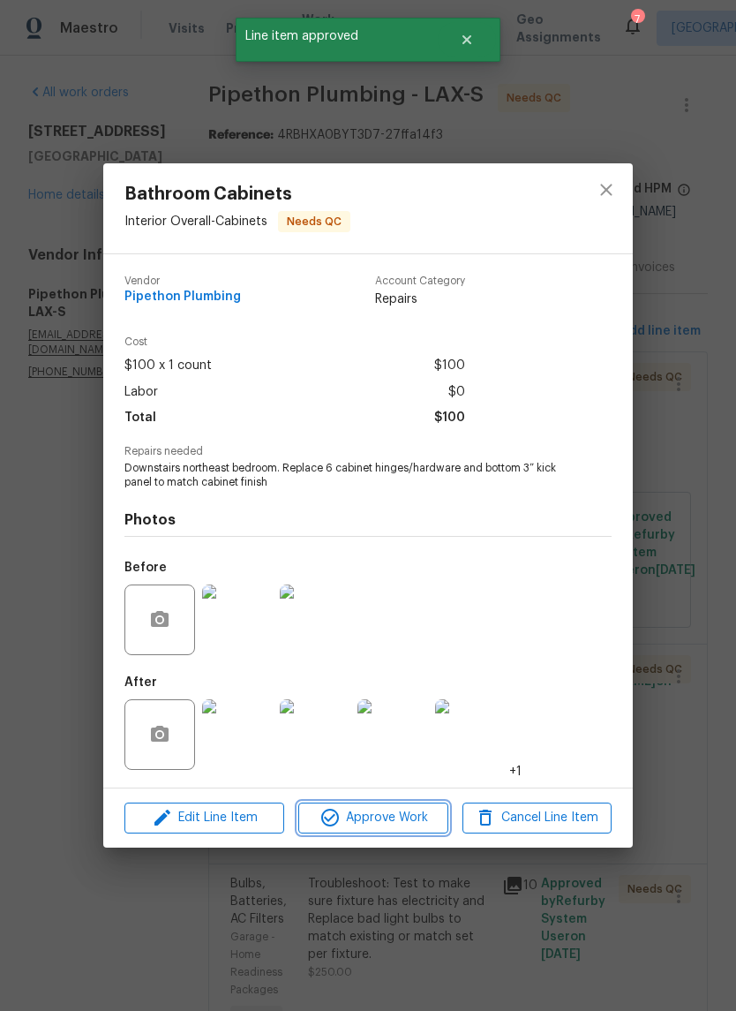
click at [384, 818] on span "Approve Work" at bounding box center [373, 818] width 139 height 22
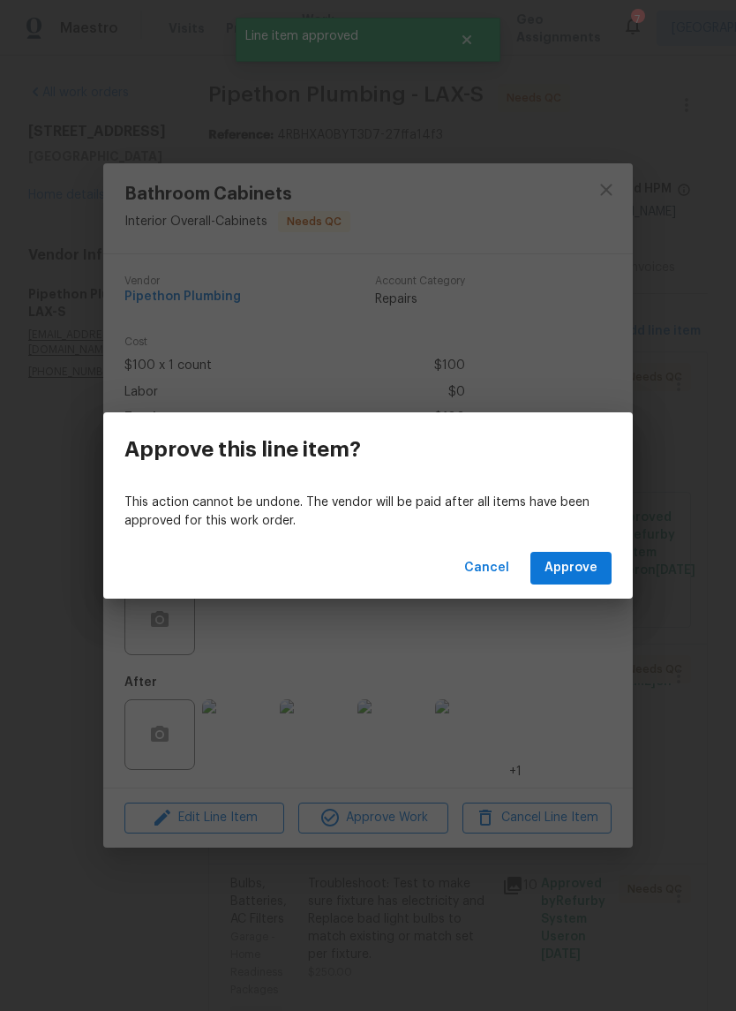
click at [573, 584] on button "Approve" at bounding box center [571, 568] width 81 height 33
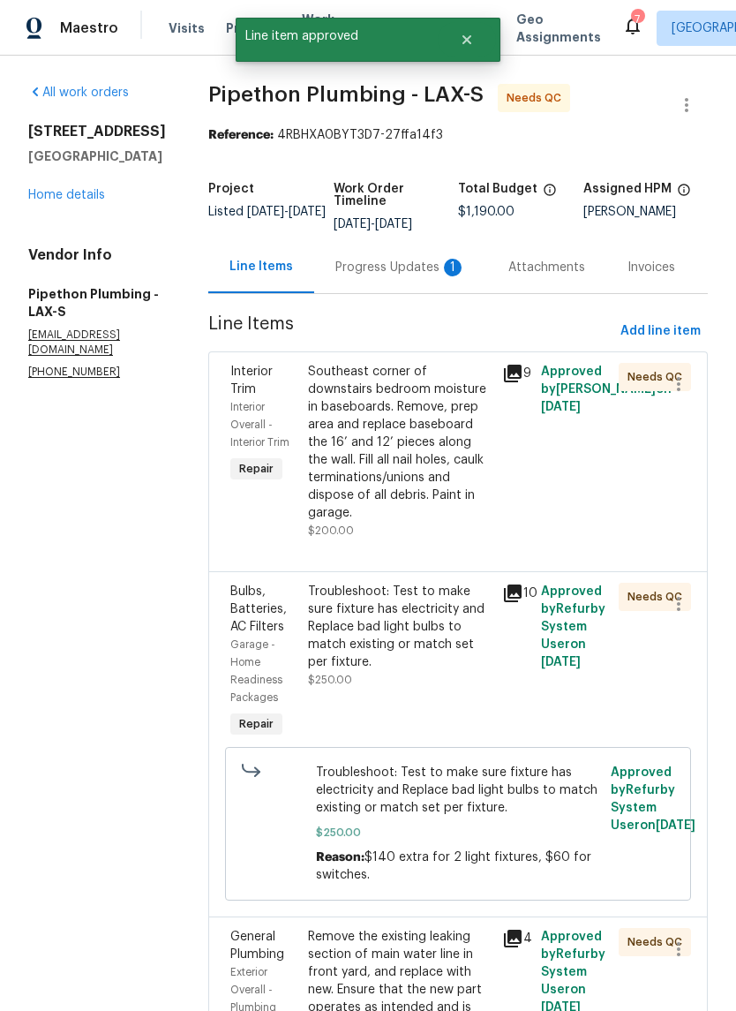
click at [441, 465] on div "Southeast corner of downstairs bedroom moisture in baseboards. Remove, prep are…" at bounding box center [400, 442] width 184 height 159
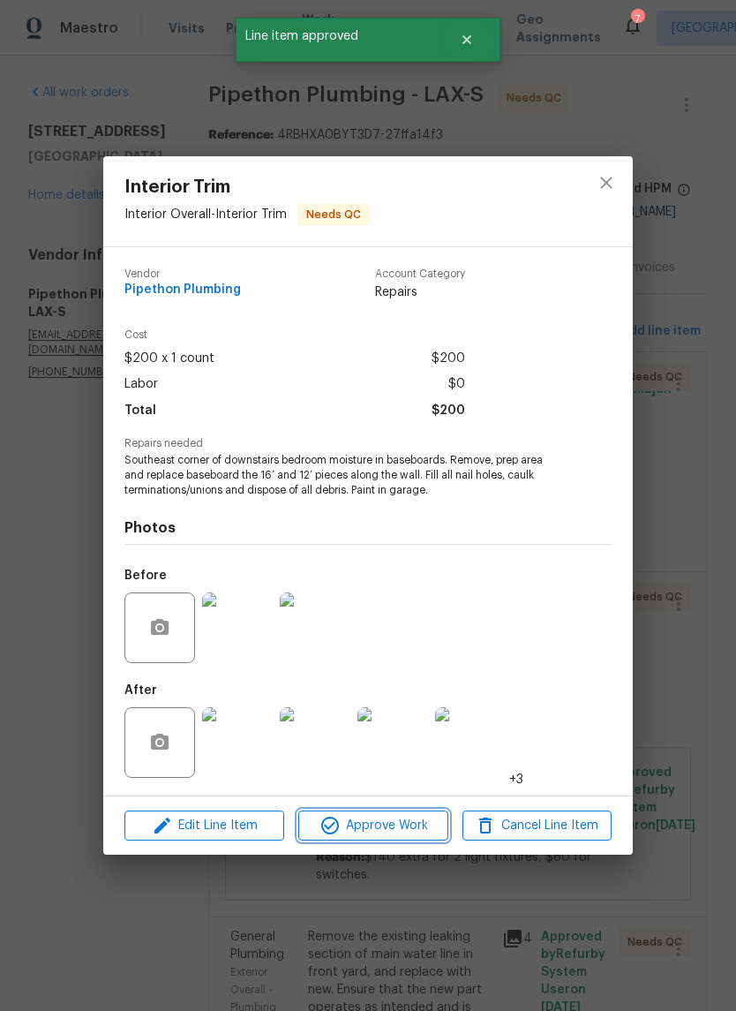
click at [378, 821] on span "Approve Work" at bounding box center [373, 826] width 139 height 22
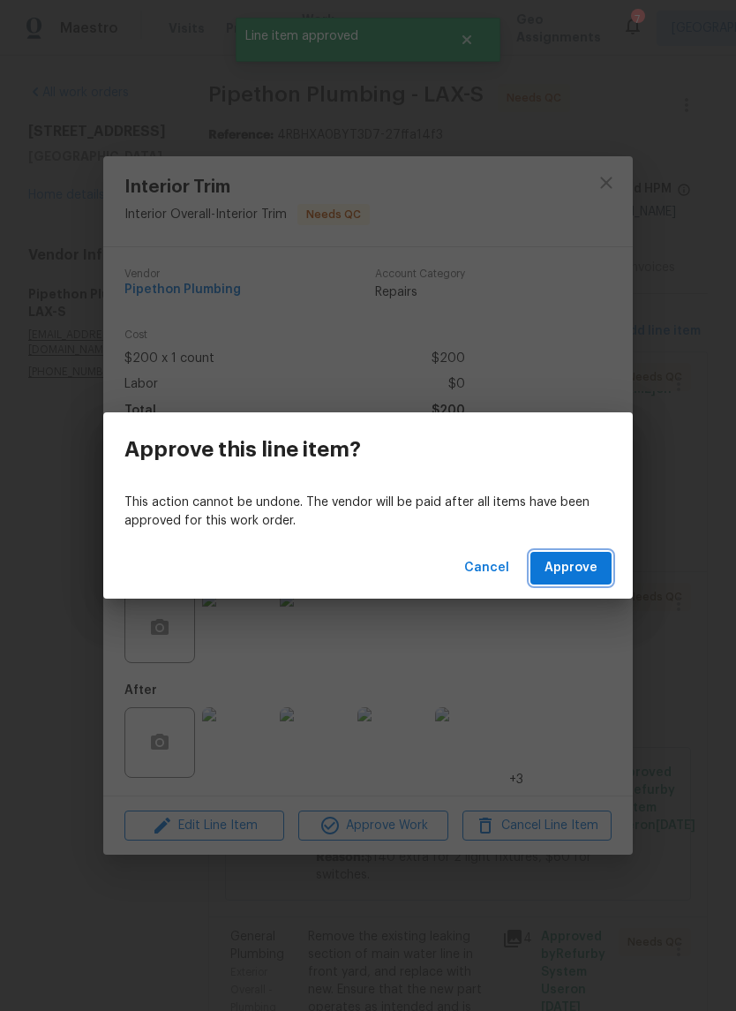
click at [579, 581] on button "Approve" at bounding box center [571, 568] width 81 height 33
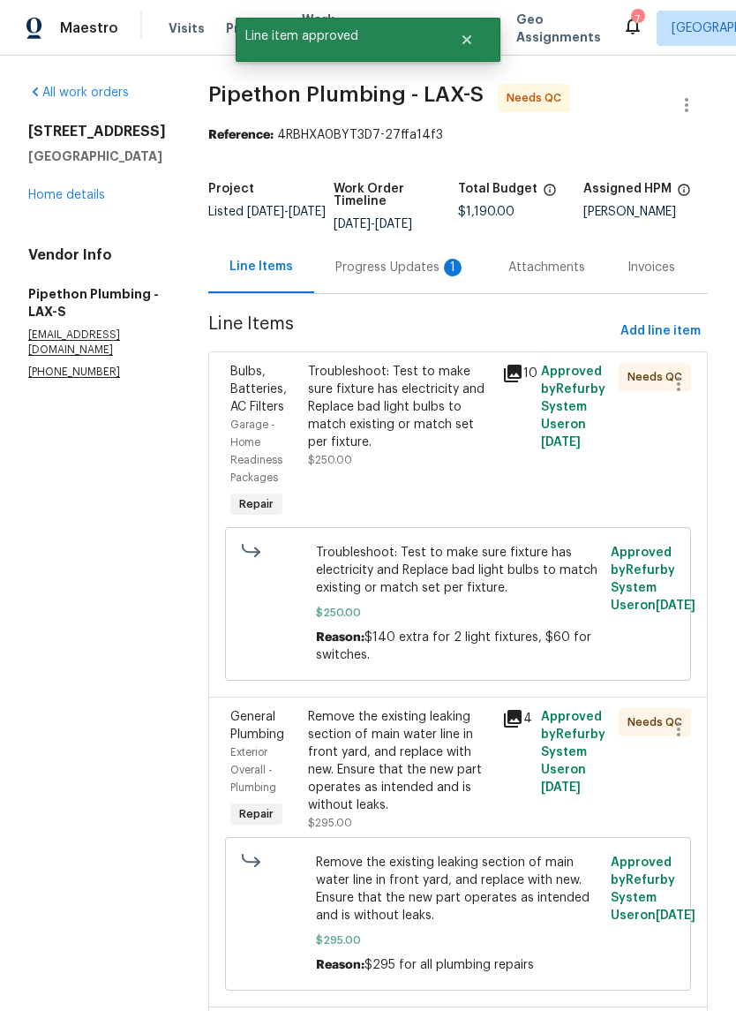
click at [455, 432] on div "Troubleshoot: Test to make sure fixture has electricity and Replace bad light b…" at bounding box center [400, 407] width 184 height 88
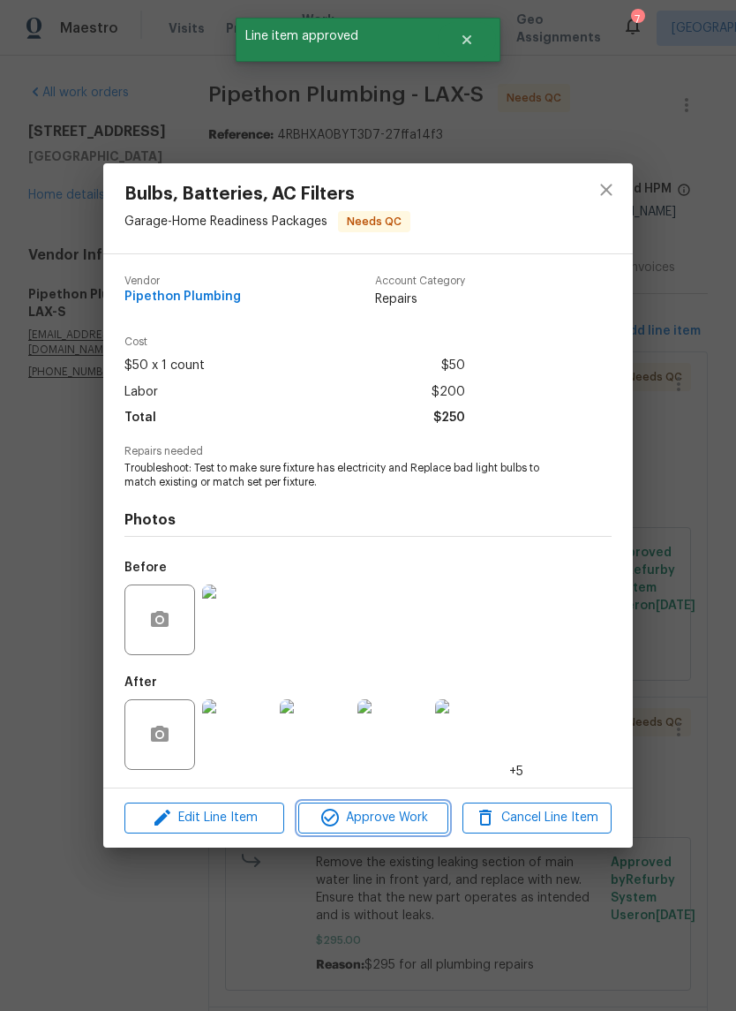
click at [410, 822] on span "Approve Work" at bounding box center [373, 818] width 139 height 22
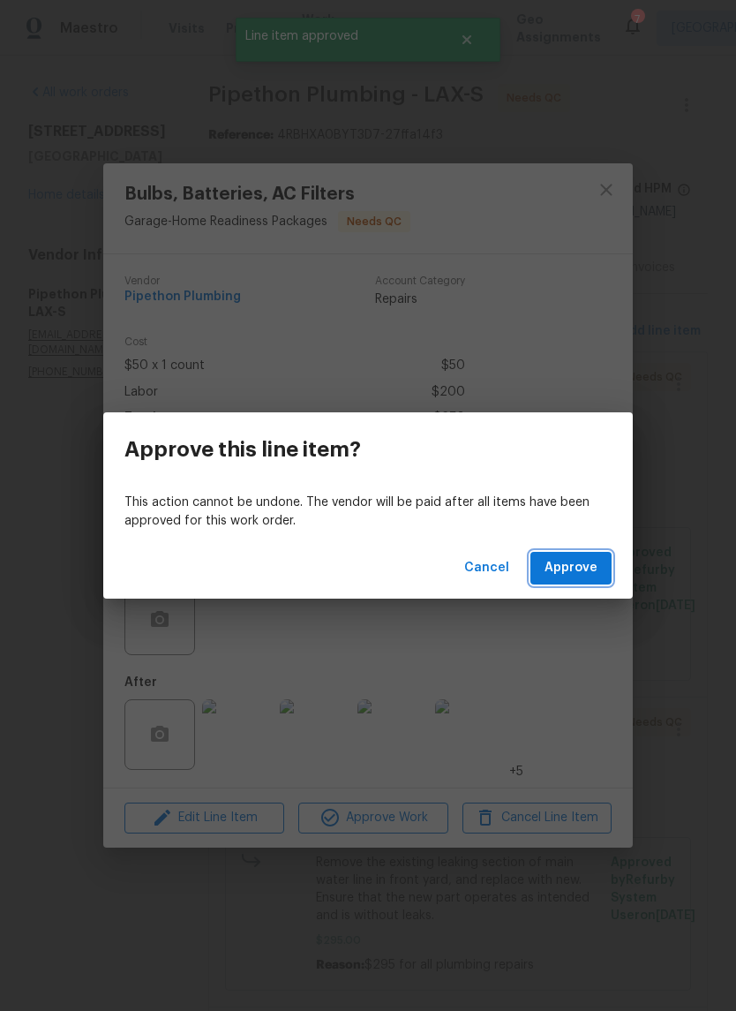
click at [571, 574] on span "Approve" at bounding box center [571, 568] width 53 height 22
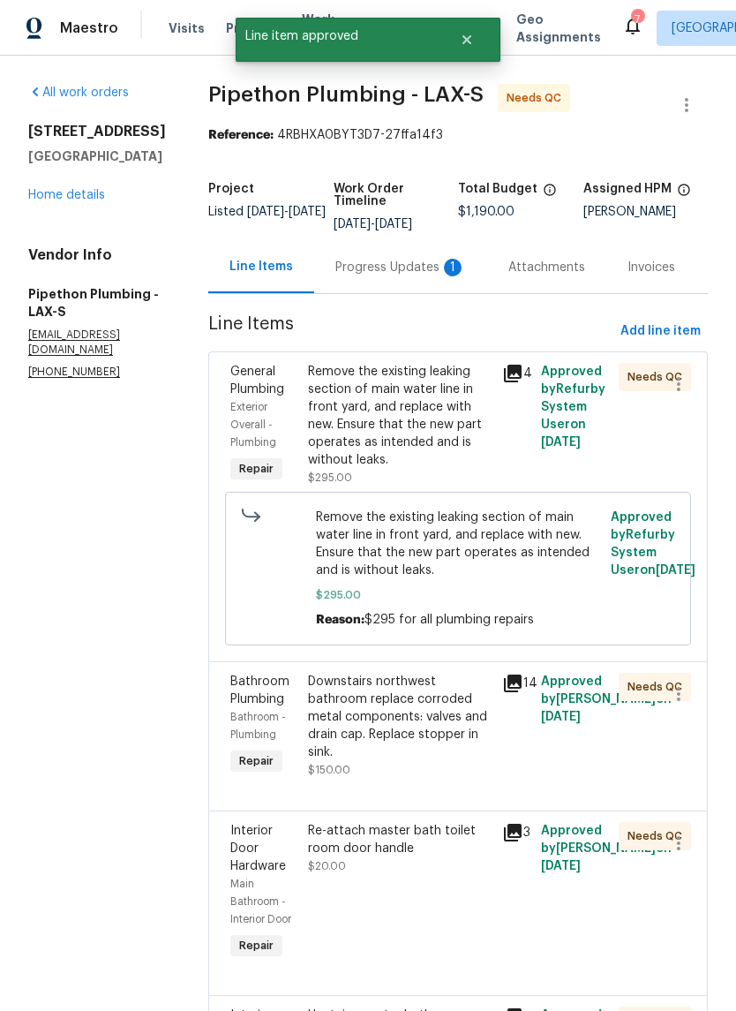
click at [440, 445] on div "Remove the existing leaking section of main water line in front yard, and repla…" at bounding box center [400, 416] width 184 height 106
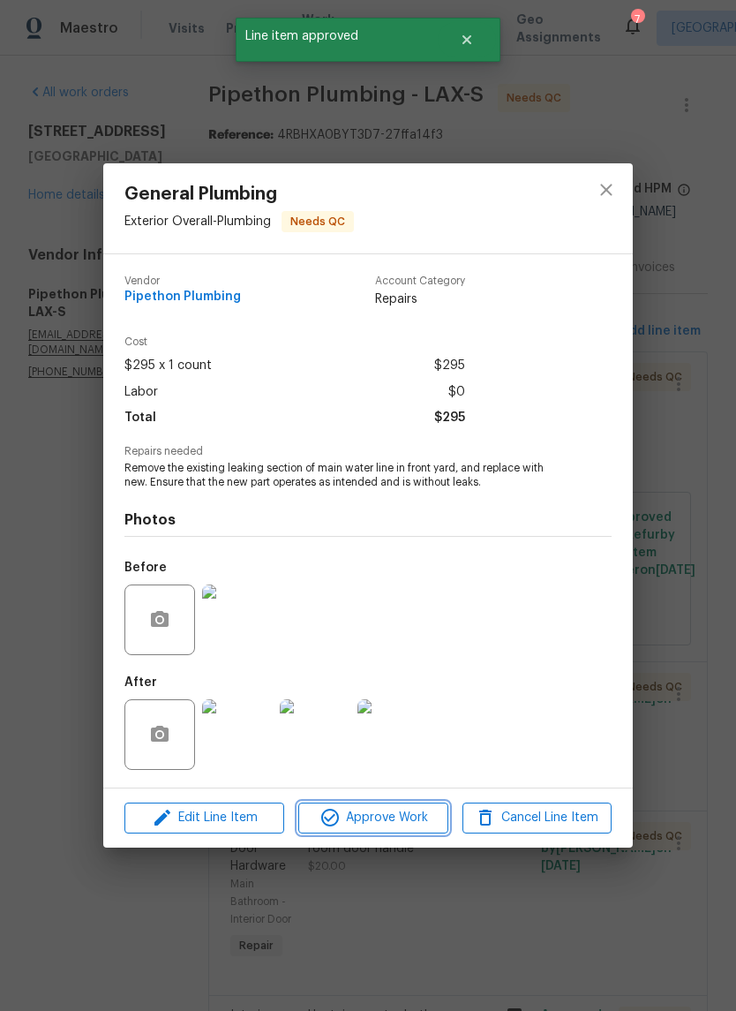
click at [387, 812] on span "Approve Work" at bounding box center [373, 818] width 139 height 22
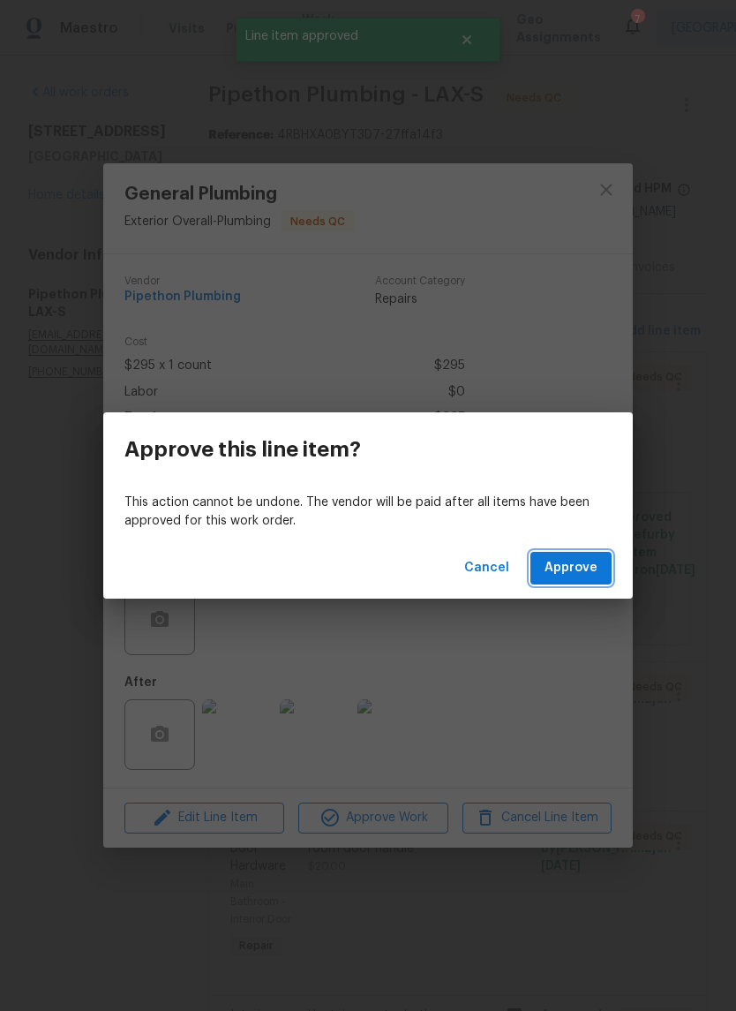
click at [570, 571] on span "Approve" at bounding box center [571, 568] width 53 height 22
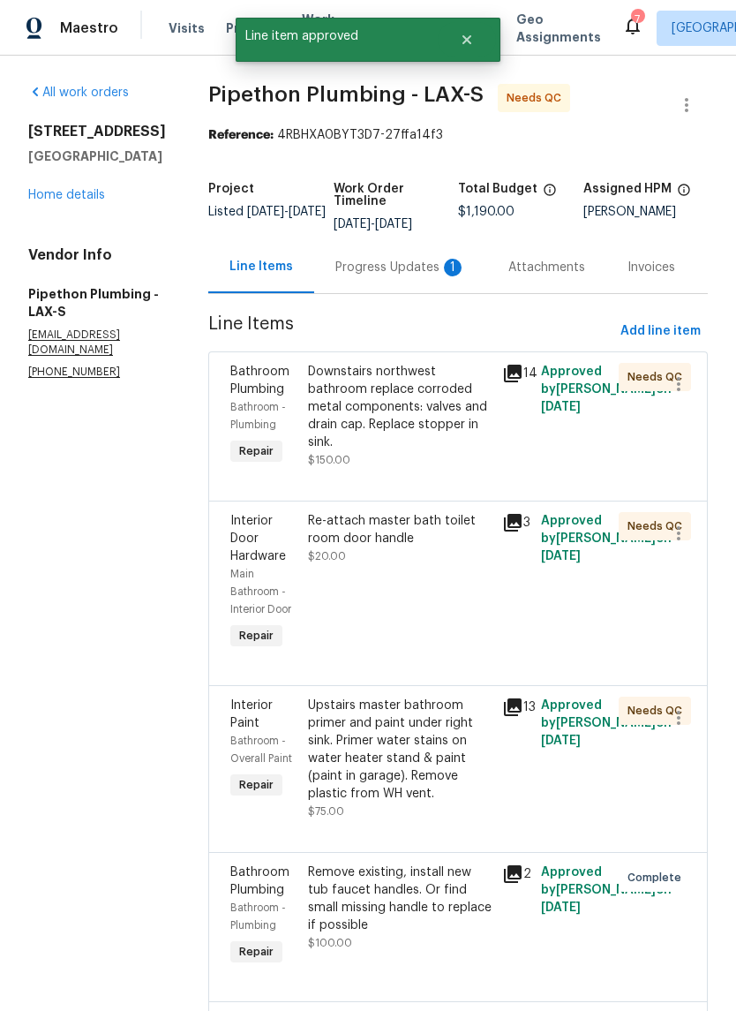
click at [419, 444] on div "Downstairs northwest bathroom replace corroded metal components: valves and dra…" at bounding box center [400, 407] width 184 height 88
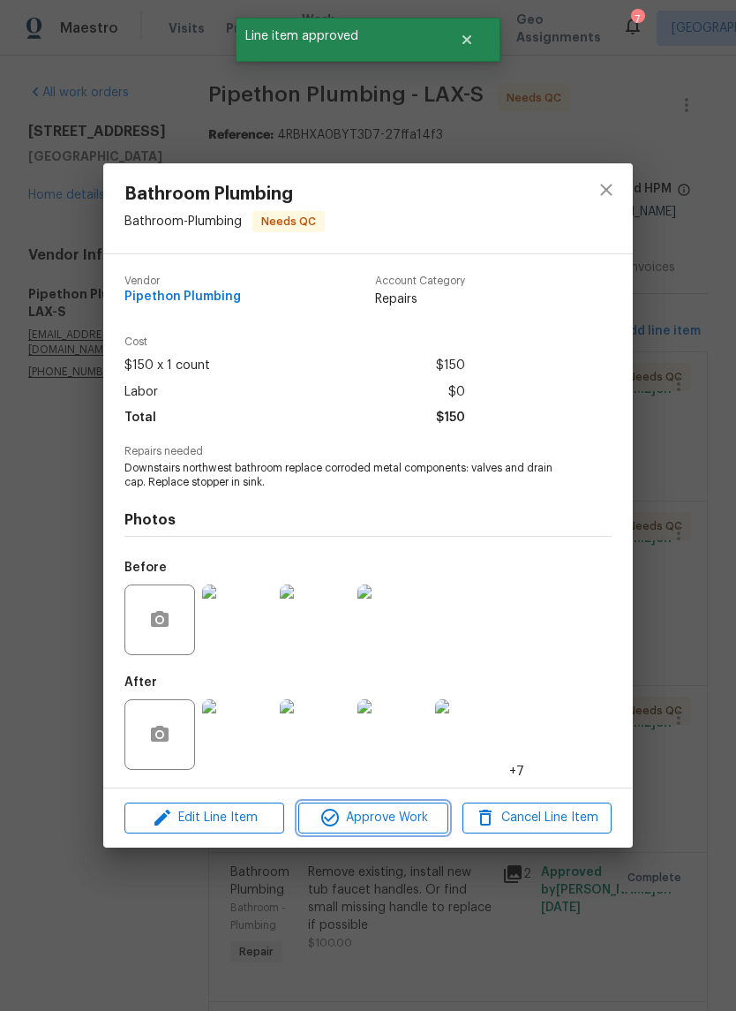
click at [382, 822] on span "Approve Work" at bounding box center [373, 818] width 139 height 22
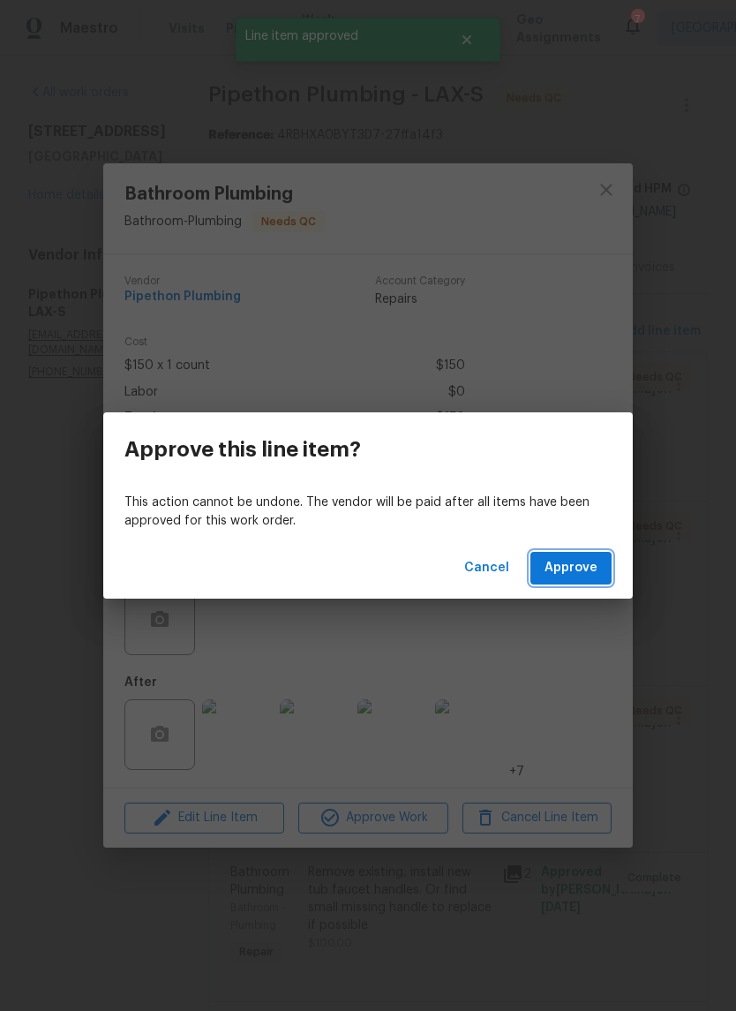
click at [577, 571] on span "Approve" at bounding box center [571, 568] width 53 height 22
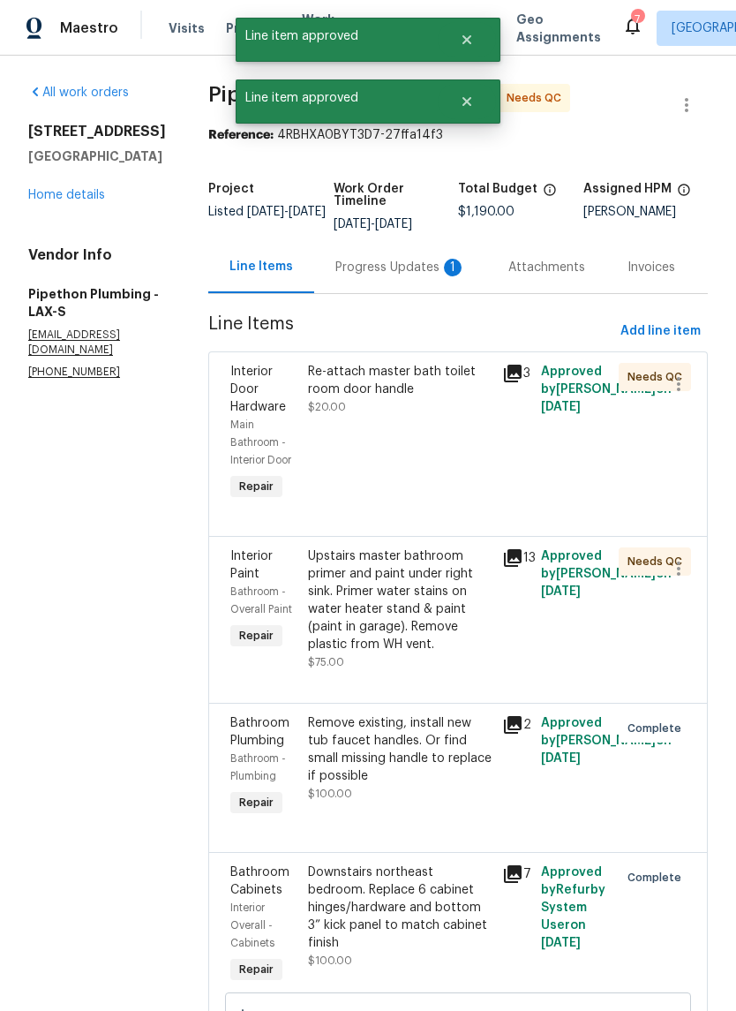
click at [404, 440] on div "Re-attach master bath toilet room door handle $20.00" at bounding box center [400, 434] width 194 height 152
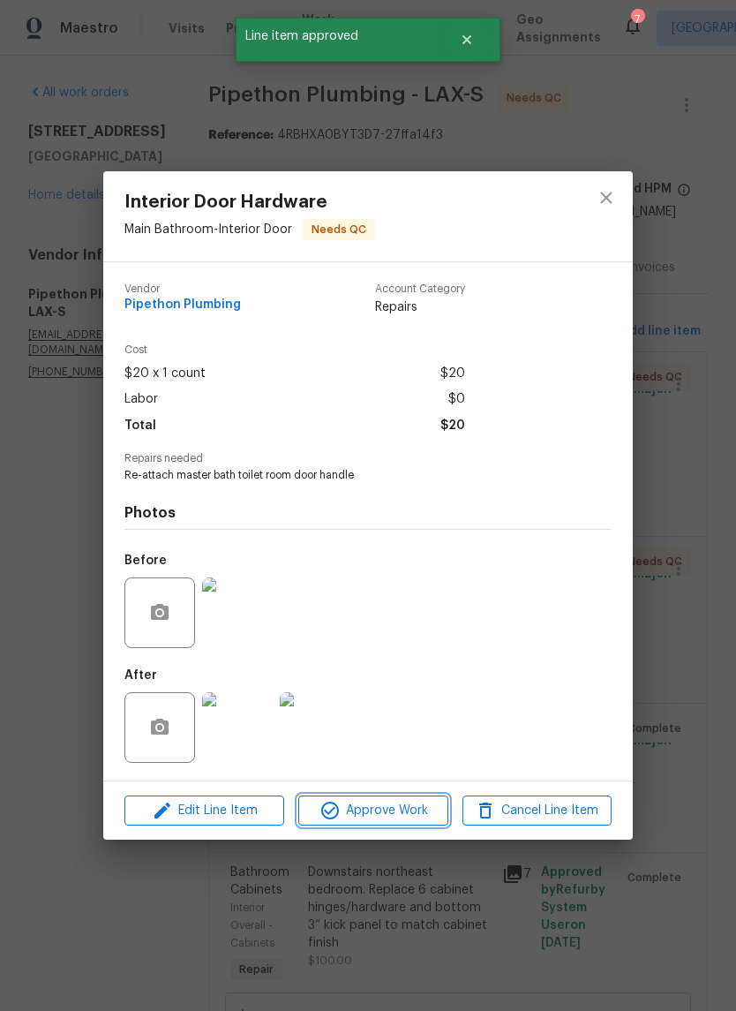
click at [368, 804] on span "Approve Work" at bounding box center [373, 811] width 139 height 22
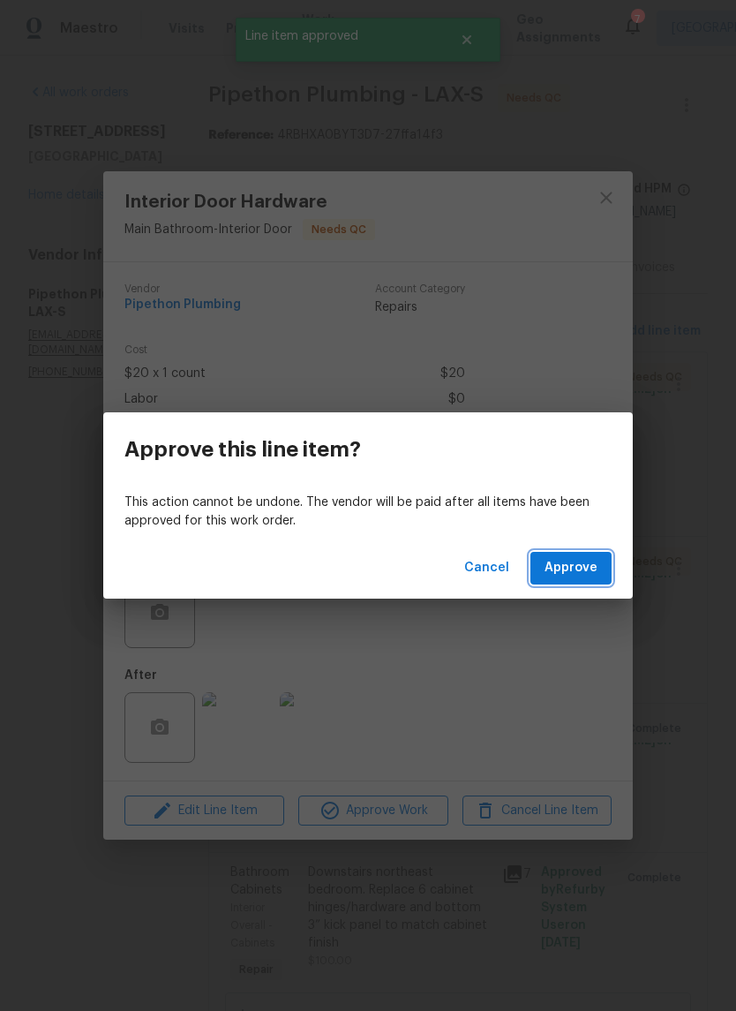
click at [574, 564] on span "Approve" at bounding box center [571, 568] width 53 height 22
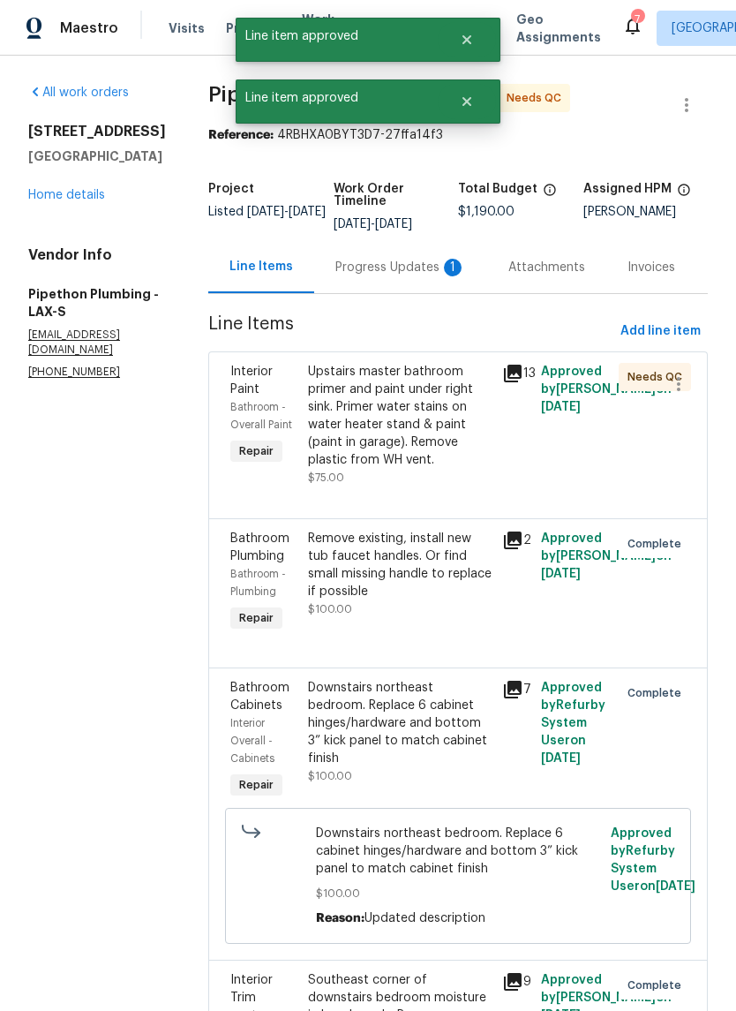
click at [379, 451] on div "Upstairs master bathroom primer and paint under right sink. Primer water stains…" at bounding box center [400, 416] width 184 height 106
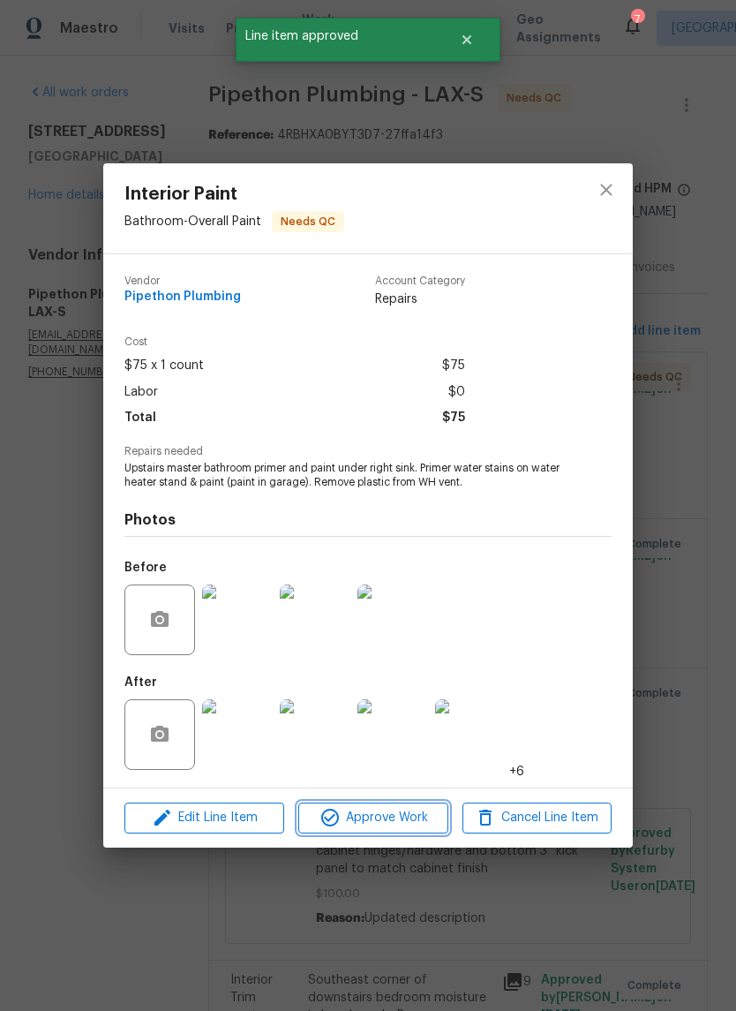
click at [379, 812] on span "Approve Work" at bounding box center [373, 818] width 139 height 22
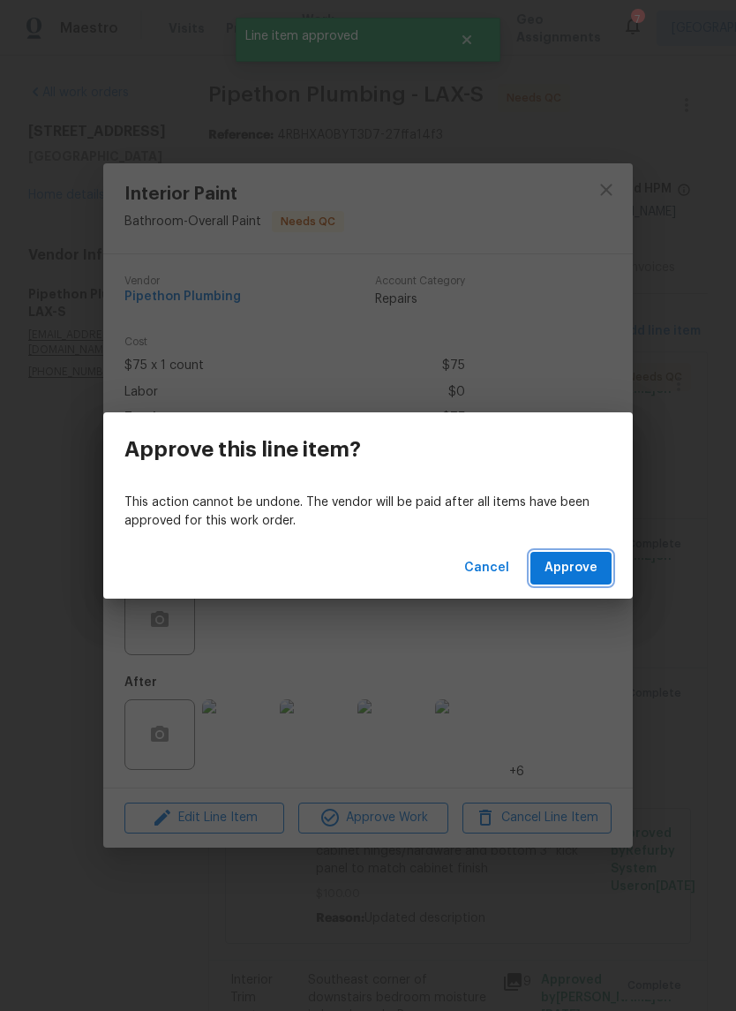
click at [575, 570] on span "Approve" at bounding box center [571, 568] width 53 height 22
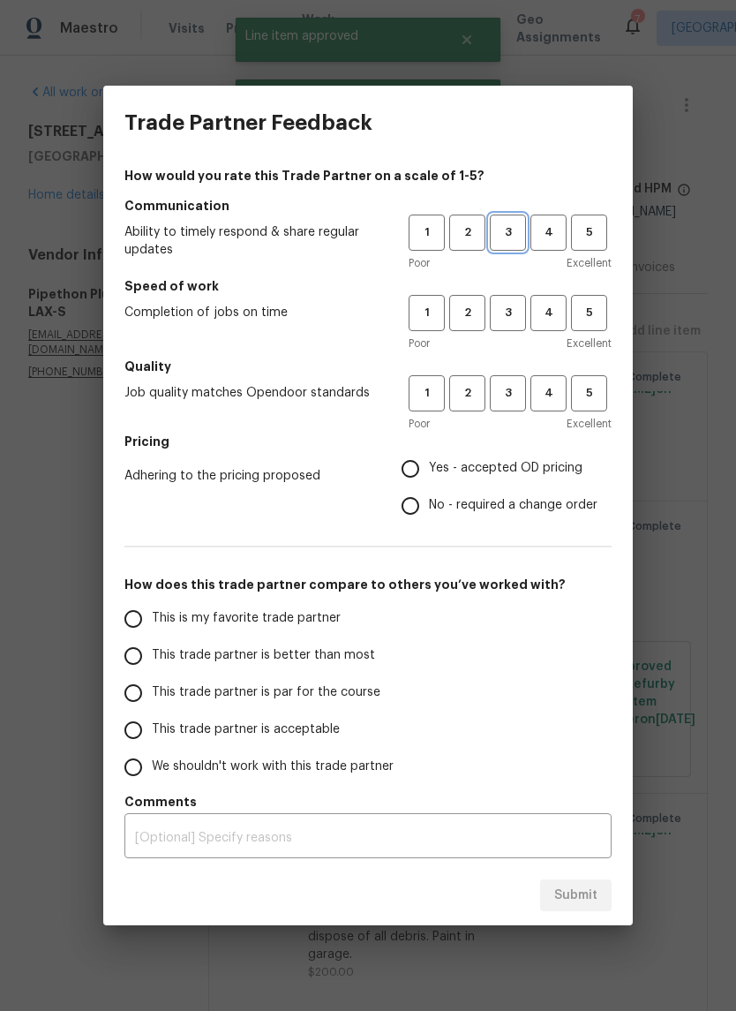
click at [503, 250] on button "3" at bounding box center [508, 233] width 36 height 36
click at [511, 320] on span "3" at bounding box center [508, 313] width 33 height 20
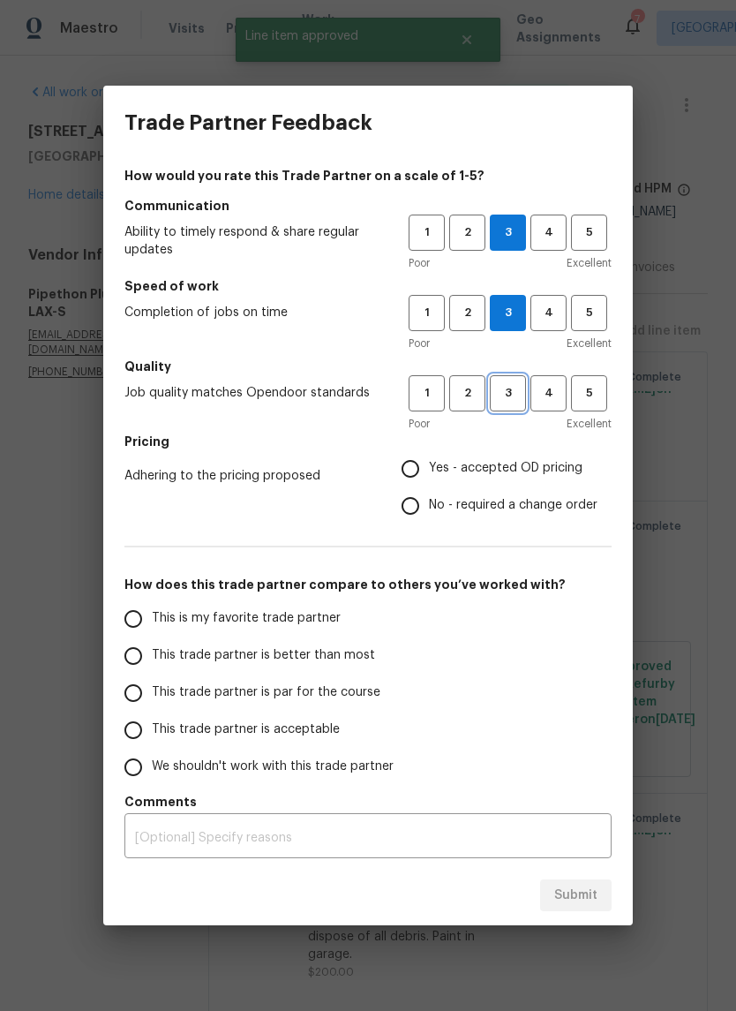
click at [509, 378] on button "3" at bounding box center [508, 393] width 36 height 36
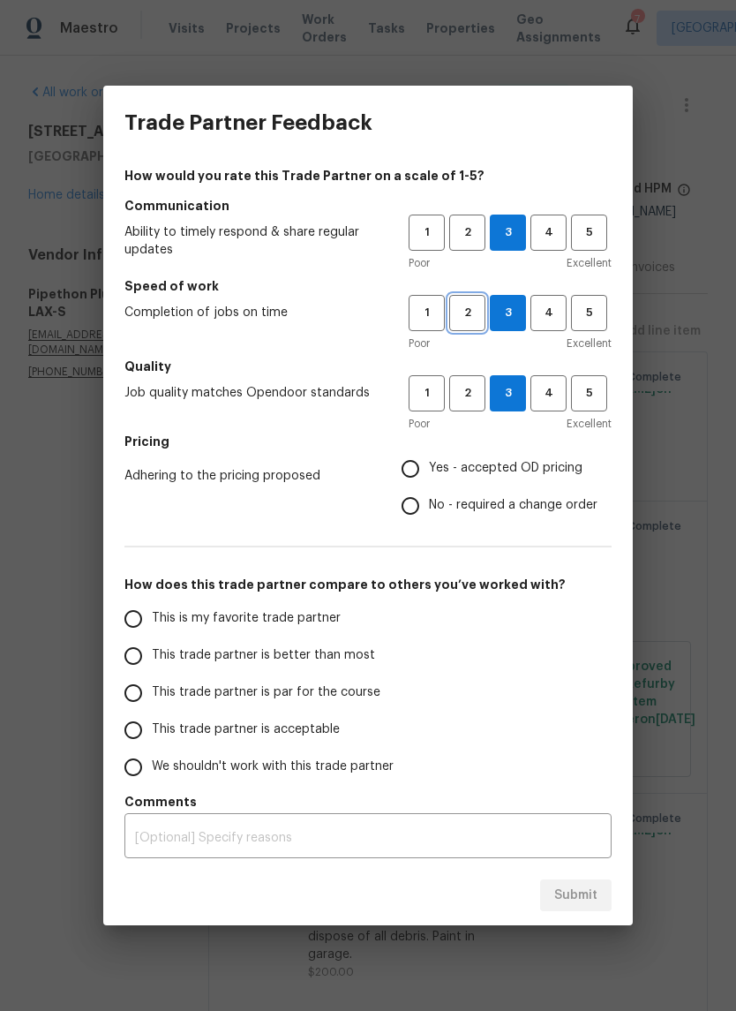
click at [467, 314] on span "2" at bounding box center [467, 313] width 33 height 20
click at [429, 322] on span "1" at bounding box center [427, 313] width 33 height 20
click at [332, 842] on textarea at bounding box center [368, 838] width 466 height 12
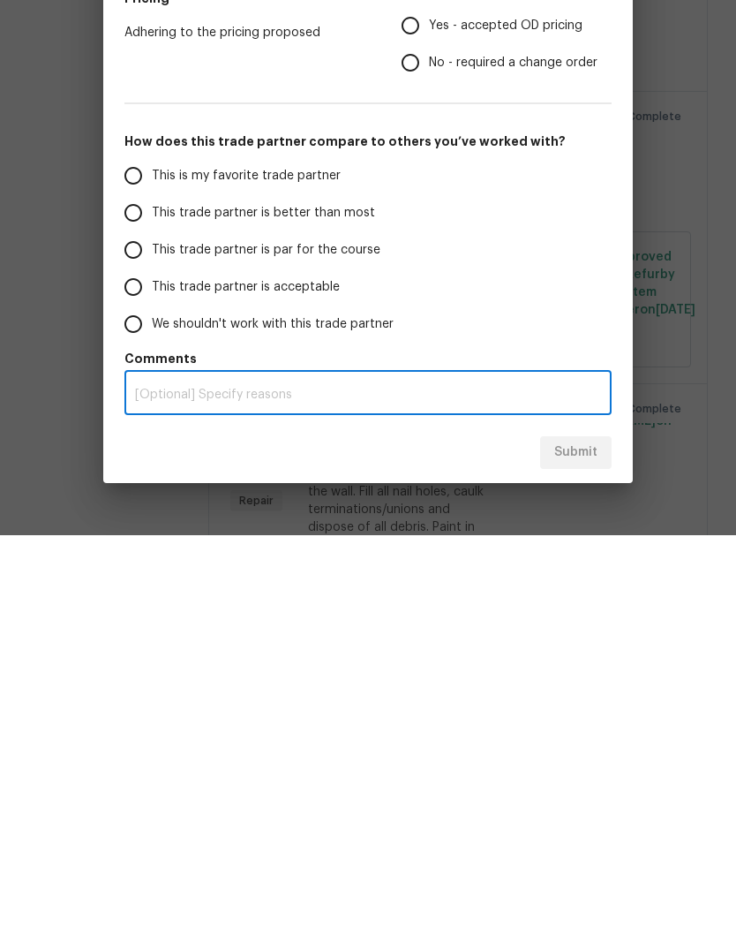
scroll to position [71, 0]
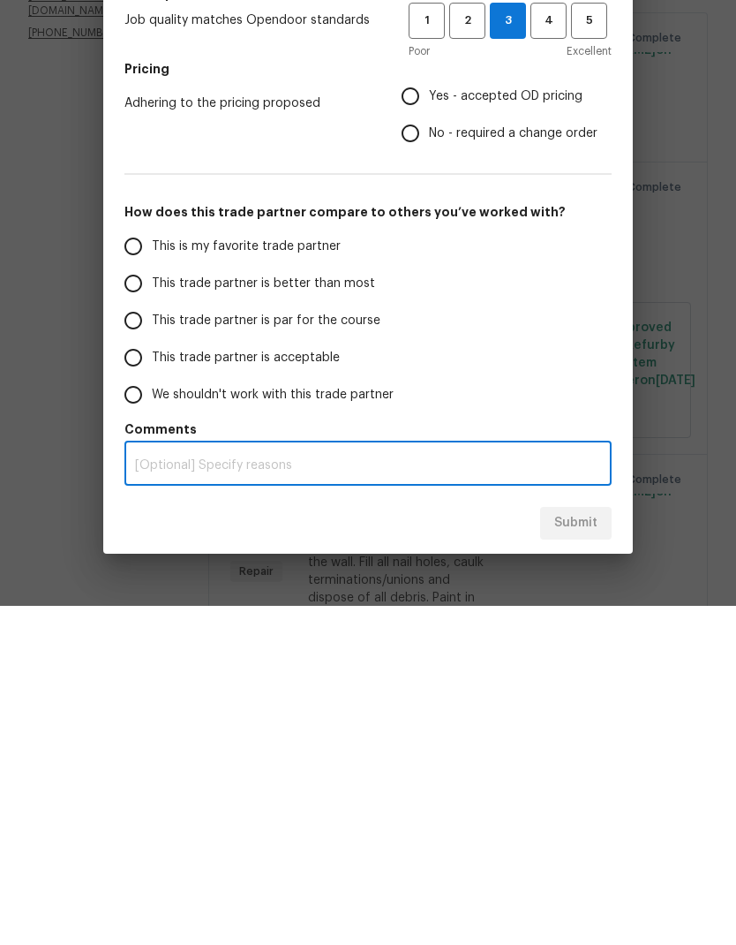
click at [285, 651] on span "This trade partner is par for the course" at bounding box center [266, 660] width 229 height 19
click at [152, 641] on input "This trade partner is par for the course" at bounding box center [133, 659] width 37 height 37
radio input "true"
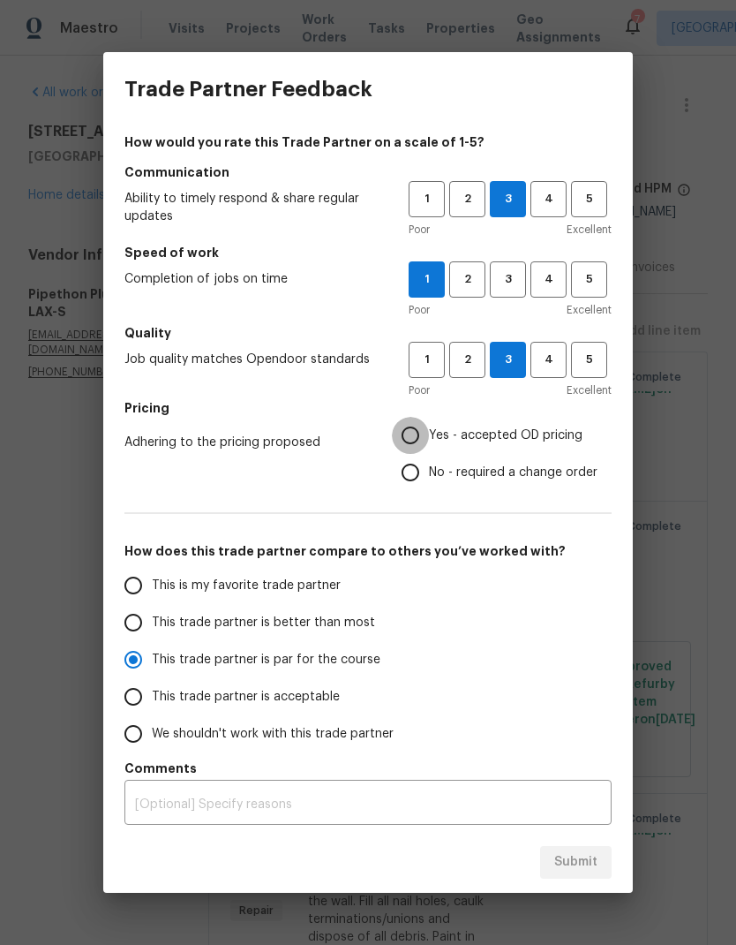
click at [422, 429] on input "Yes - accepted OD pricing" at bounding box center [410, 435] width 37 height 37
click at [576, 856] on span "Submit" at bounding box center [575, 862] width 43 height 22
radio input "false"
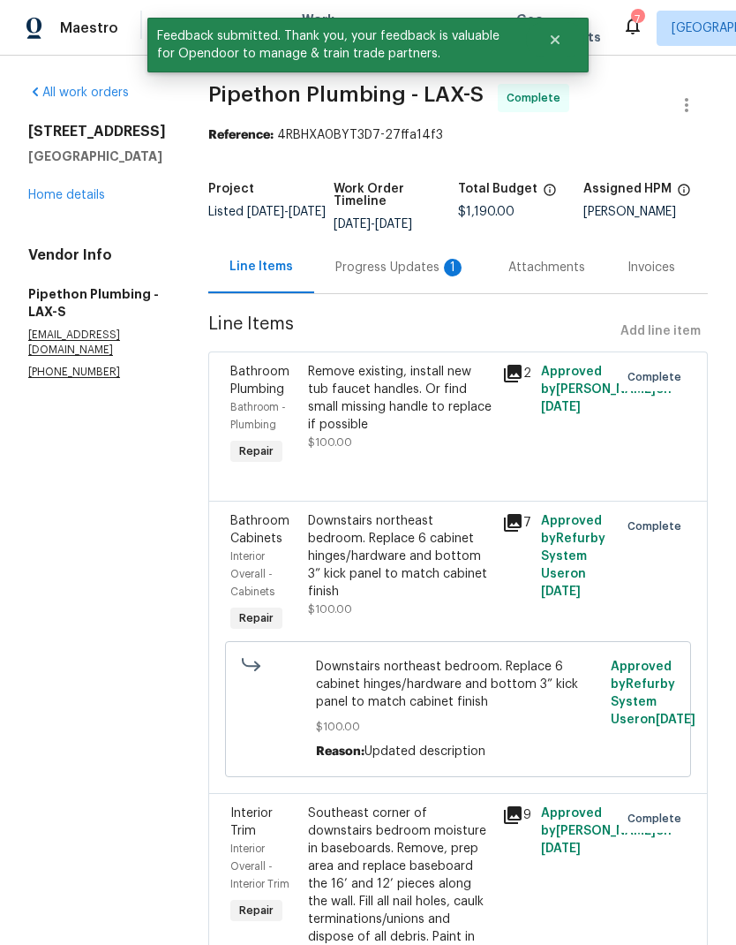
scroll to position [0, 0]
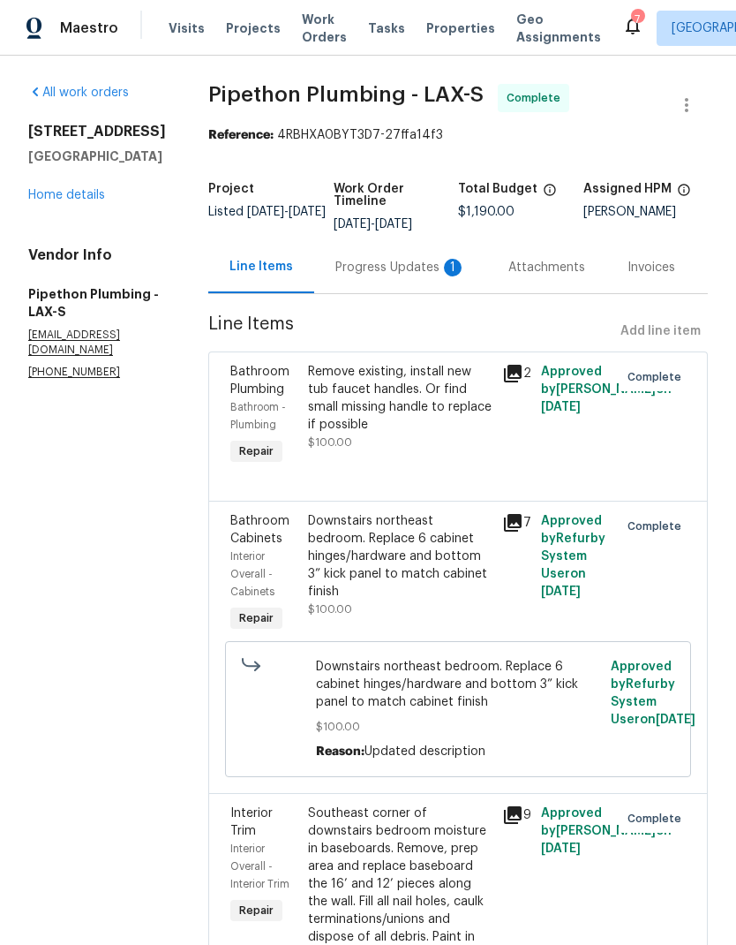
click at [402, 274] on div "Progress Updates 1" at bounding box center [400, 268] width 131 height 18
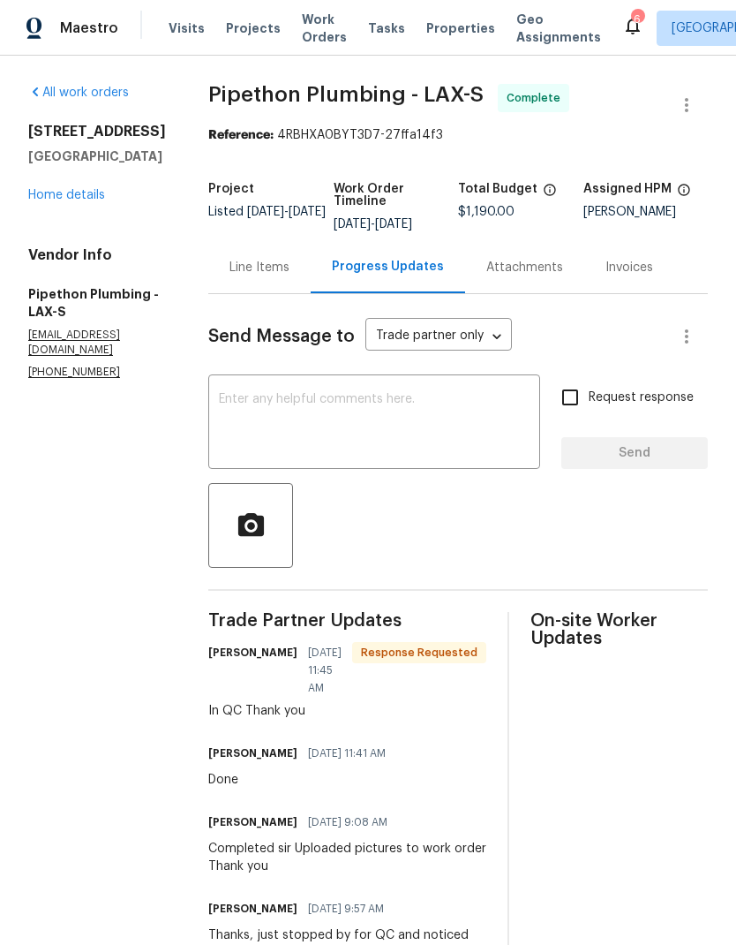
click at [99, 190] on link "Home details" at bounding box center [66, 195] width 77 height 12
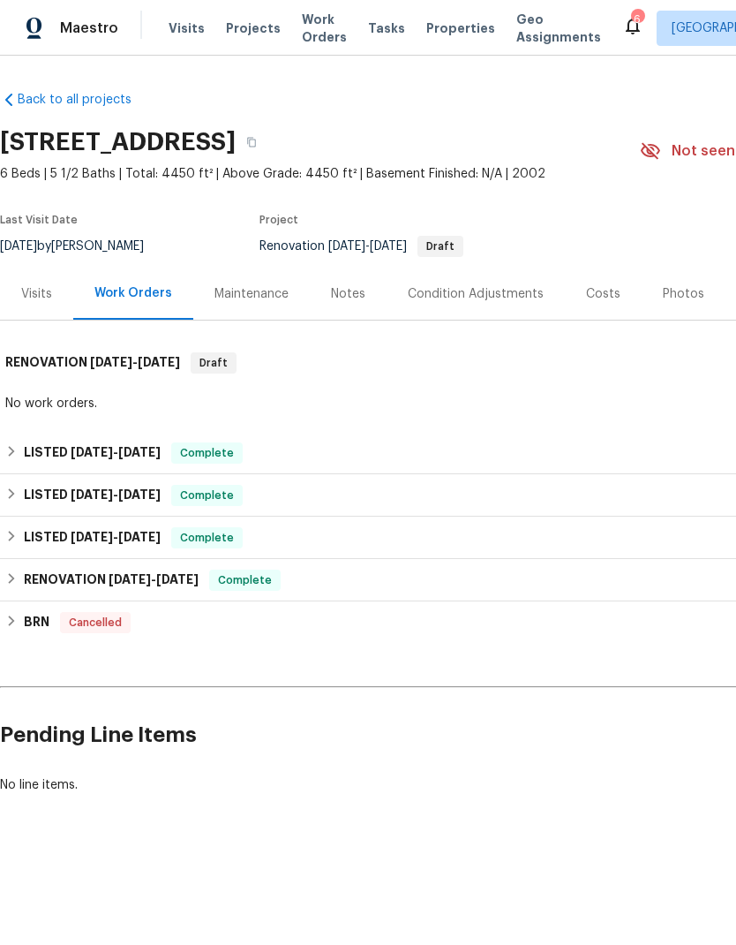
scroll to position [0, -1]
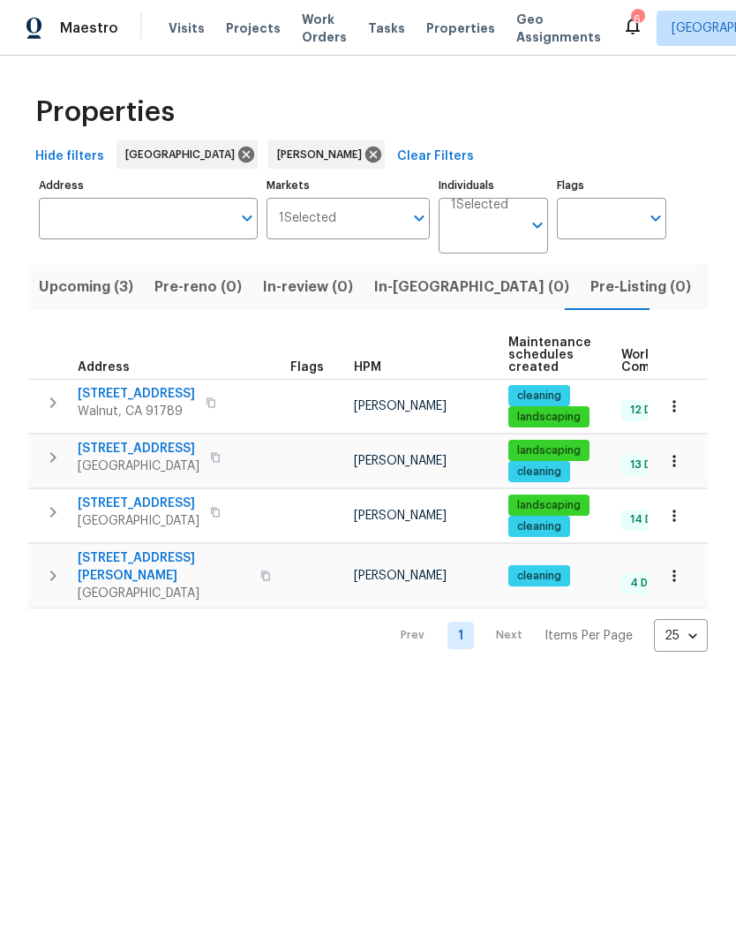
scroll to position [0, -2]
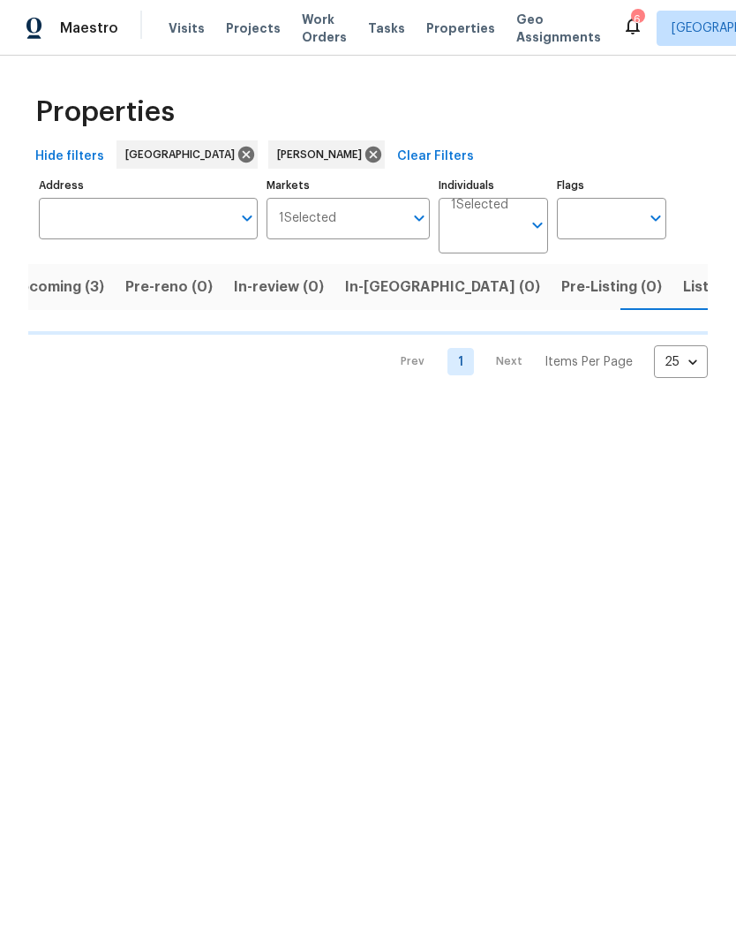
scroll to position [0, 29]
click at [673, 305] on button "Listed (4)" at bounding box center [717, 287] width 89 height 46
